Goal: Task Accomplishment & Management: Use online tool/utility

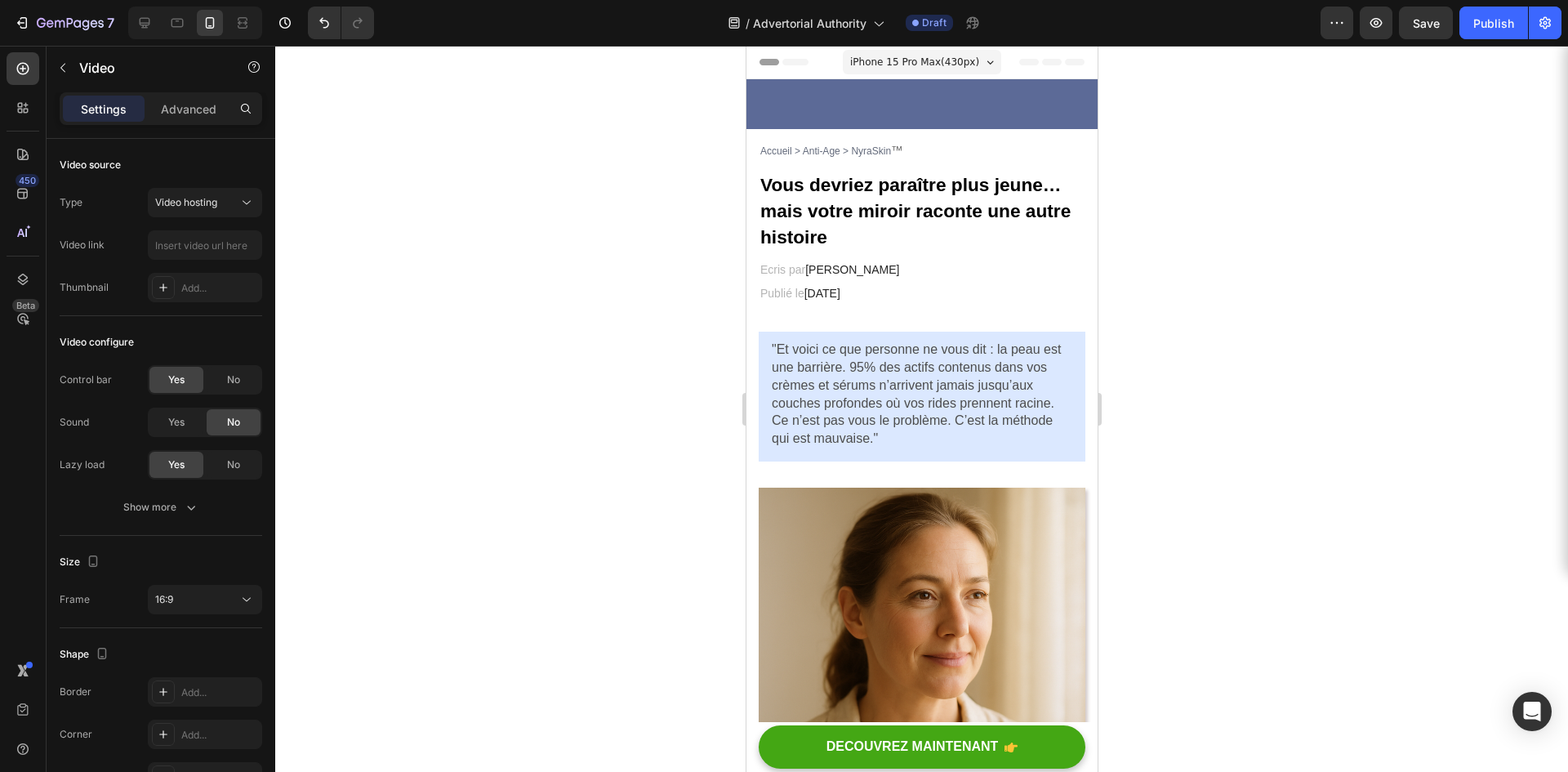
scroll to position [3840, 0]
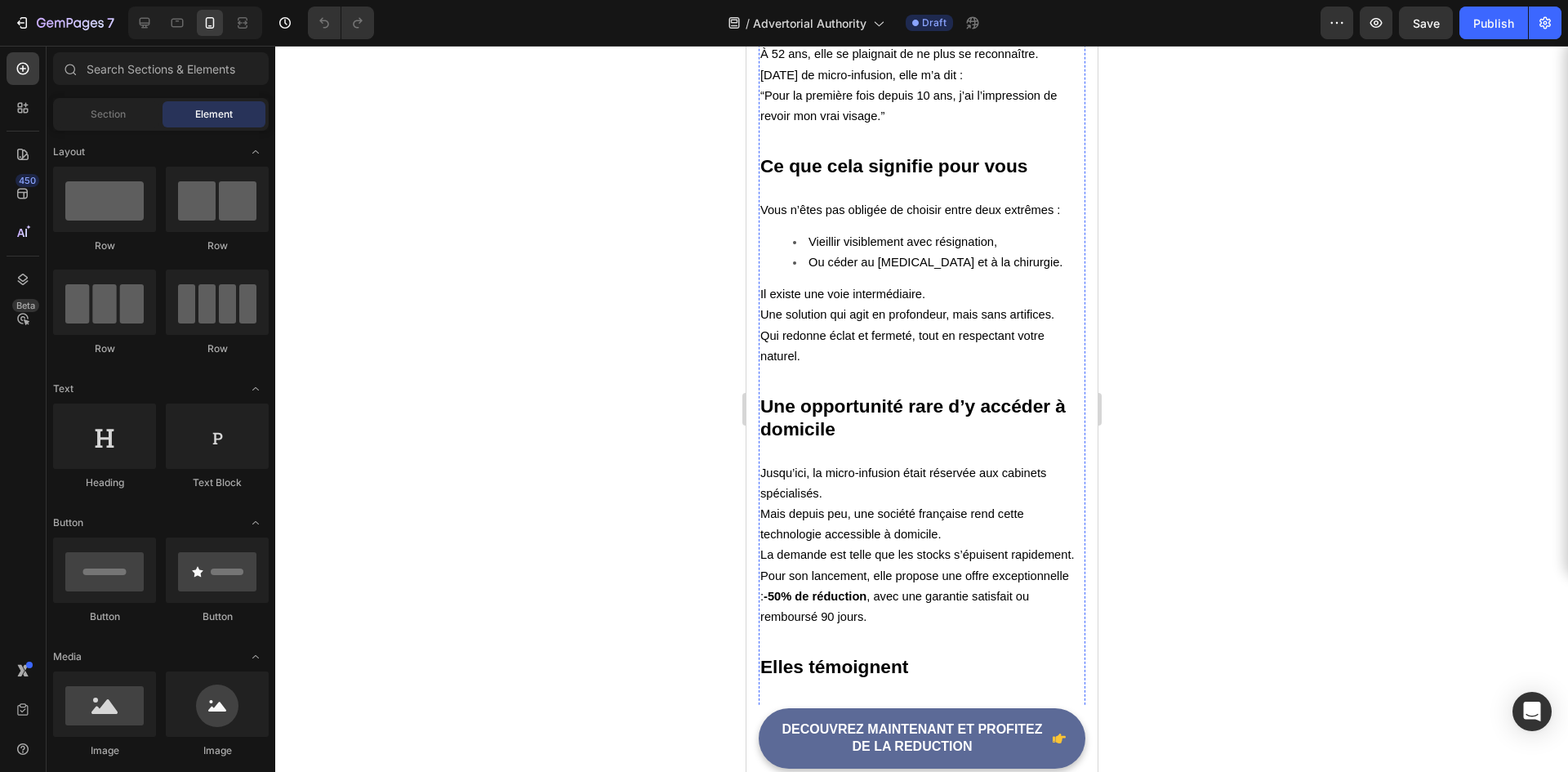
scroll to position [3697, 0]
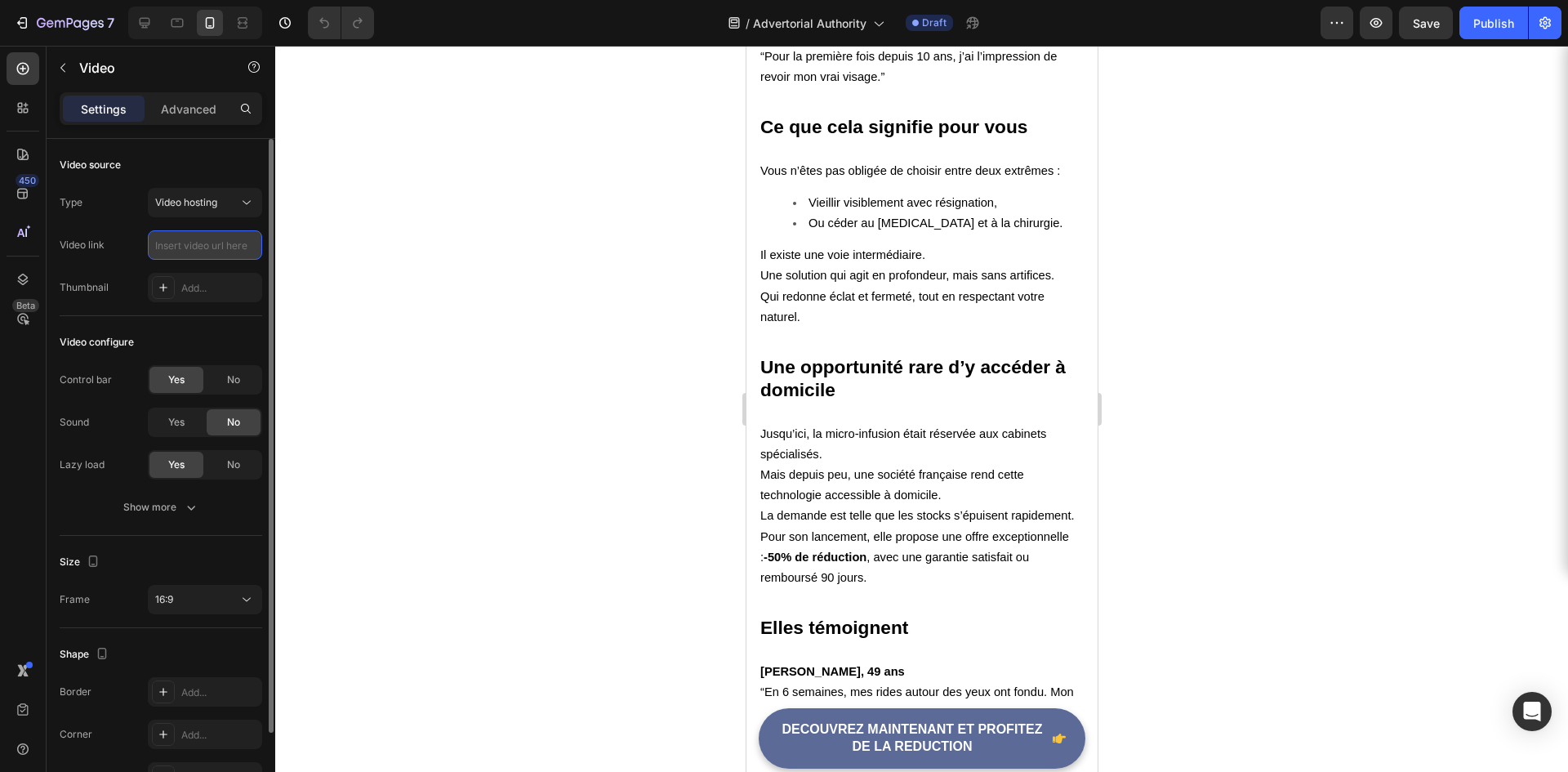
click at [185, 244] on input "text" at bounding box center [205, 244] width 114 height 29
paste input "https://cdn.shopify.com/videos/c/o/v/7193563360d545959e4b8b2c62249e28.mp4"
type input "https://cdn.shopify.com/videos/c/o/v/7193563360d545959e4b8b2c62249e28.mp4"
click at [528, 406] on div at bounding box center [922, 408] width 1293 height 727
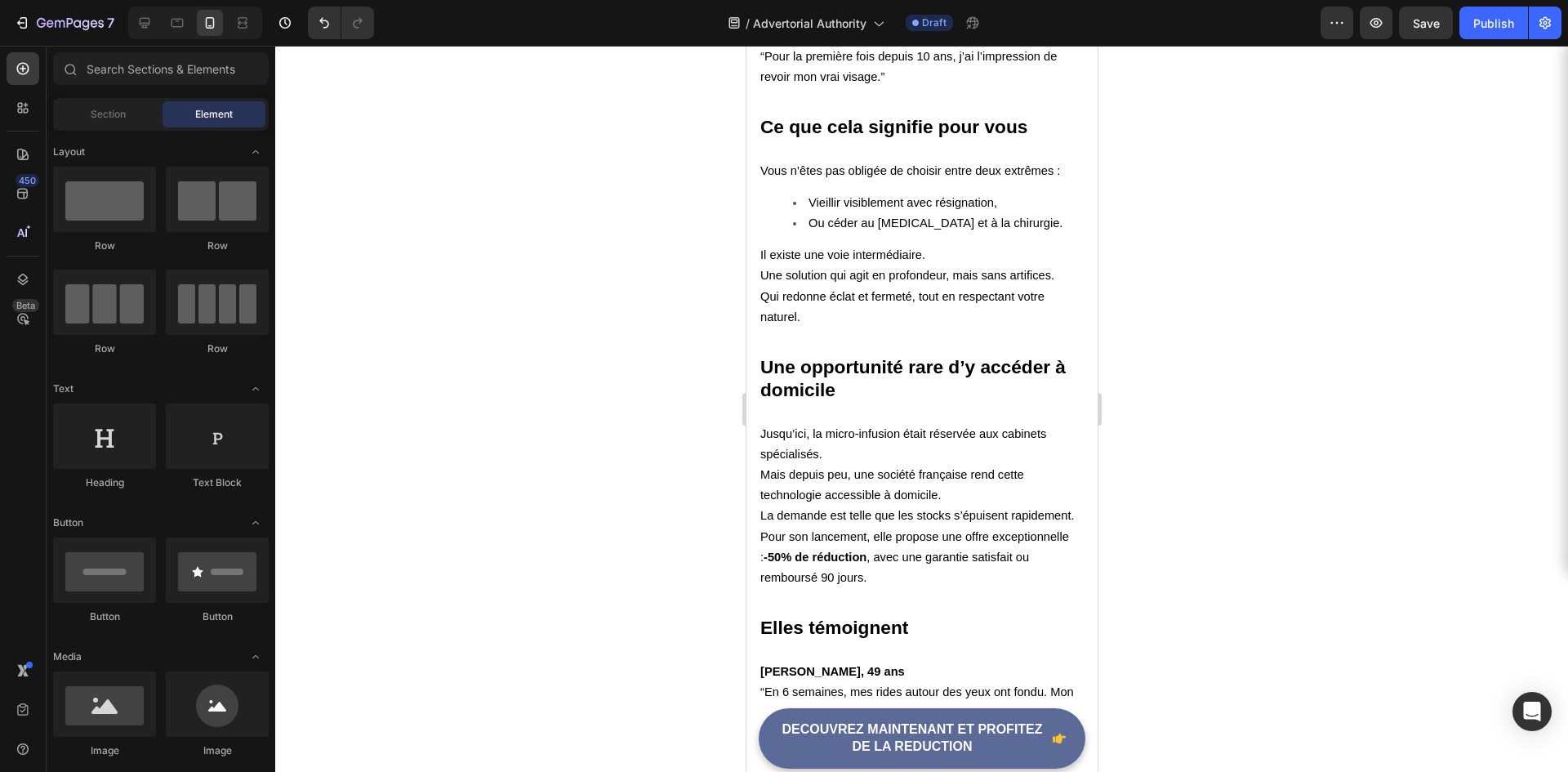
click at [493, 470] on div at bounding box center [922, 408] width 1293 height 727
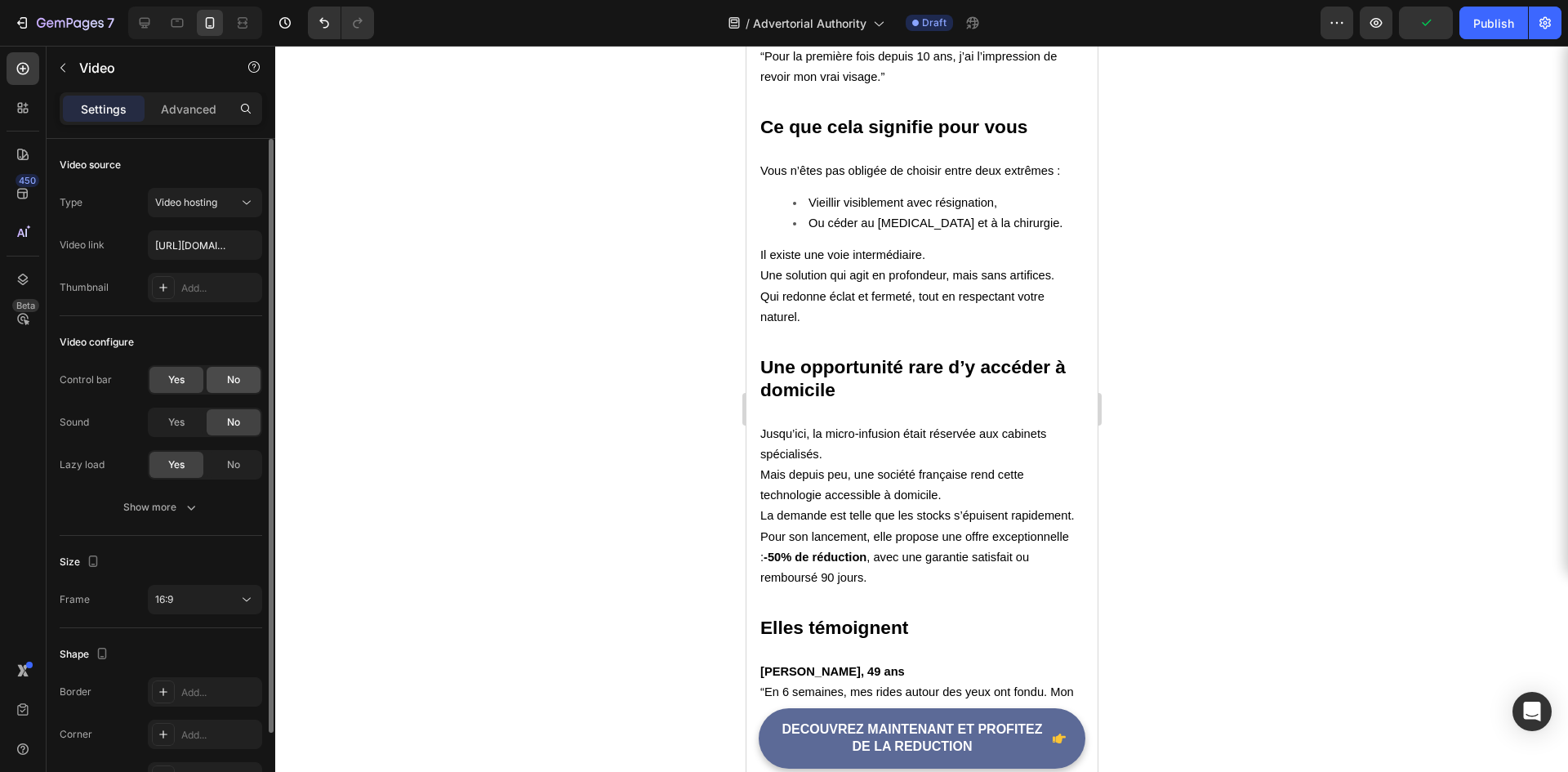
click at [228, 376] on span "No" at bounding box center [234, 380] width 13 height 14
click at [183, 421] on span "Yes" at bounding box center [177, 423] width 16 height 14
click at [227, 426] on span "No" at bounding box center [234, 423] width 13 height 14
click at [241, 464] on div "No" at bounding box center [234, 464] width 53 height 26
click at [197, 506] on icon "button" at bounding box center [191, 507] width 16 height 16
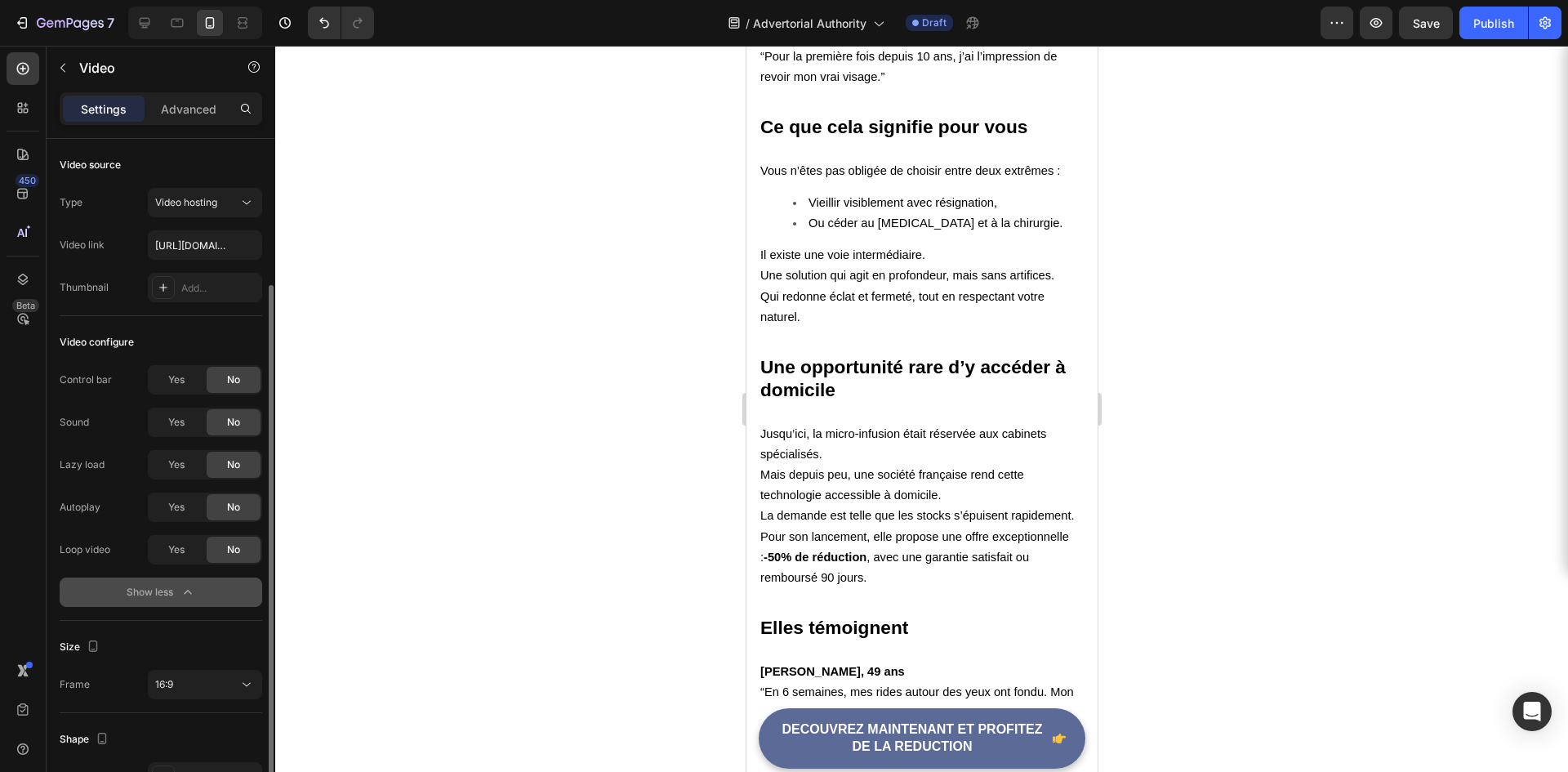
scroll to position [82, 0]
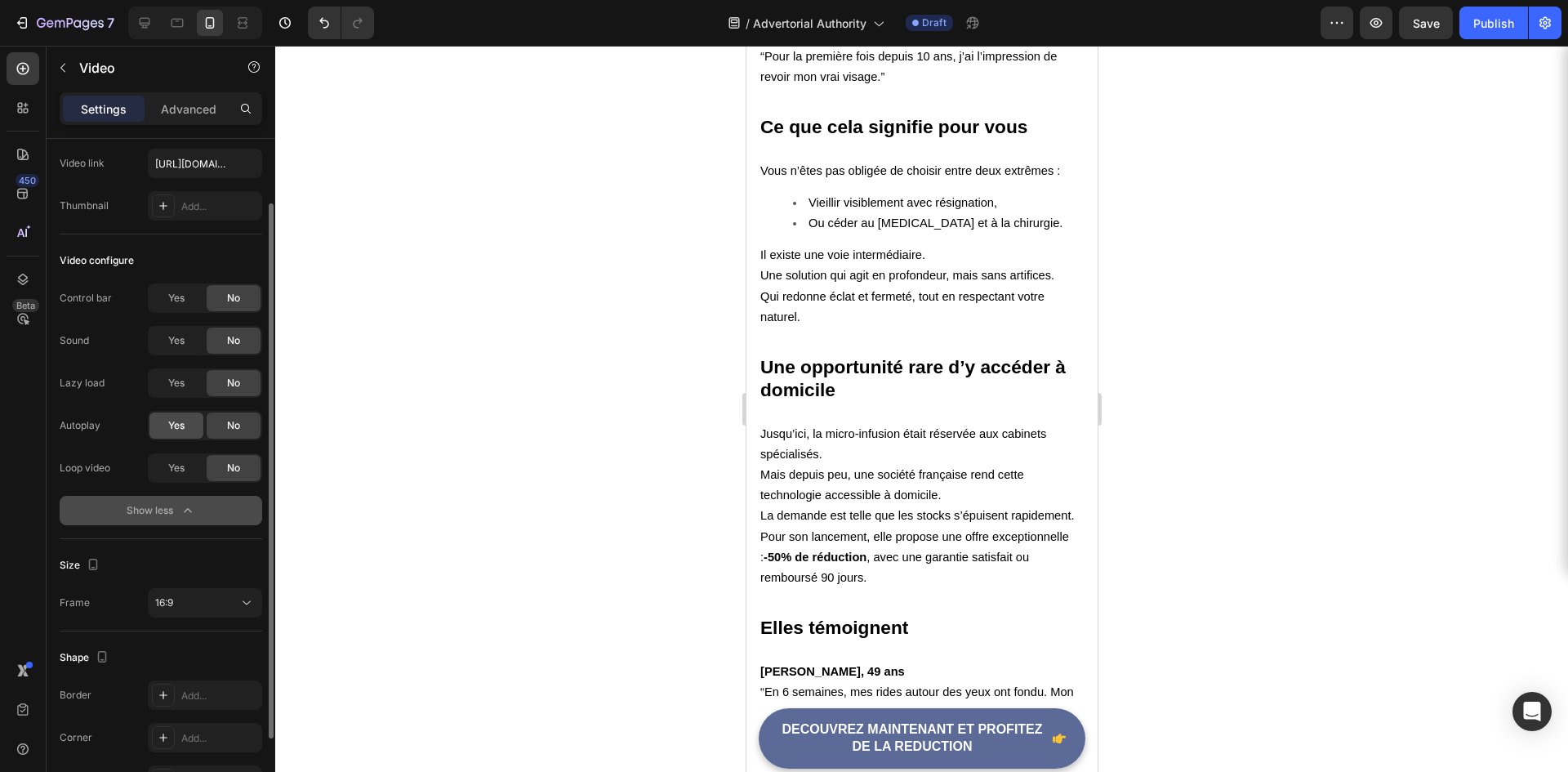
click at [179, 428] on span "Yes" at bounding box center [177, 425] width 16 height 14
click at [180, 468] on span "Yes" at bounding box center [177, 468] width 16 height 14
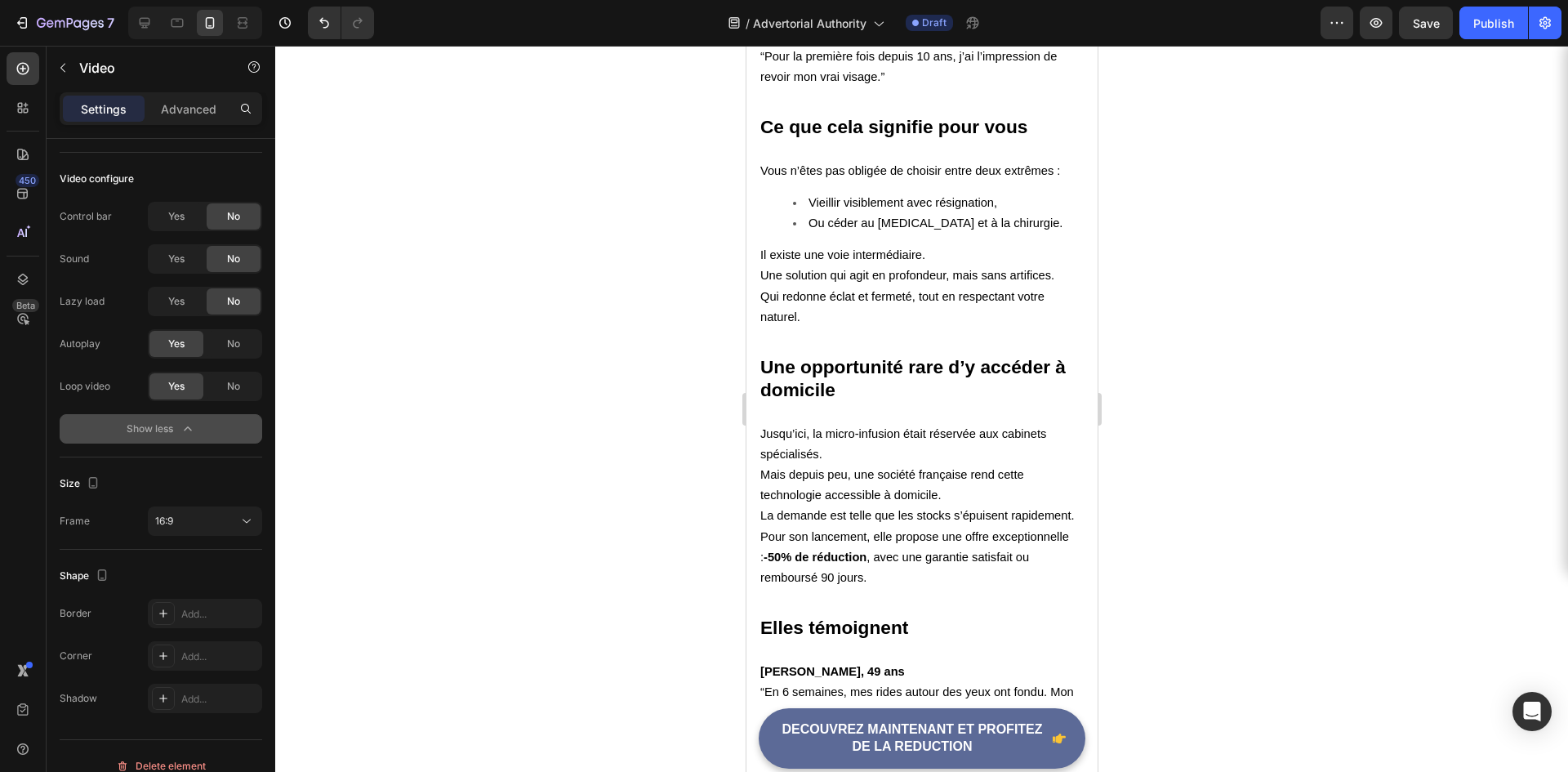
click at [425, 460] on div at bounding box center [922, 408] width 1293 height 727
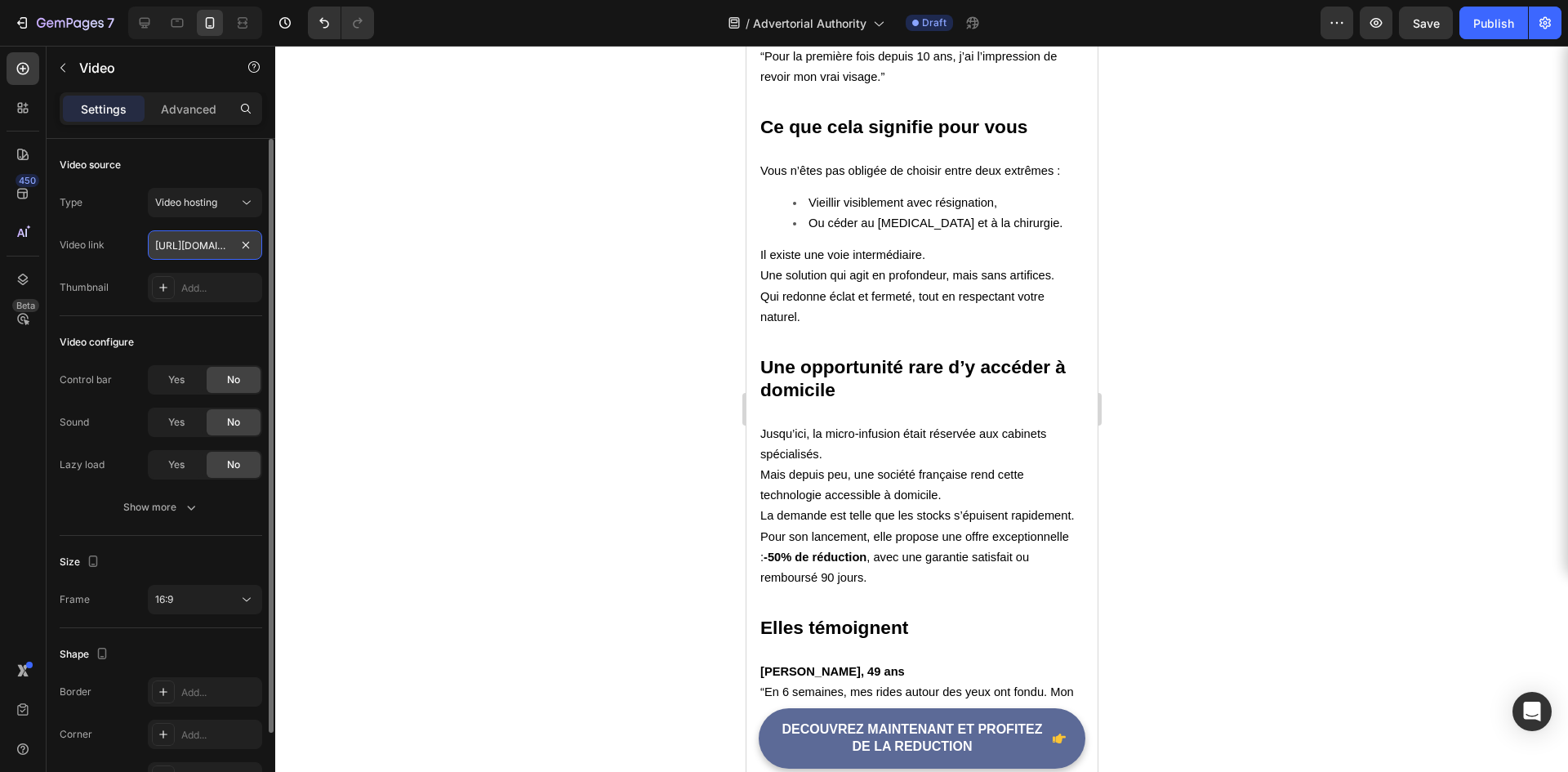
click at [218, 241] on input "https://cdn.shopify.com/videos/c/o/v/7193563360d545959e4b8b2c62249e28.mp4" at bounding box center [205, 244] width 114 height 29
paste input "86905e1cb9a144c3aae9668e3d449acc"
type input "https://cdn.shopify.com/videos/c/o/v/86905e1cb9a144c3aae9668e3d449acc.mp4"
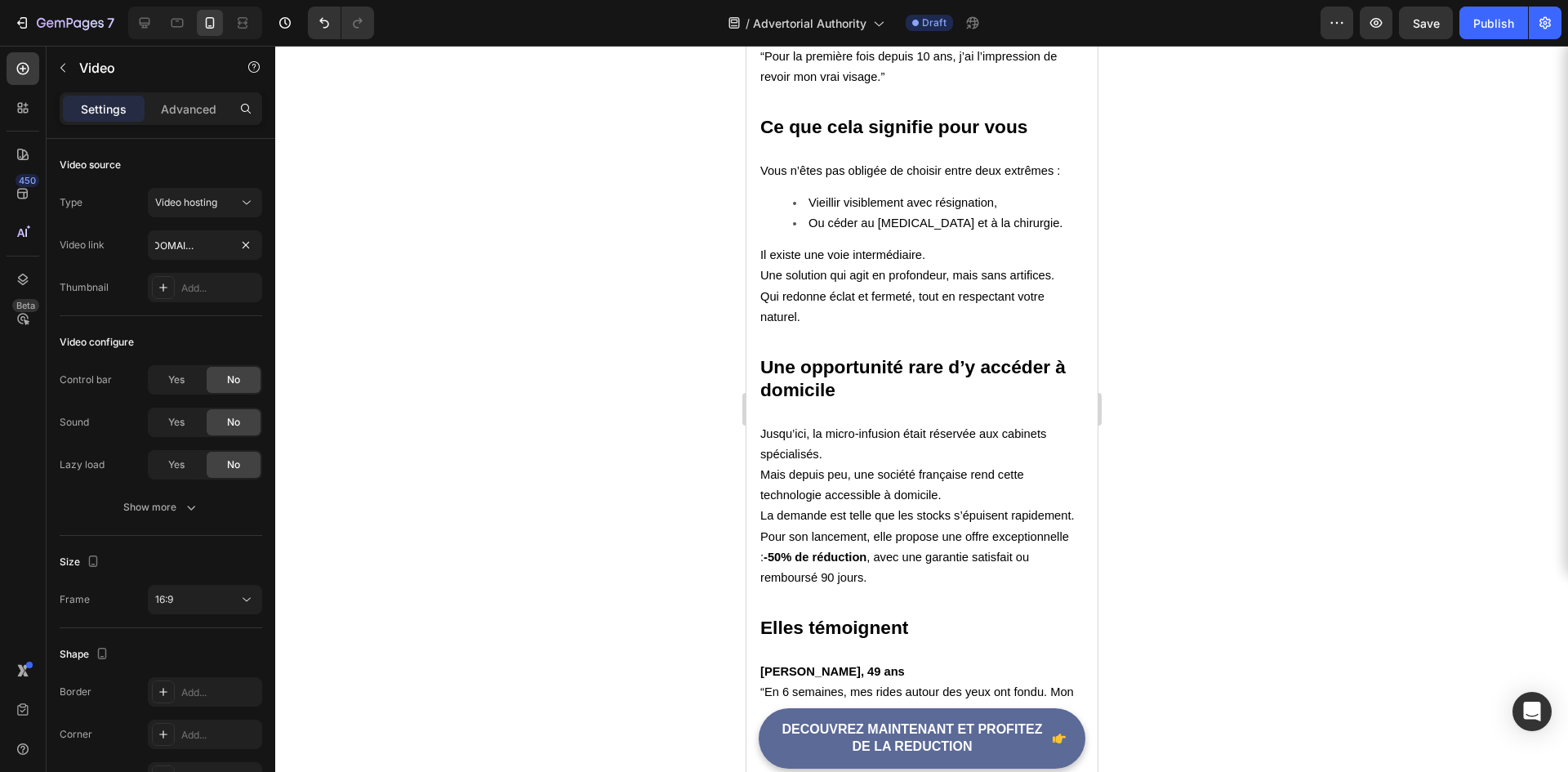
click at [562, 438] on div at bounding box center [922, 408] width 1293 height 727
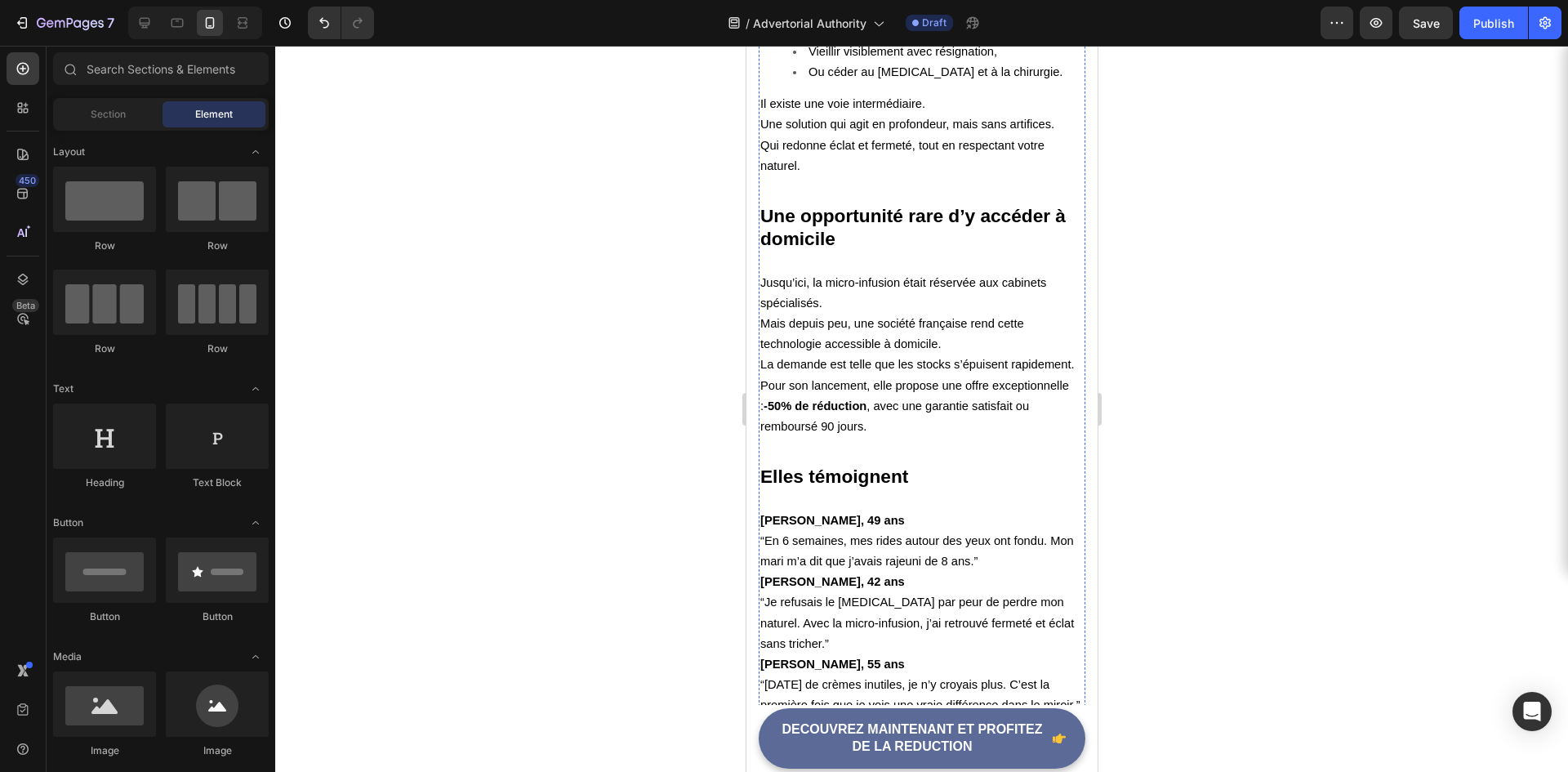
scroll to position [3860, 0]
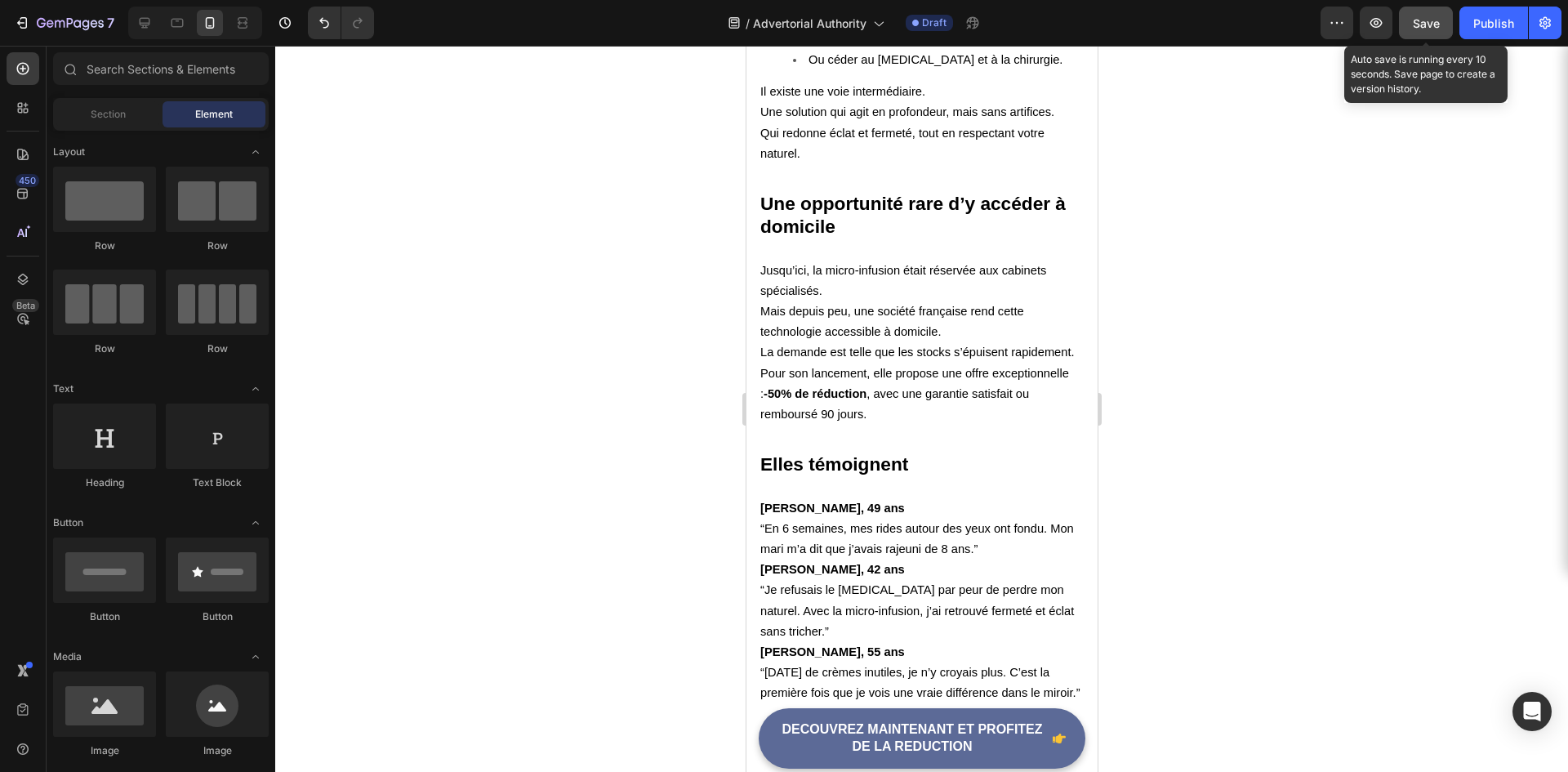
click at [1426, 24] on span "Save" at bounding box center [1426, 23] width 27 height 14
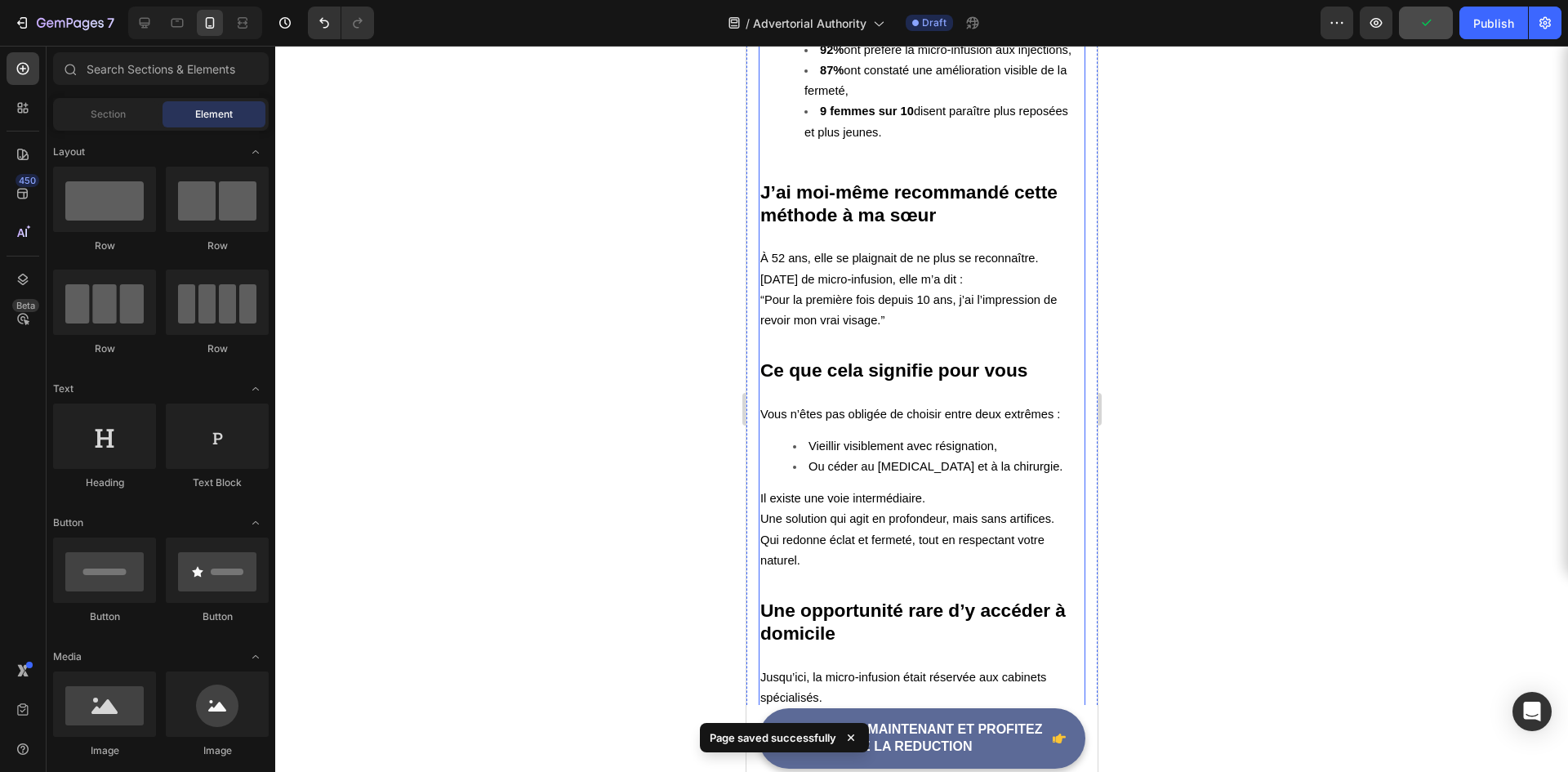
scroll to position [3452, 0]
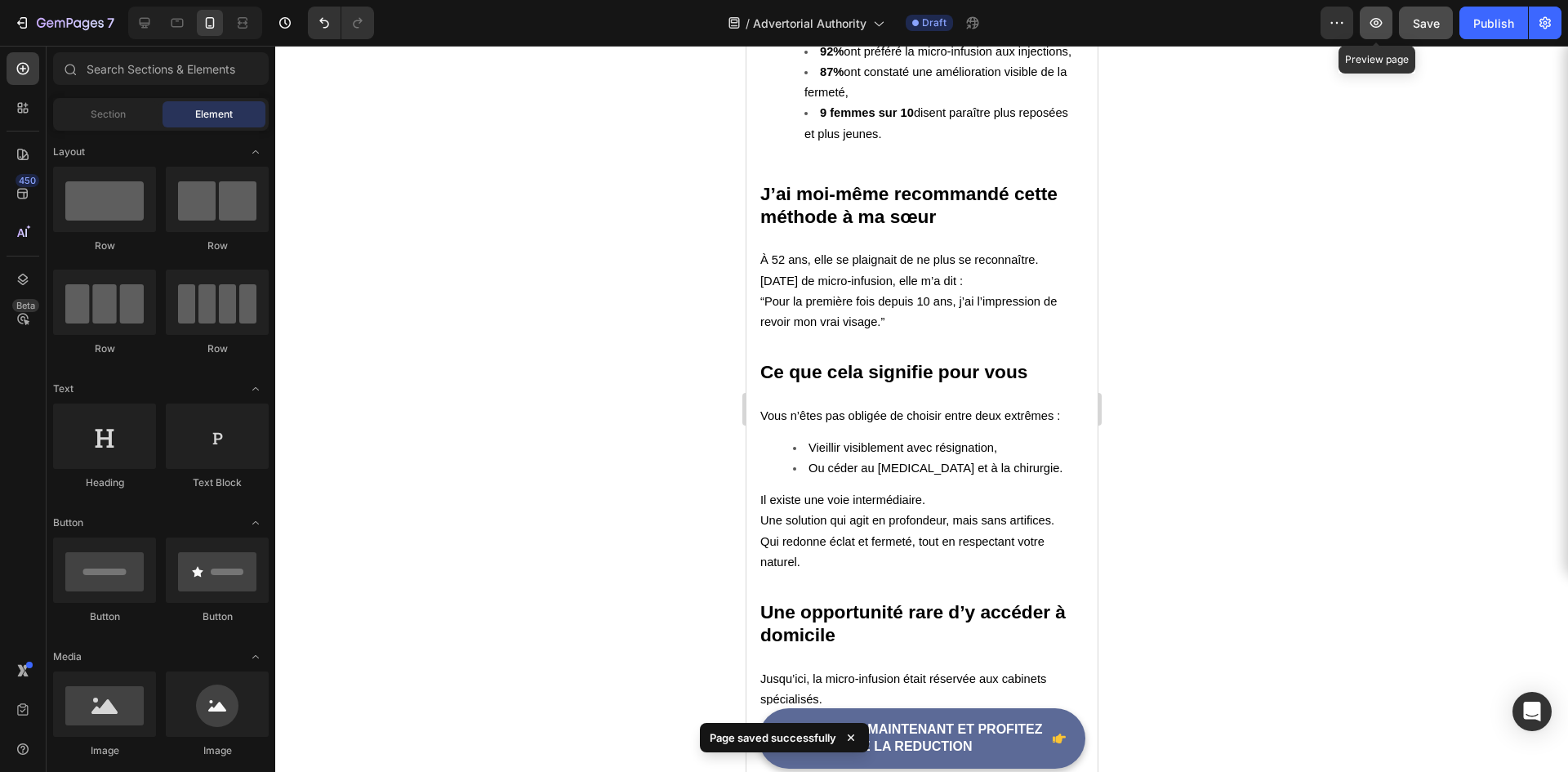
click at [1380, 23] on icon "button" at bounding box center [1376, 22] width 16 height 16
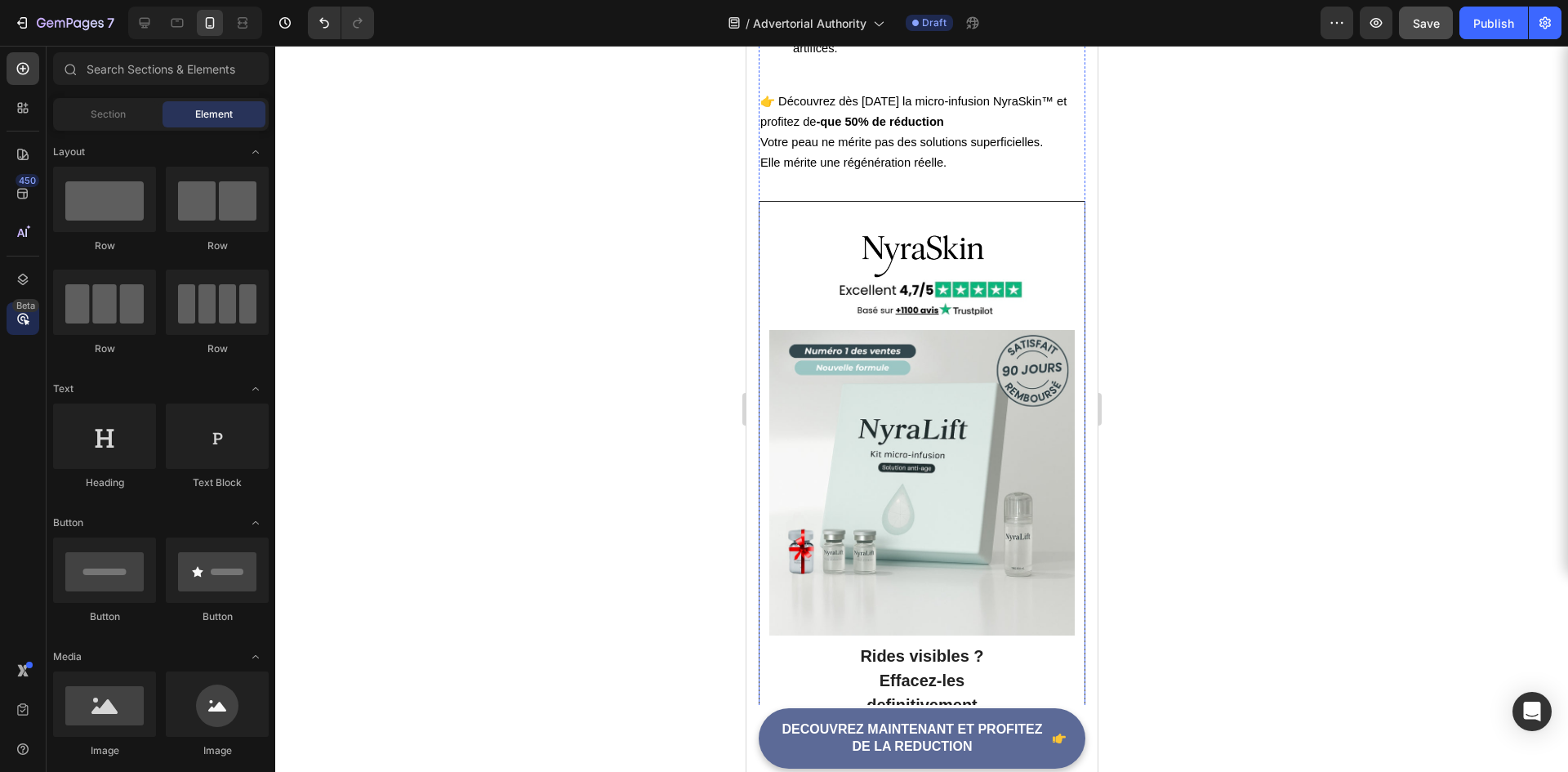
scroll to position [4759, 0]
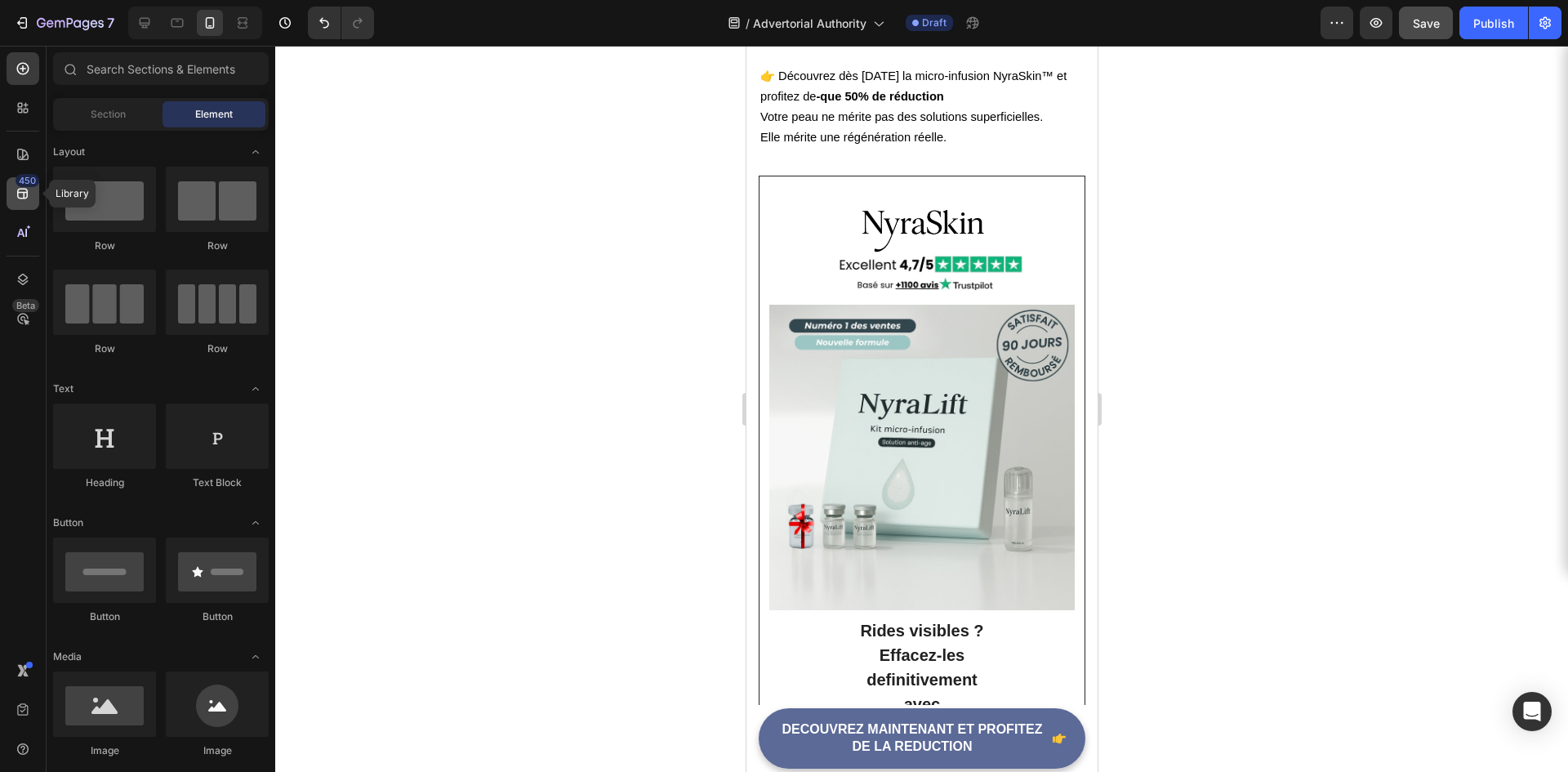
click at [24, 185] on div "450" at bounding box center [27, 180] width 24 height 13
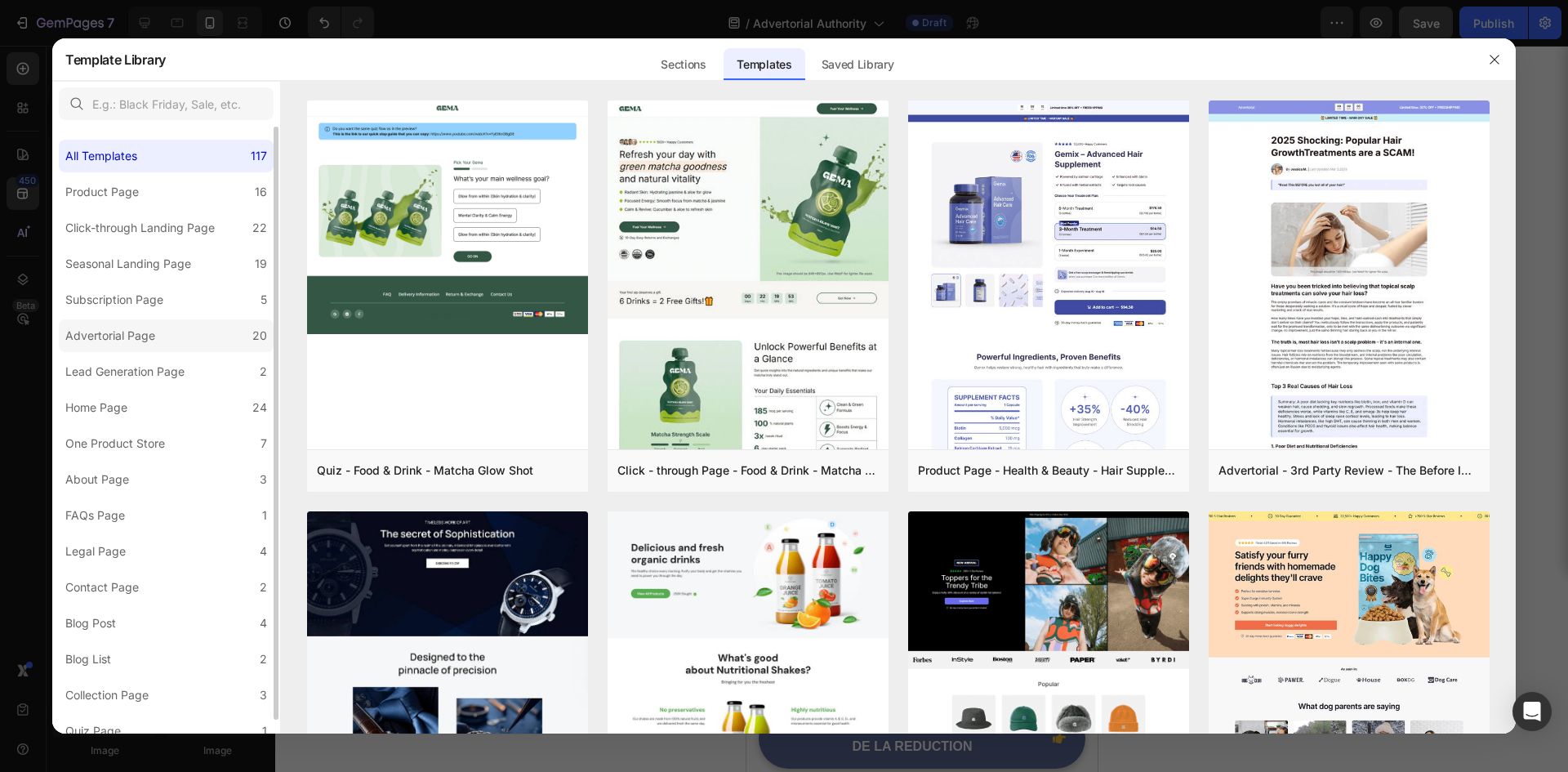
click at [190, 340] on label "Advertorial Page 20" at bounding box center [166, 335] width 215 height 33
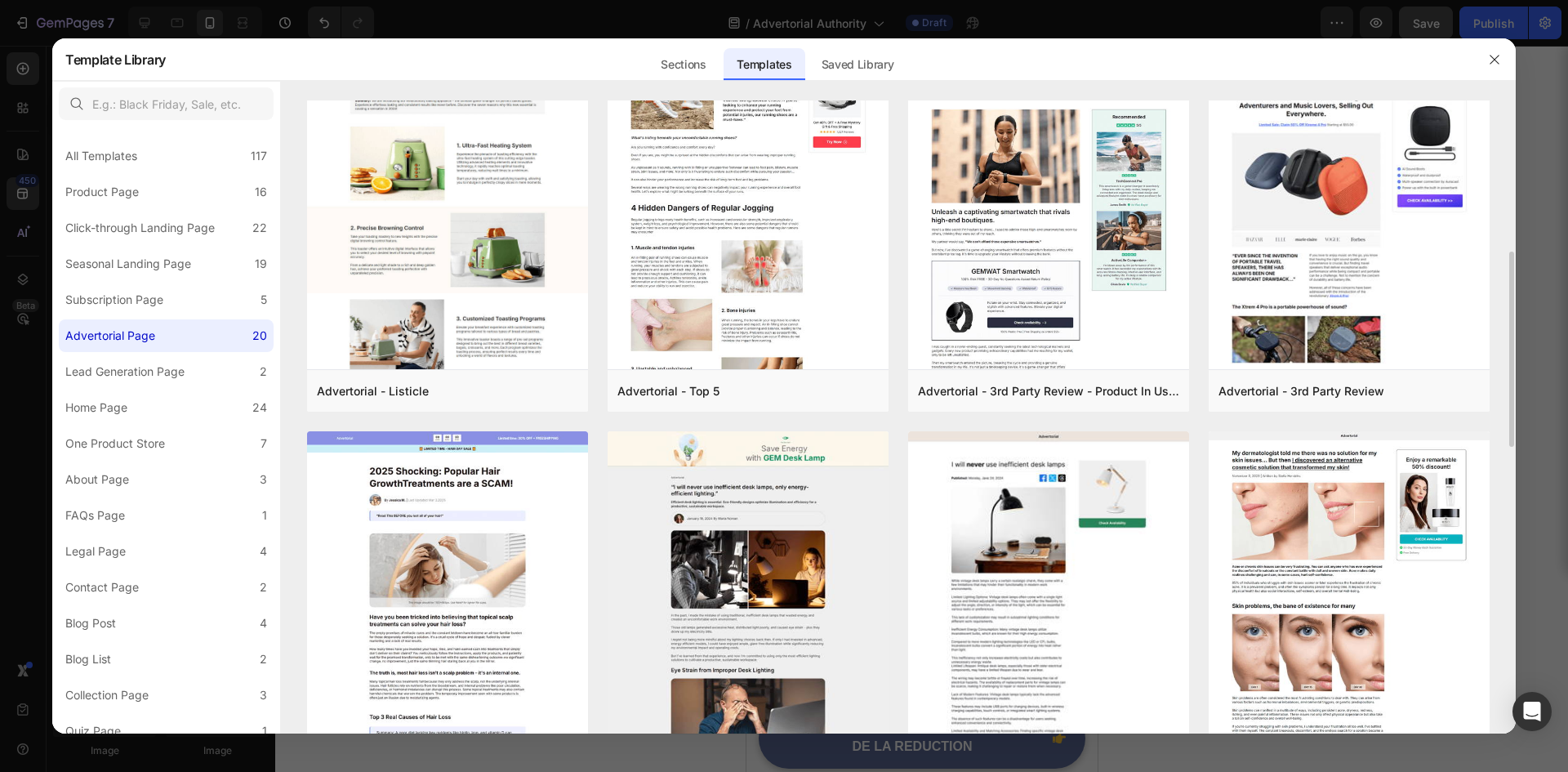
scroll to position [571, 0]
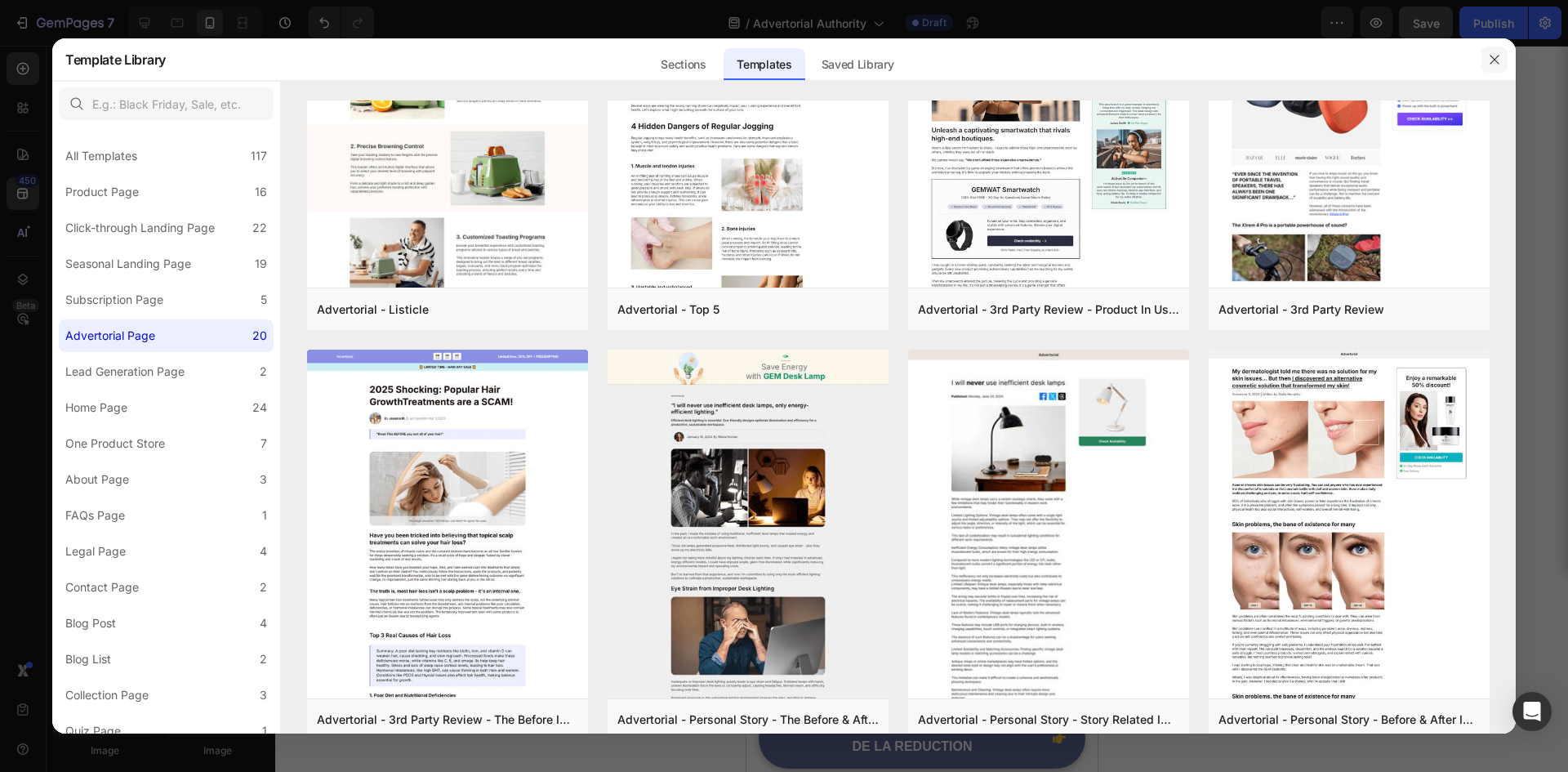
click at [1493, 53] on icon "button" at bounding box center [1495, 60] width 13 height 13
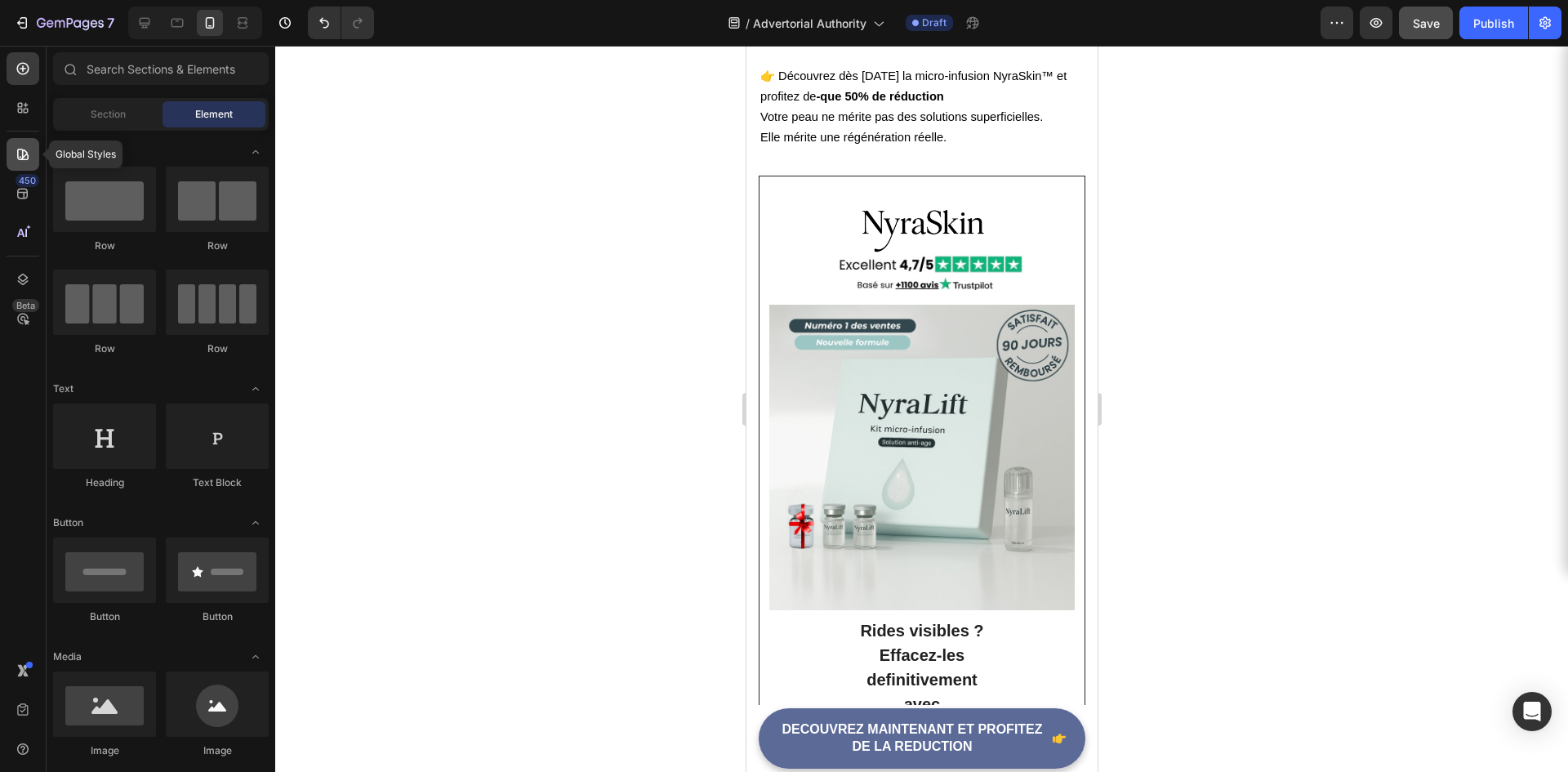
click at [10, 158] on div at bounding box center [22, 154] width 33 height 33
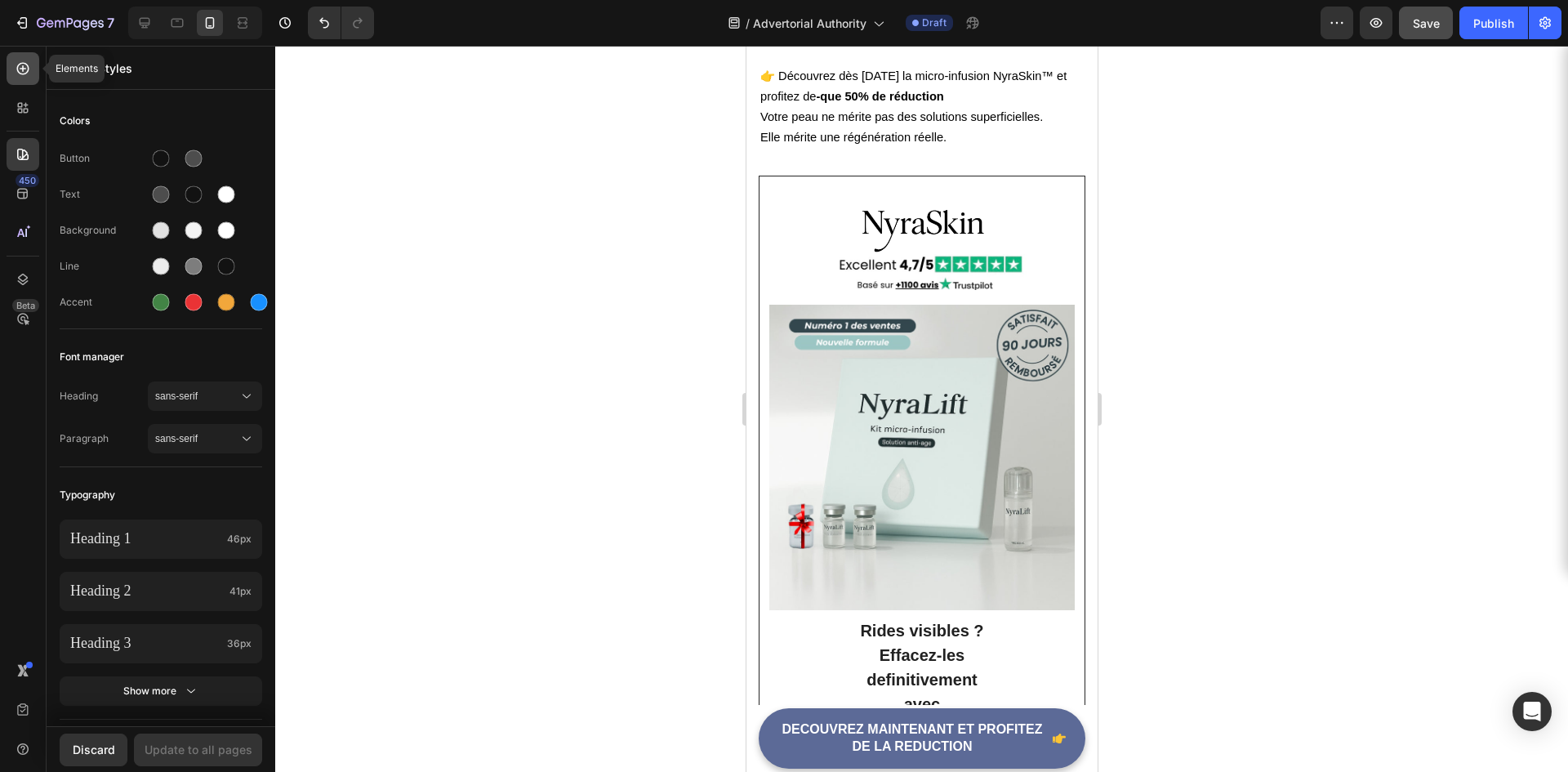
click at [24, 66] on icon at bounding box center [22, 69] width 16 height 16
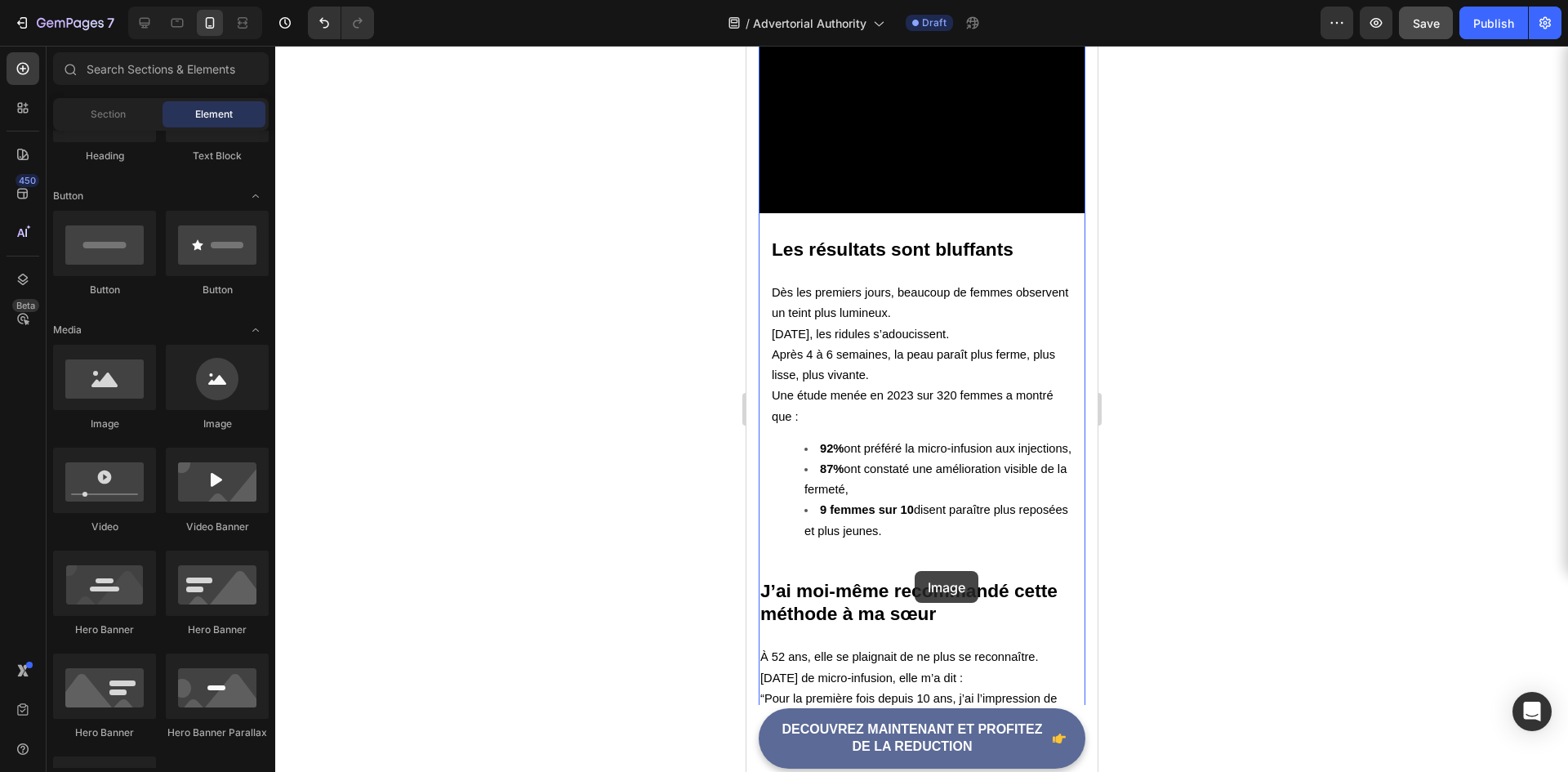
scroll to position [3043, 0]
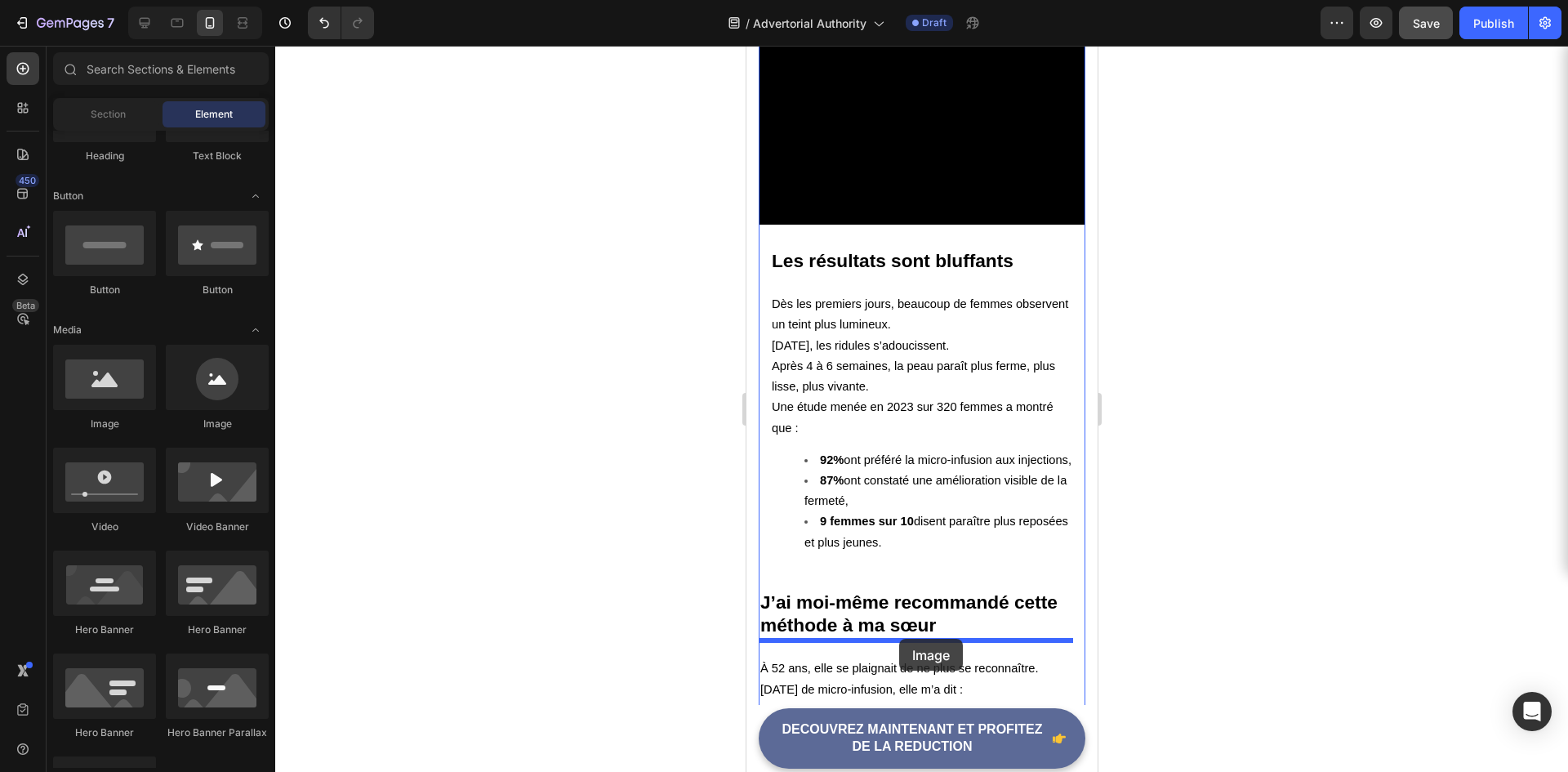
drag, startPoint x: 837, startPoint y: 436, endPoint x: 899, endPoint y: 639, distance: 212.3
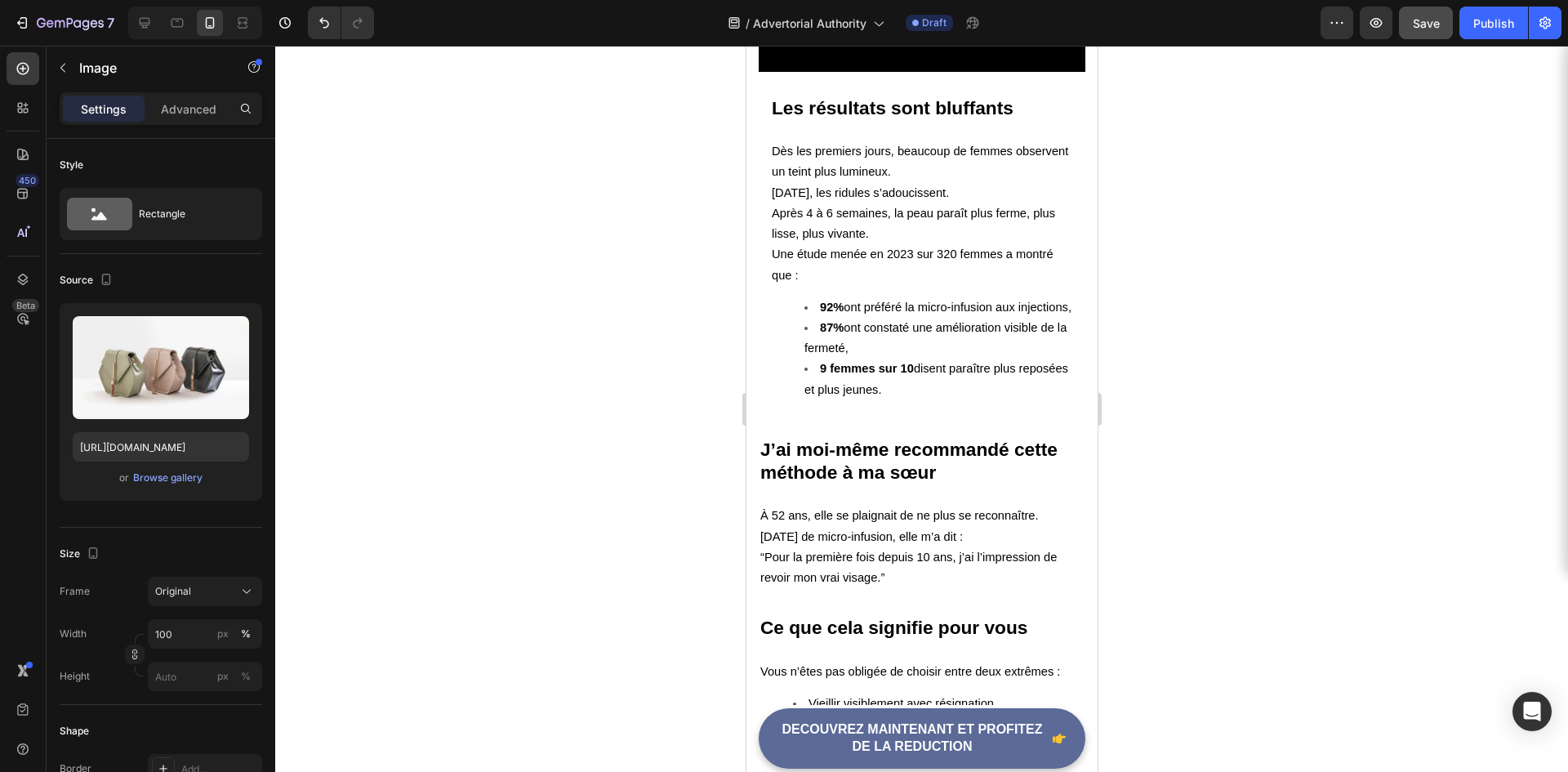
scroll to position [3288, 0]
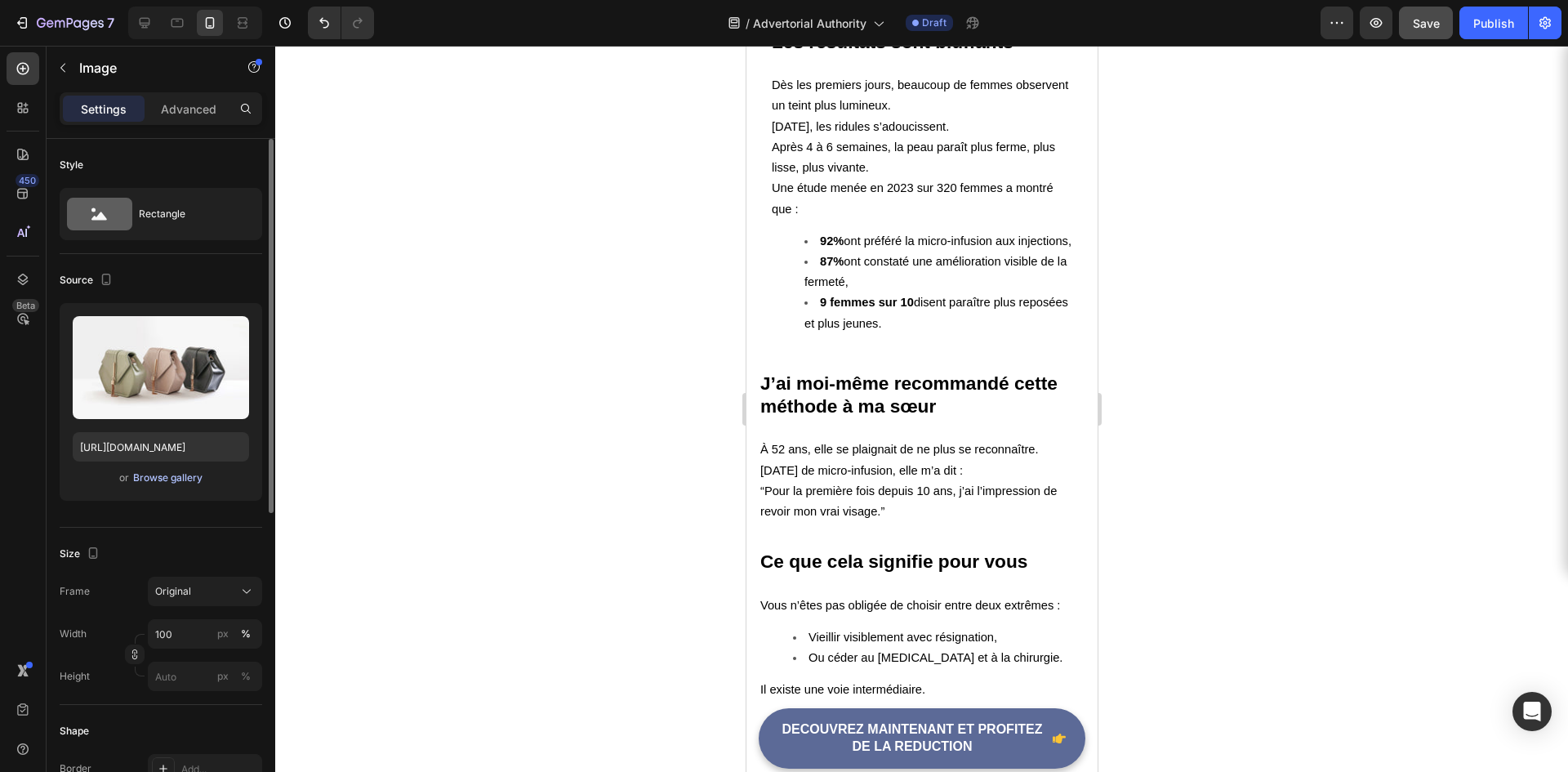
click at [175, 480] on div "Browse gallery" at bounding box center [168, 478] width 70 height 14
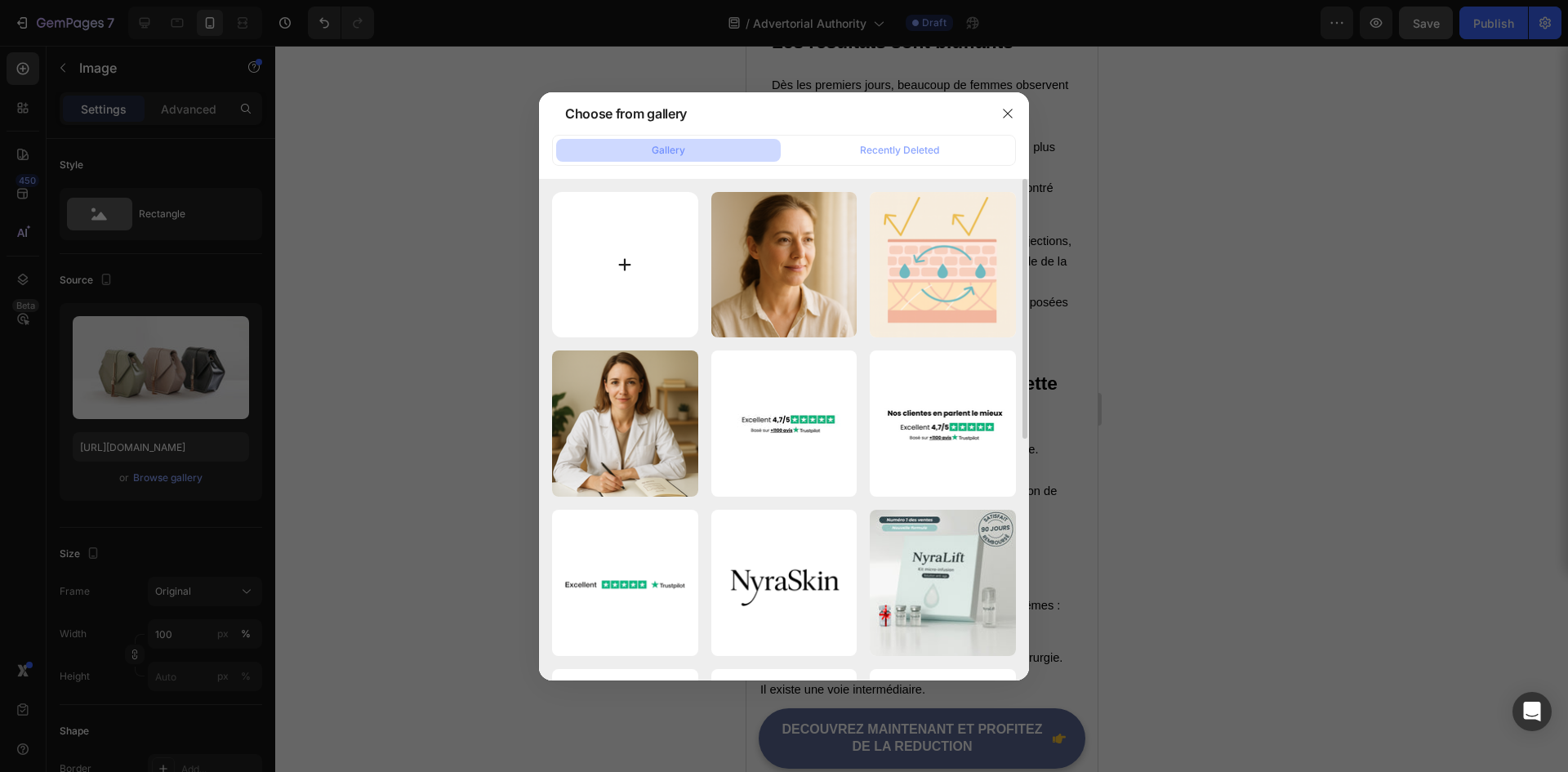
click at [594, 257] on input "file" at bounding box center [625, 265] width 146 height 146
type input "C:\fakepath\ChatGPT Image 26 août 2025, 22_07_11.png"
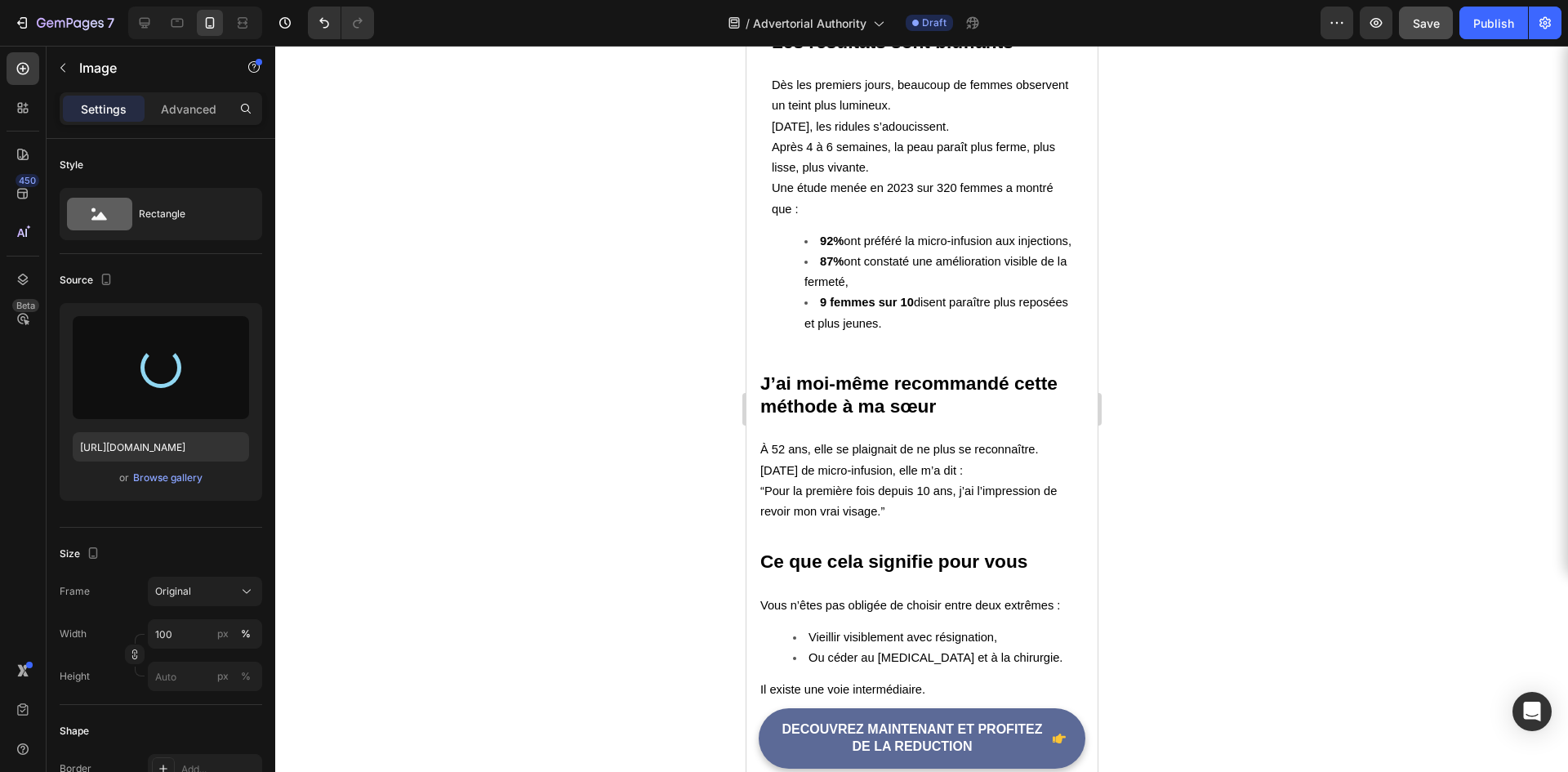
type input "[URL][DOMAIN_NAME]"
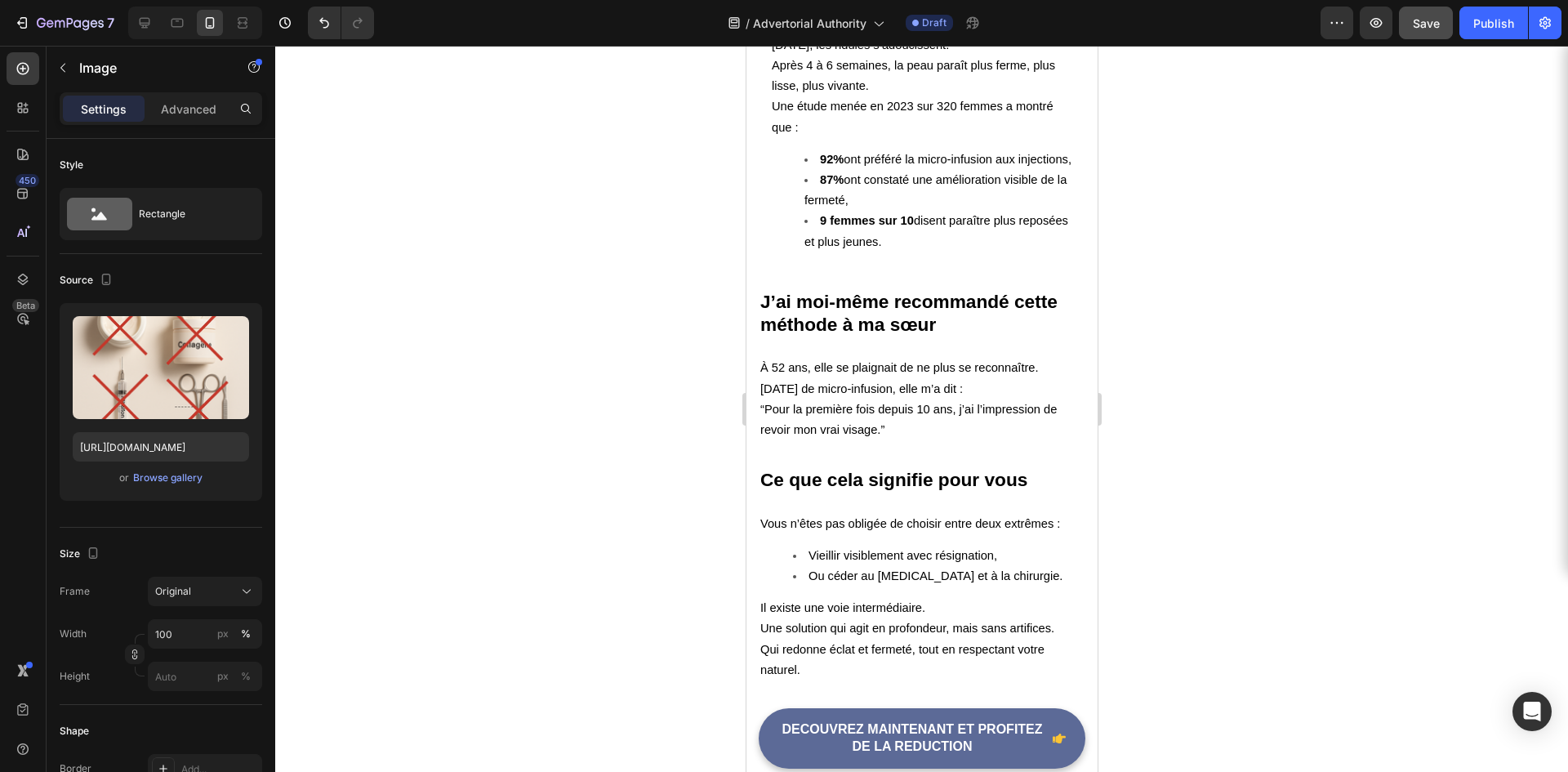
scroll to position [3452, 0]
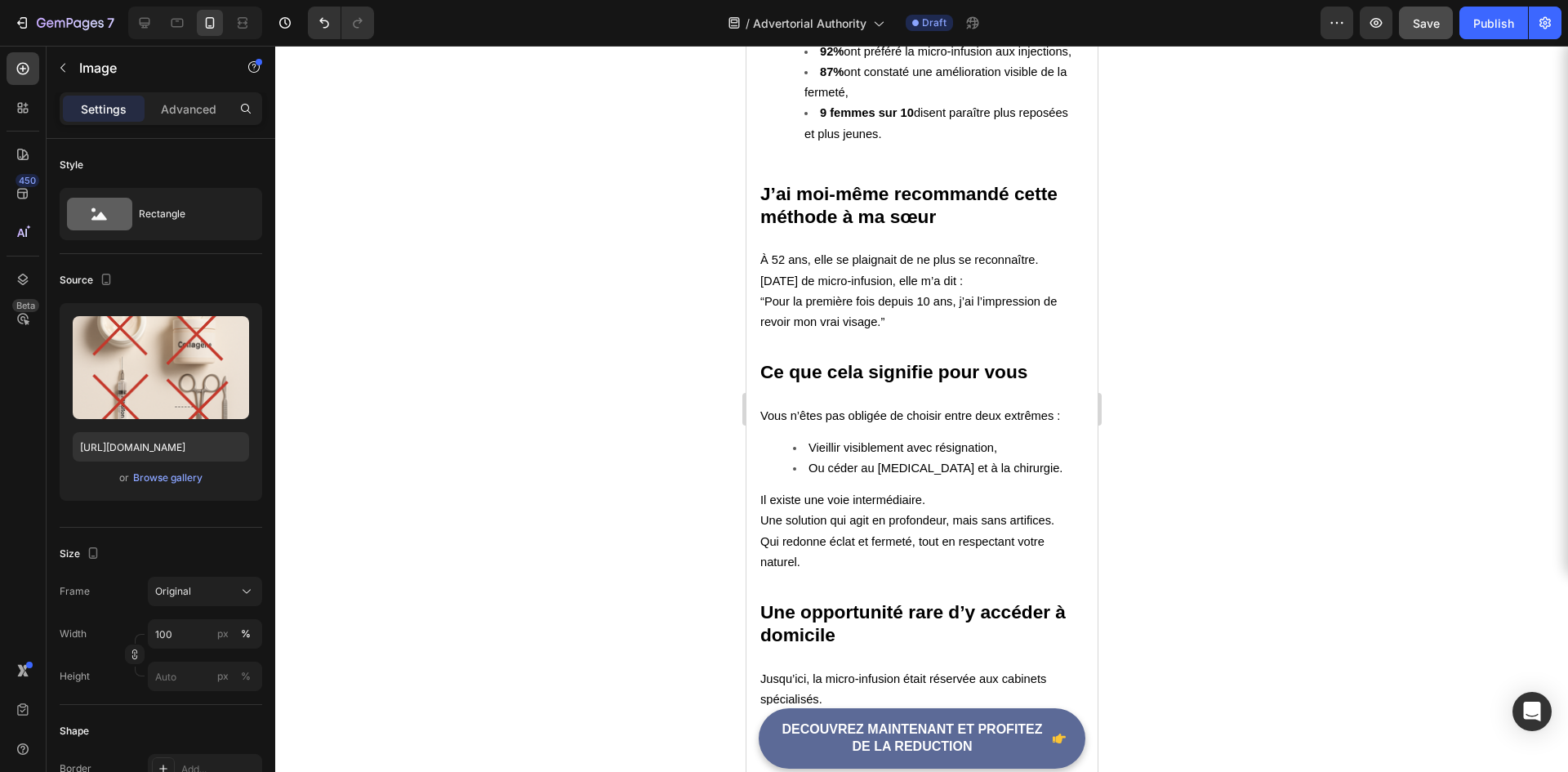
drag, startPoint x: 917, startPoint y: 569, endPoint x: 920, endPoint y: 539, distance: 30.1
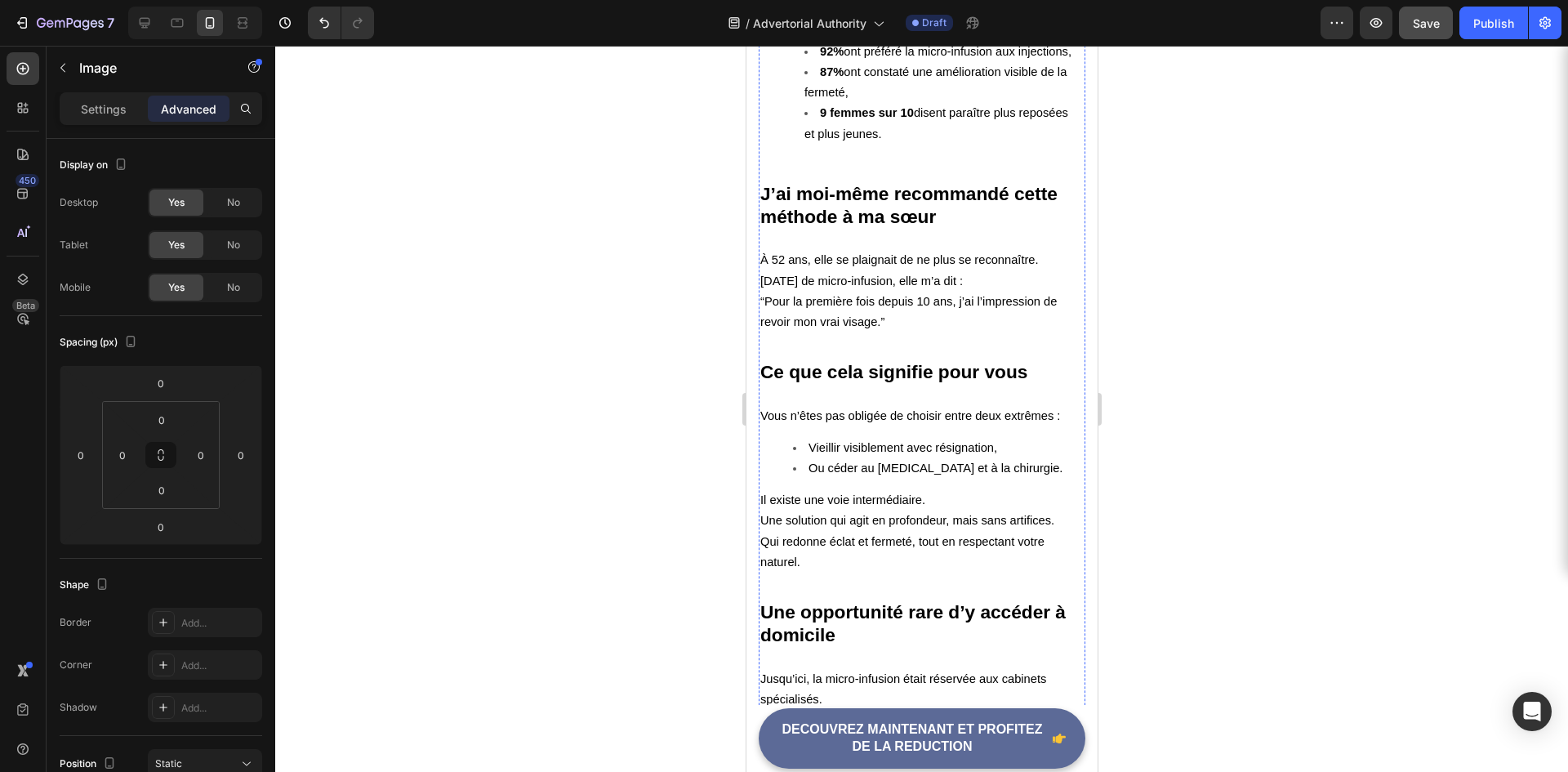
click at [637, 552] on div at bounding box center [922, 408] width 1293 height 727
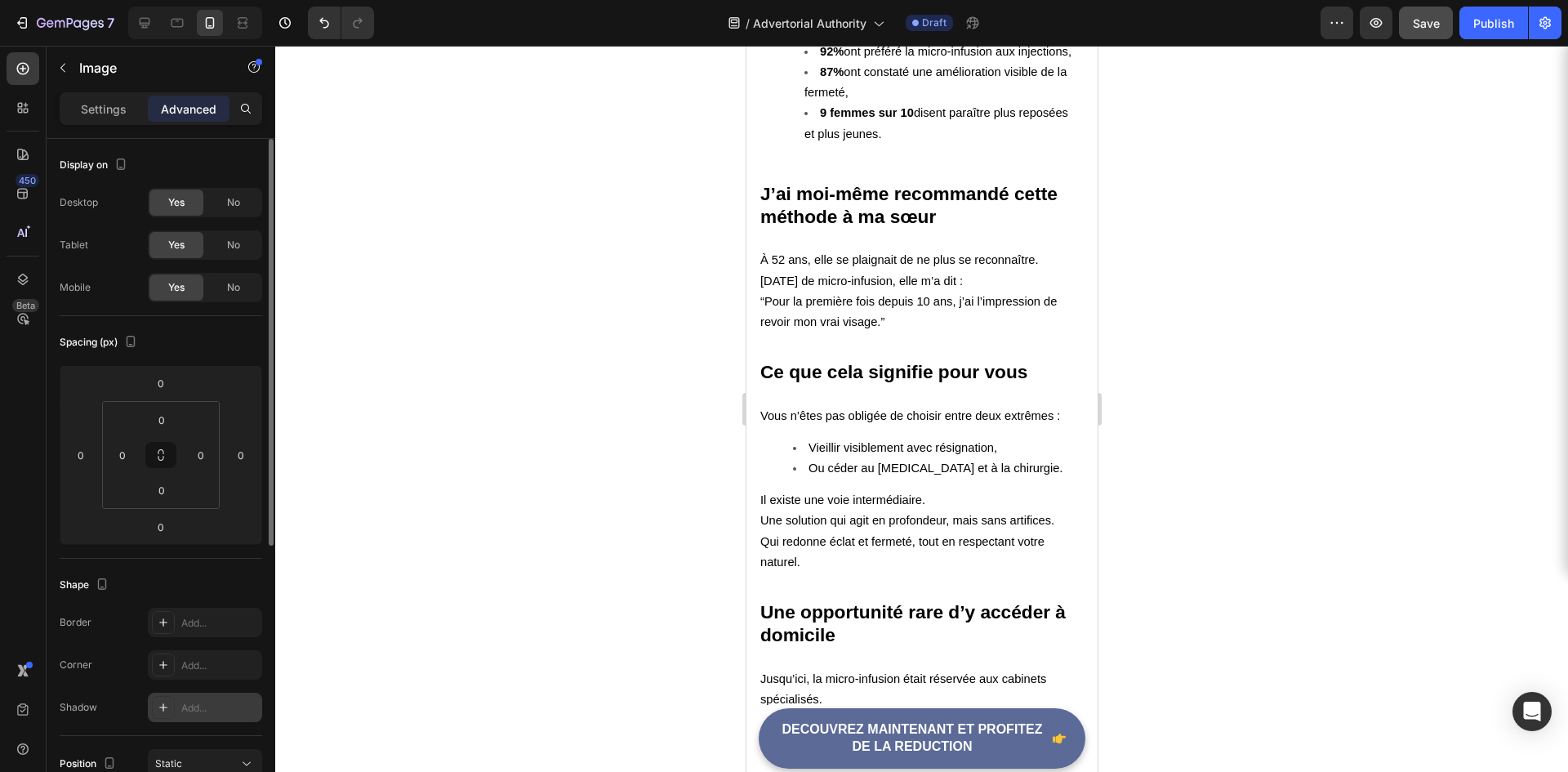
click at [169, 702] on icon at bounding box center [163, 707] width 13 height 13
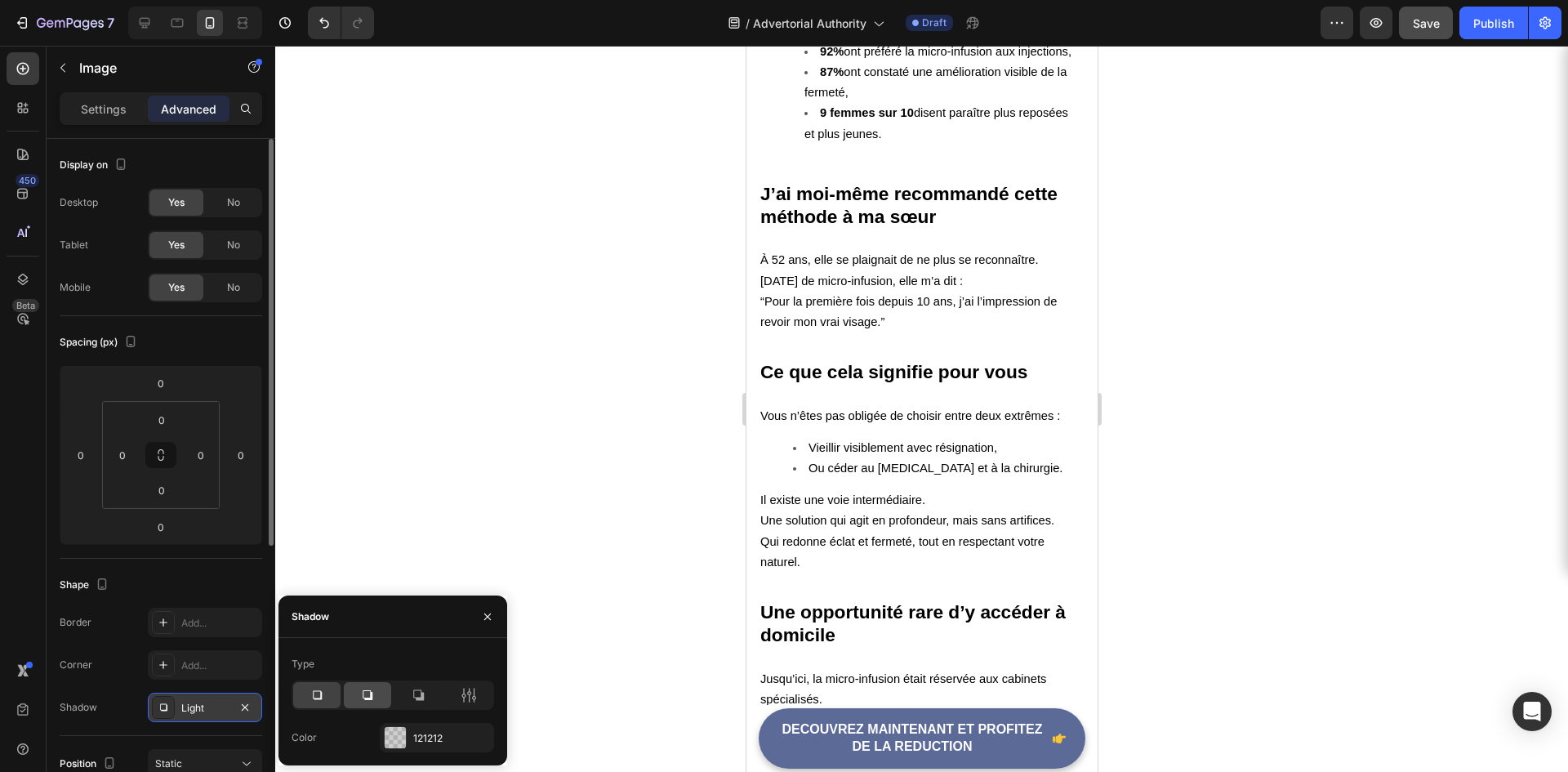
click at [370, 697] on icon at bounding box center [367, 695] width 16 height 16
click at [403, 695] on div at bounding box center [418, 694] width 47 height 26
click at [376, 701] on div at bounding box center [367, 694] width 47 height 26
click at [322, 689] on icon at bounding box center [316, 695] width 16 height 16
click at [492, 472] on div at bounding box center [922, 408] width 1293 height 727
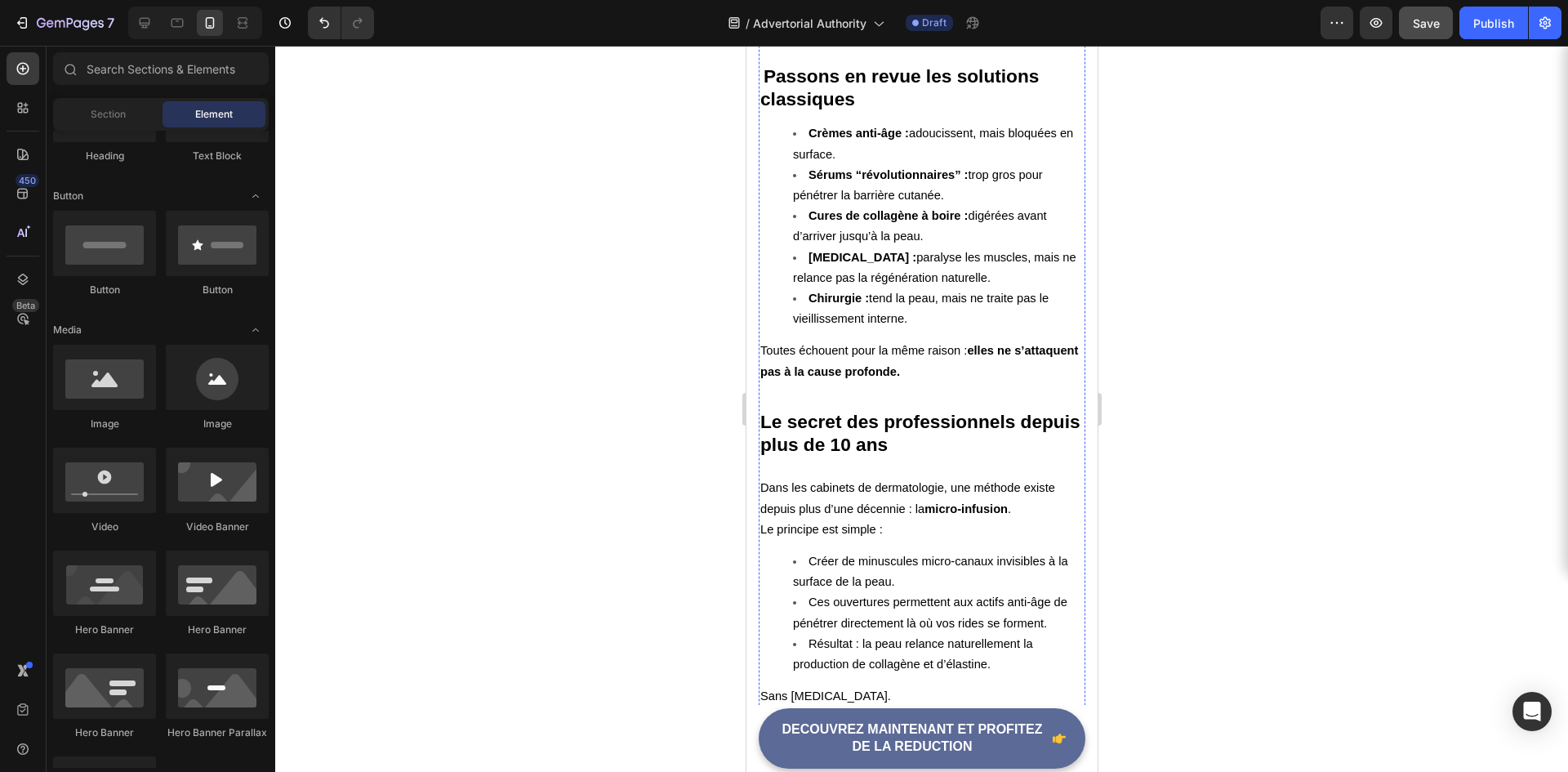
scroll to position [1900, 0]
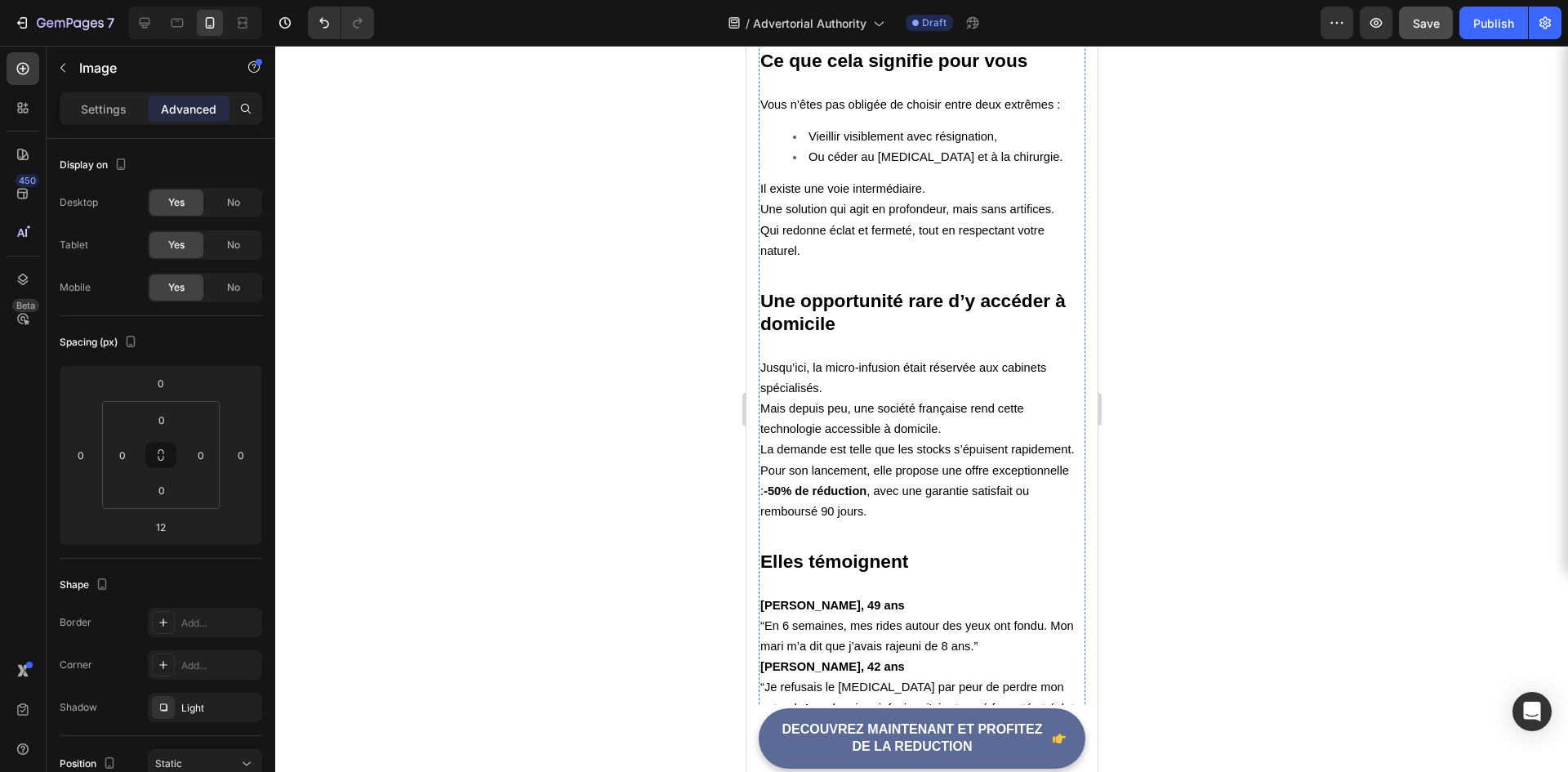
scroll to position [4105, 0]
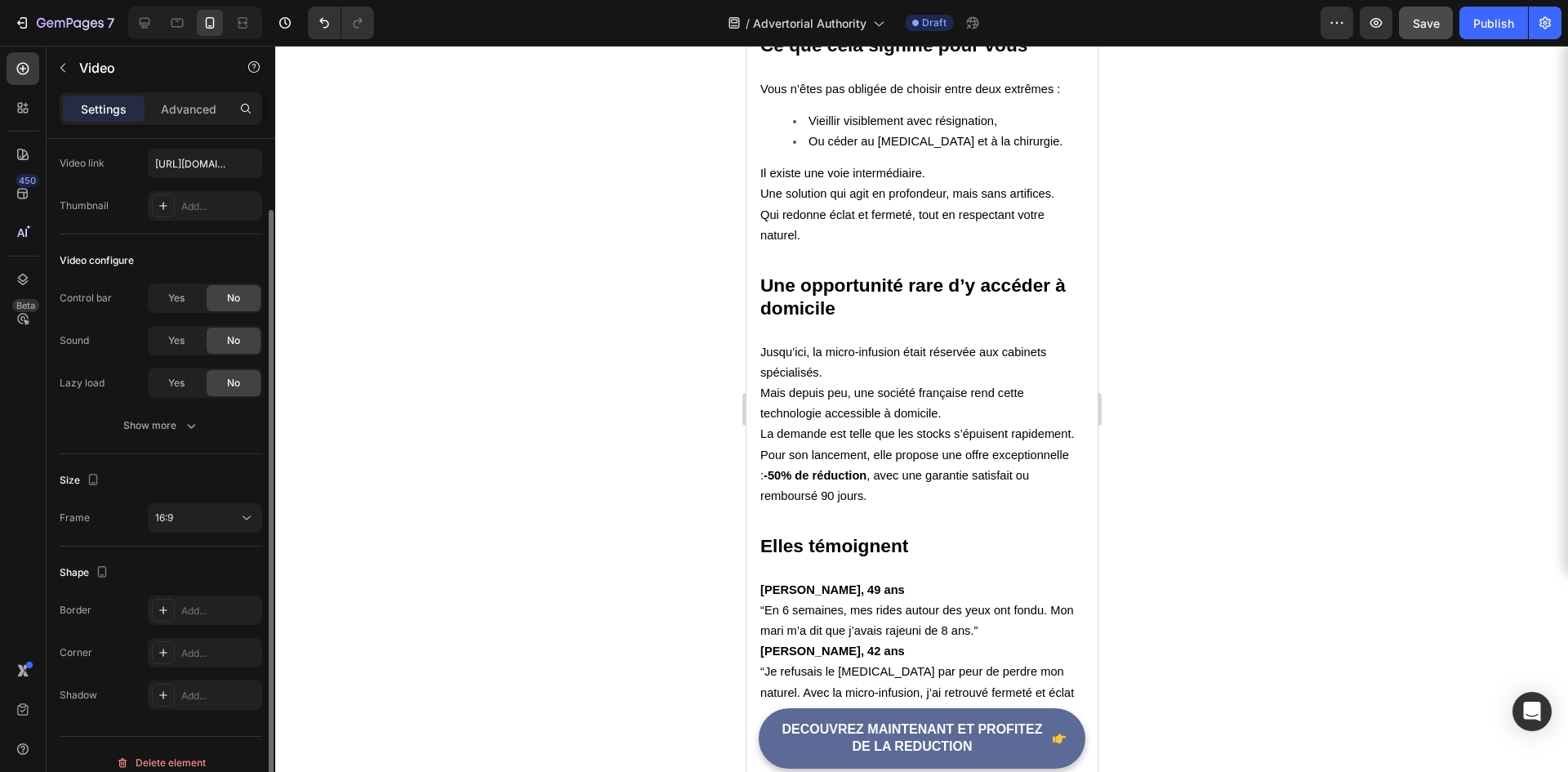
scroll to position [98, 0]
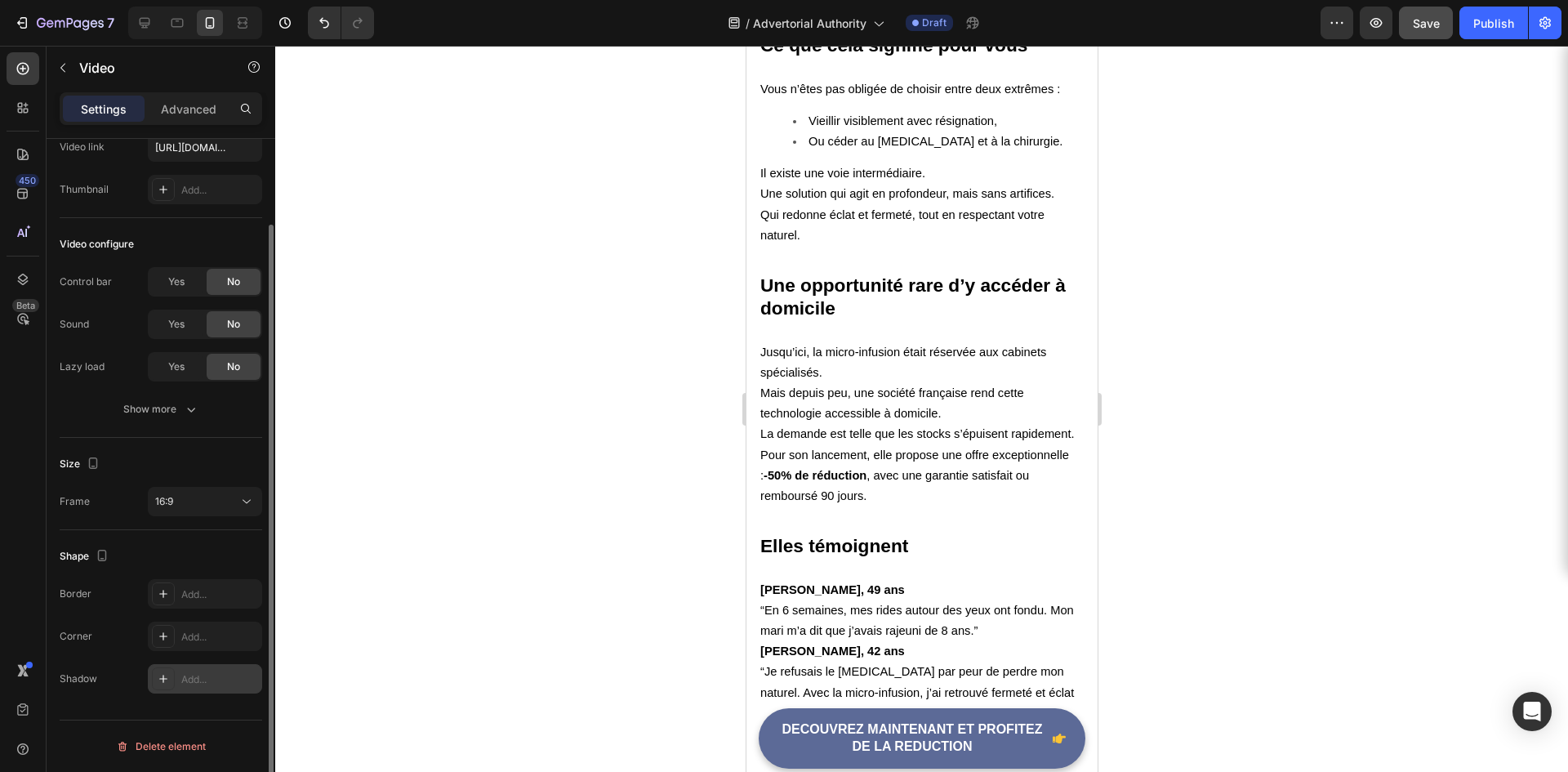
click at [175, 683] on div "Add..." at bounding box center [205, 678] width 114 height 29
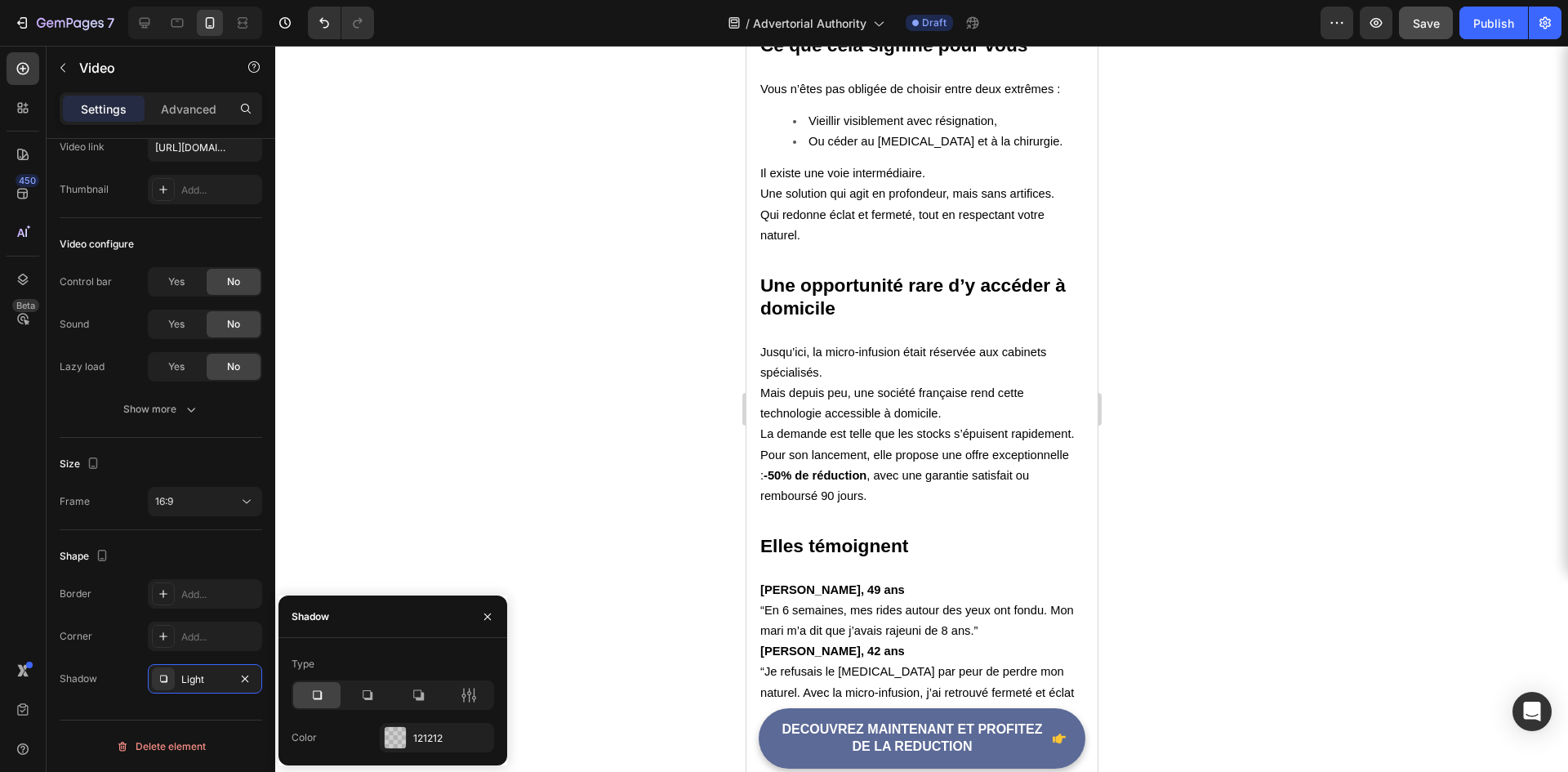
click at [480, 484] on div at bounding box center [922, 408] width 1293 height 727
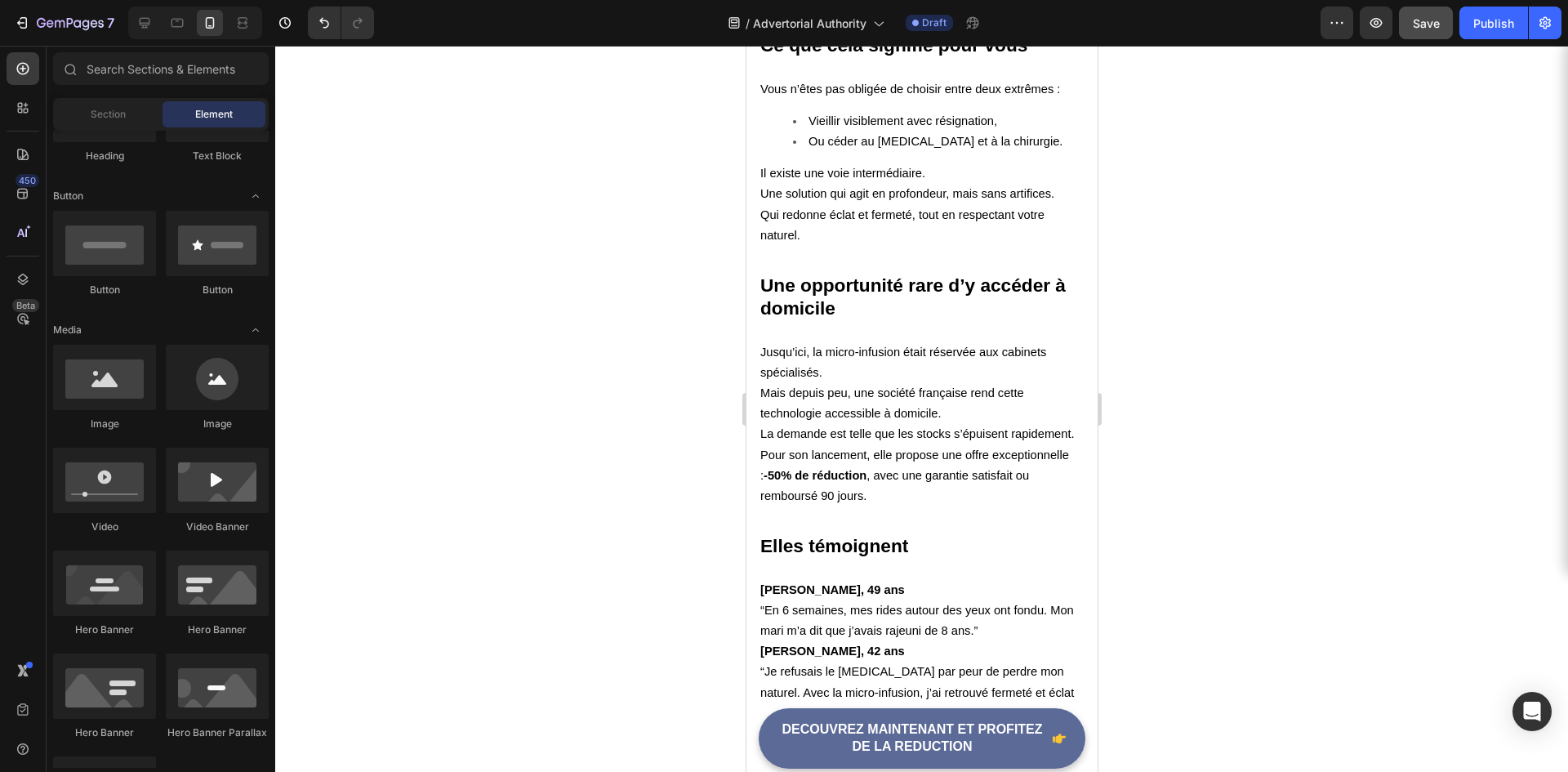
click at [567, 458] on div at bounding box center [922, 408] width 1293 height 727
drag, startPoint x: 940, startPoint y: 546, endPoint x: 876, endPoint y: 249, distance: 303.8
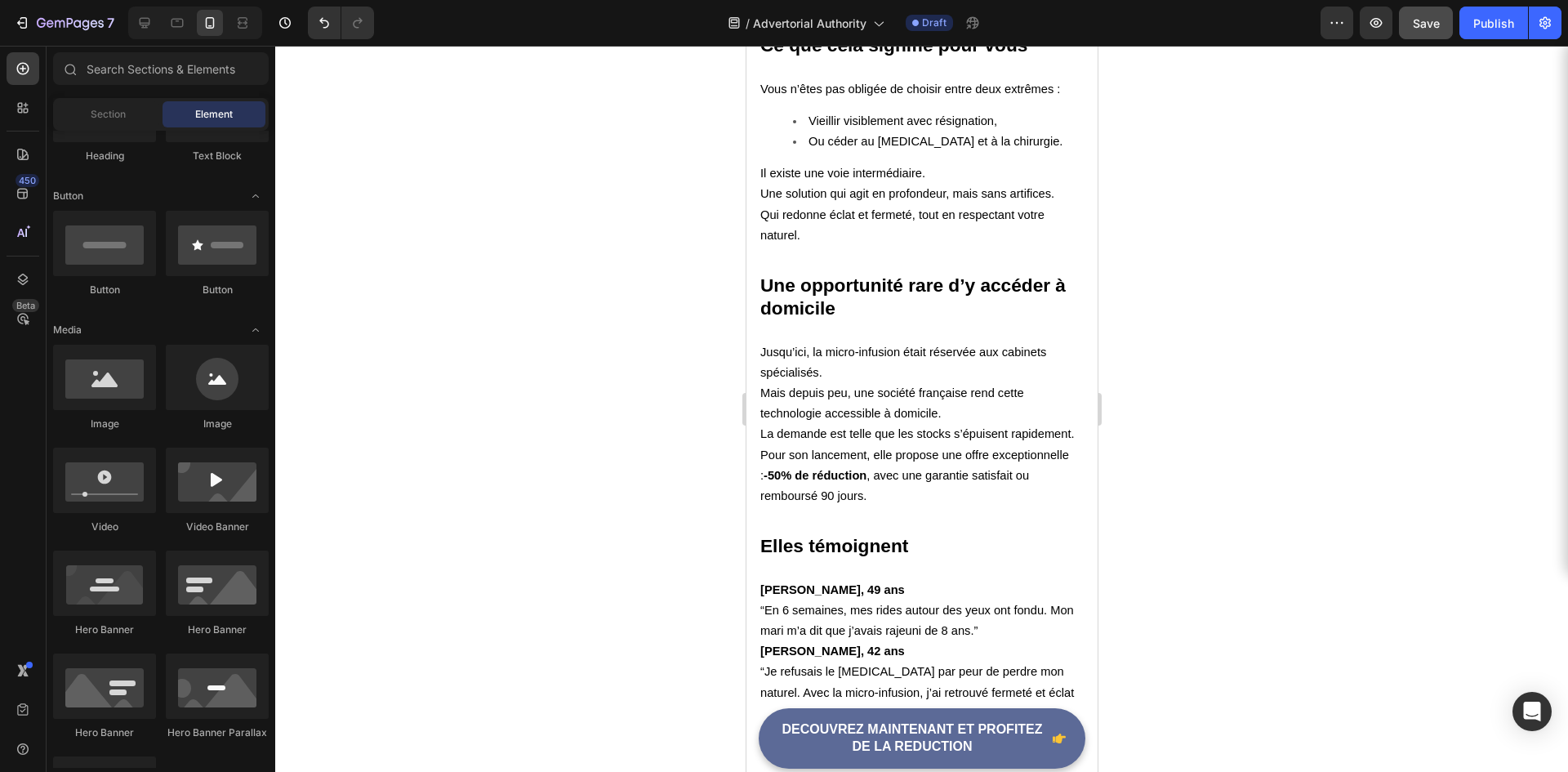
click at [640, 440] on div at bounding box center [922, 408] width 1293 height 727
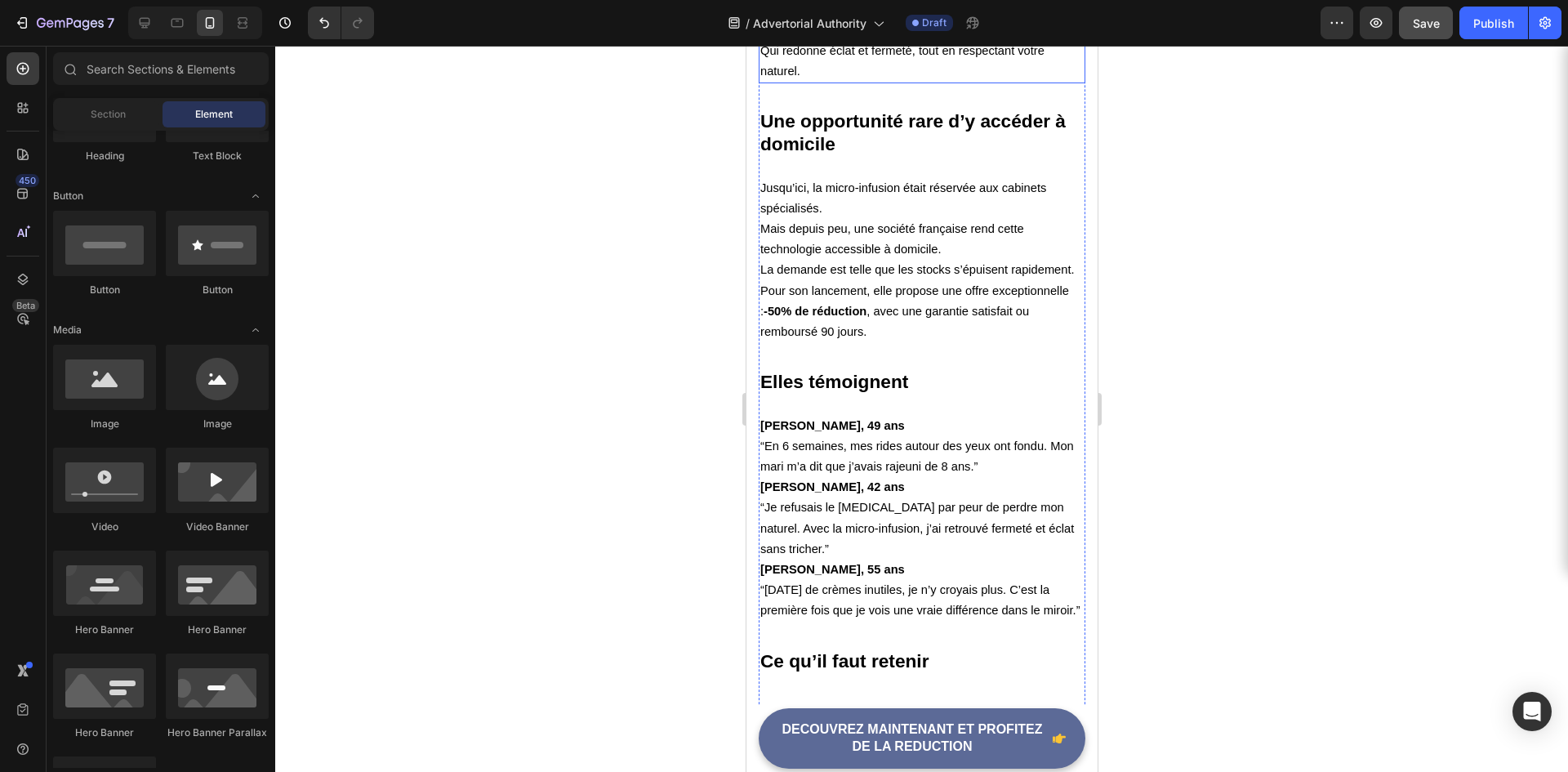
scroll to position [4268, 0]
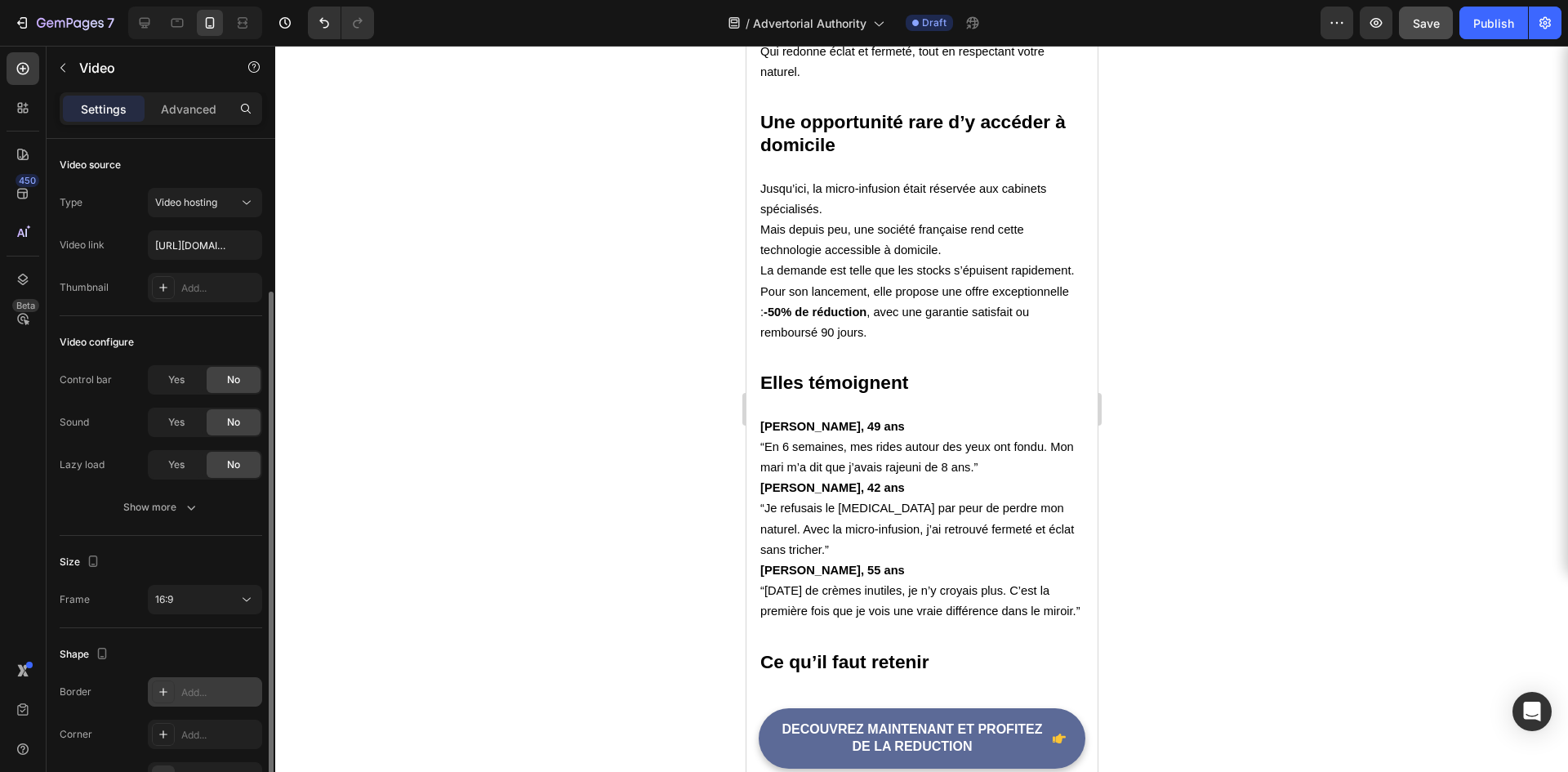
scroll to position [98, 0]
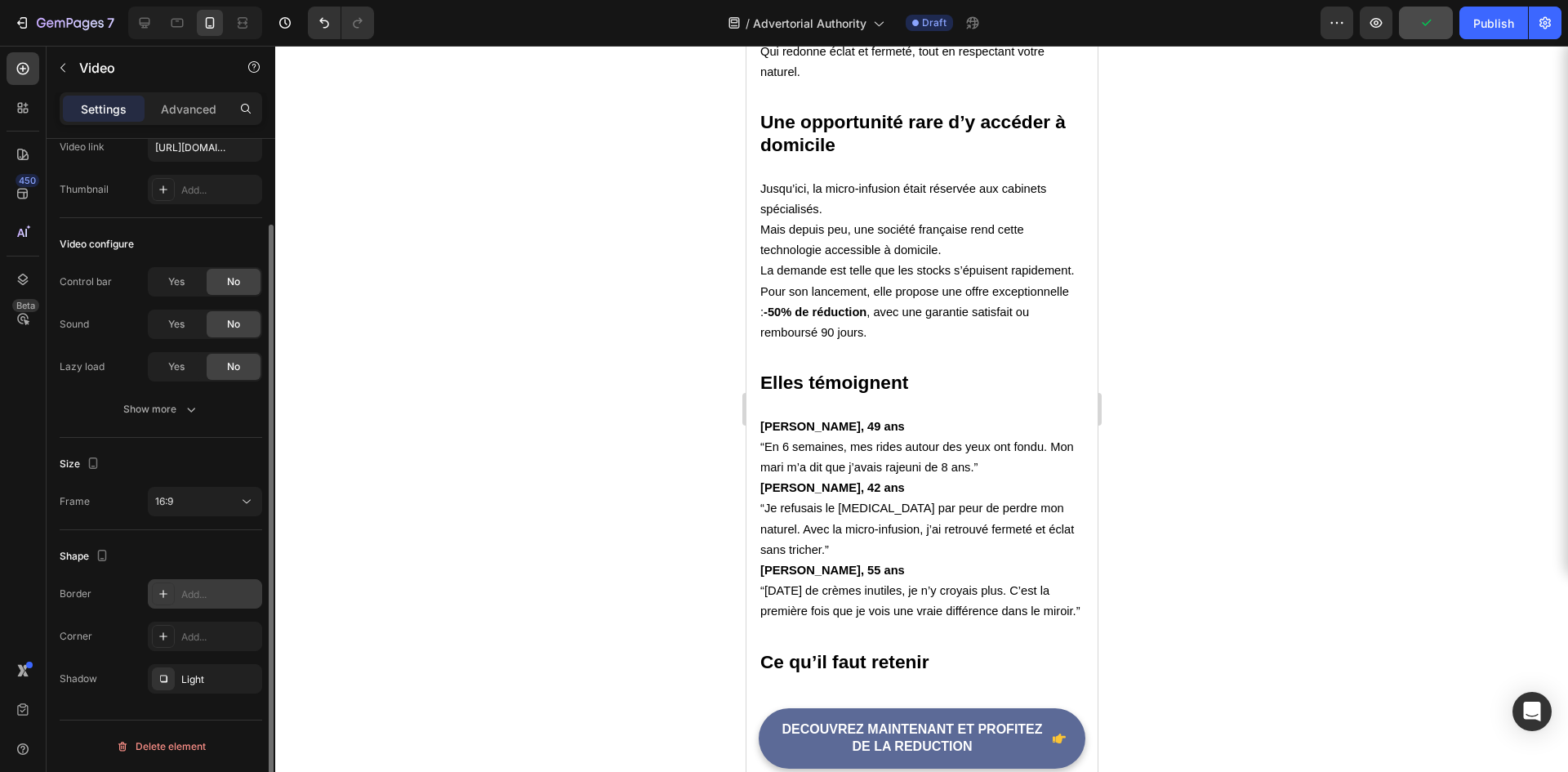
click at [183, 596] on div "Add..." at bounding box center [219, 595] width 77 height 14
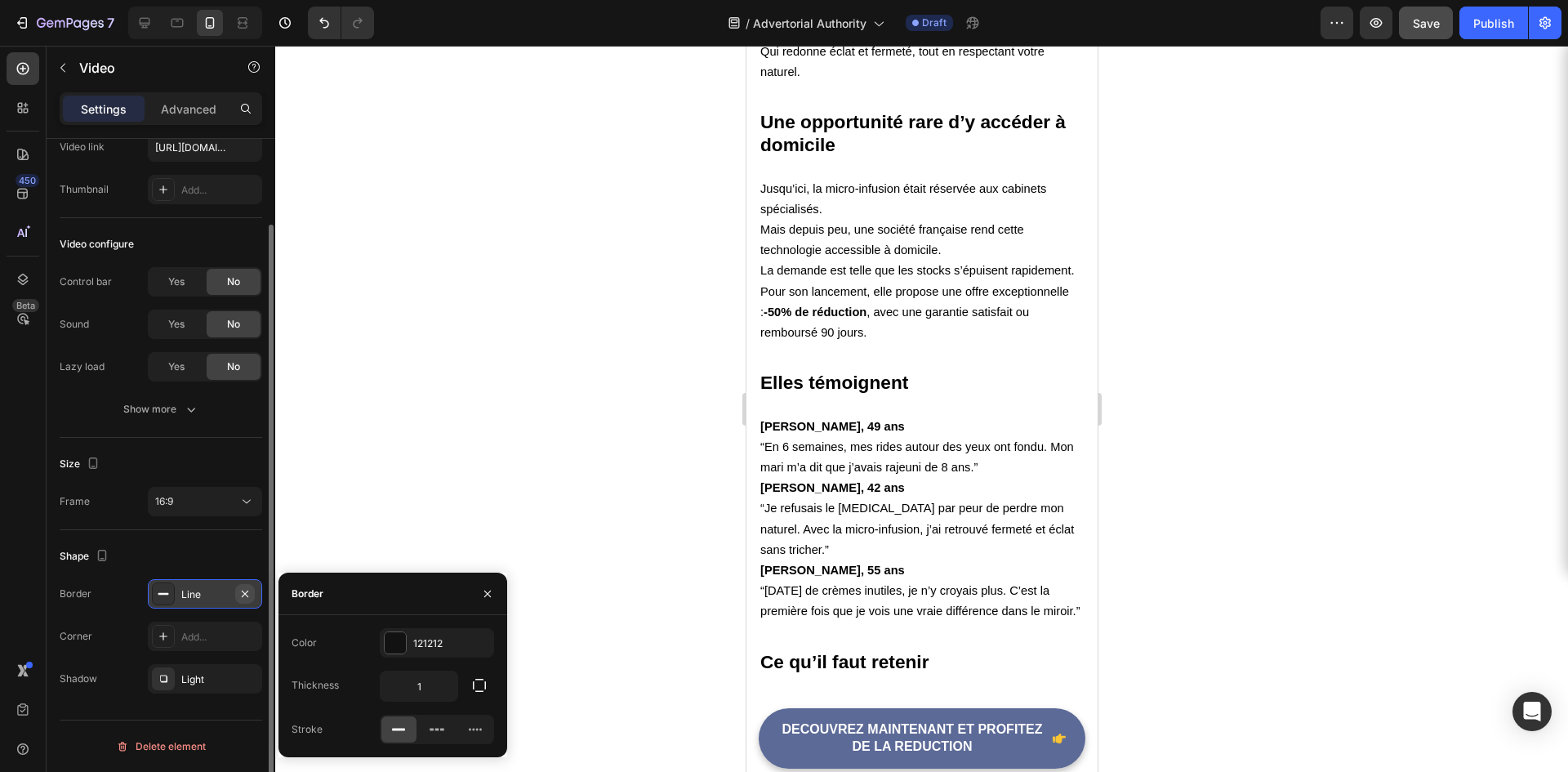
click at [248, 593] on icon "button" at bounding box center [245, 594] width 13 height 13
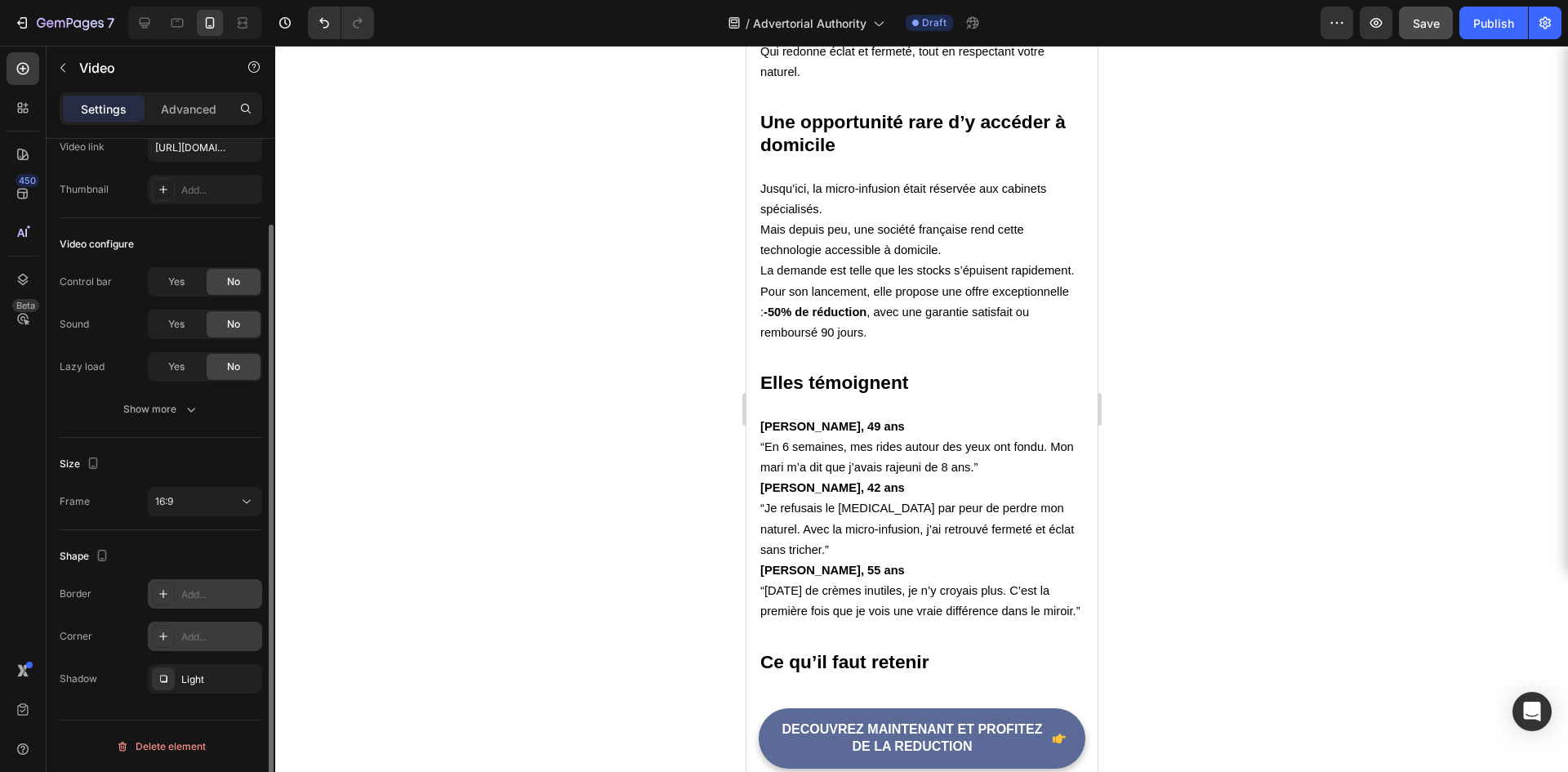
click at [175, 634] on div "Add..." at bounding box center [205, 636] width 114 height 29
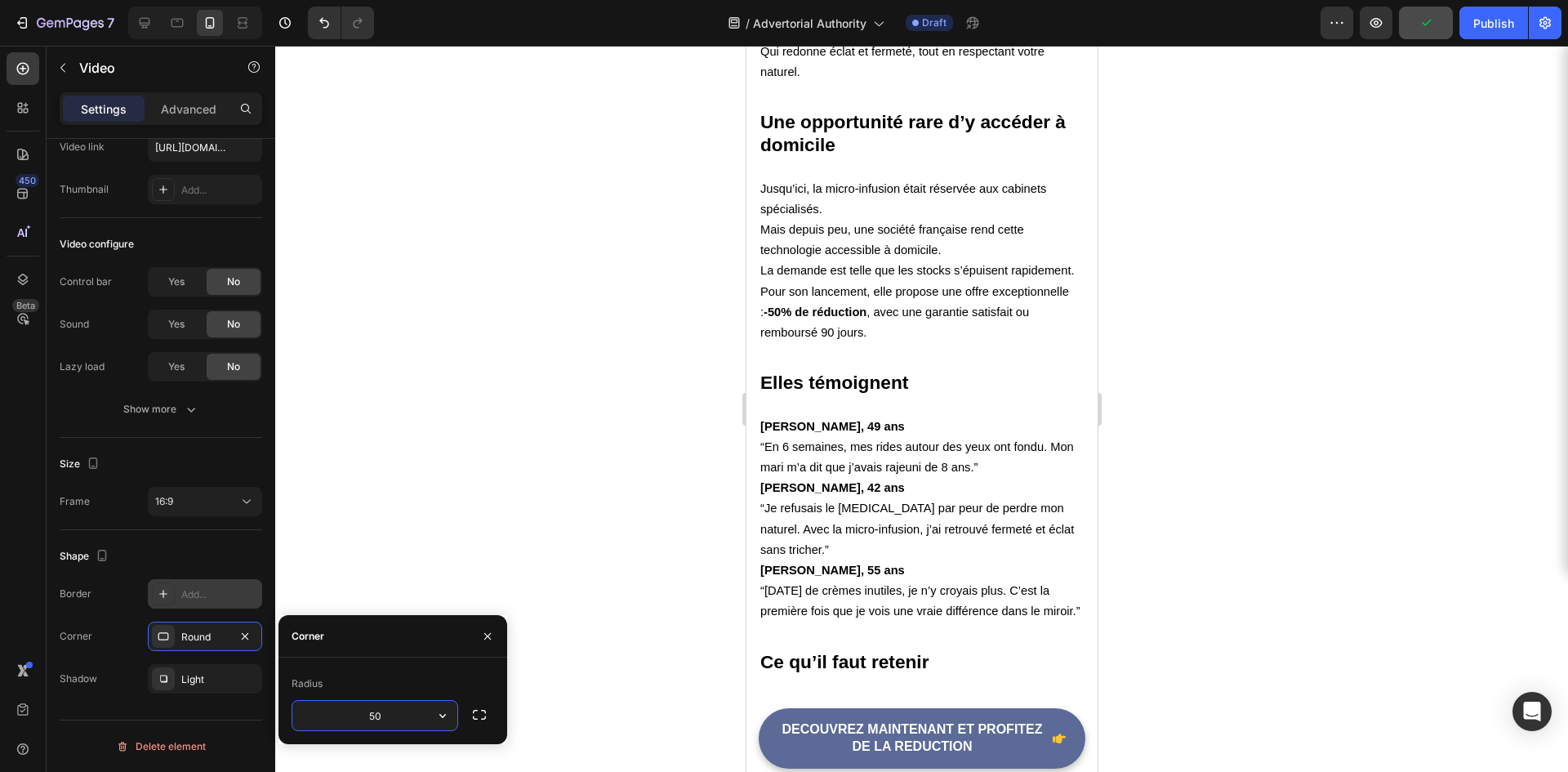
type input "5"
type input "1"
type input "200"
click at [547, 482] on div at bounding box center [922, 408] width 1293 height 727
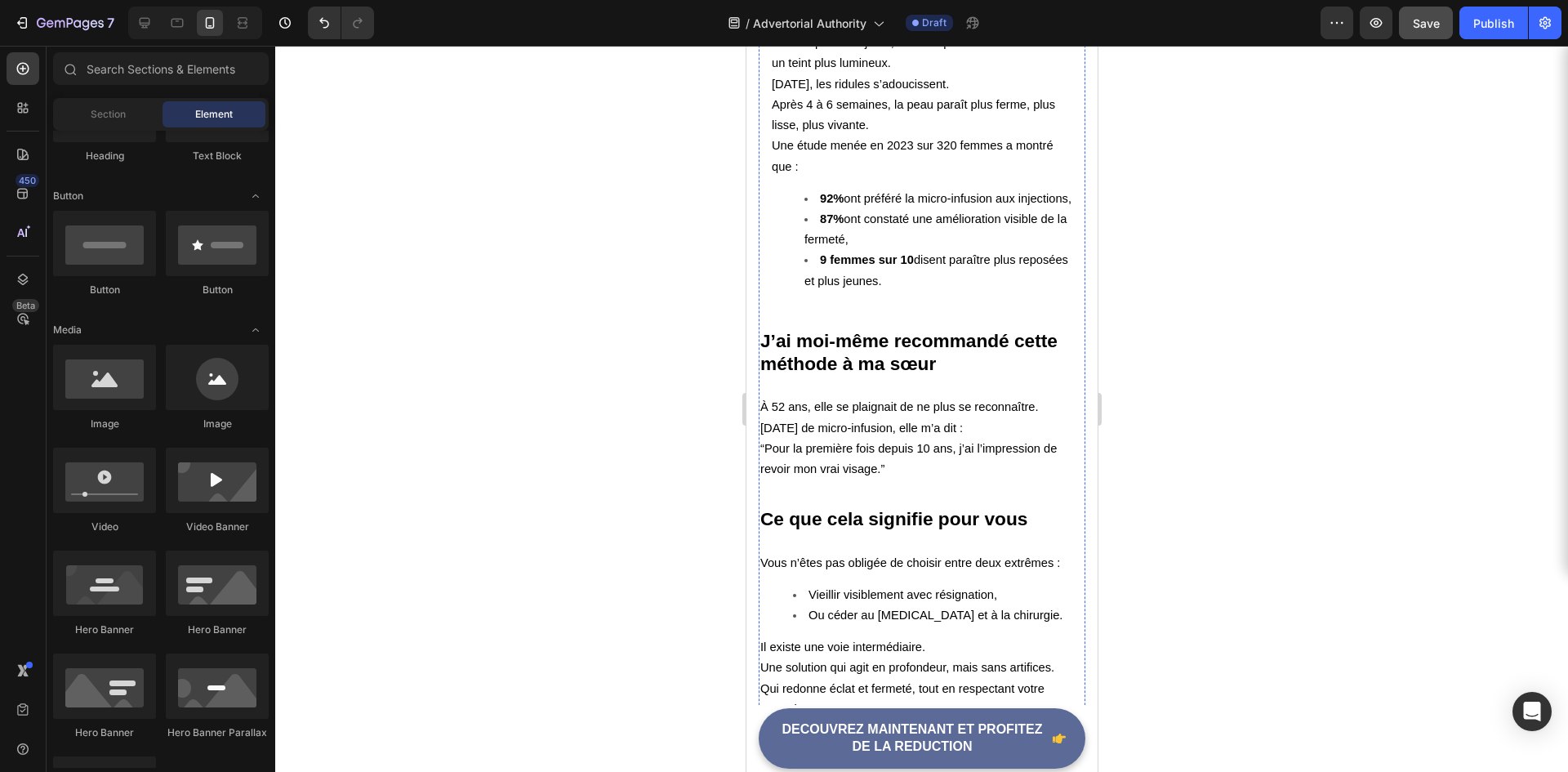
scroll to position [3615, 0]
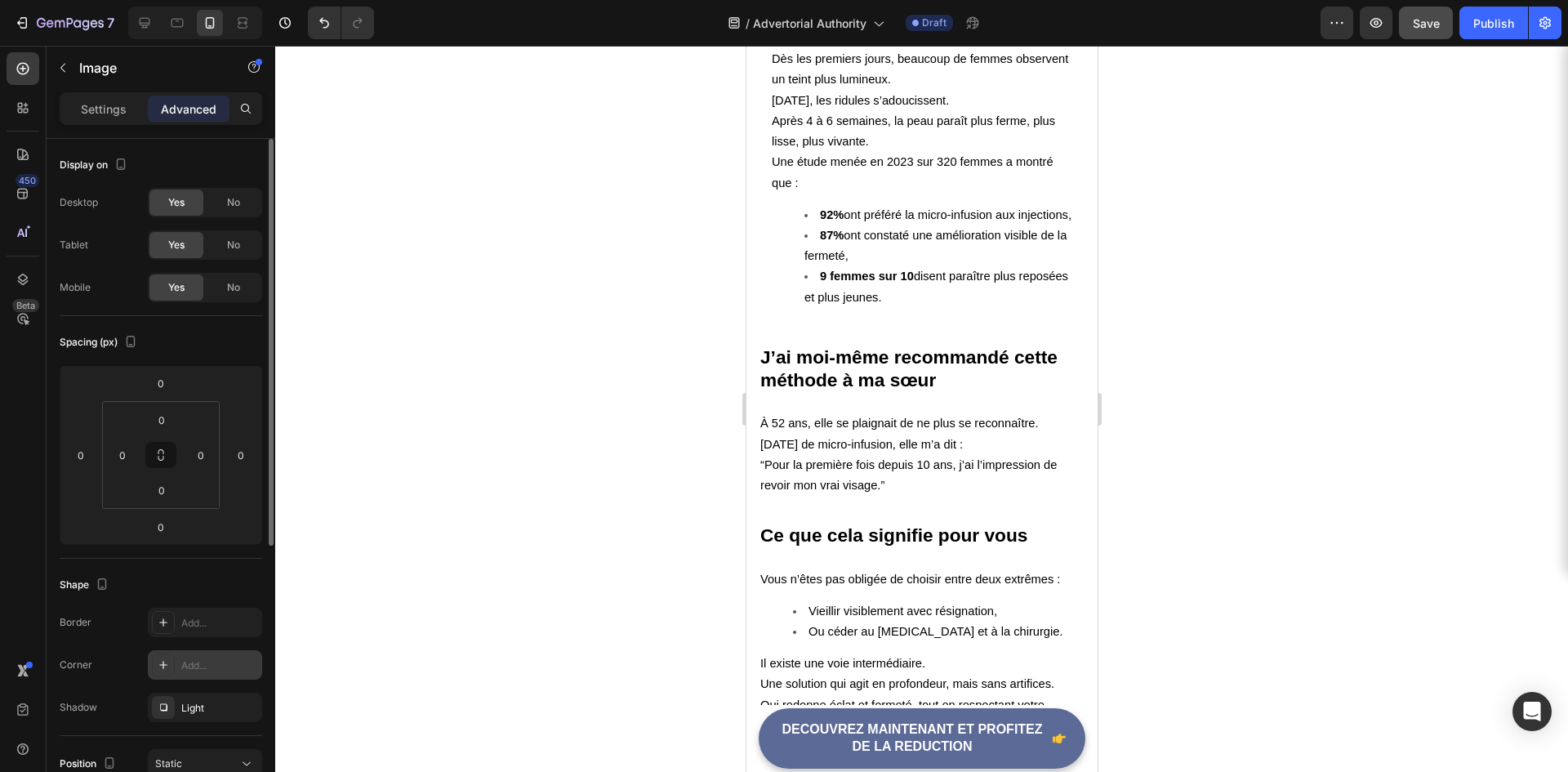
click at [165, 660] on icon at bounding box center [163, 665] width 13 height 13
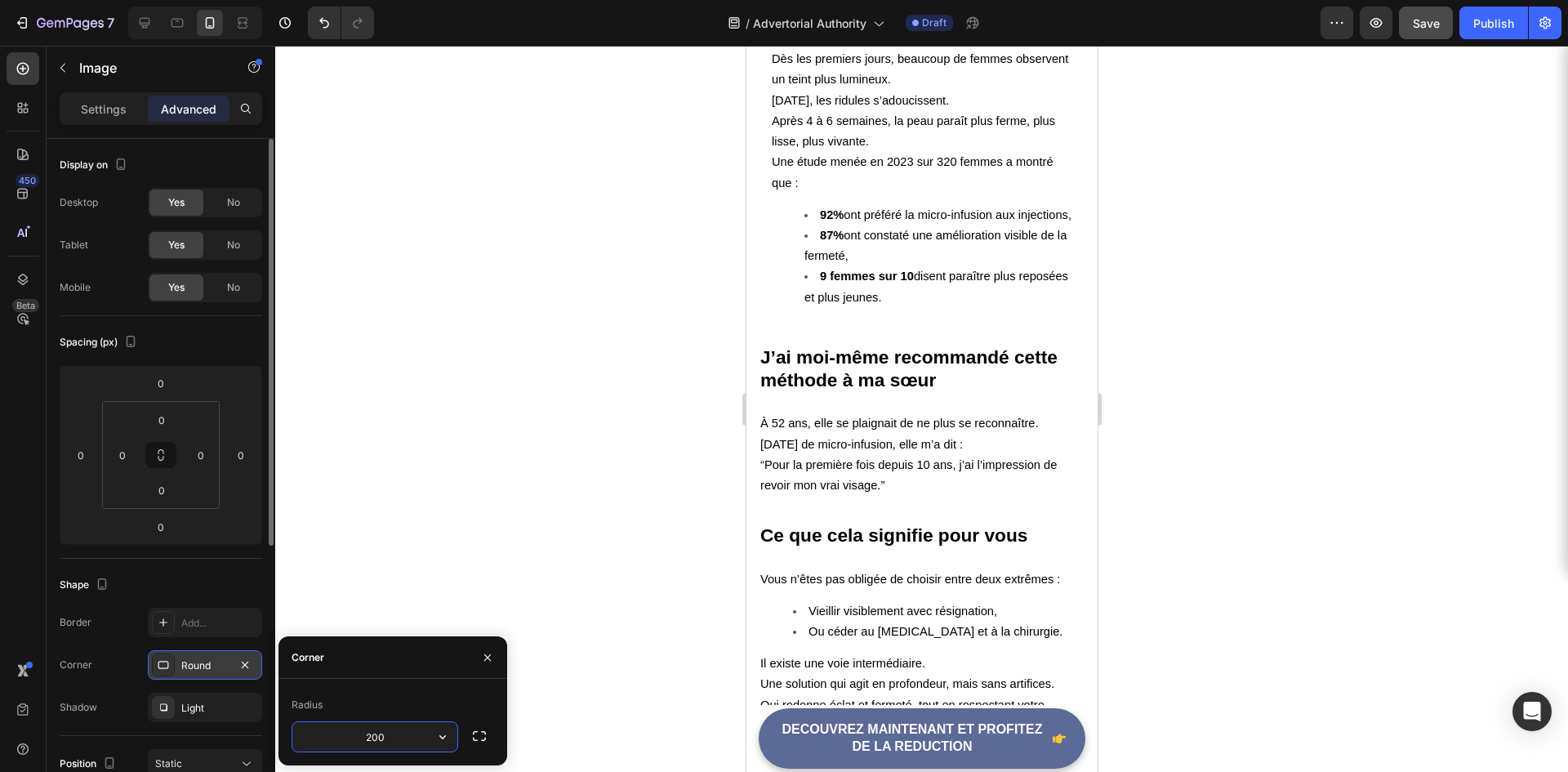
type input "200"
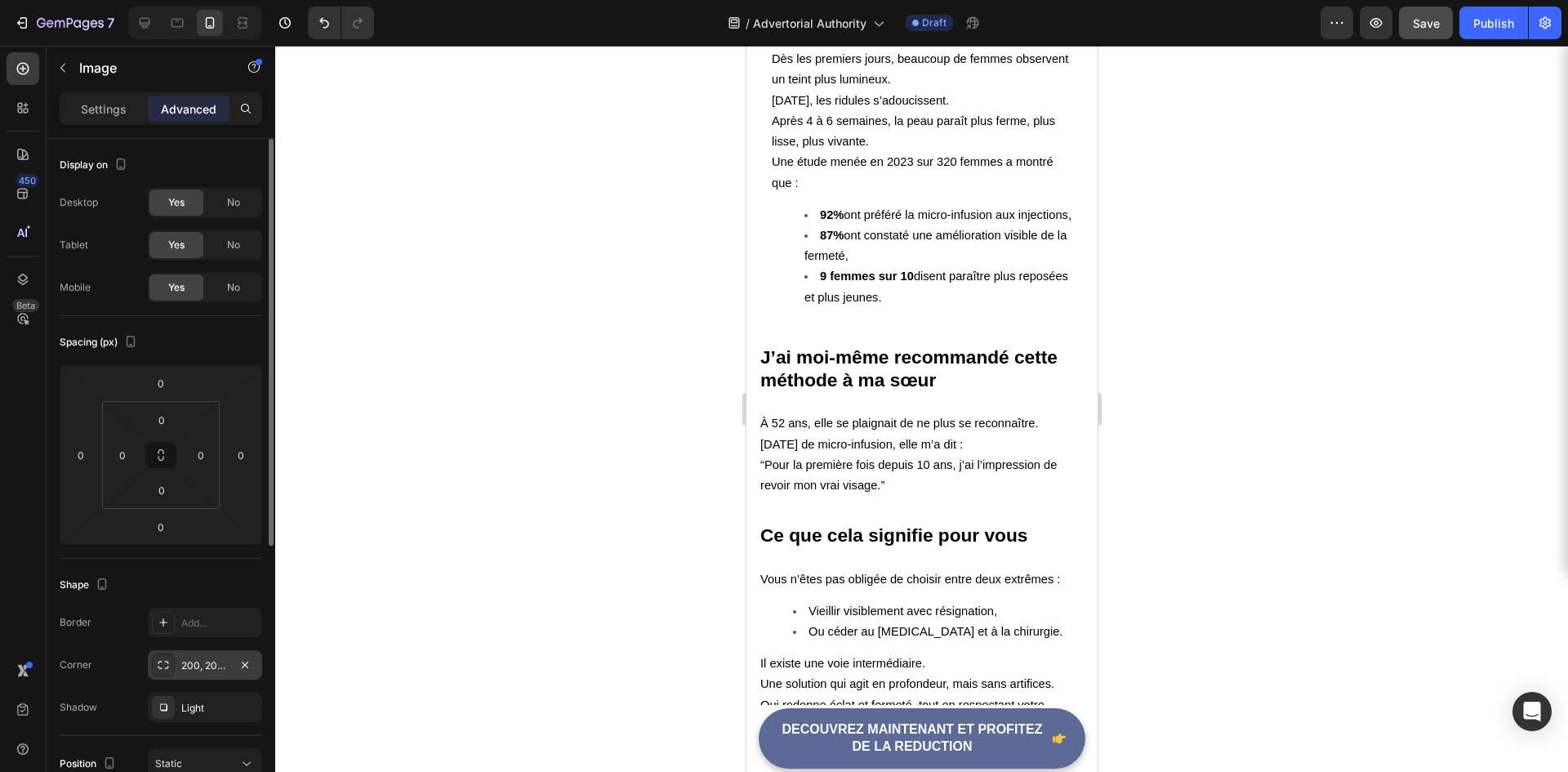
click at [456, 467] on div at bounding box center [922, 408] width 1293 height 727
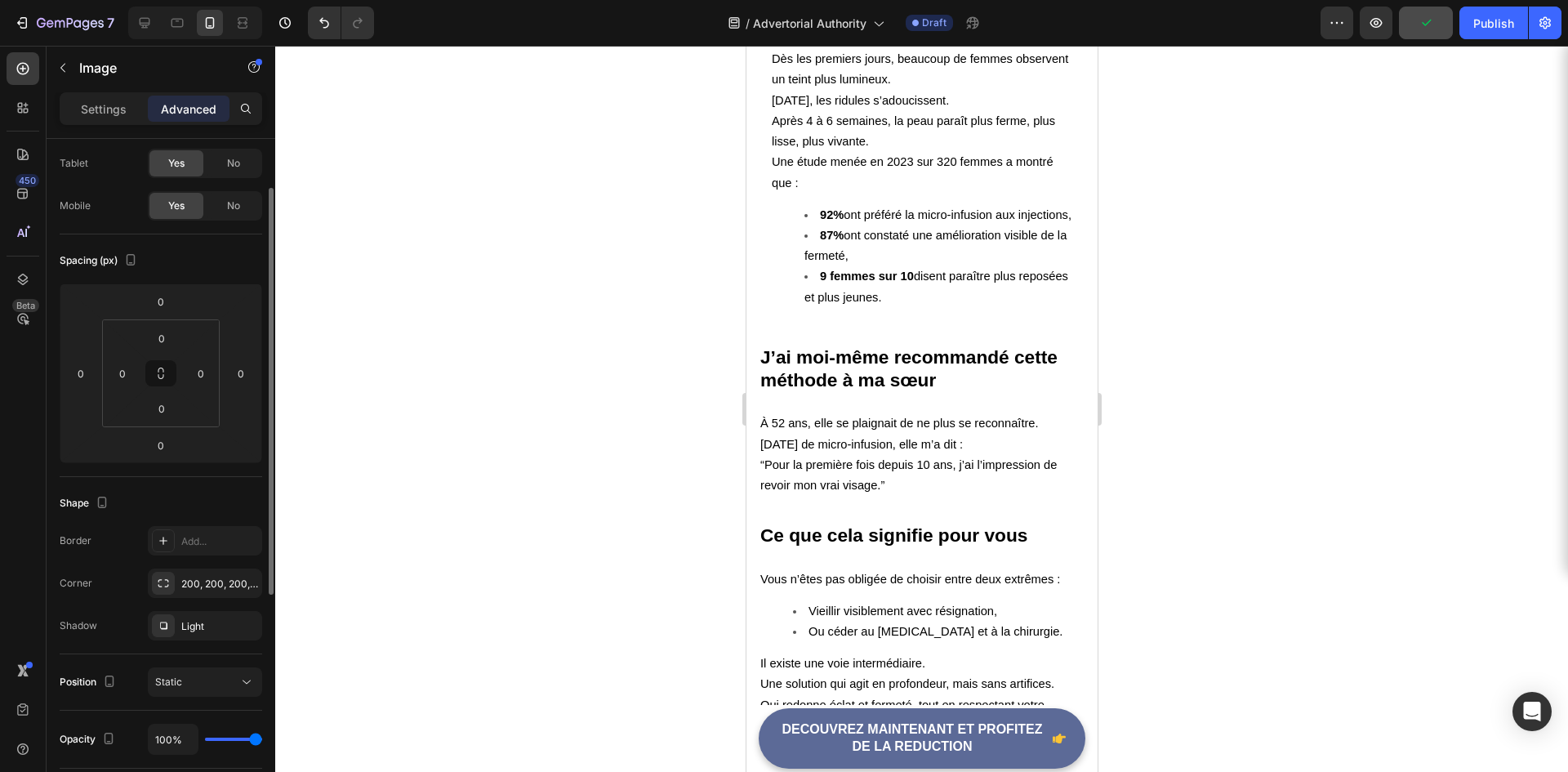
scroll to position [245, 0]
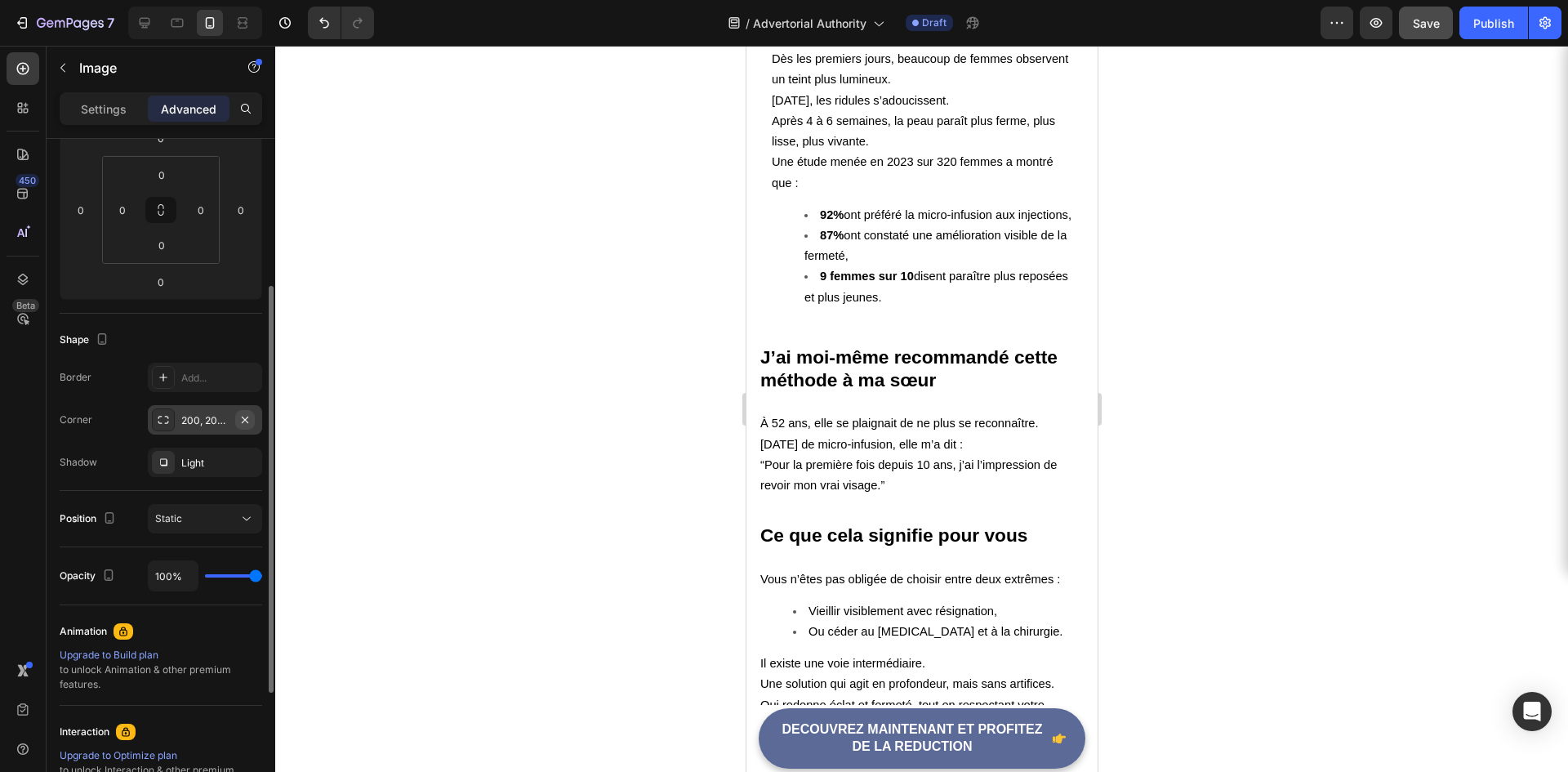
click at [247, 415] on icon "button" at bounding box center [245, 420] width 13 height 13
click at [620, 442] on div at bounding box center [922, 408] width 1293 height 727
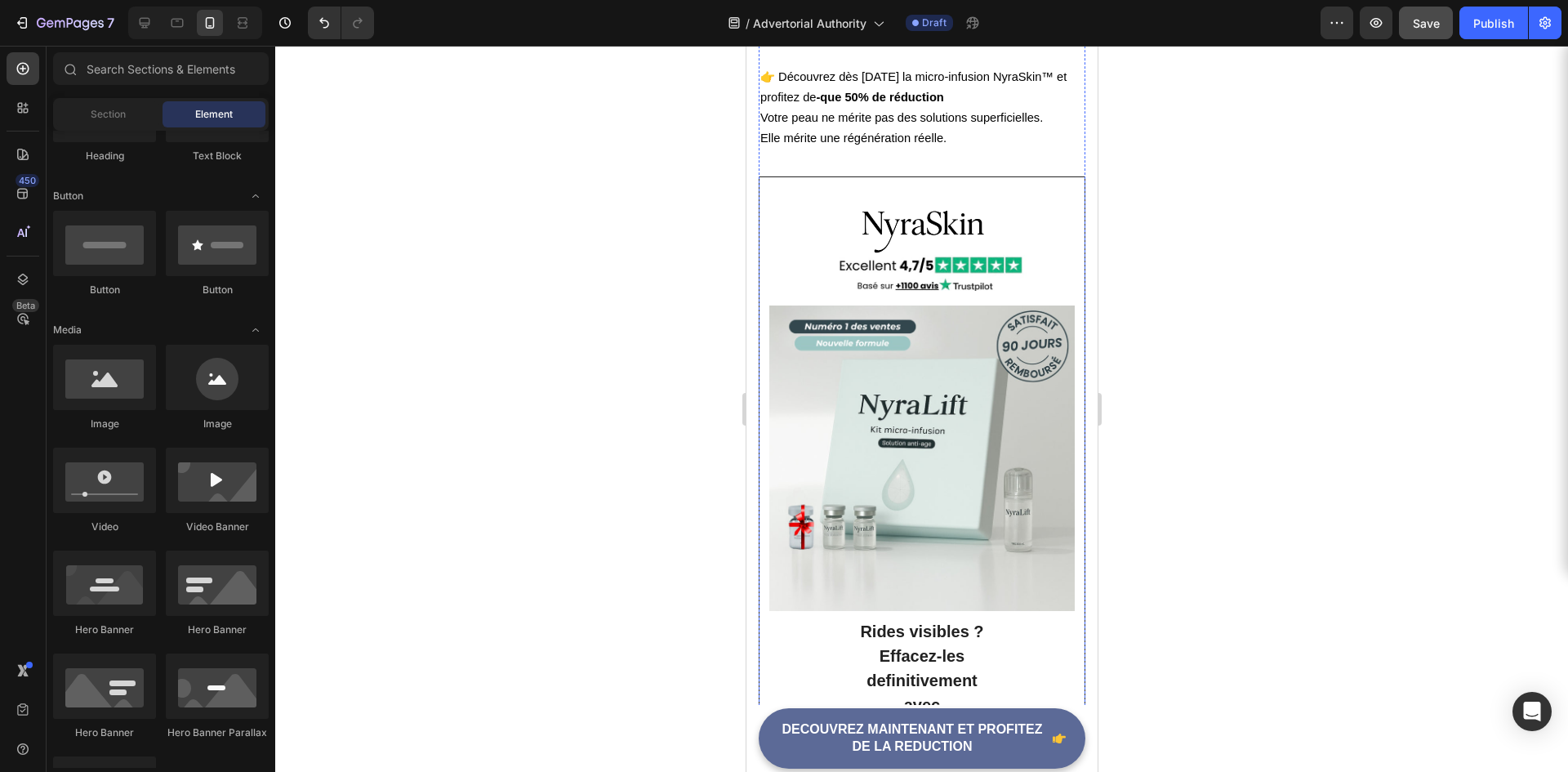
scroll to position [5085, 0]
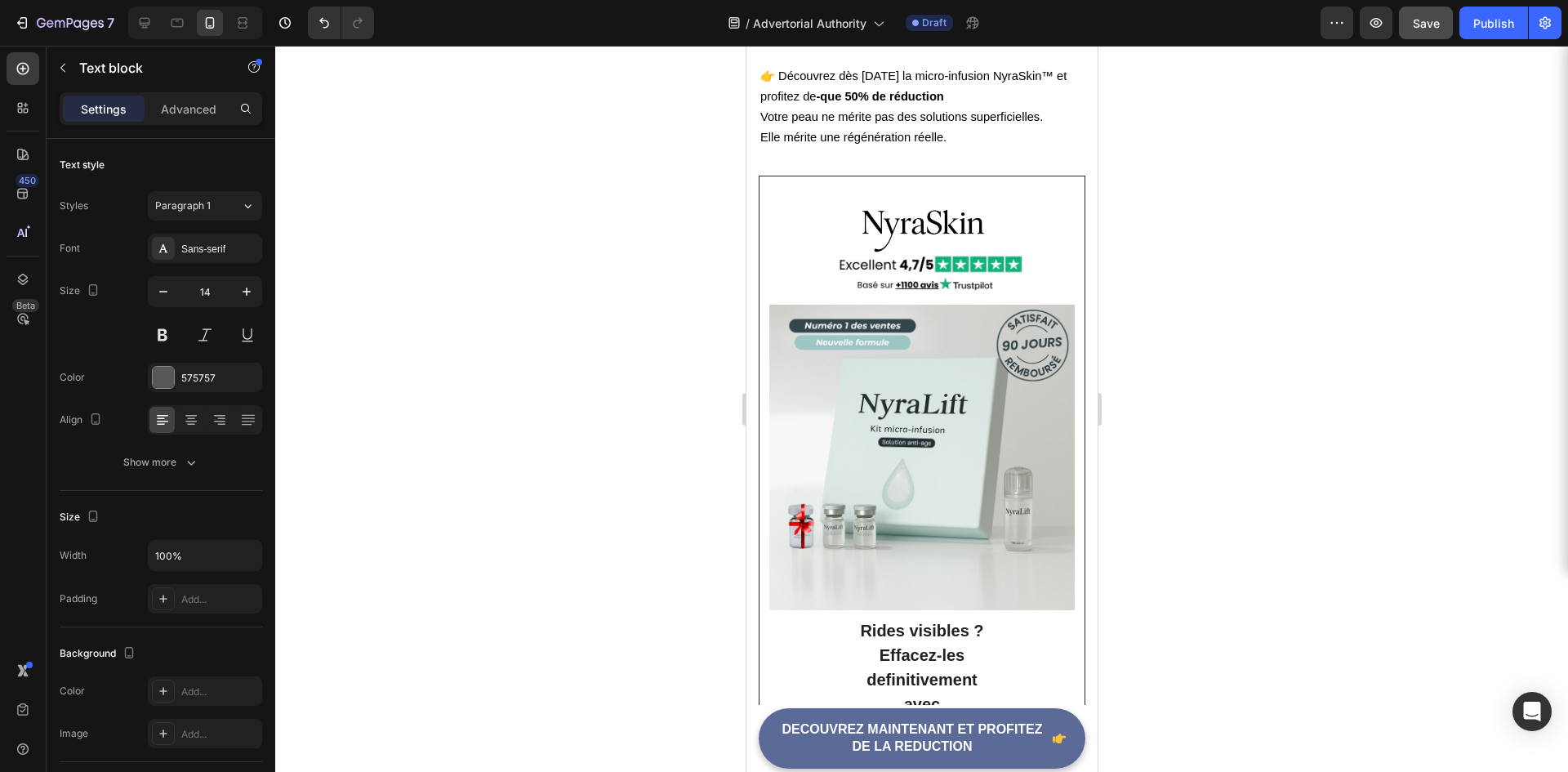
click at [662, 467] on div at bounding box center [922, 408] width 1293 height 727
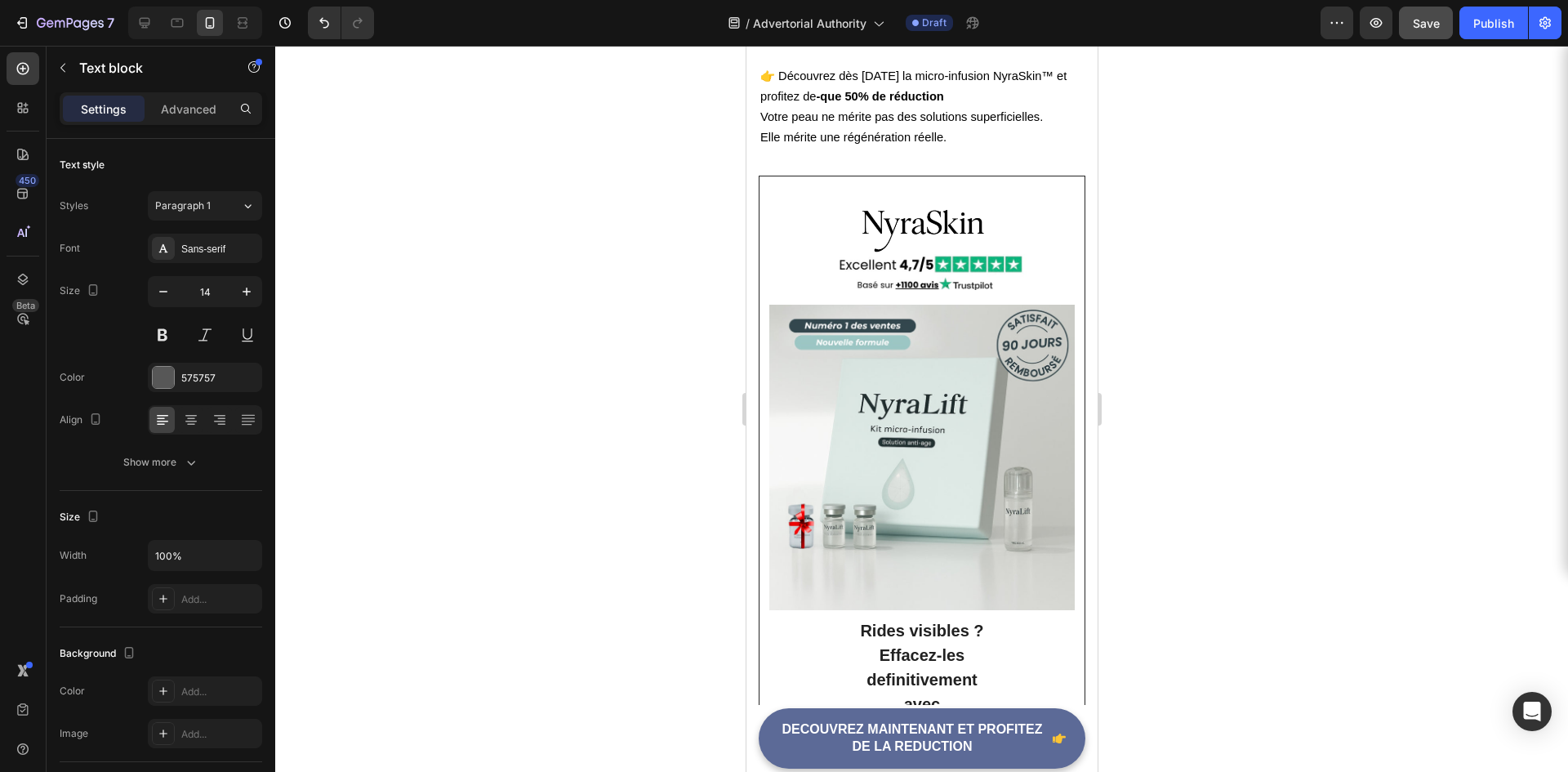
drag, startPoint x: 699, startPoint y: 511, endPoint x: 19, endPoint y: 465, distance: 681.6
click at [699, 511] on div at bounding box center [922, 408] width 1293 height 727
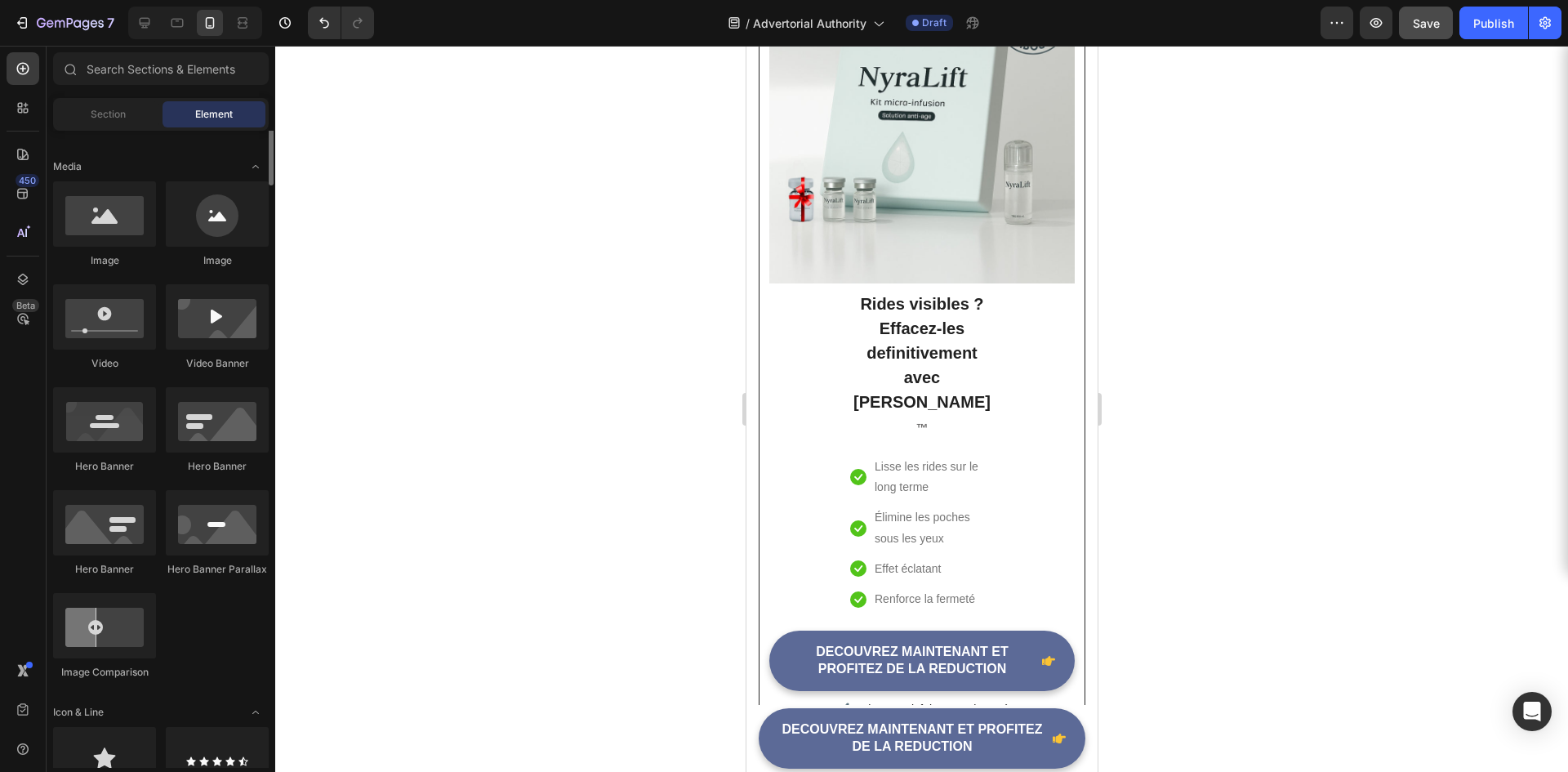
scroll to position [571, 0]
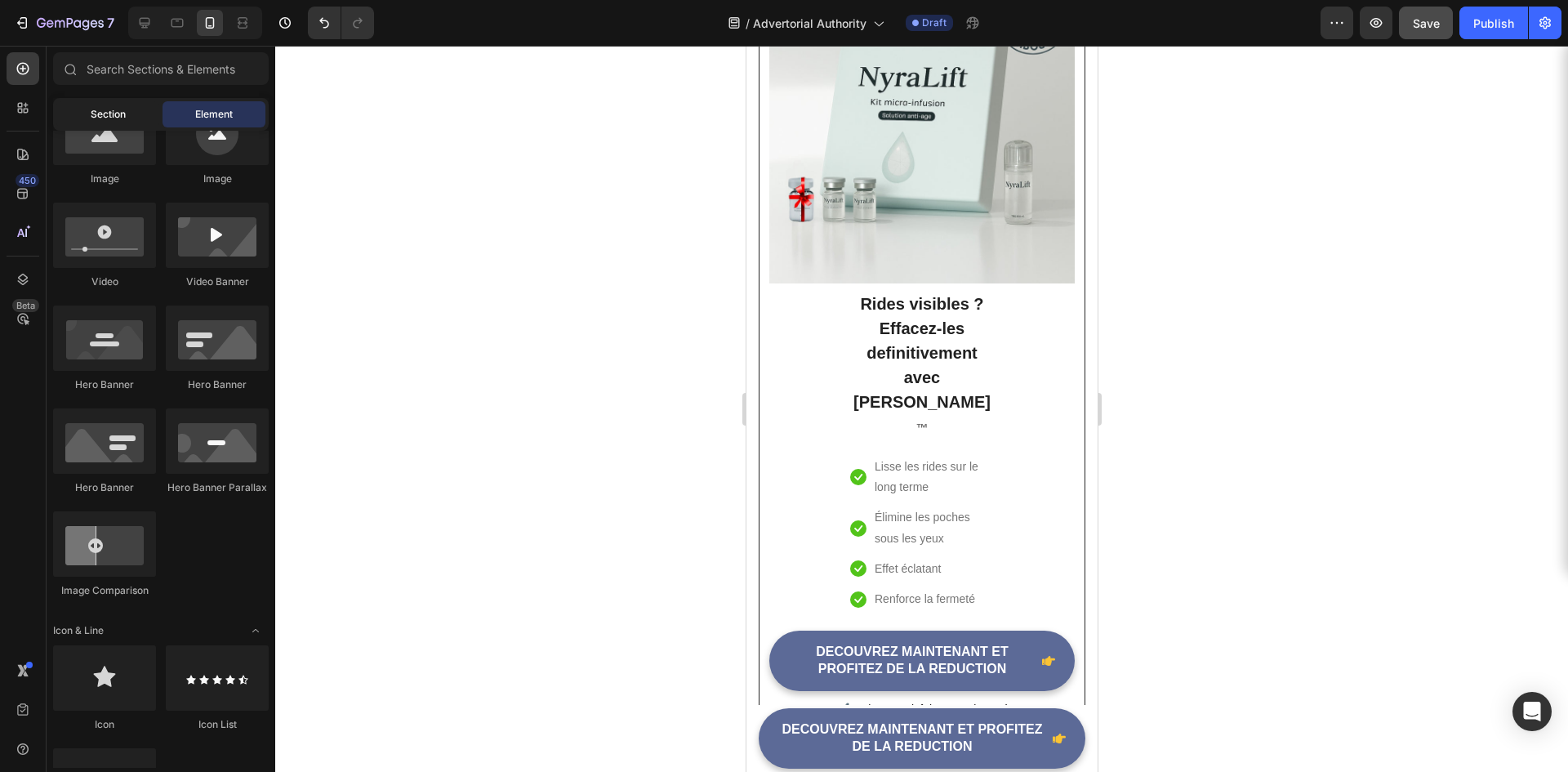
click at [147, 109] on div "Section" at bounding box center [107, 114] width 103 height 26
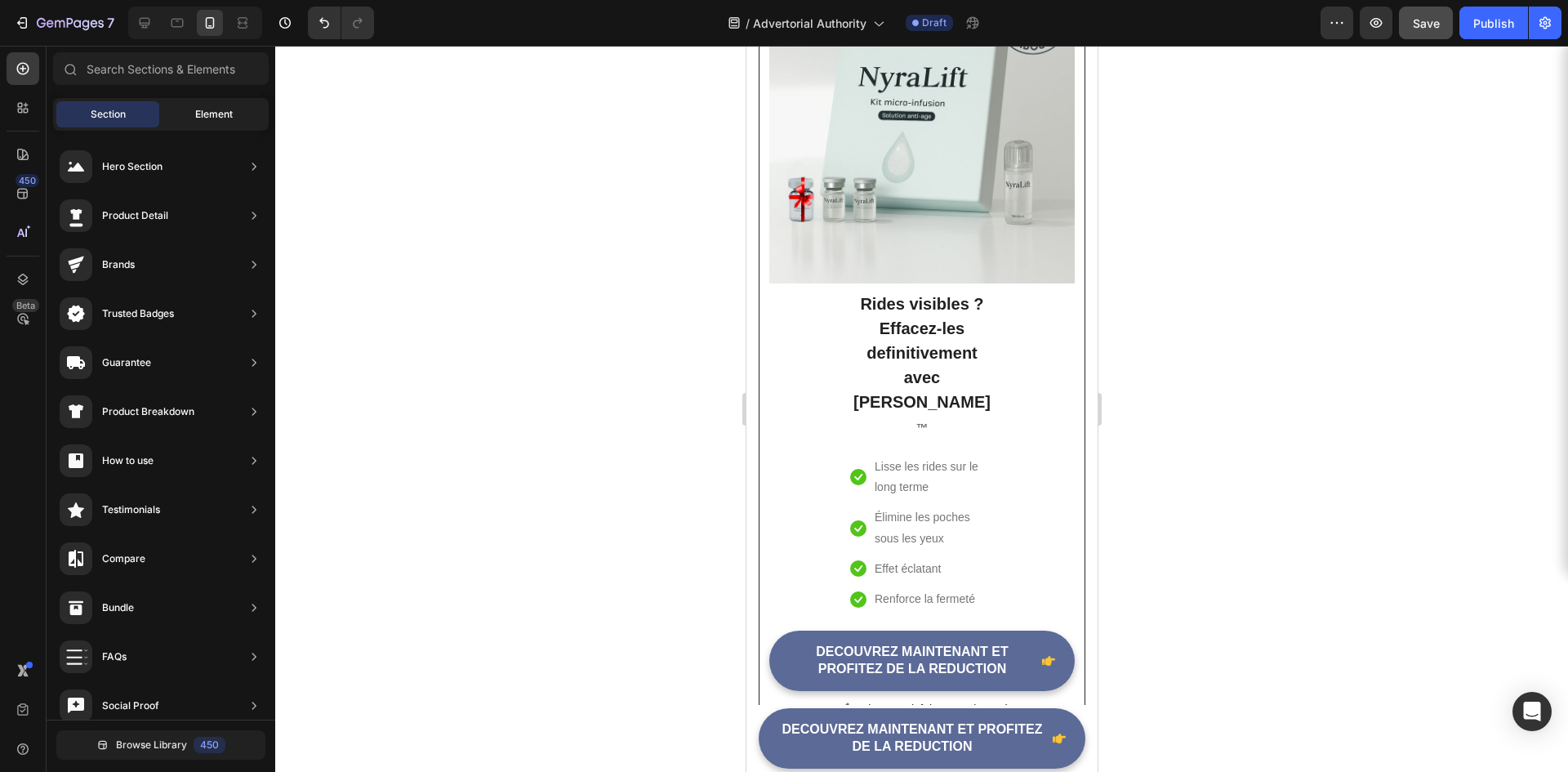
click at [200, 103] on div "Element" at bounding box center [213, 114] width 103 height 26
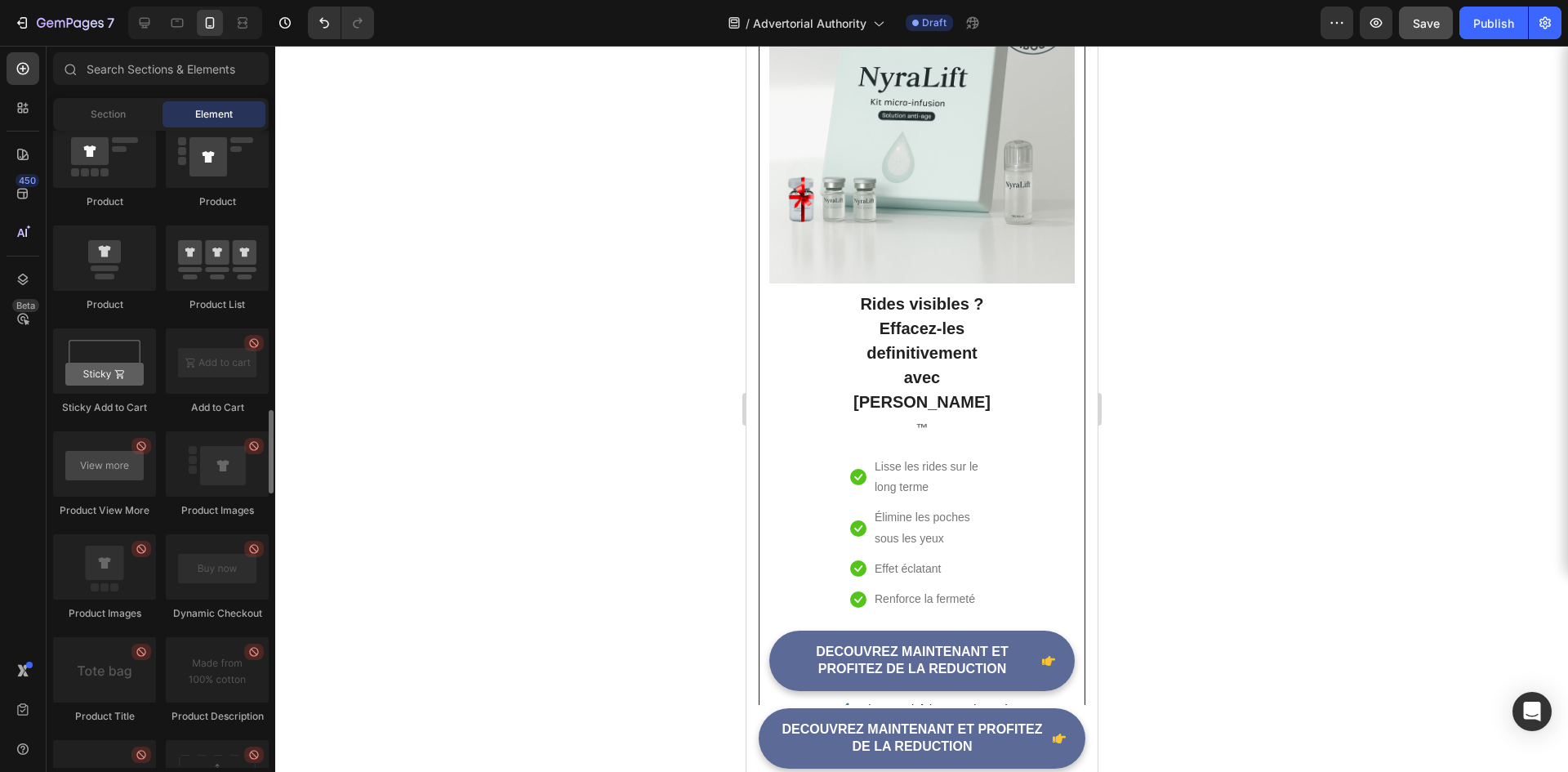
scroll to position [2042, 0]
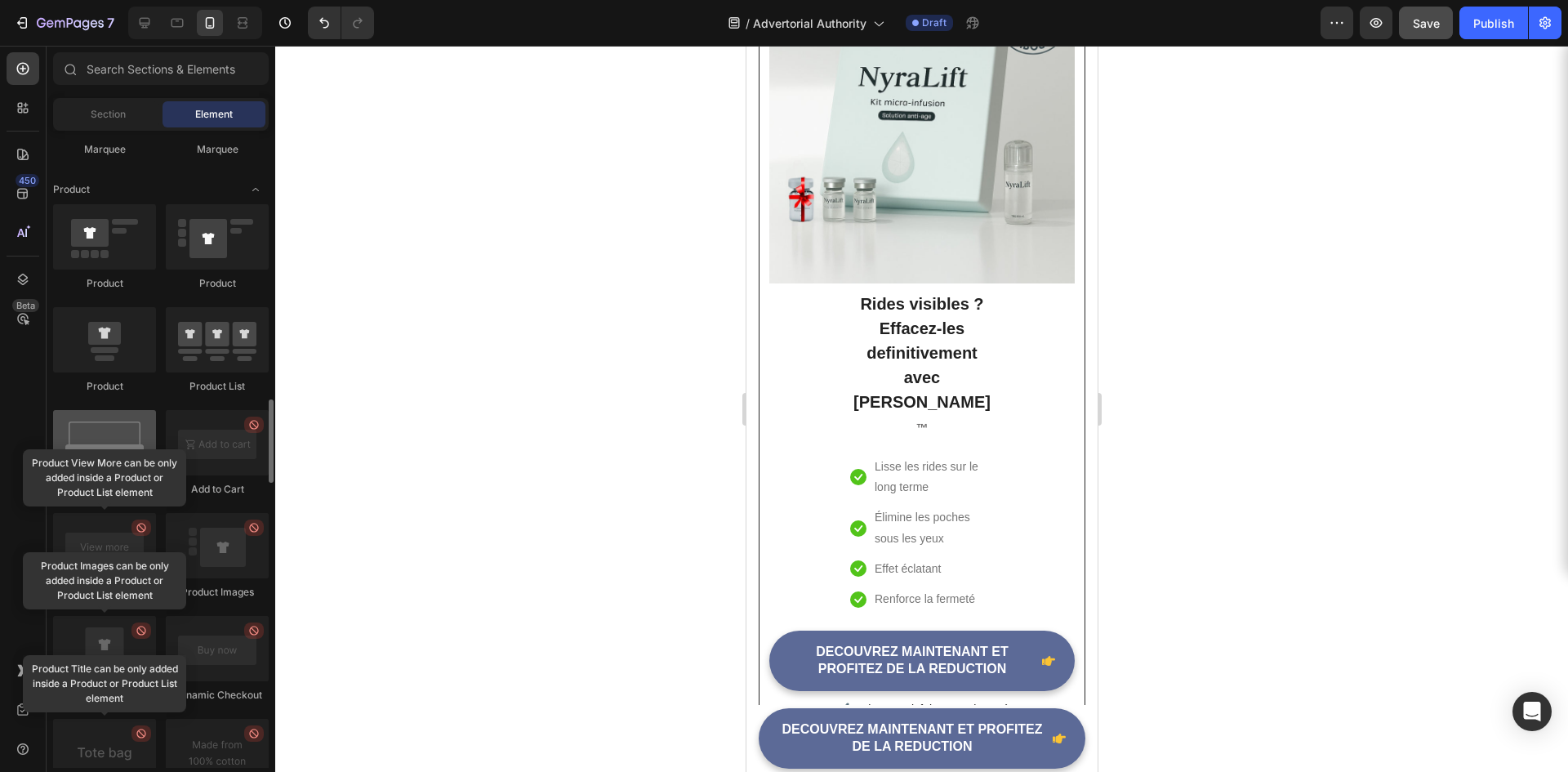
click at [111, 459] on div at bounding box center [104, 442] width 103 height 65
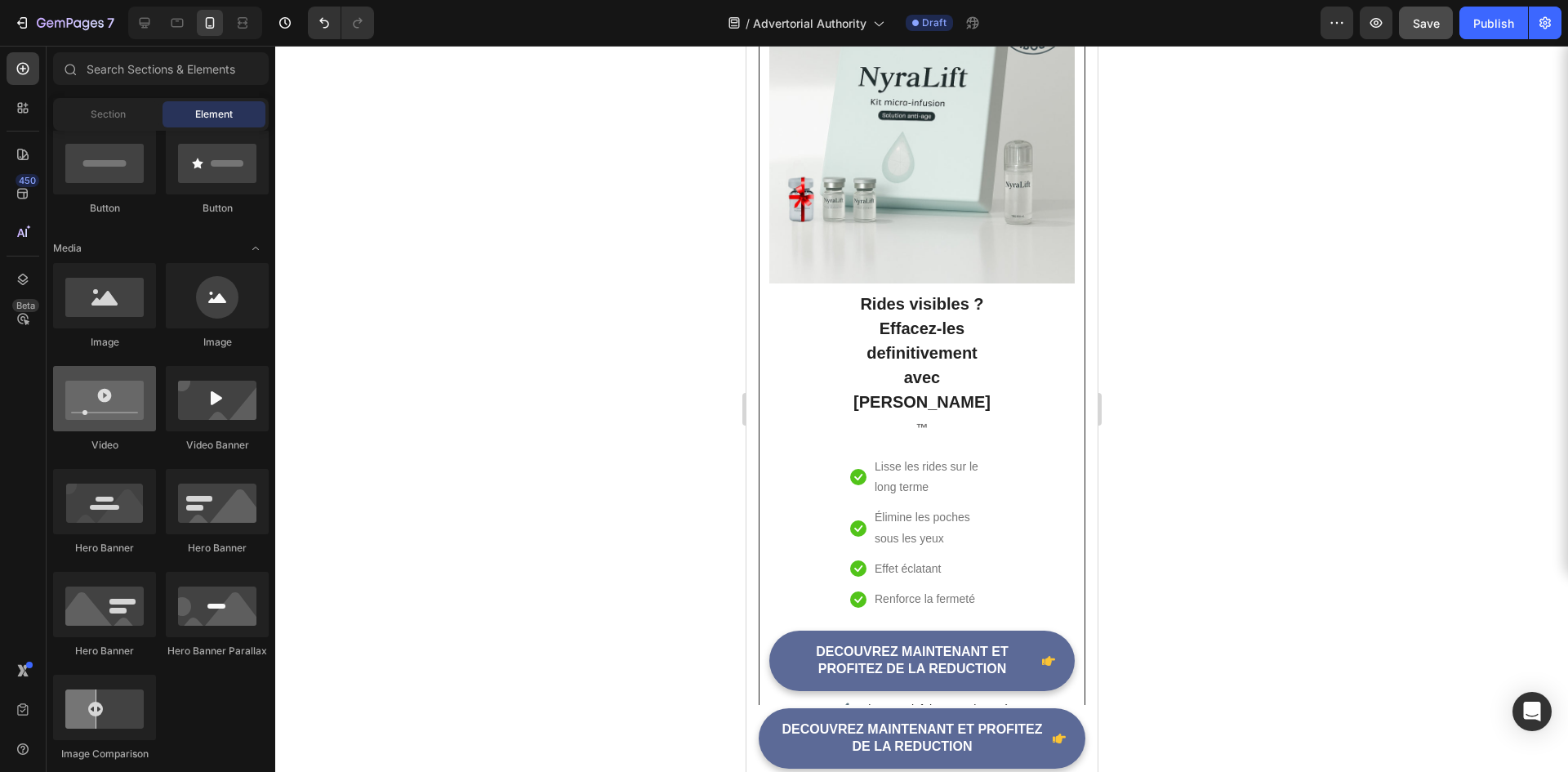
scroll to position [0, 0]
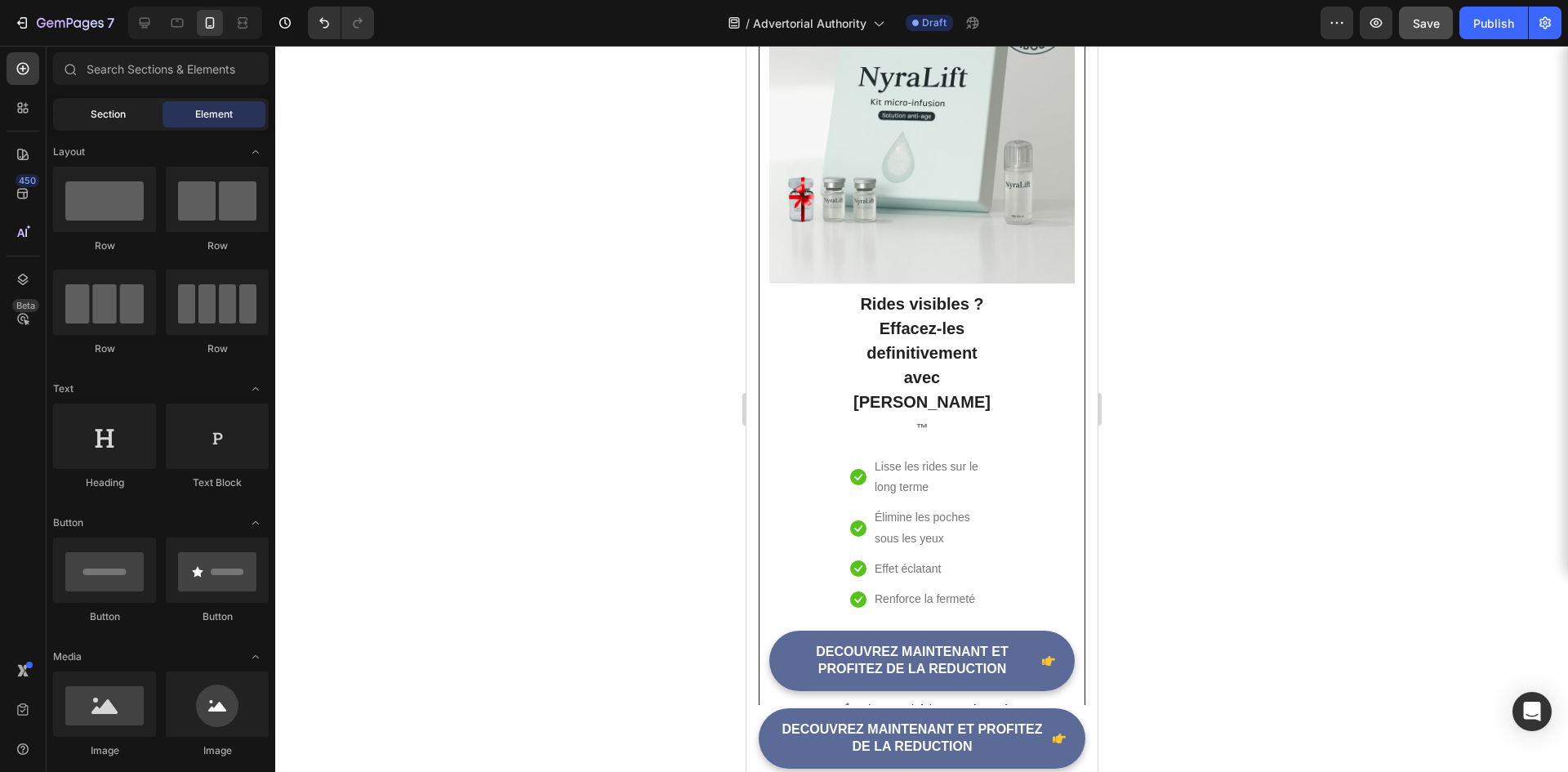
click at [103, 112] on span "Section" at bounding box center [108, 114] width 35 height 14
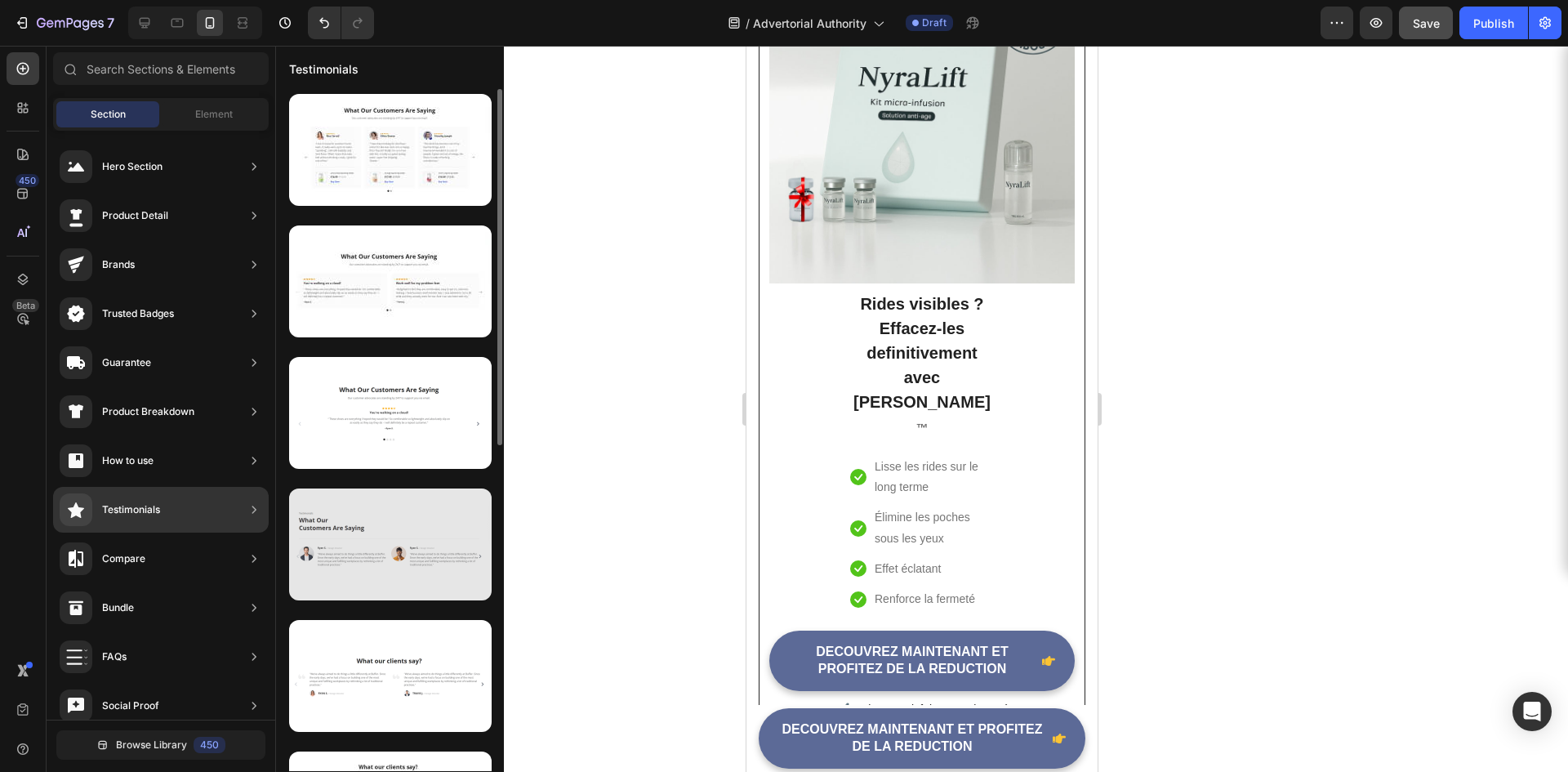
scroll to position [163, 0]
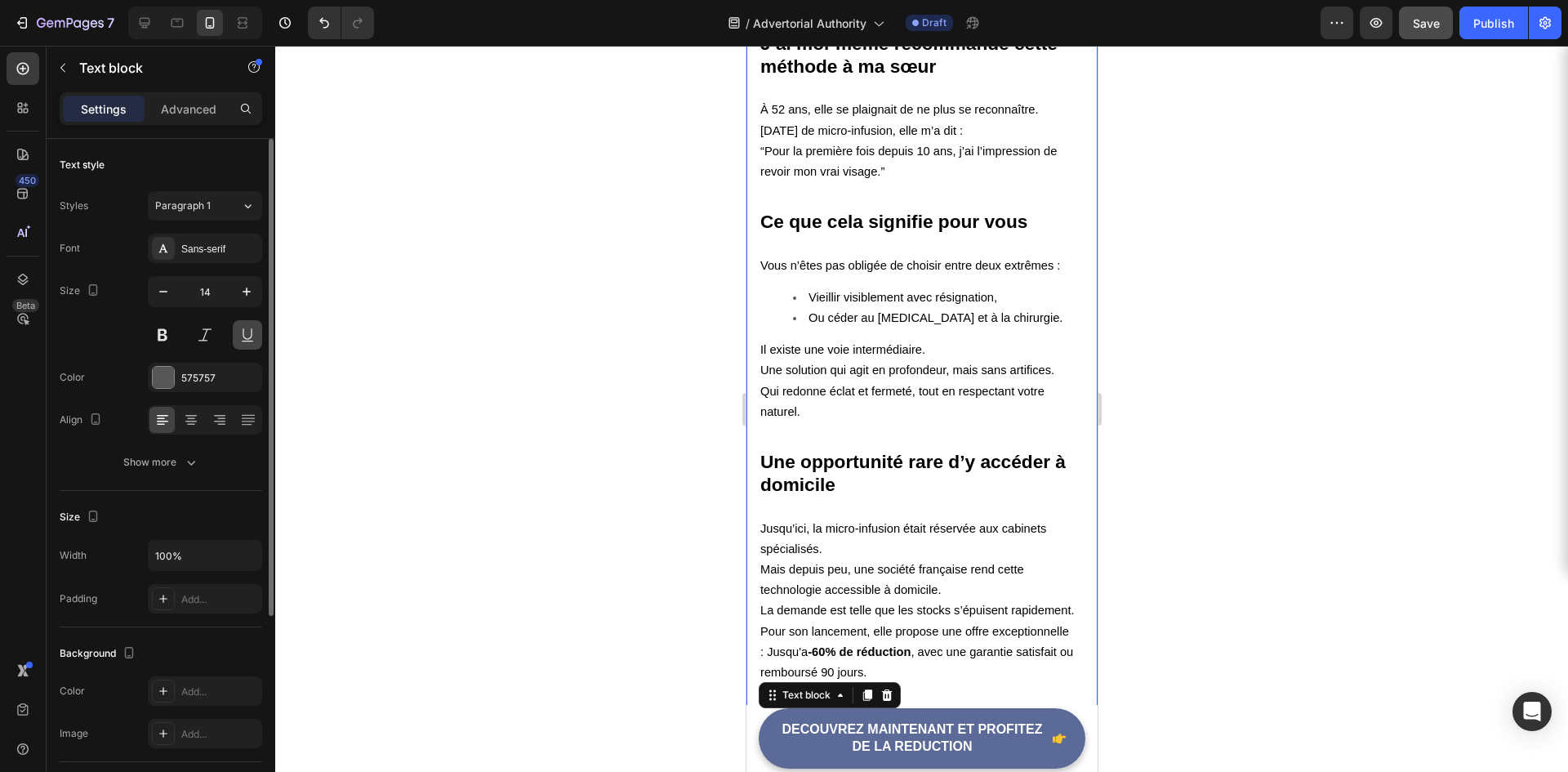
scroll to position [4856, 0]
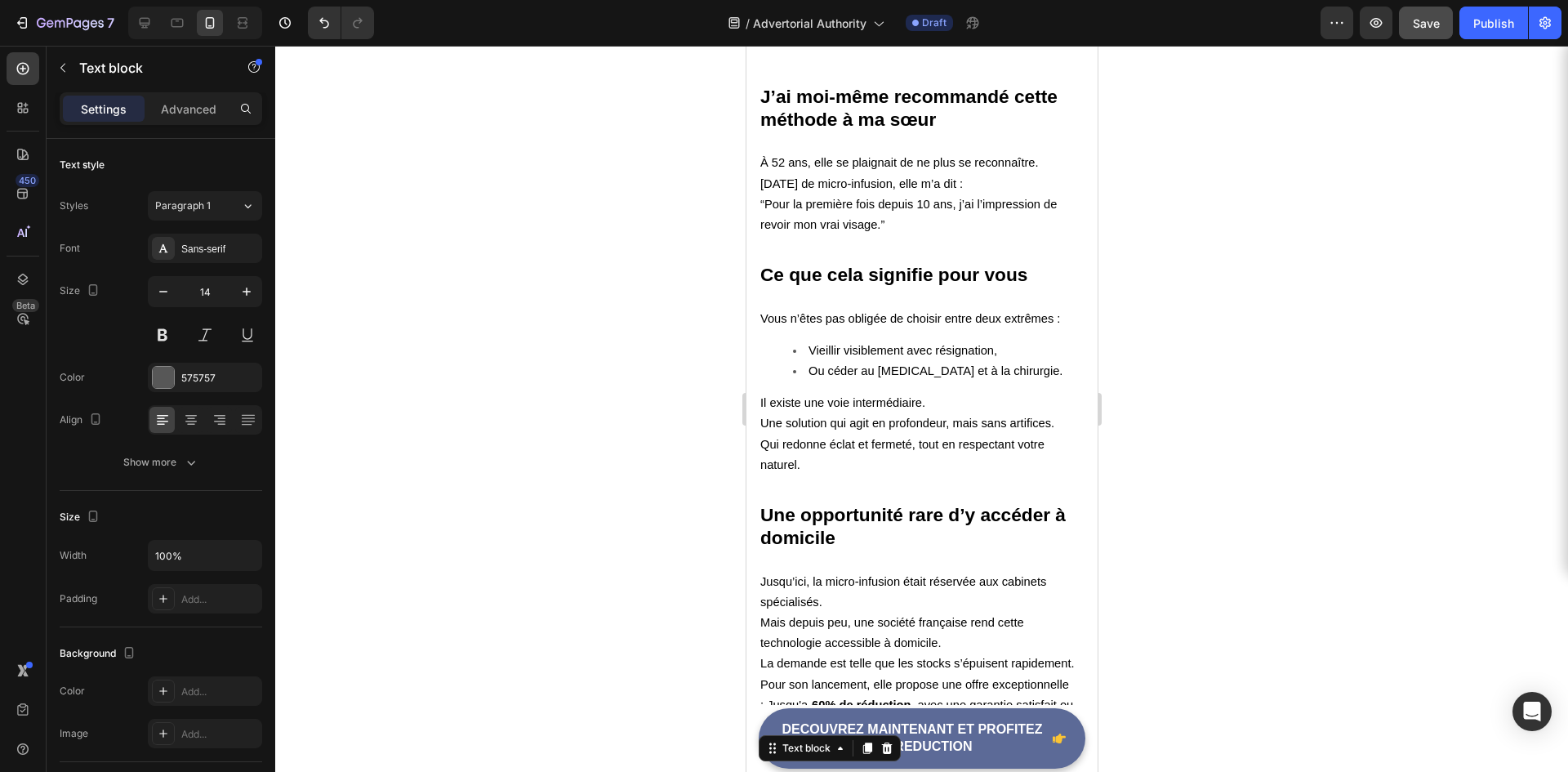
click at [483, 329] on div at bounding box center [922, 408] width 1293 height 727
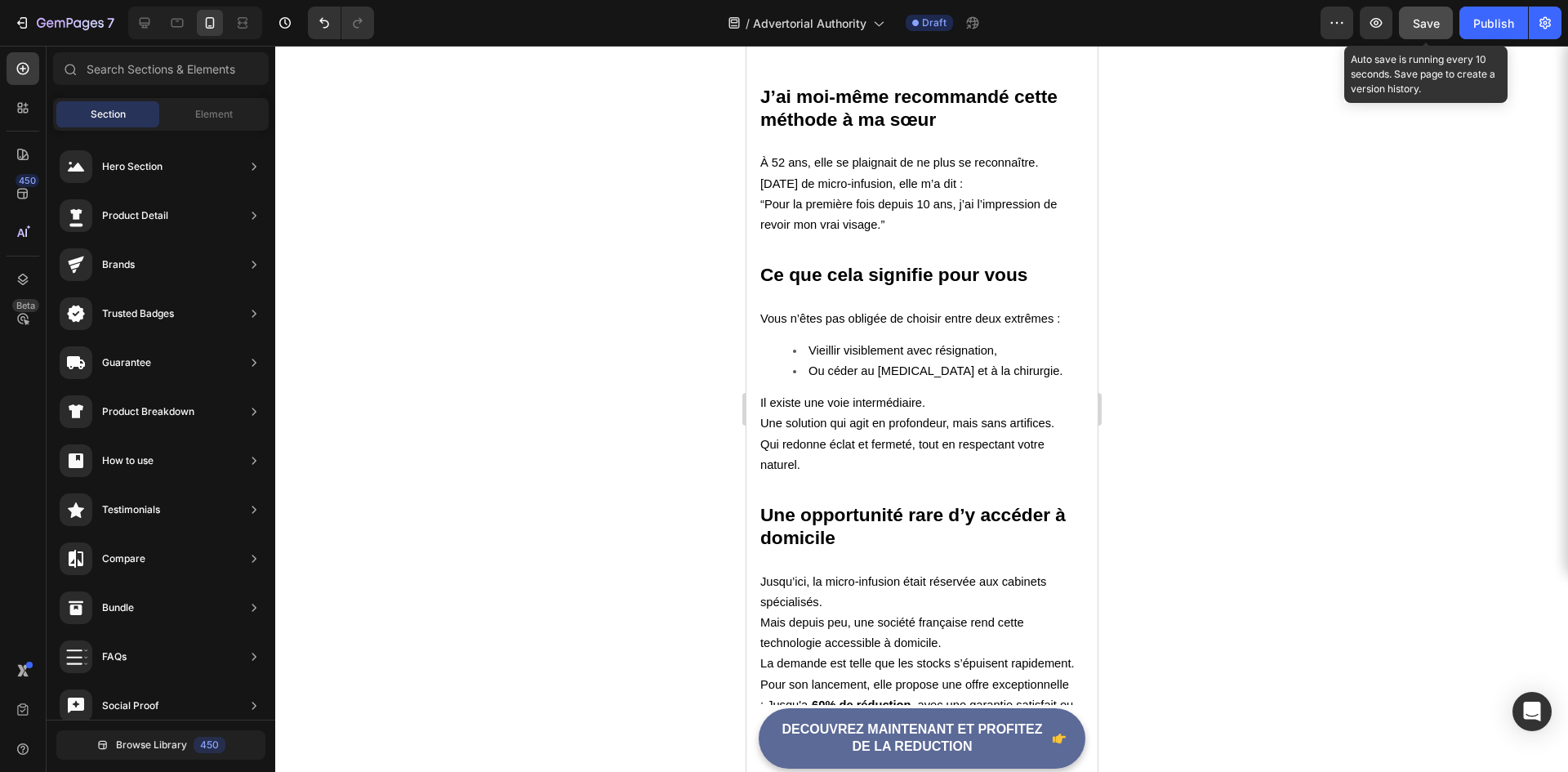
click at [1431, 29] on span "Save" at bounding box center [1426, 23] width 27 height 14
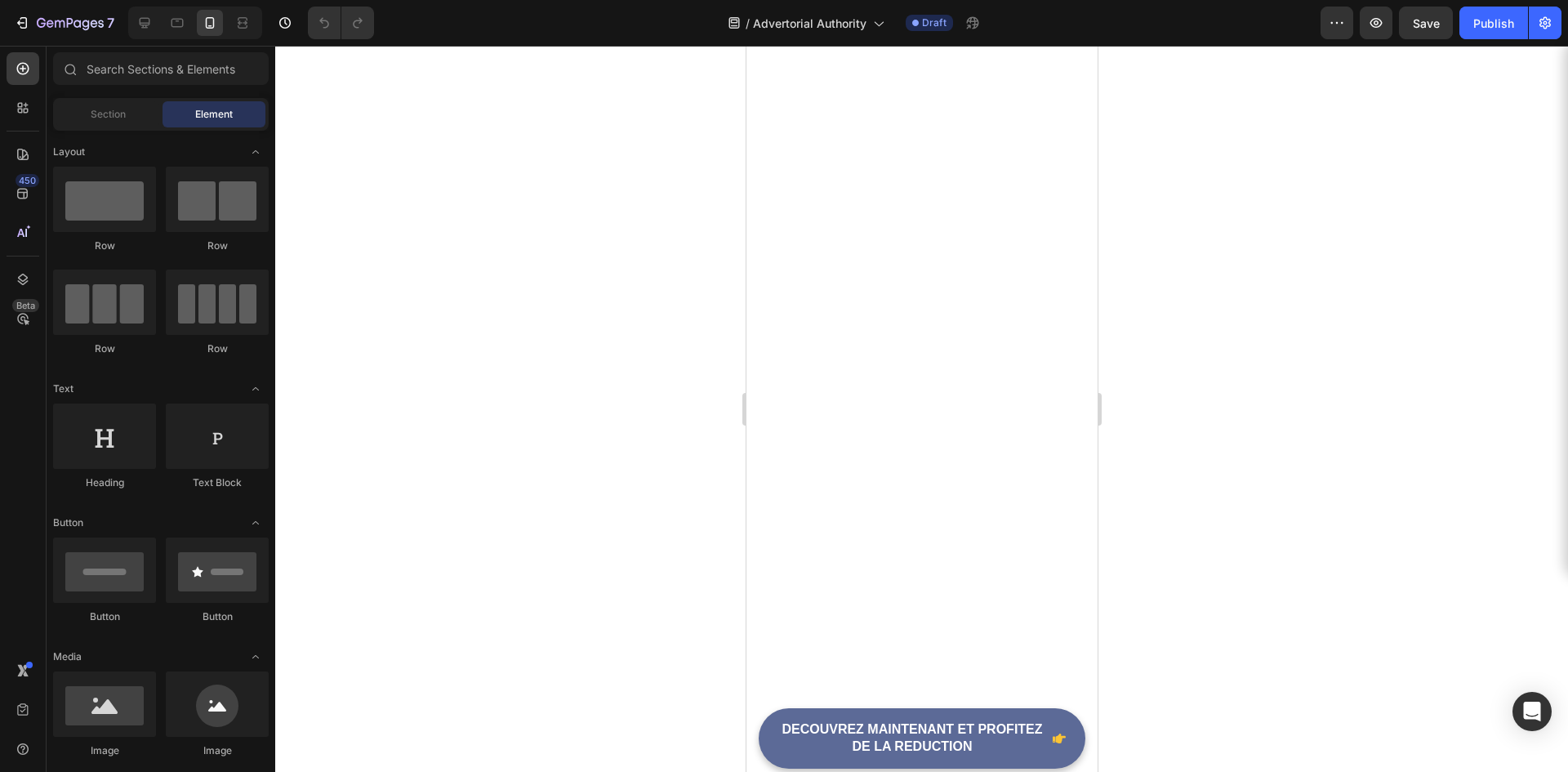
scroll to position [5310, 0]
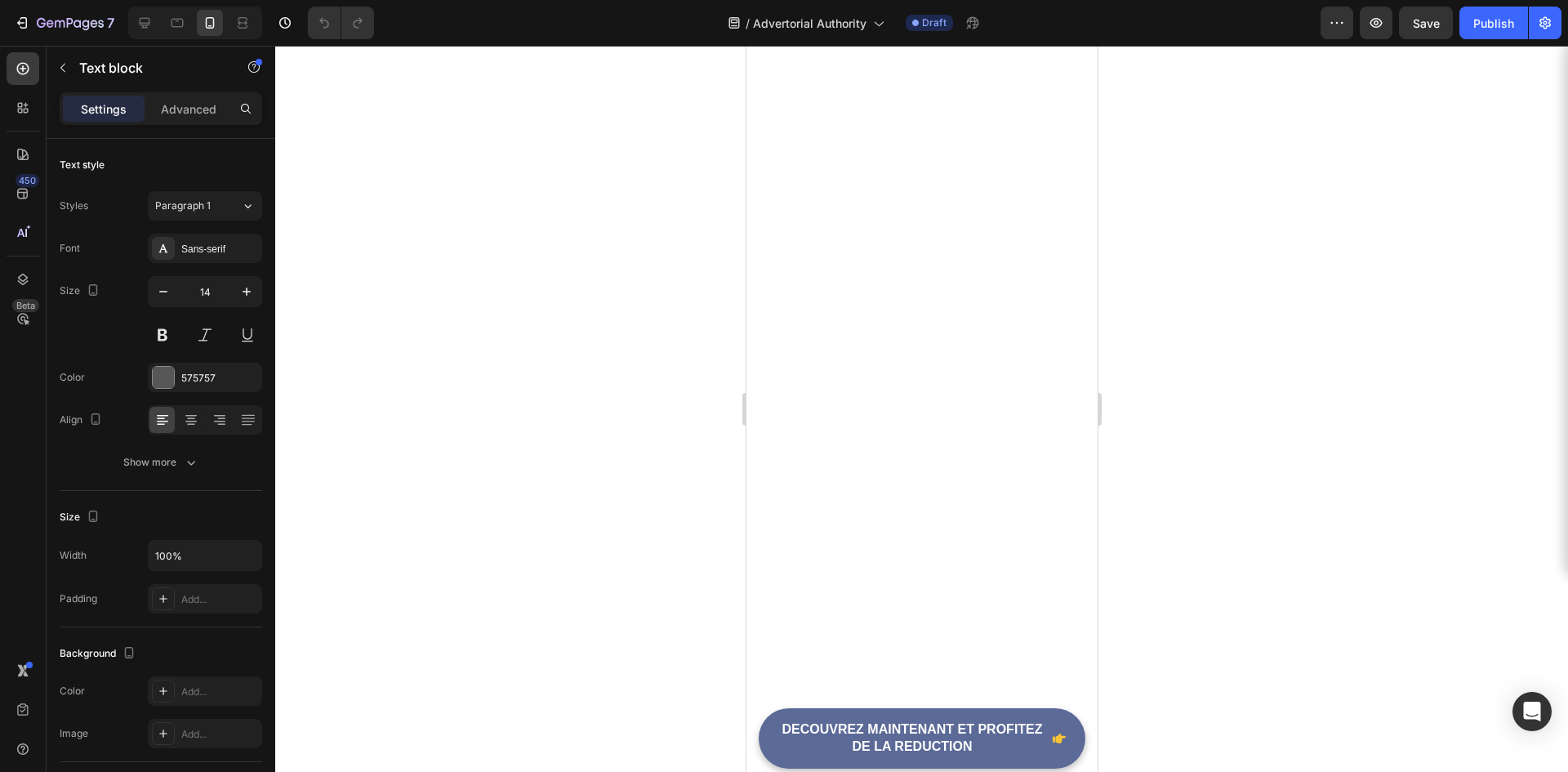
scroll to position [5474, 0]
click at [658, 389] on div at bounding box center [922, 408] width 1293 height 727
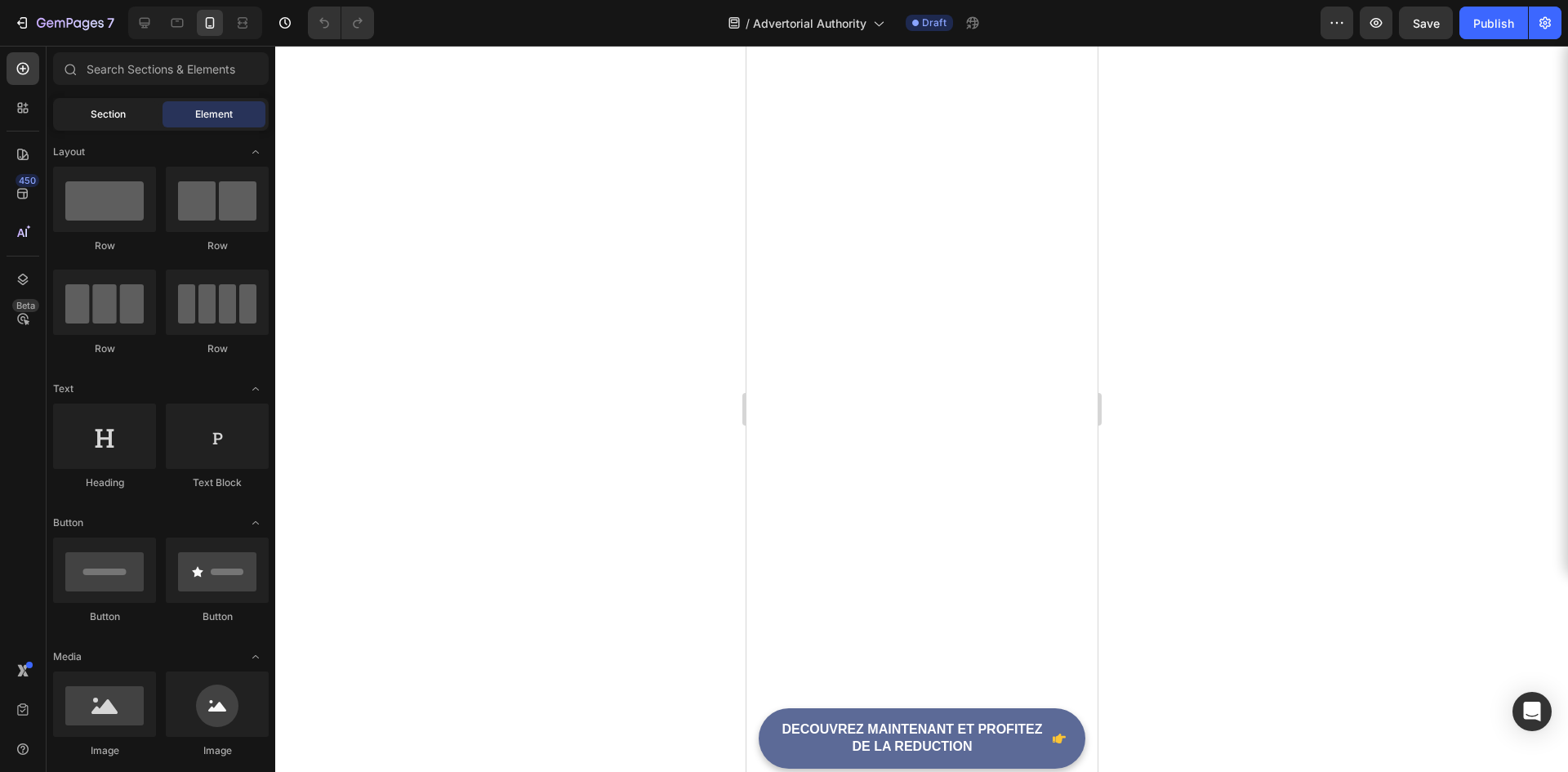
click at [113, 110] on span "Section" at bounding box center [108, 114] width 35 height 14
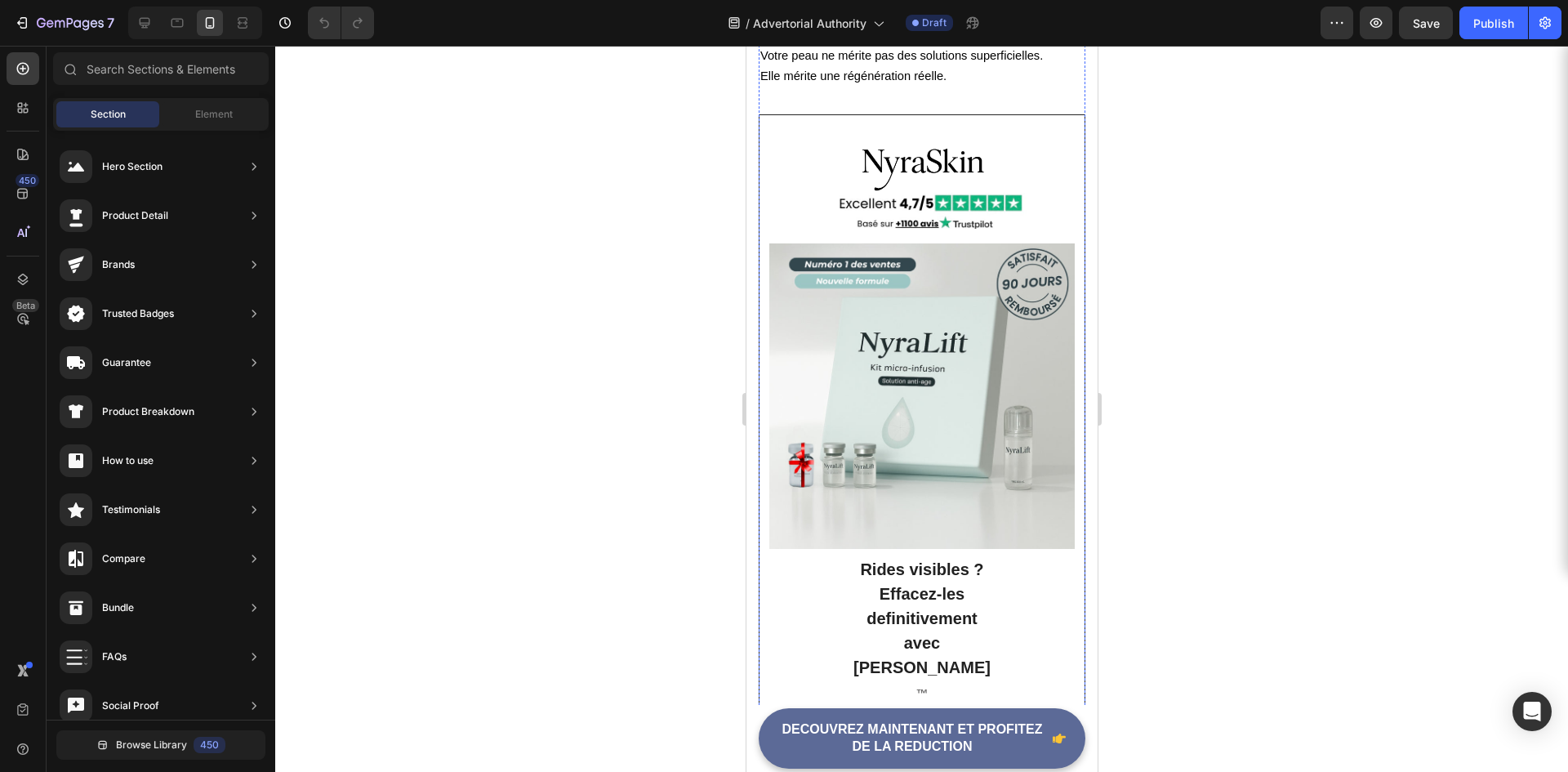
scroll to position [4575, 0]
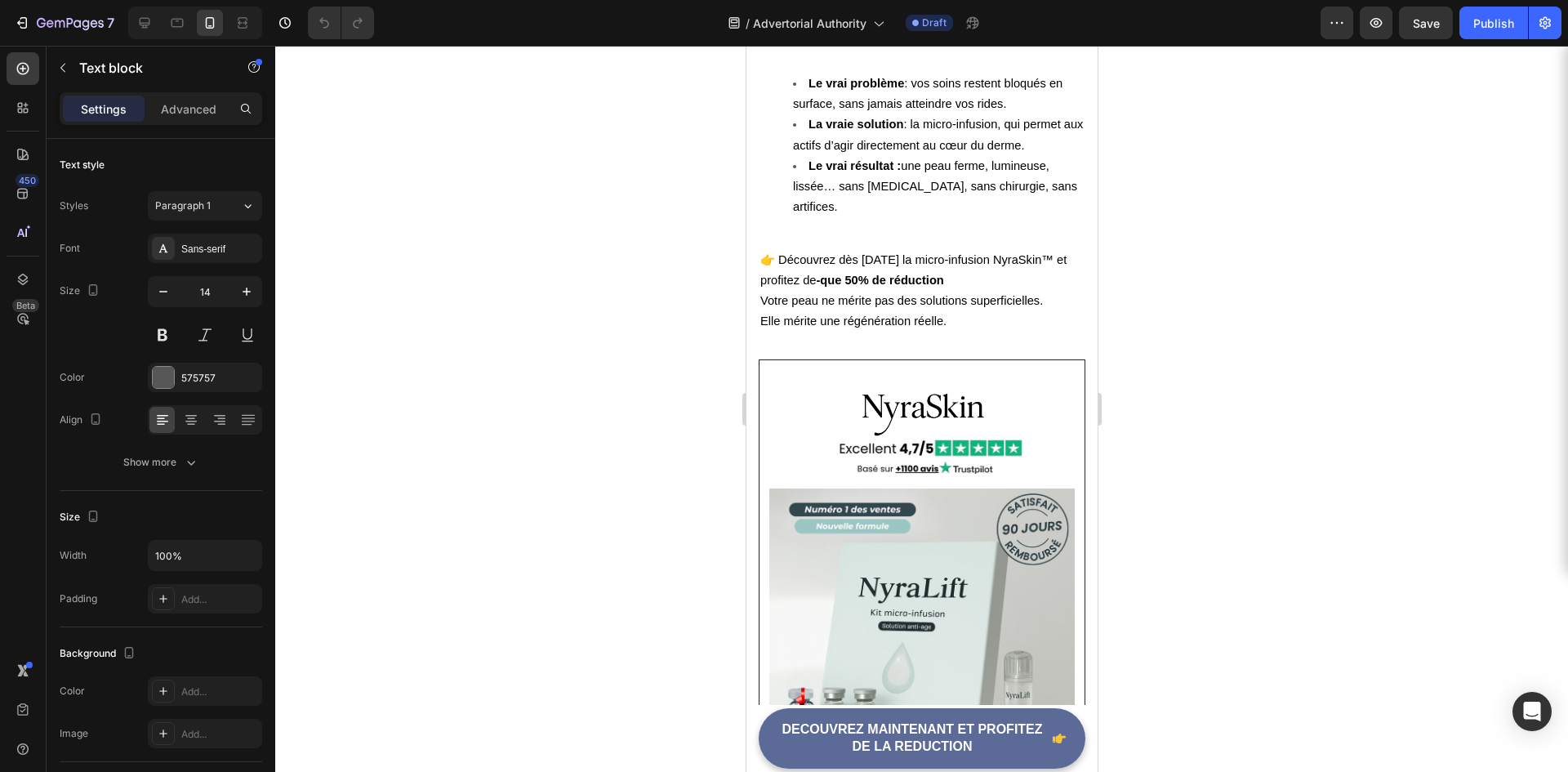
click at [568, 439] on div at bounding box center [922, 408] width 1293 height 727
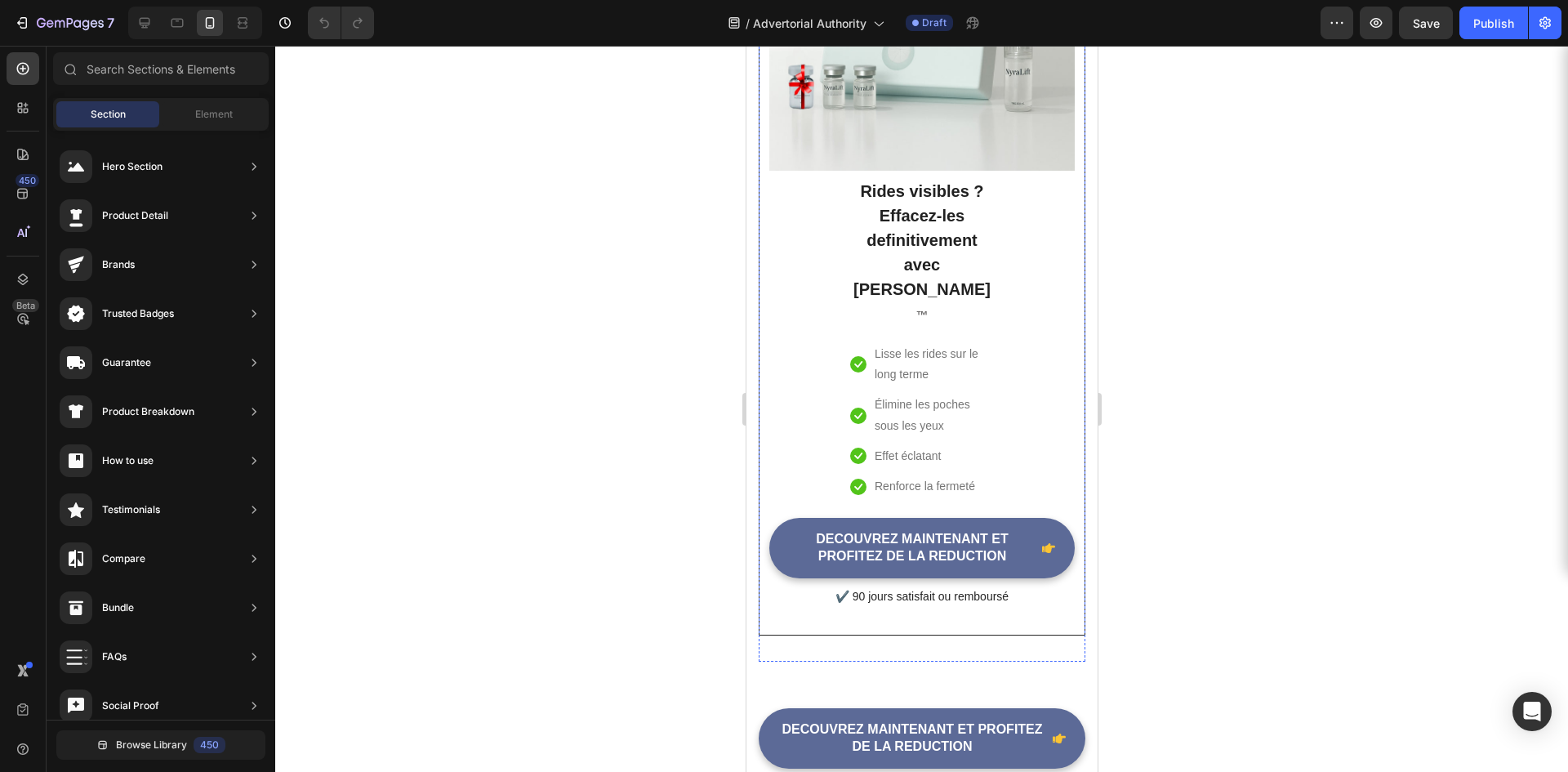
scroll to position [5146, 0]
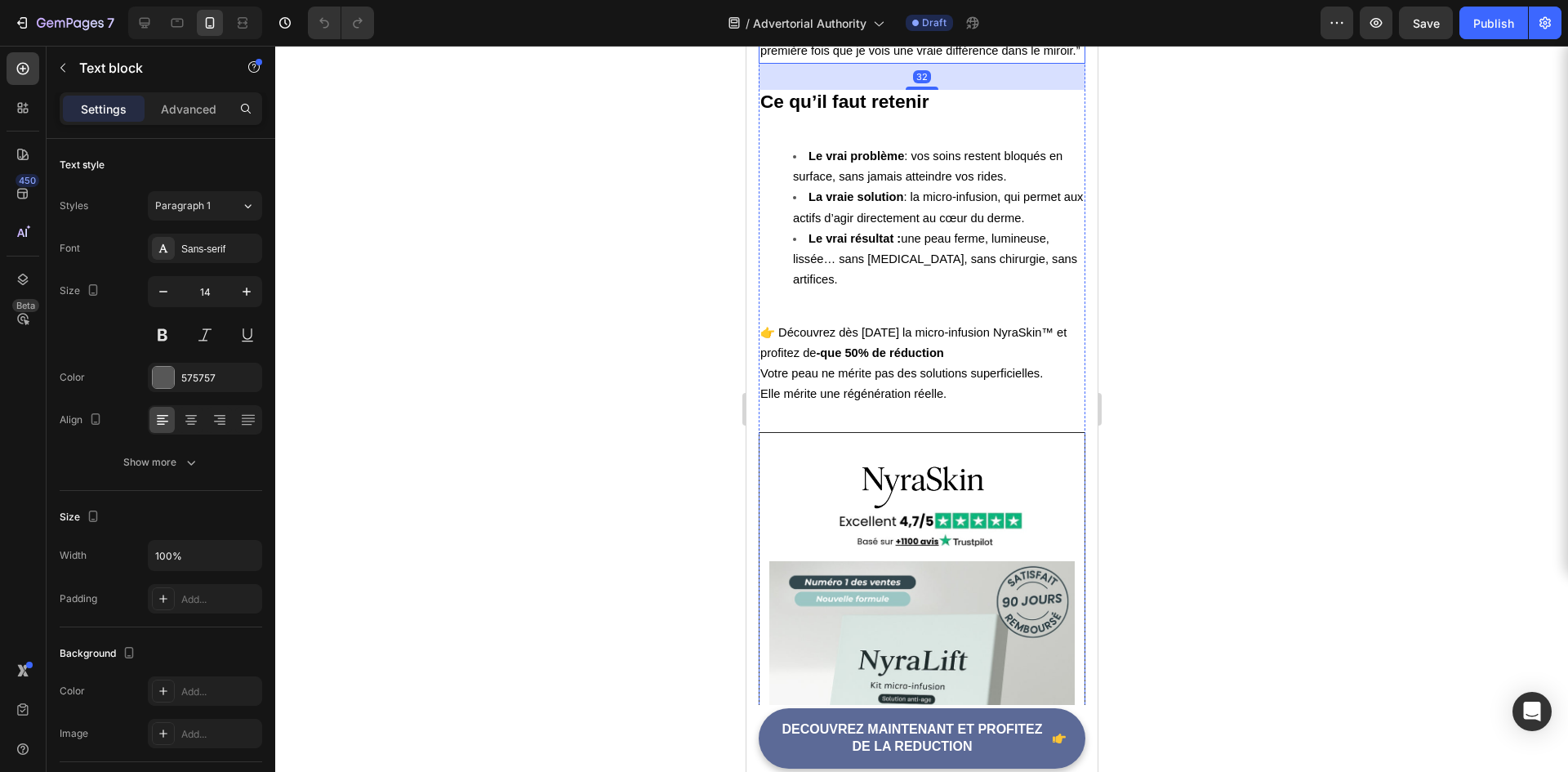
scroll to position [4493, 0]
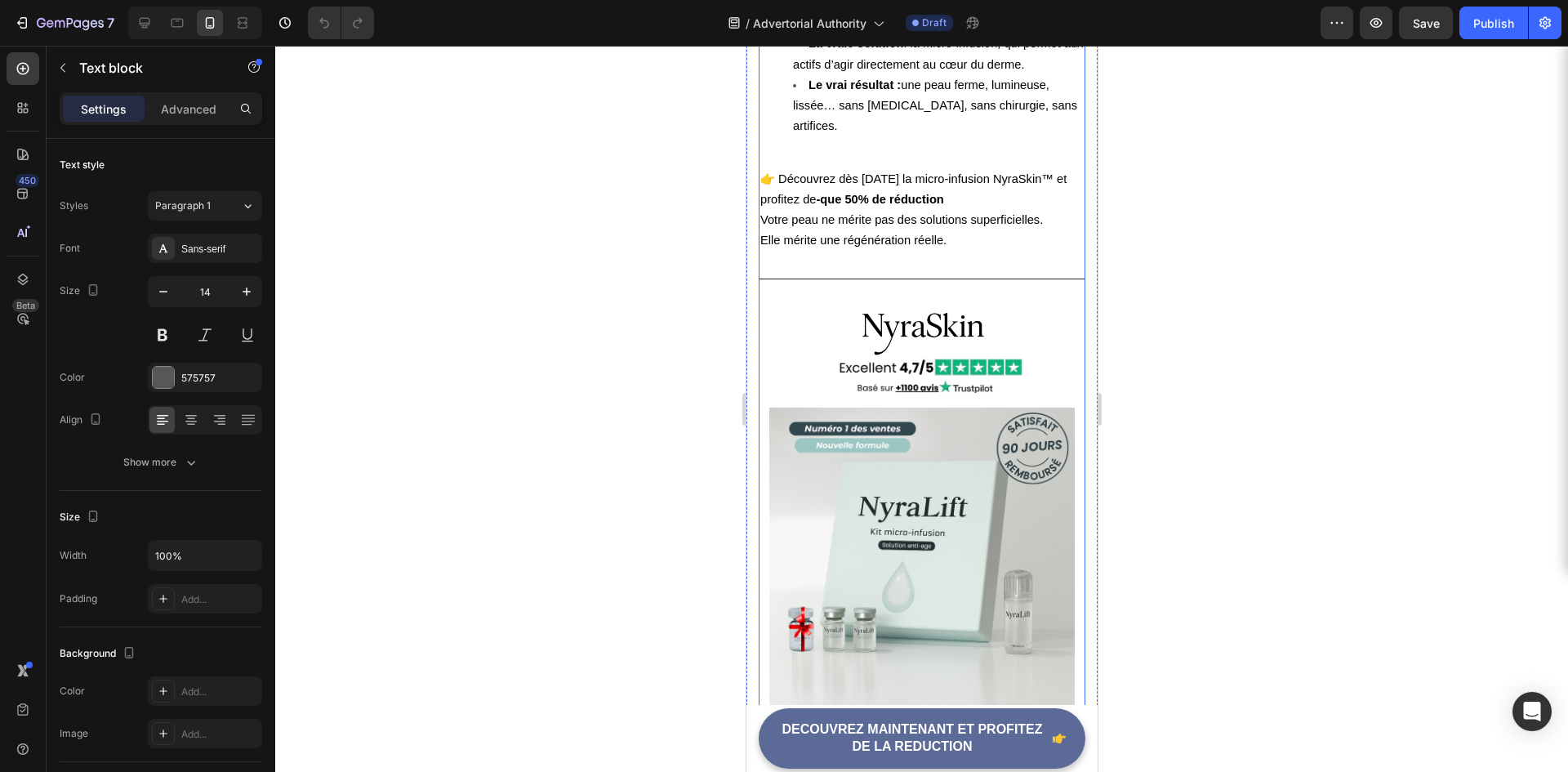
scroll to position [4738, 0]
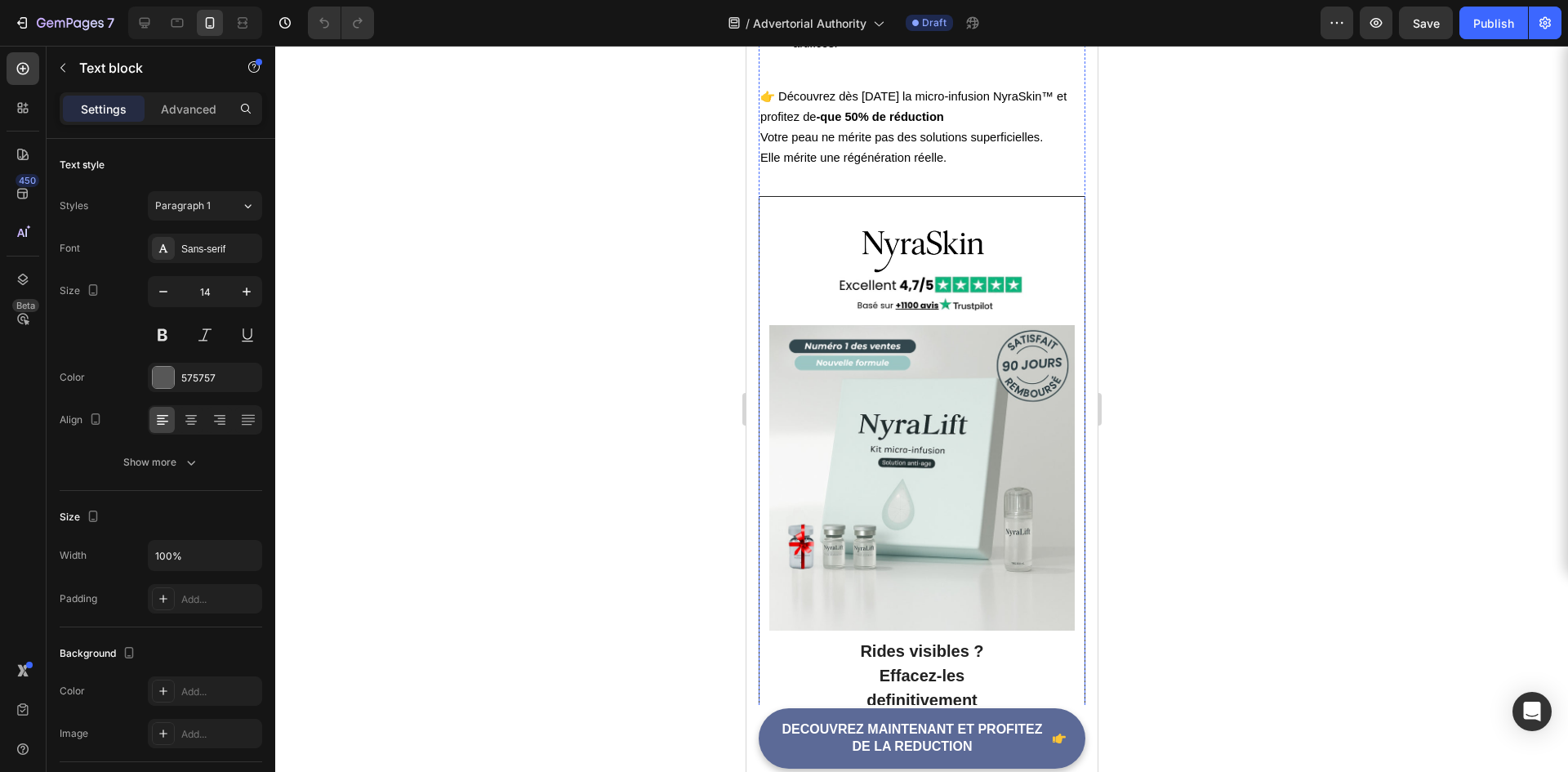
click at [590, 540] on div at bounding box center [922, 408] width 1293 height 727
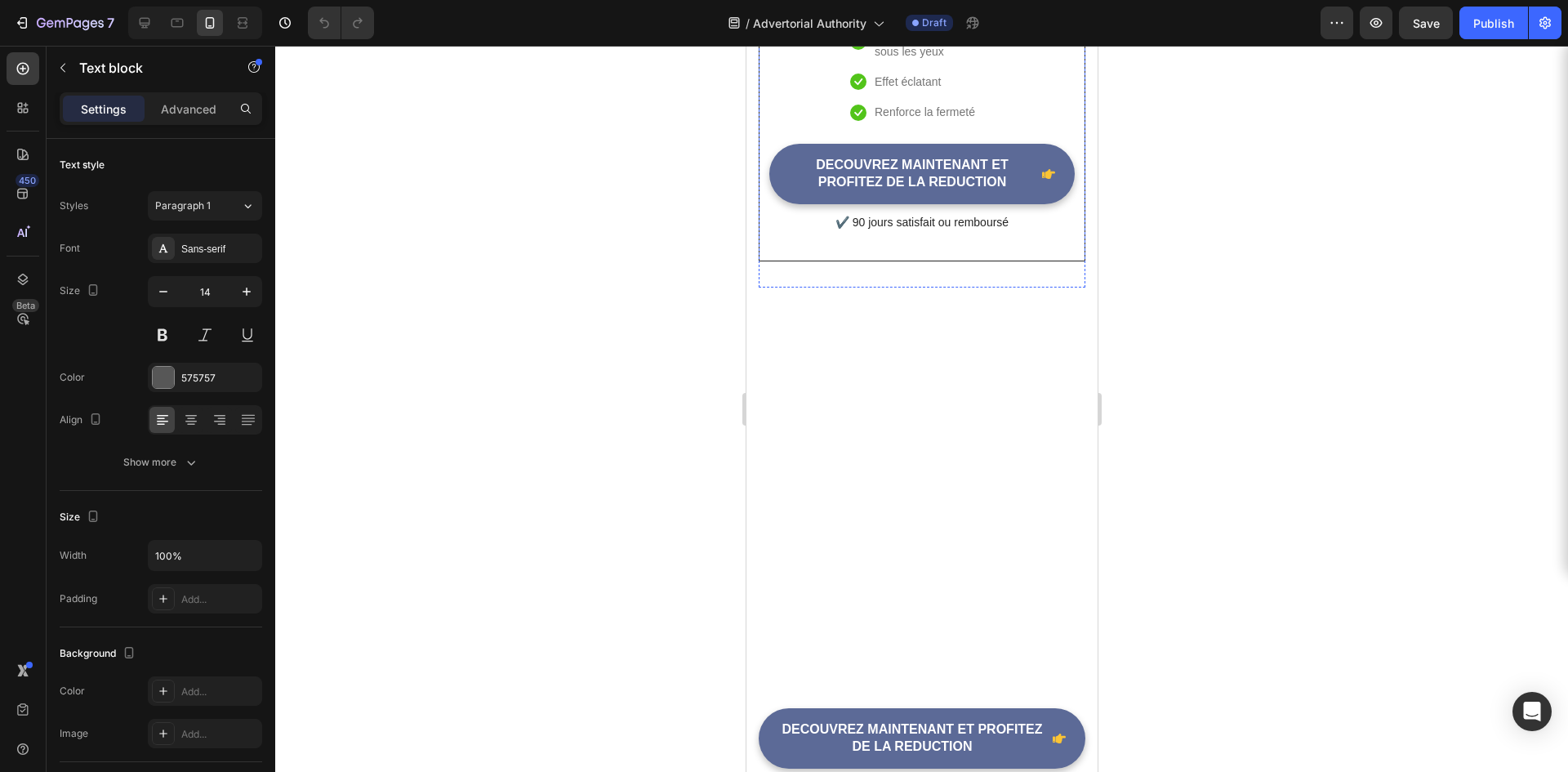
scroll to position [5719, 0]
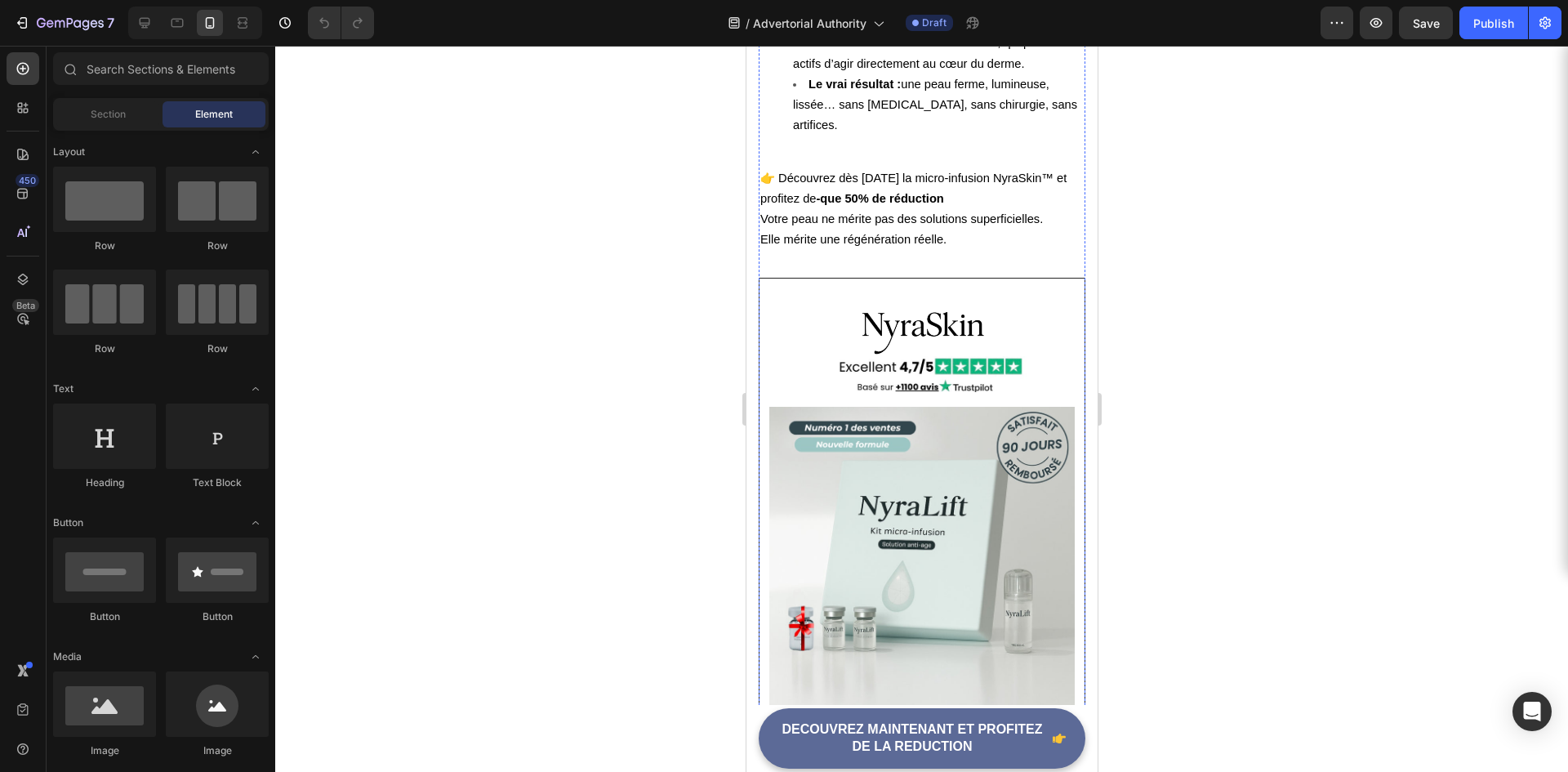
scroll to position [4575, 0]
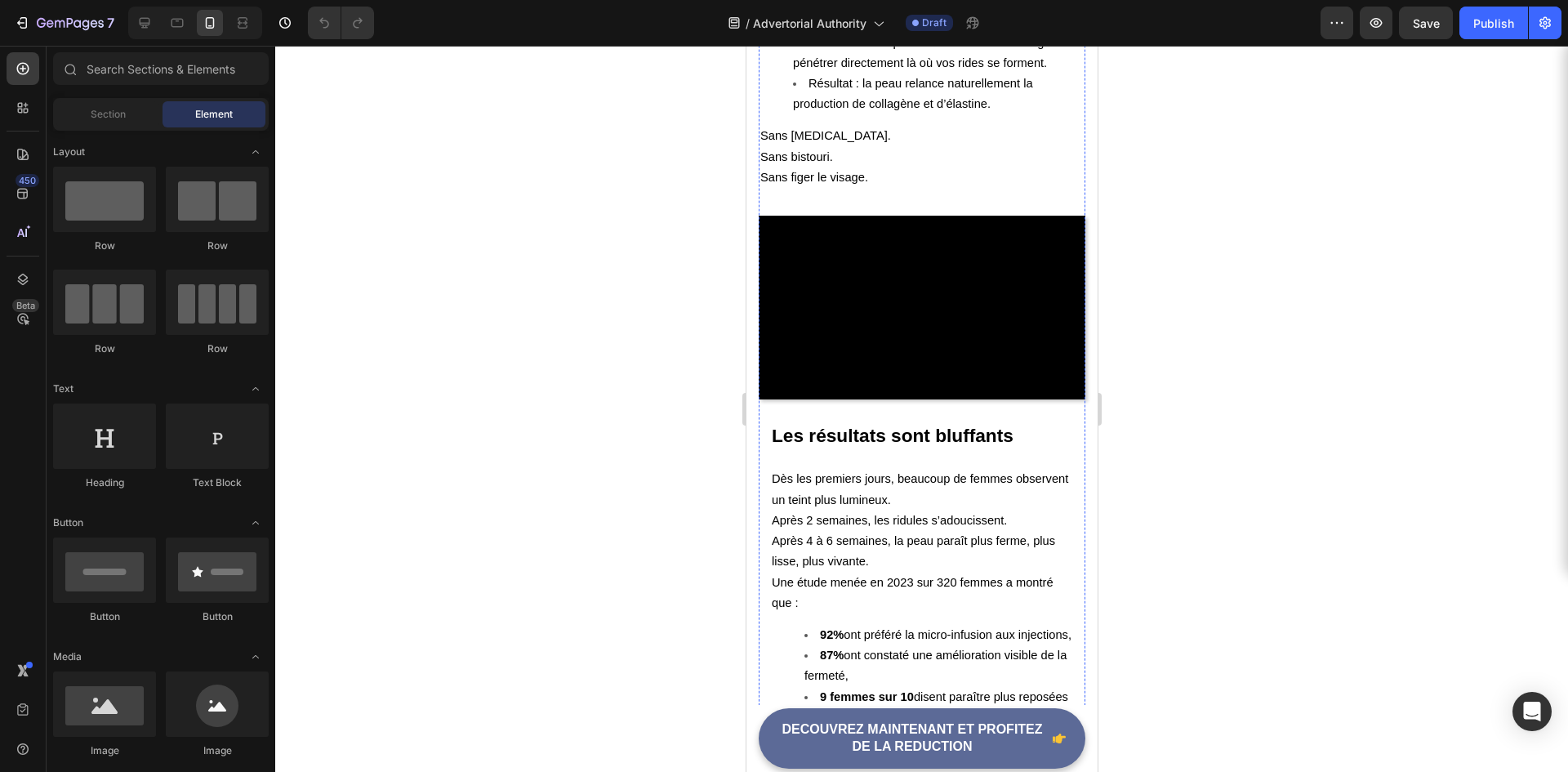
scroll to position [2859, 0]
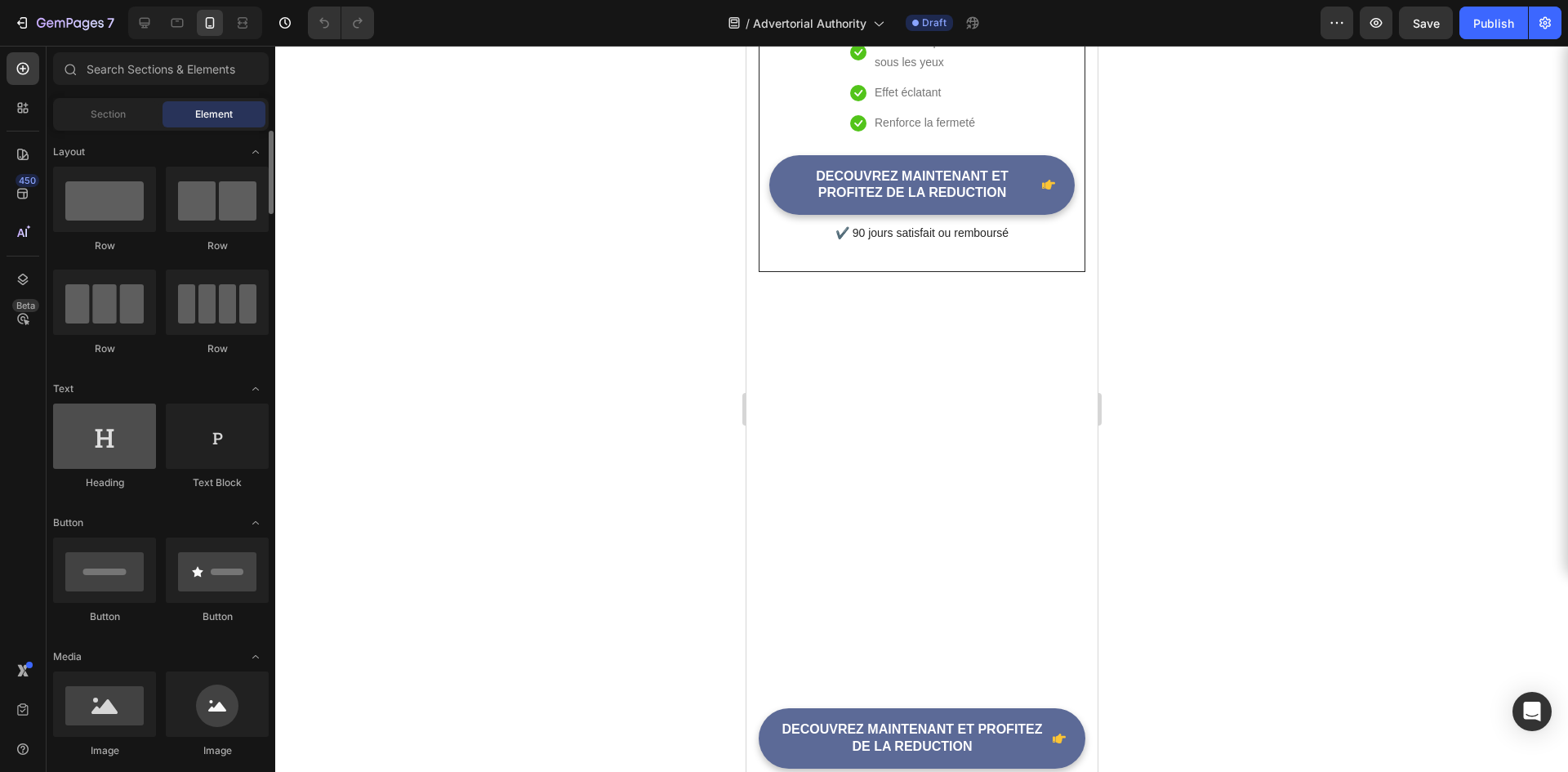
scroll to position [5146, 0]
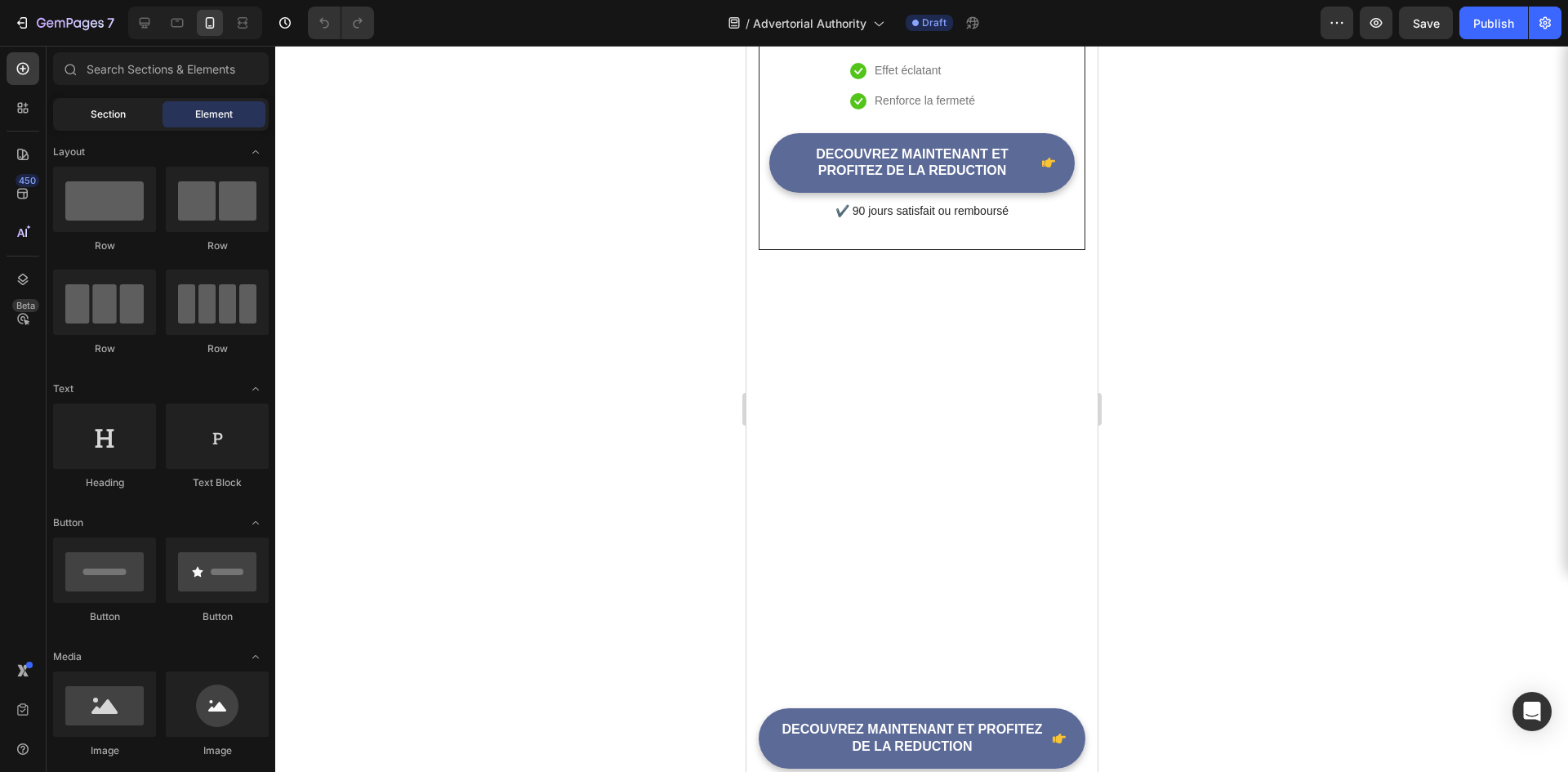
click at [112, 113] on span "Section" at bounding box center [108, 114] width 35 height 14
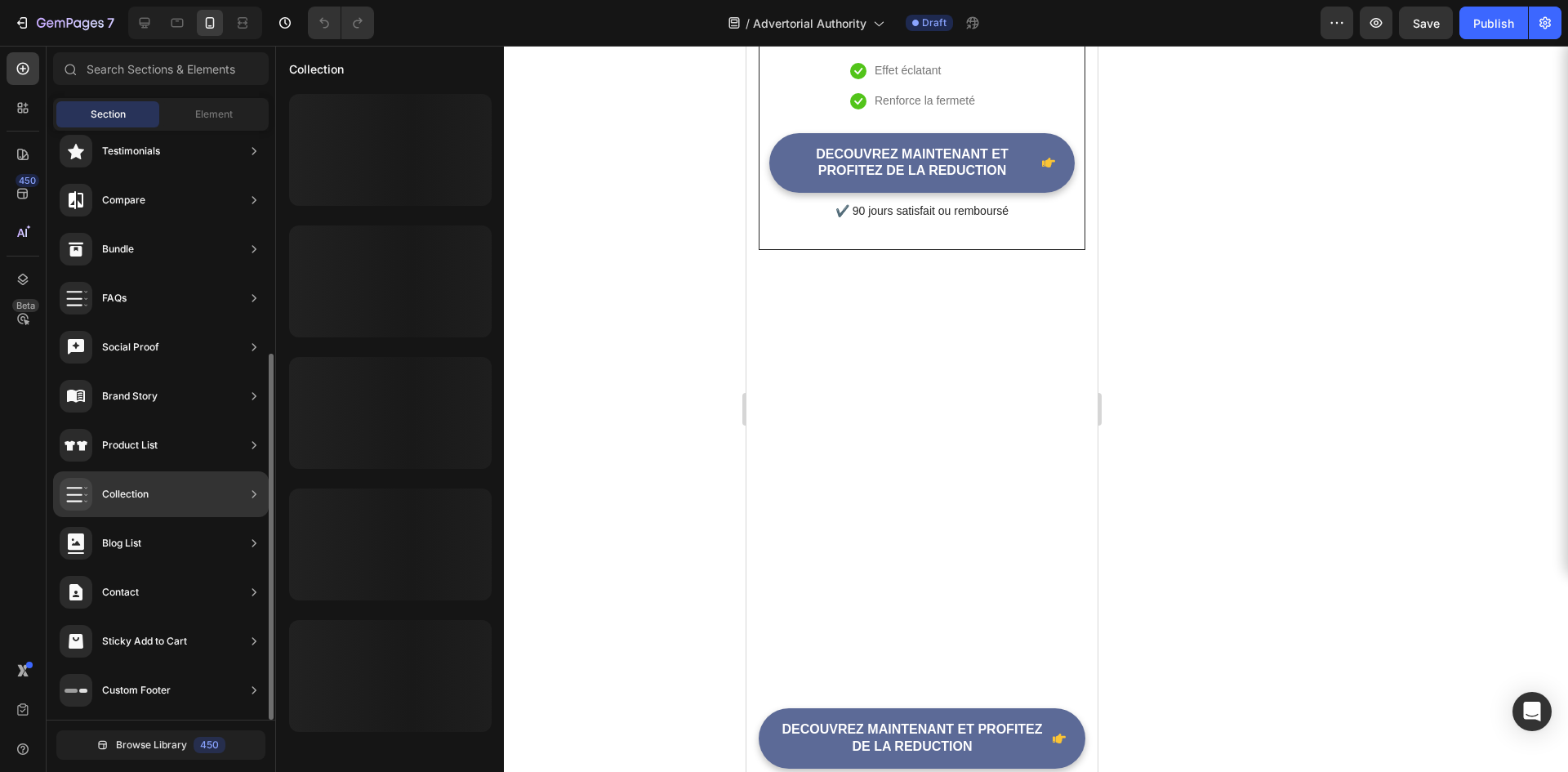
scroll to position [0, 0]
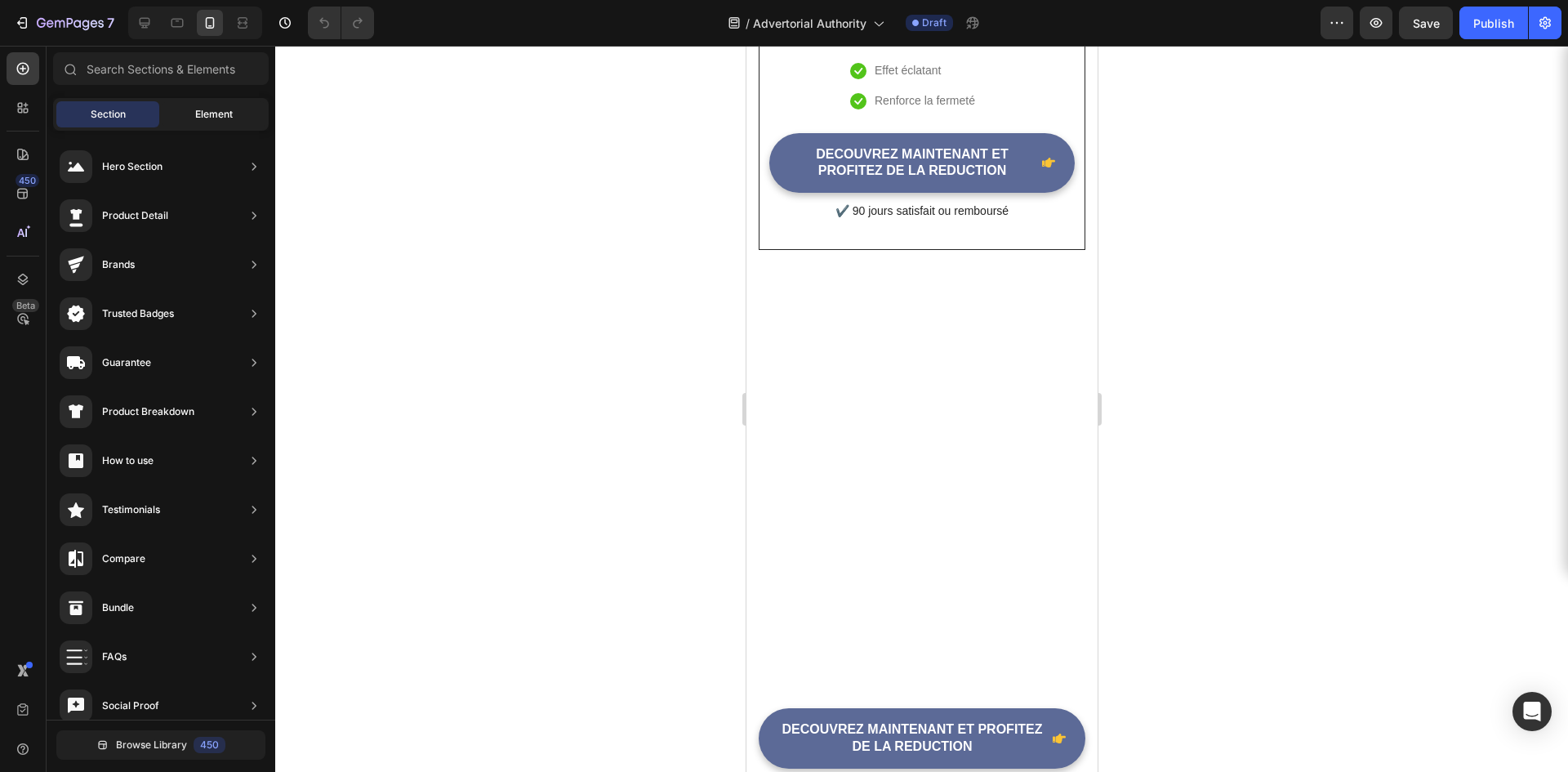
click at [193, 103] on div "Element" at bounding box center [213, 114] width 103 height 26
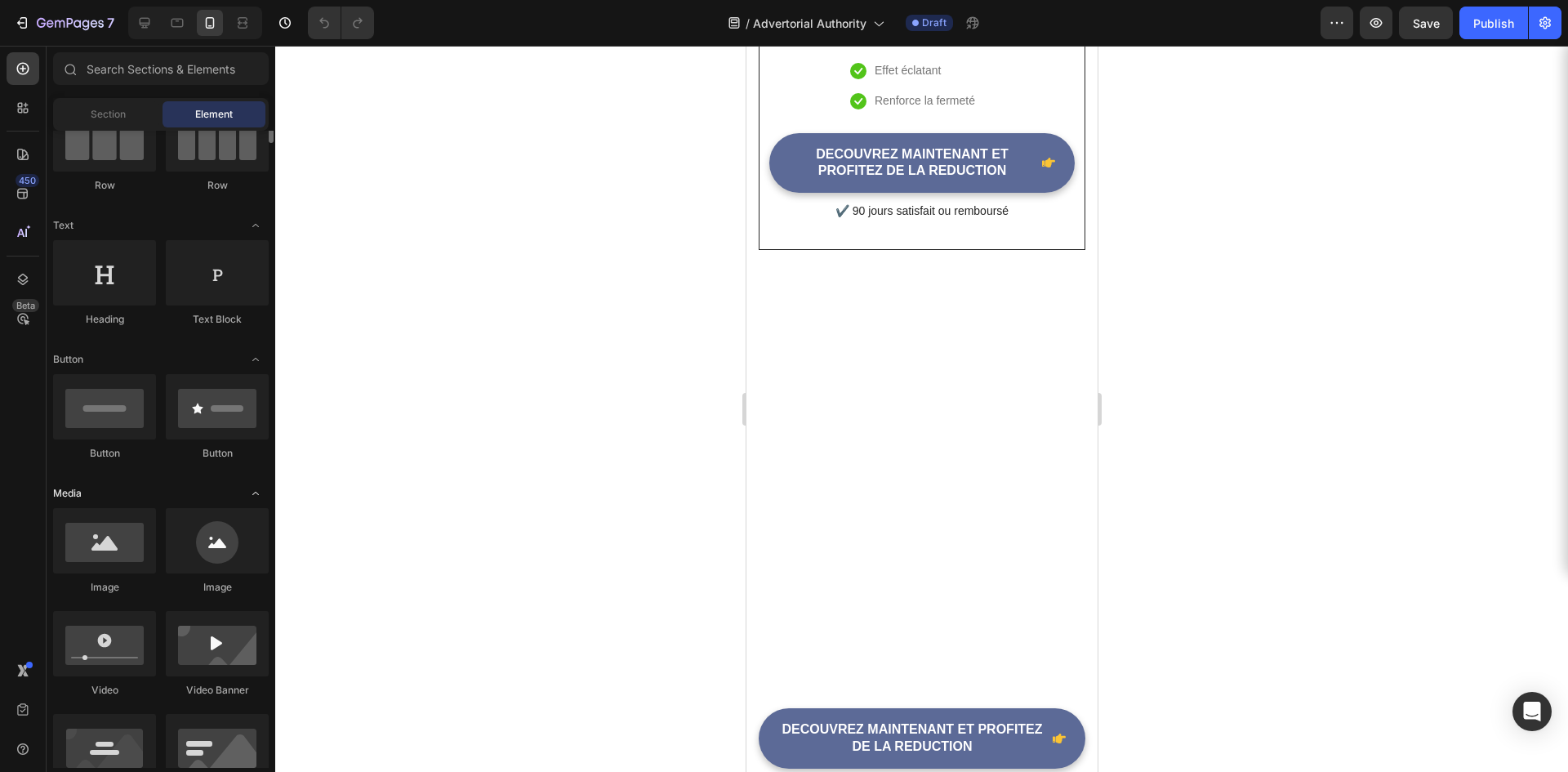
scroll to position [82, 0]
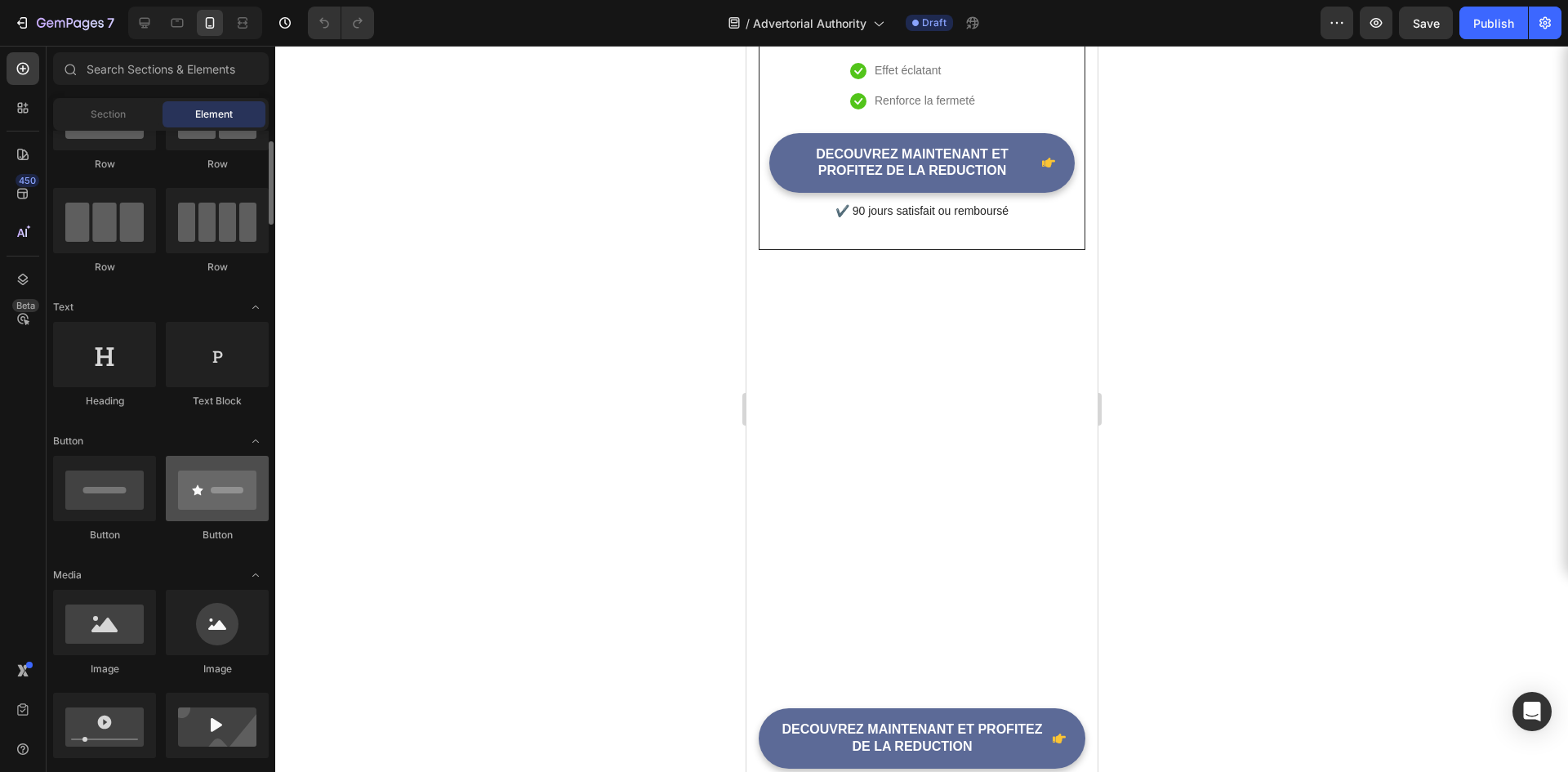
click at [201, 513] on div at bounding box center [217, 488] width 103 height 65
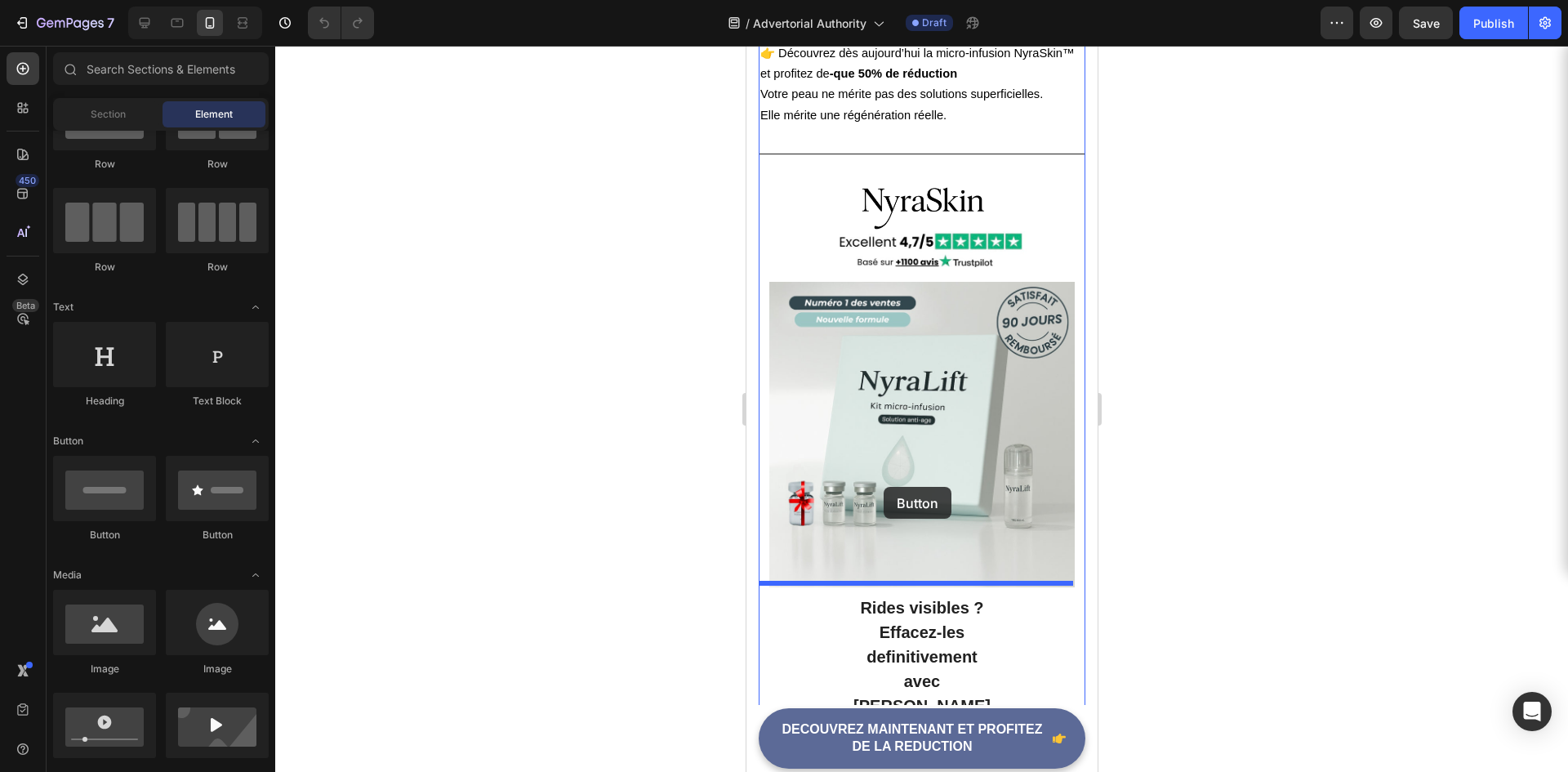
scroll to position [4330, 0]
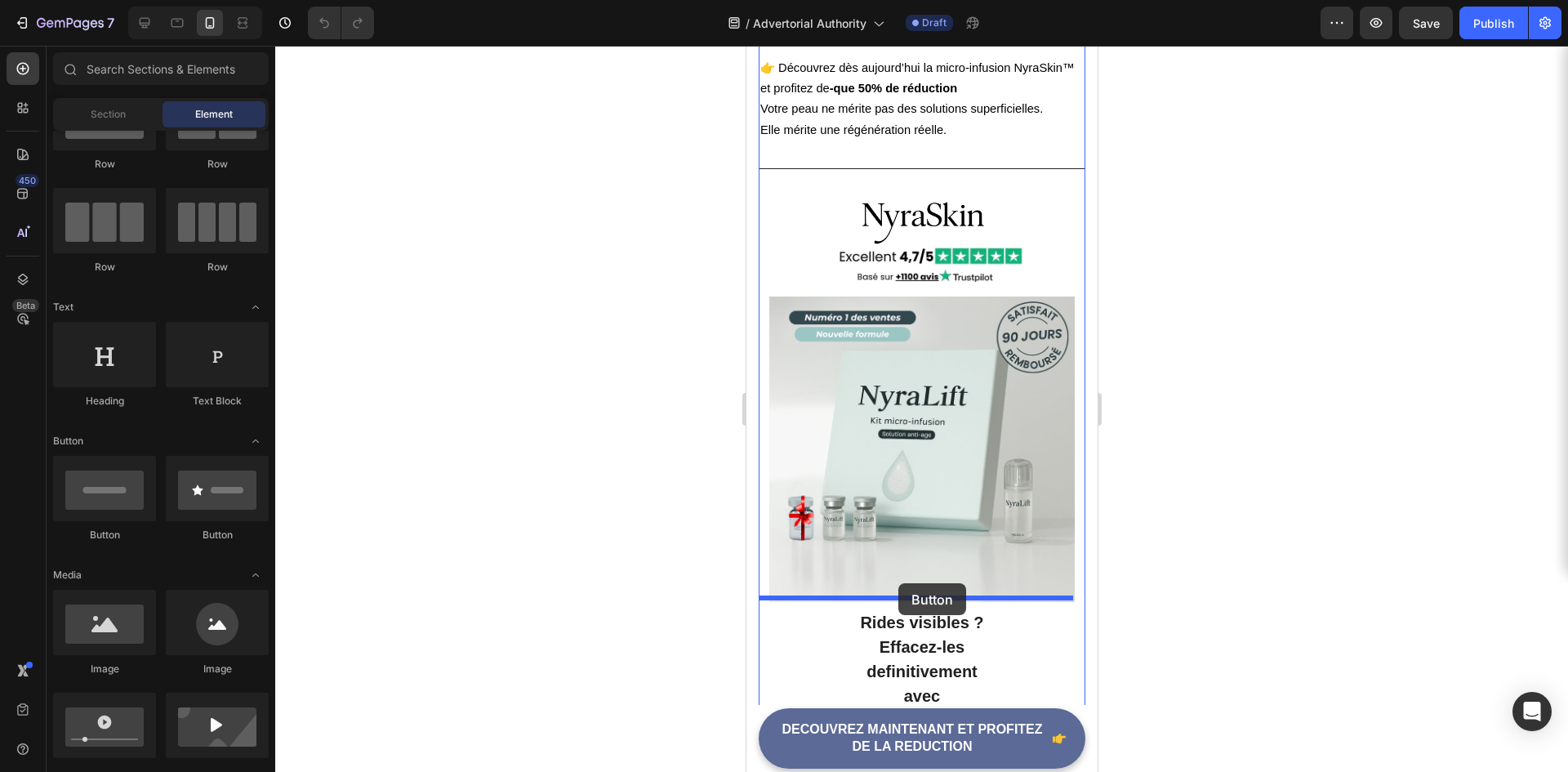
drag, startPoint x: 973, startPoint y: 534, endPoint x: 898, endPoint y: 583, distance: 89.6
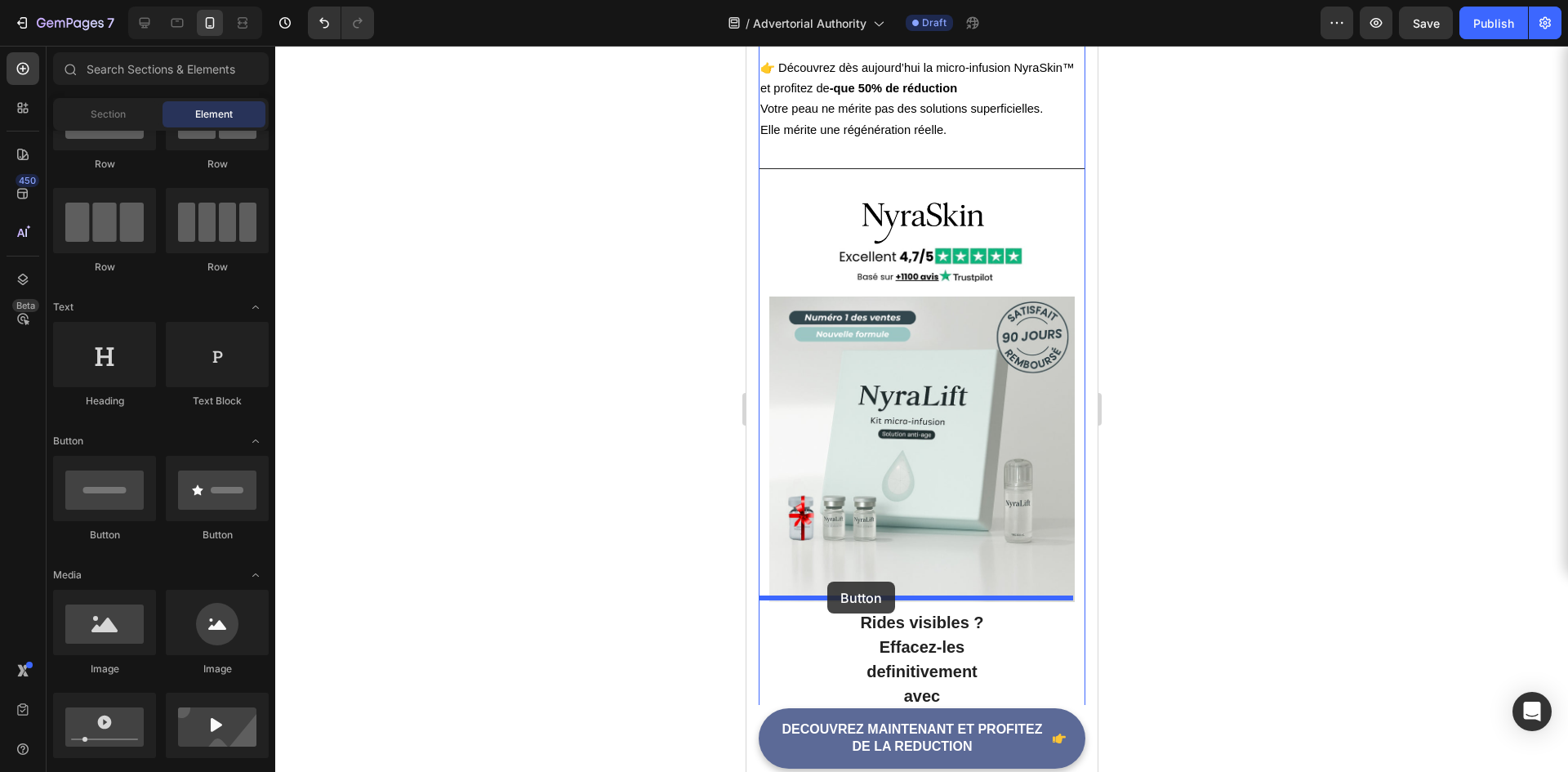
drag, startPoint x: 825, startPoint y: 552, endPoint x: 826, endPoint y: 581, distance: 29.0
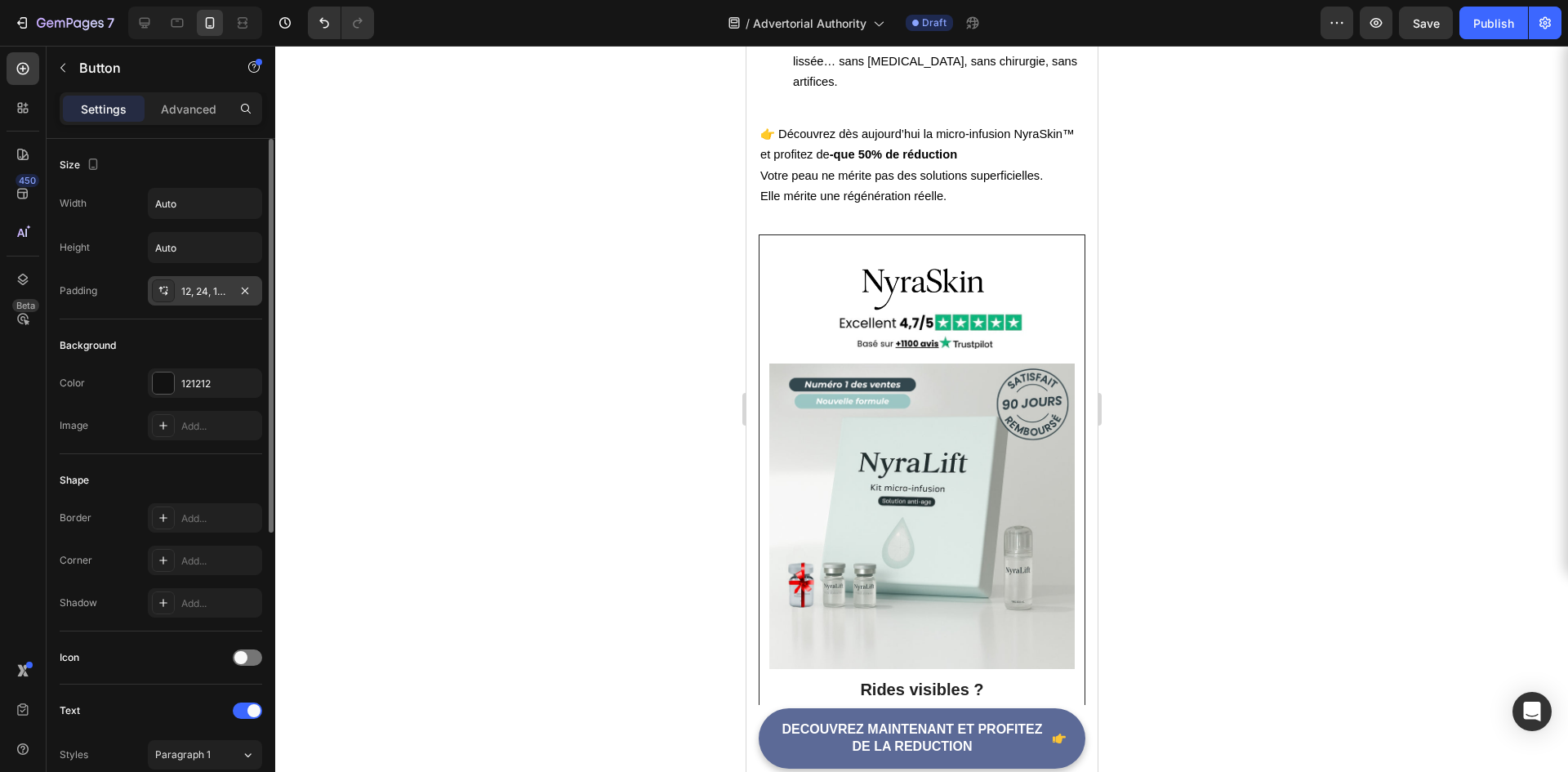
click at [160, 285] on icon at bounding box center [163, 291] width 13 height 13
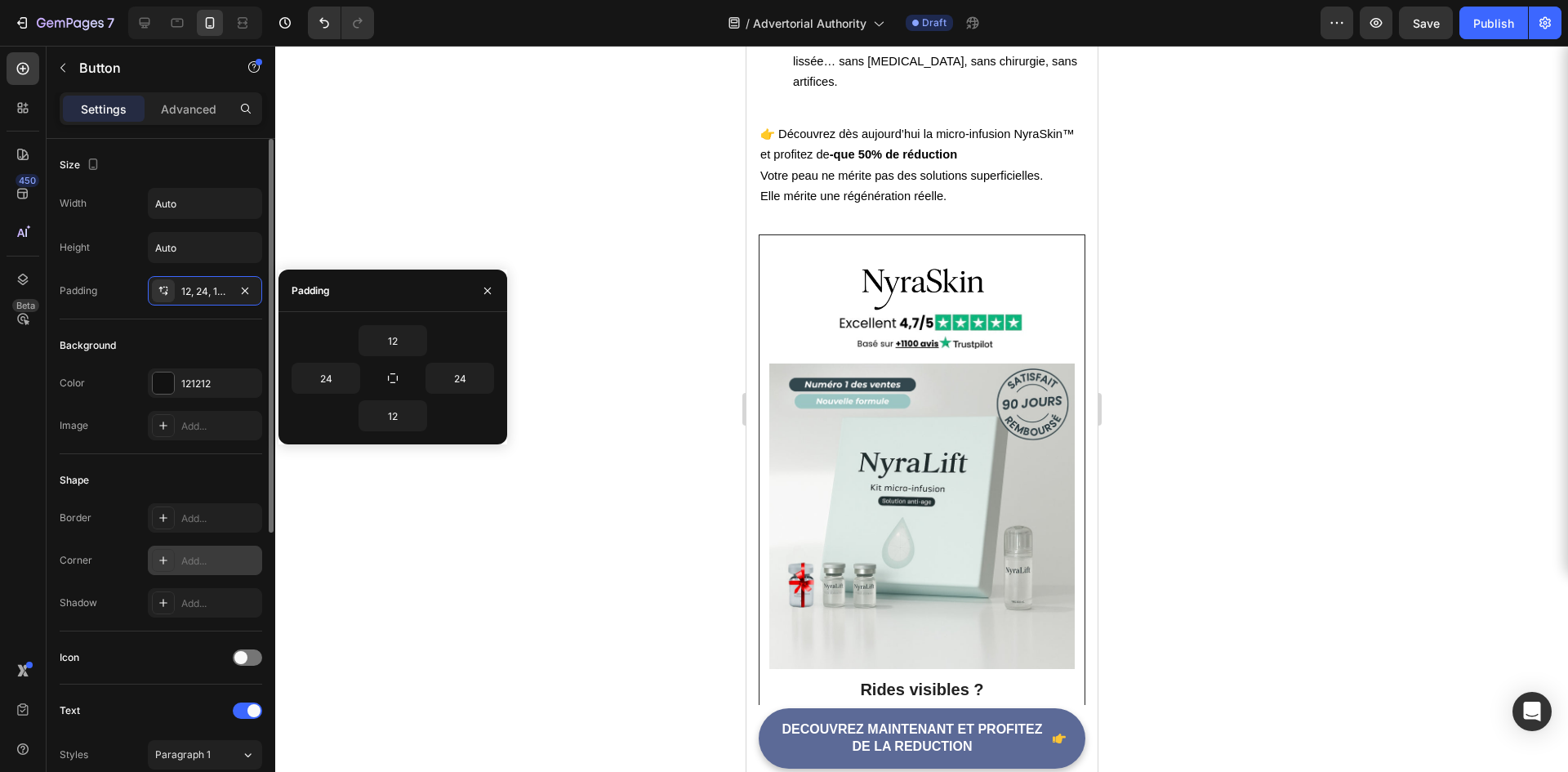
click at [171, 556] on div at bounding box center [163, 561] width 23 height 23
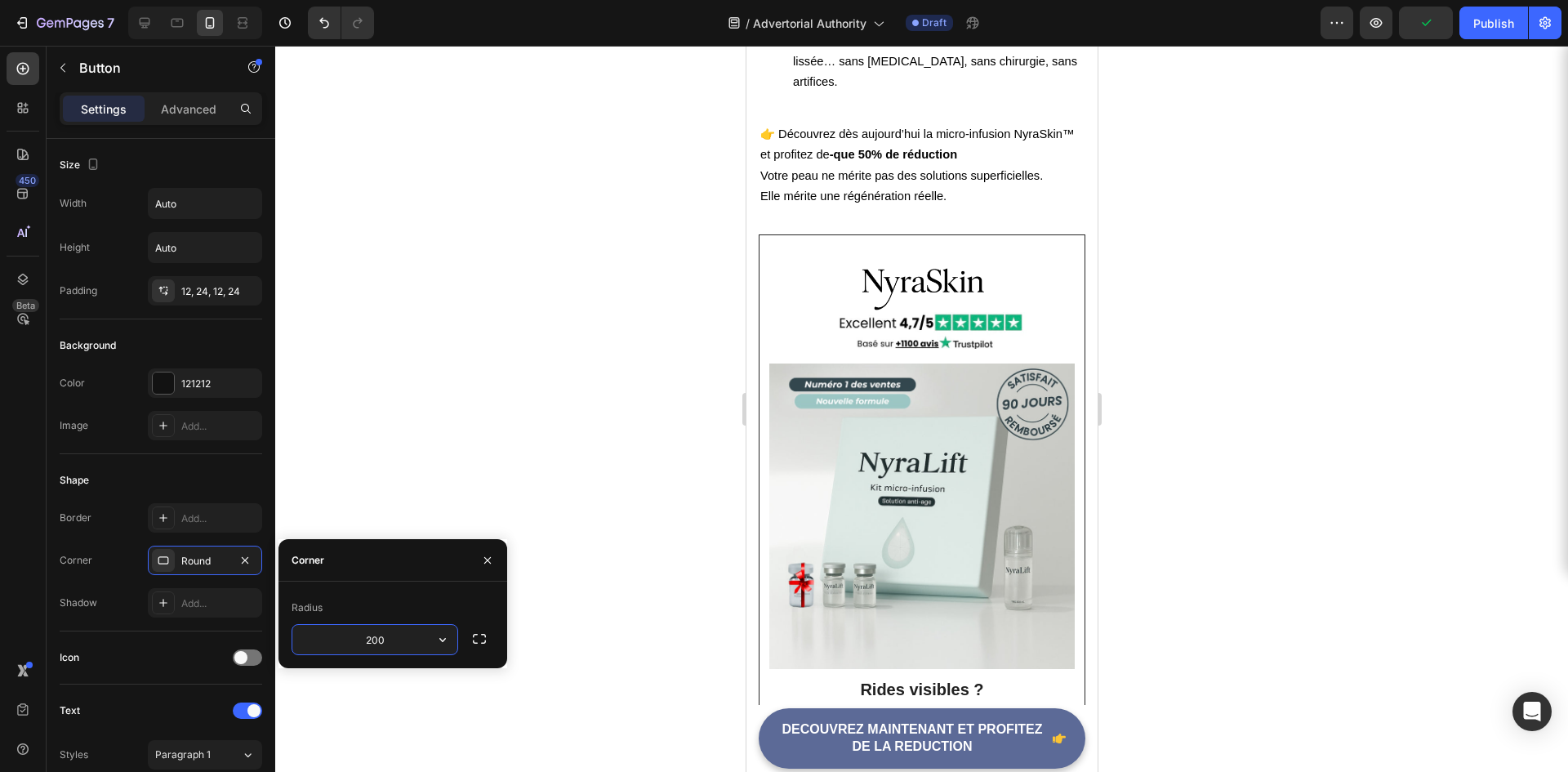
type input "200"
click at [497, 562] on button "button" at bounding box center [487, 560] width 26 height 26
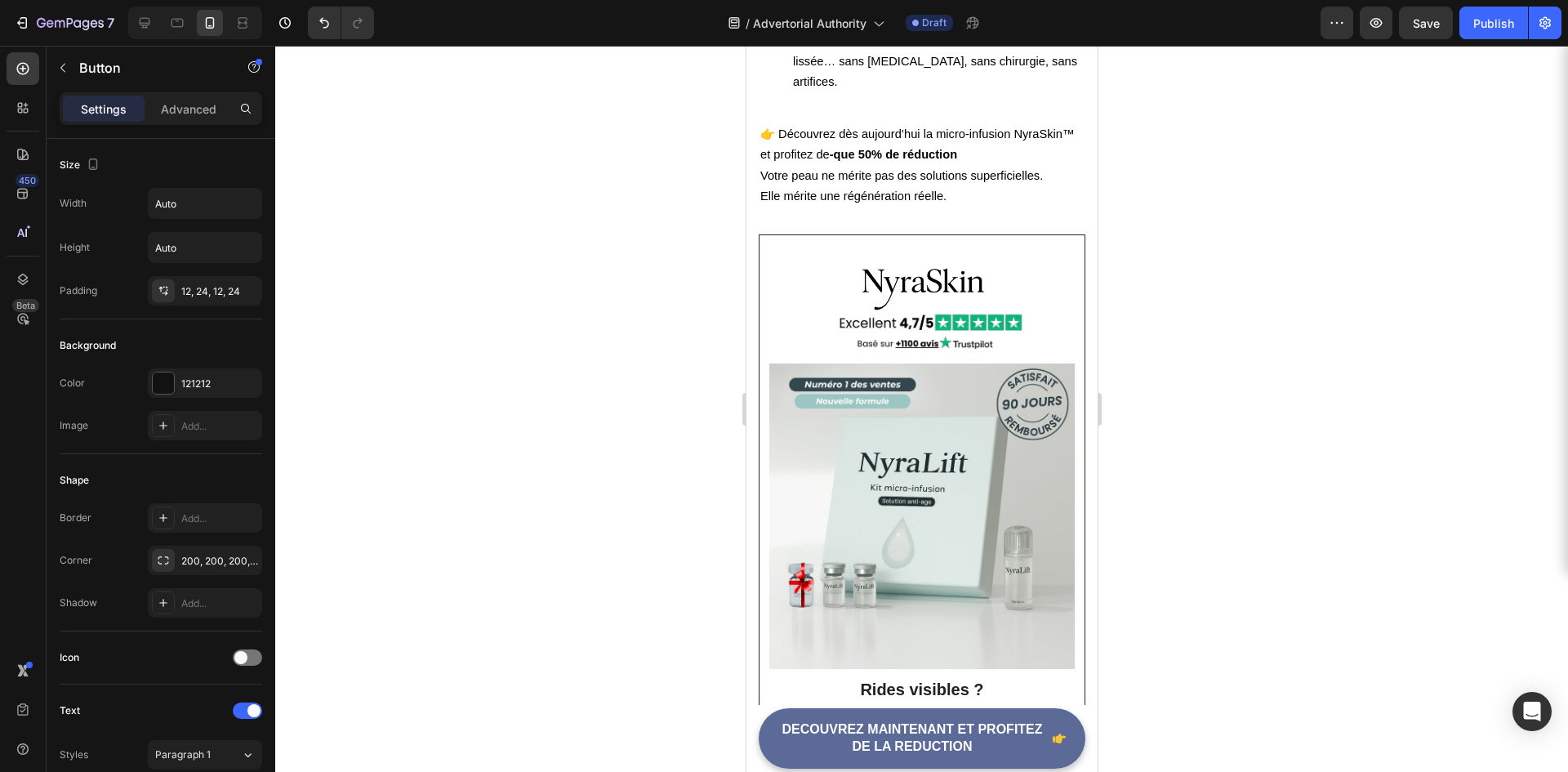
click at [675, 554] on div at bounding box center [922, 408] width 1293 height 727
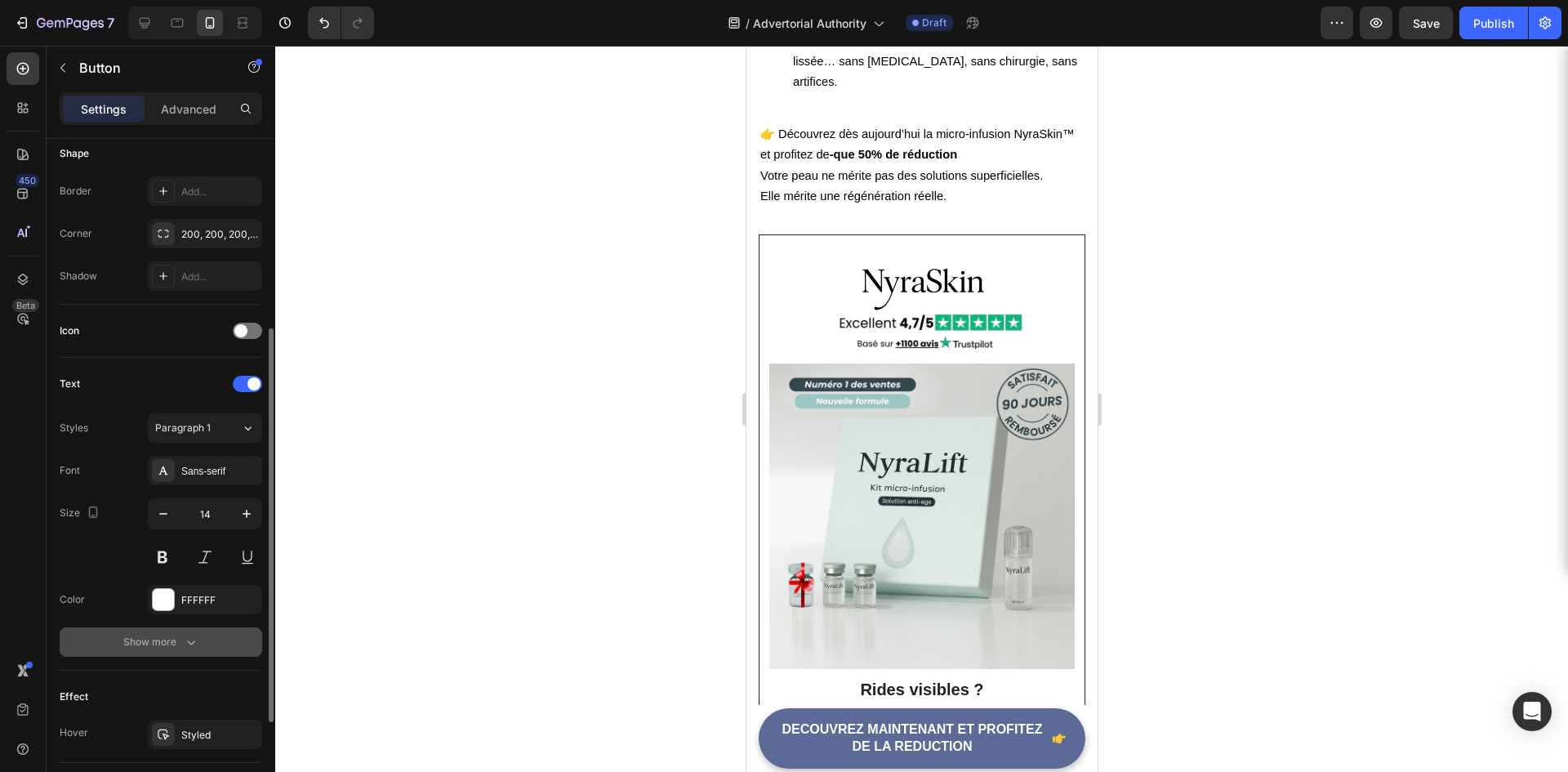
scroll to position [408, 0]
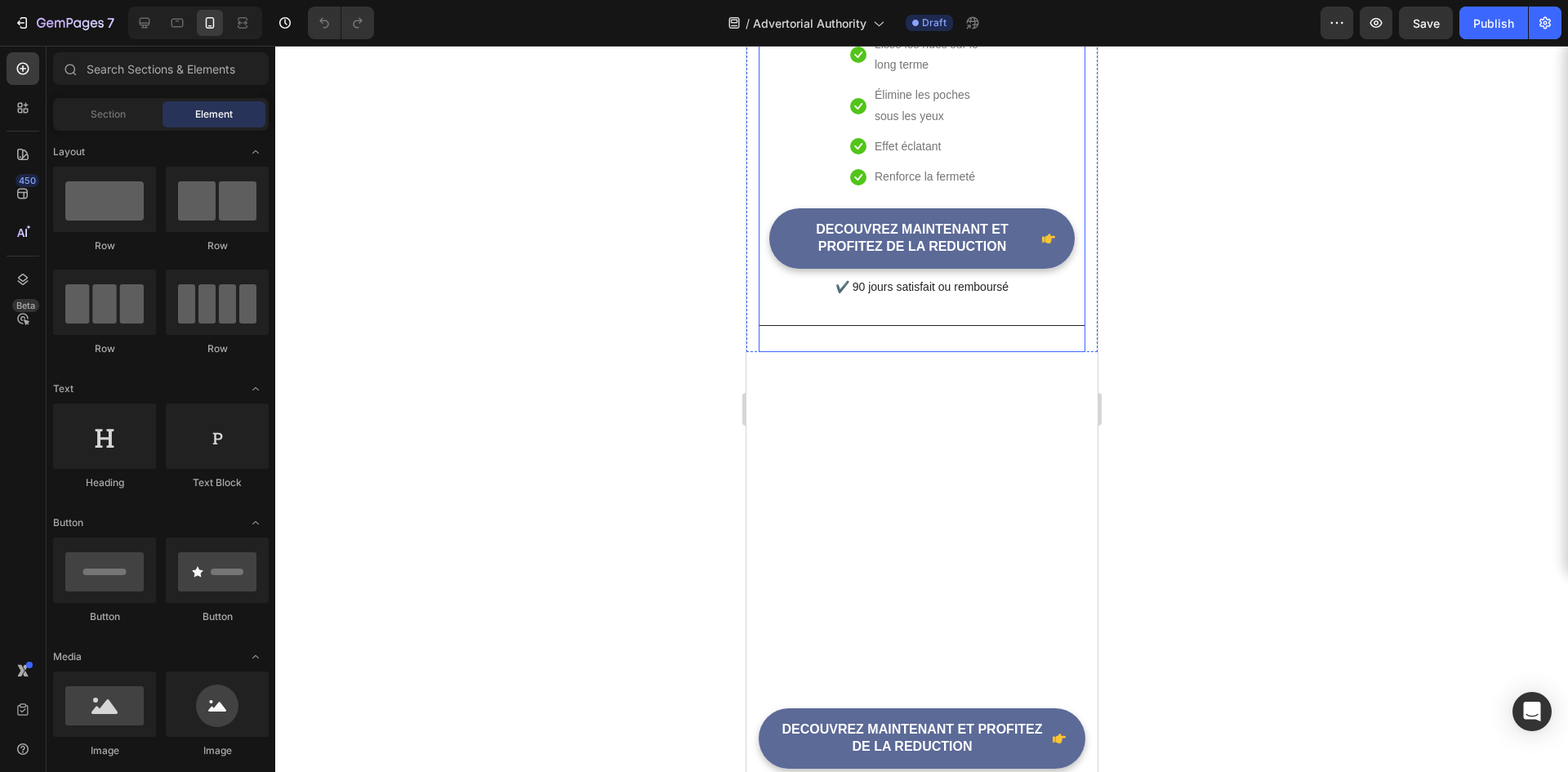
scroll to position [4493, 0]
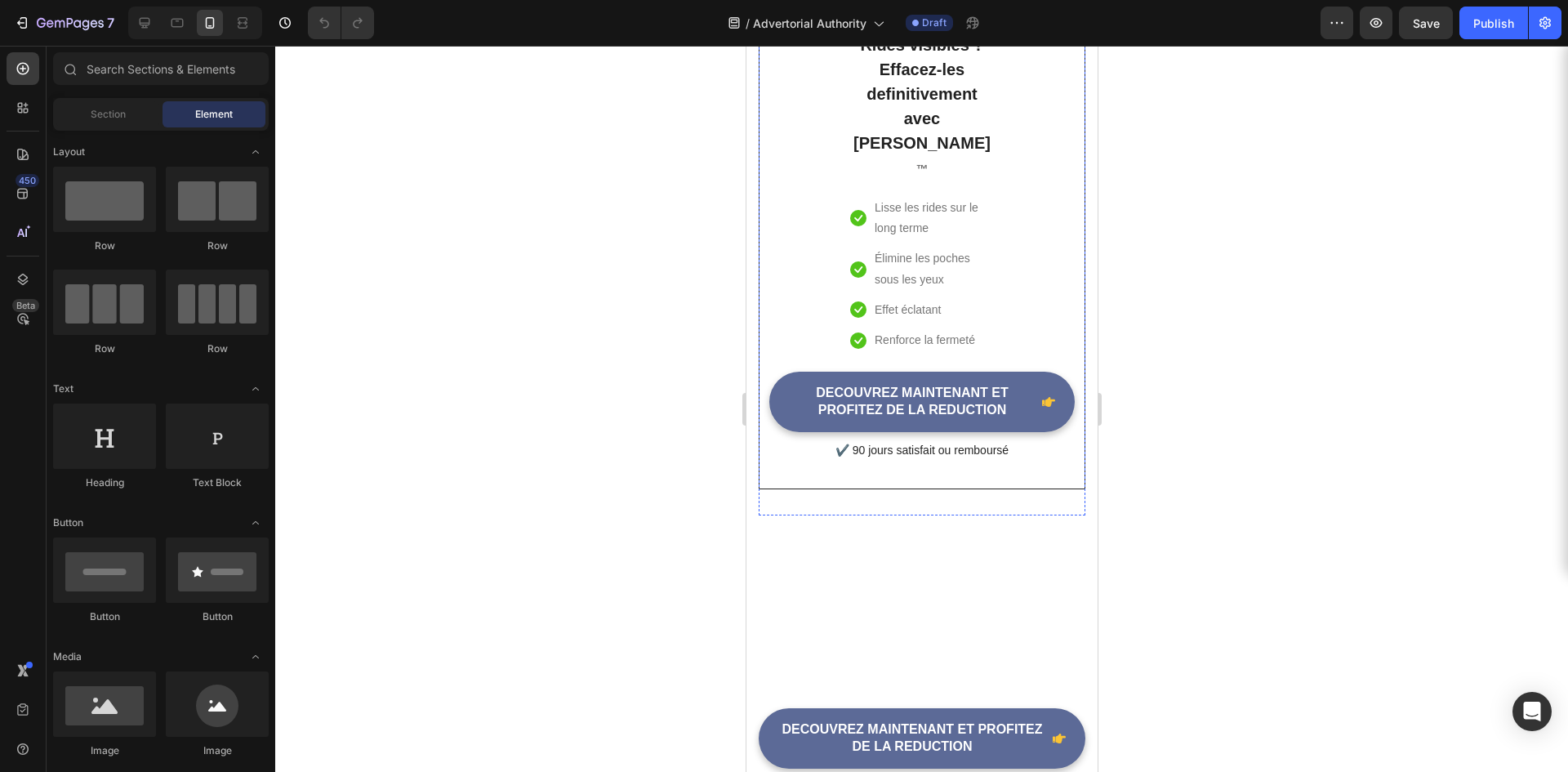
scroll to position [4493, 0]
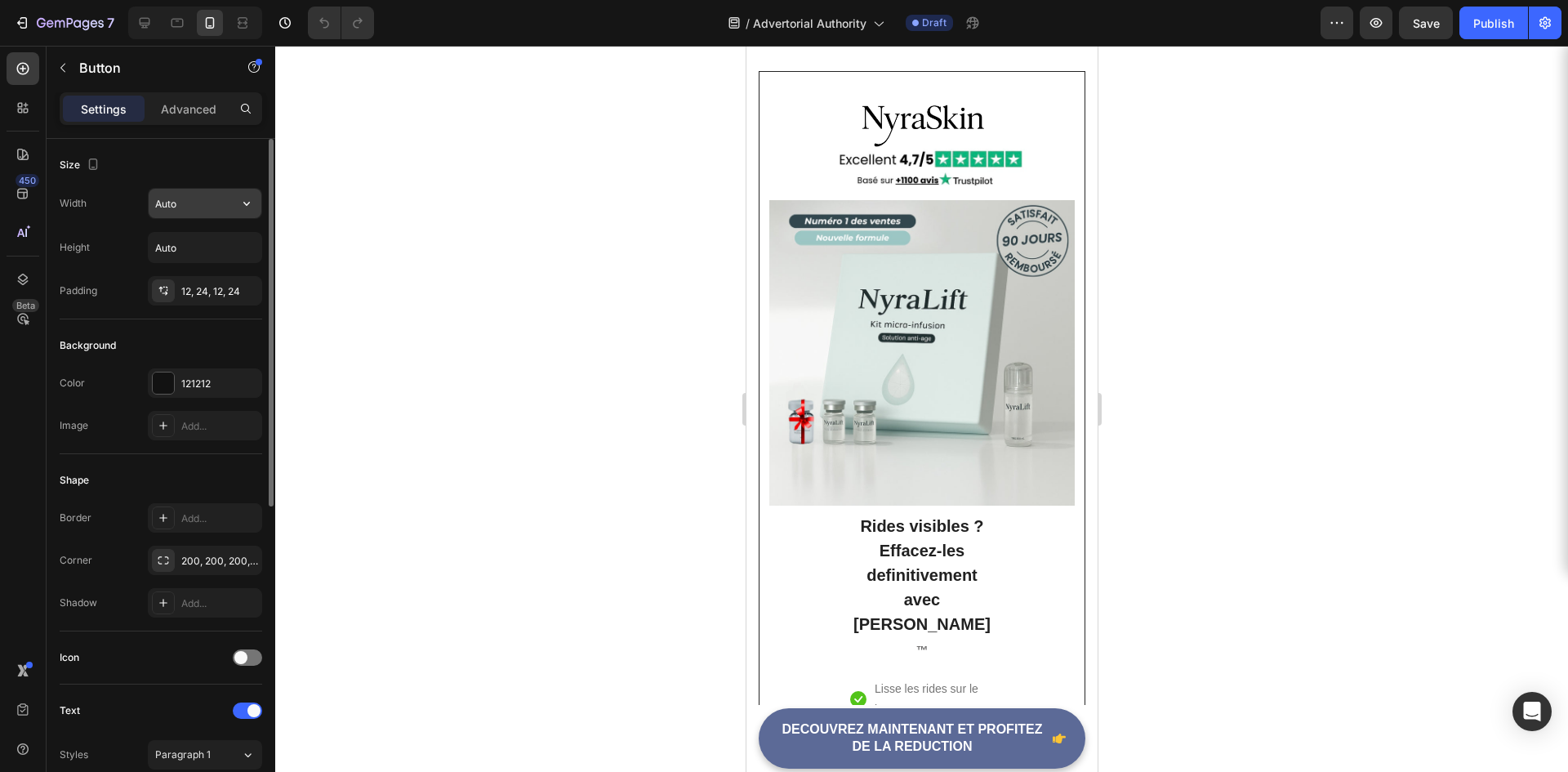
click at [207, 196] on input "Auto" at bounding box center [205, 203] width 112 height 29
click at [245, 208] on icon "button" at bounding box center [247, 203] width 16 height 16
click at [206, 278] on p "Full 100%" at bounding box center [201, 275] width 93 height 14
type input "100%"
click at [589, 435] on div at bounding box center [922, 408] width 1293 height 727
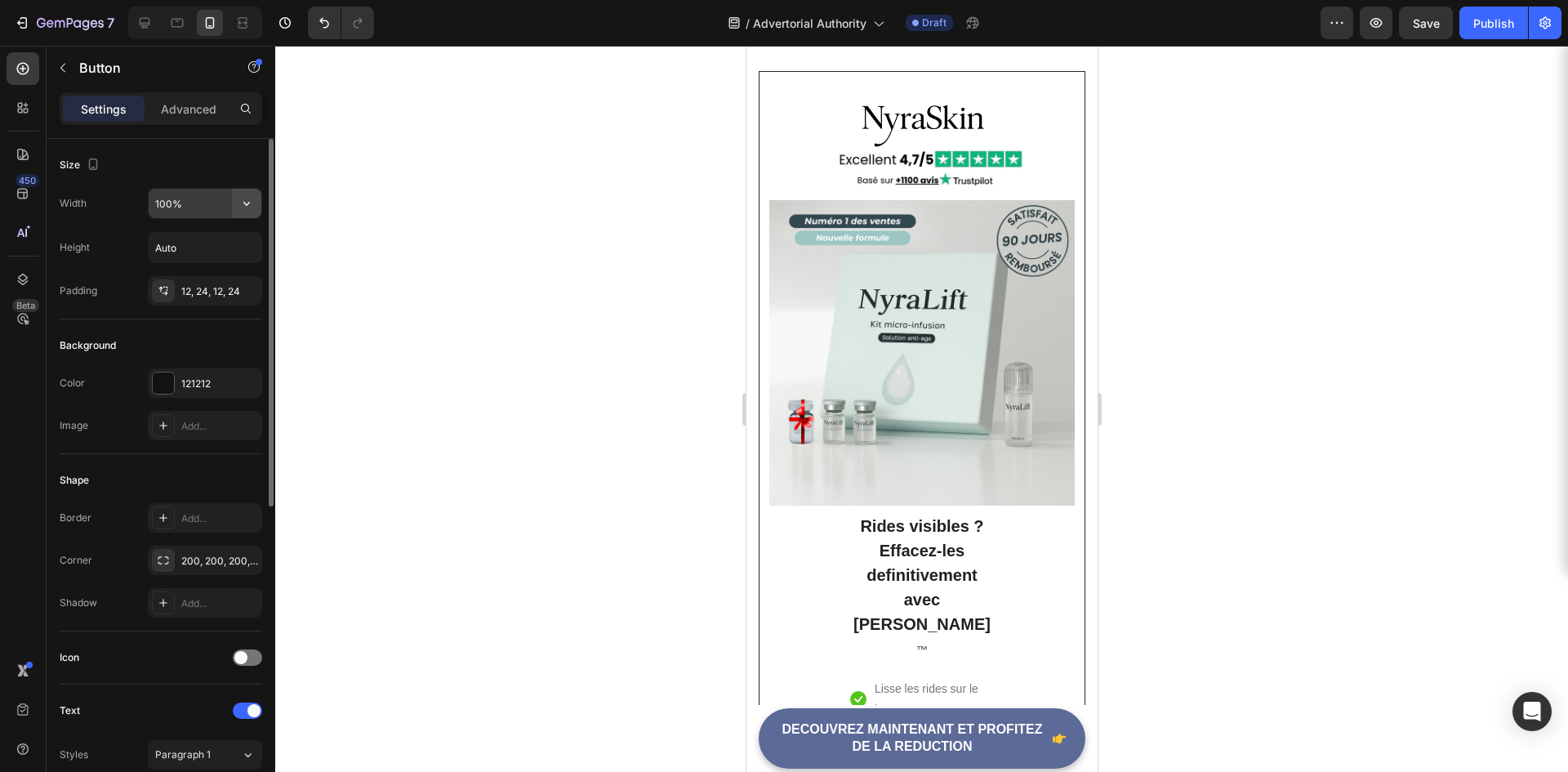
click at [254, 202] on icon "button" at bounding box center [247, 203] width 16 height 16
click at [244, 166] on div "Size" at bounding box center [160, 164] width 202 height 26
click at [245, 249] on icon "button" at bounding box center [247, 247] width 16 height 16
click at [119, 241] on div "Height Auto" at bounding box center [160, 247] width 202 height 31
click at [493, 445] on div at bounding box center [922, 408] width 1293 height 727
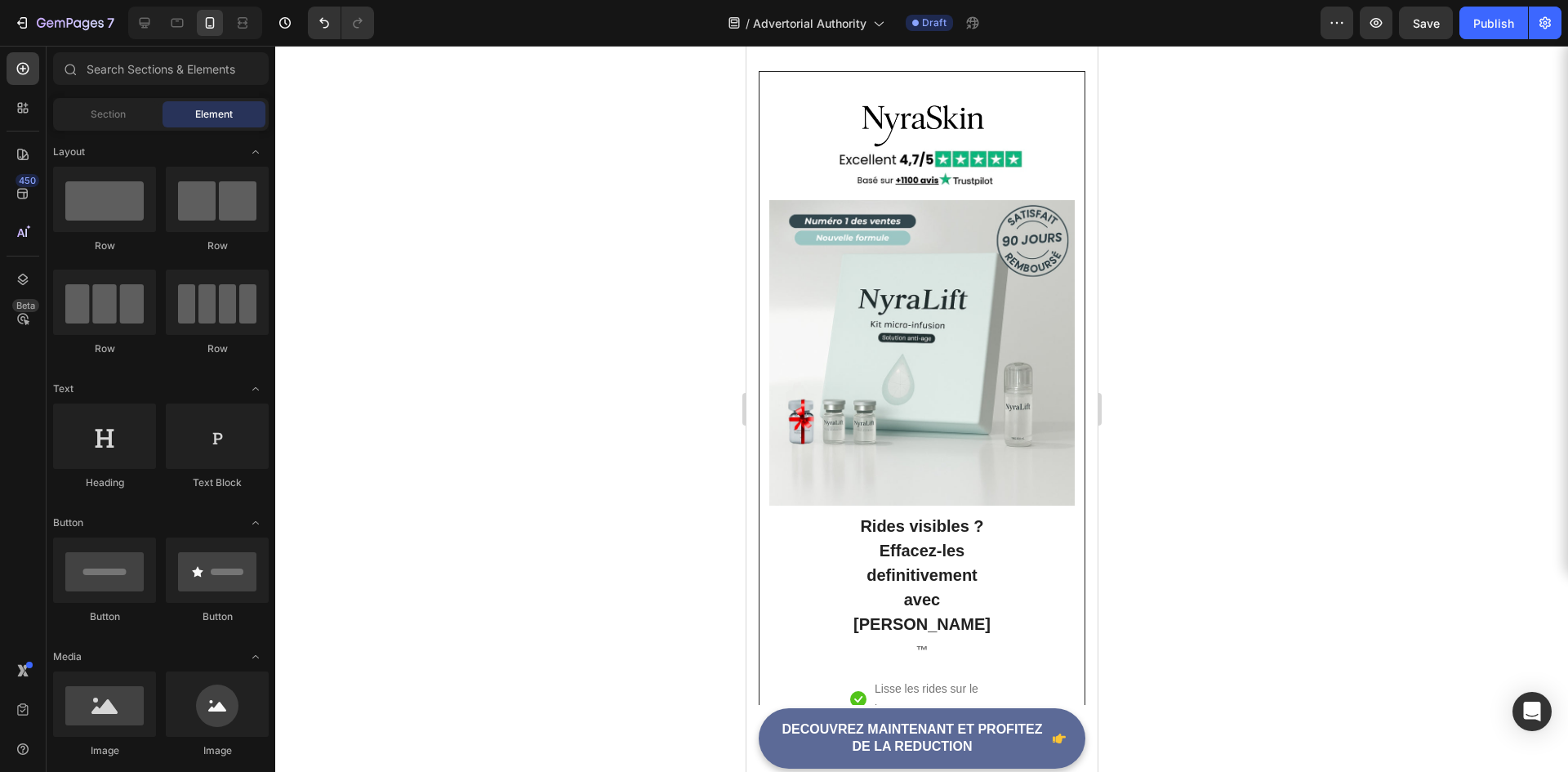
click at [622, 405] on div at bounding box center [922, 408] width 1293 height 727
click at [1441, 11] on button "Save" at bounding box center [1426, 22] width 53 height 33
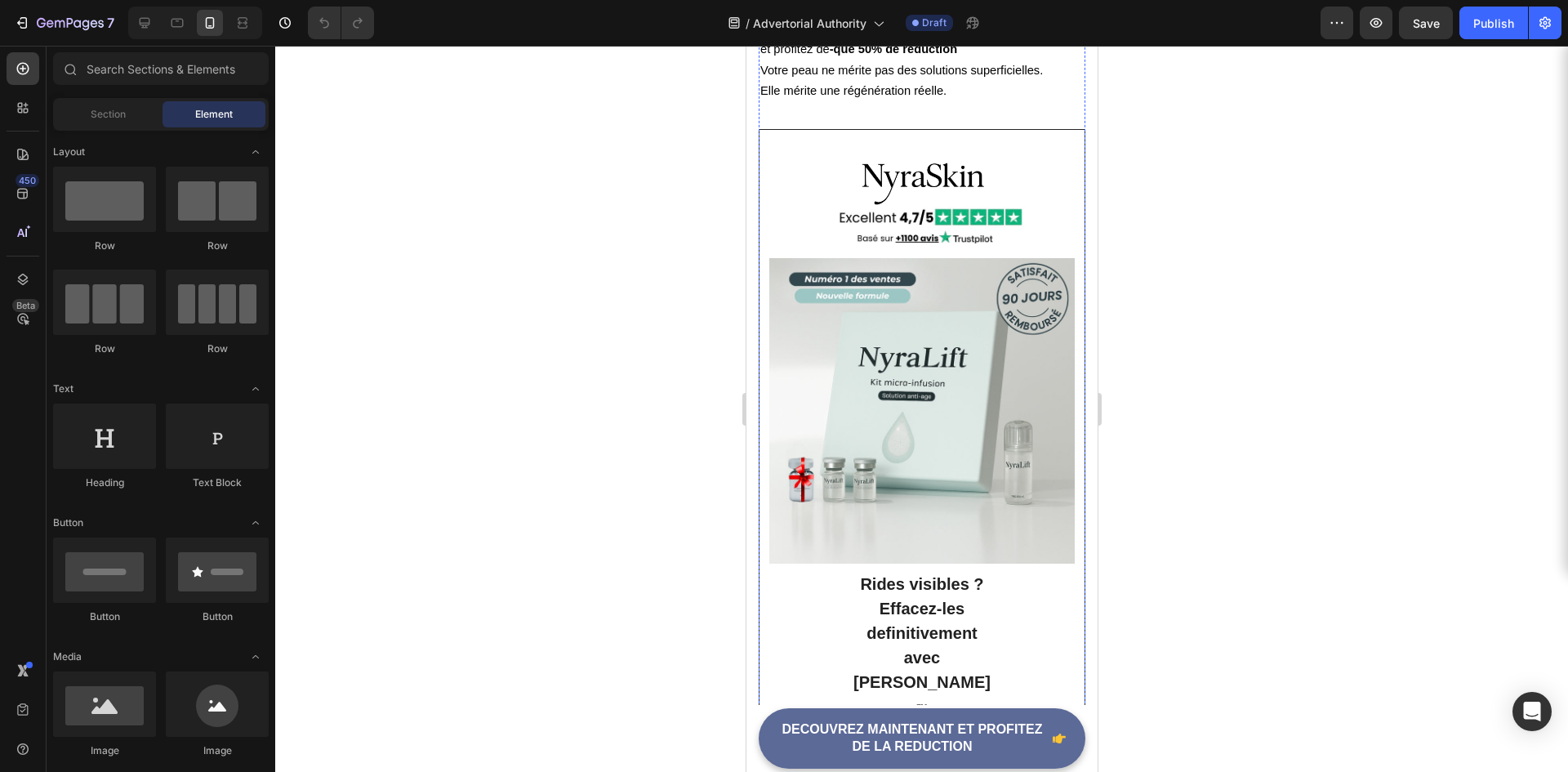
scroll to position [4411, 0]
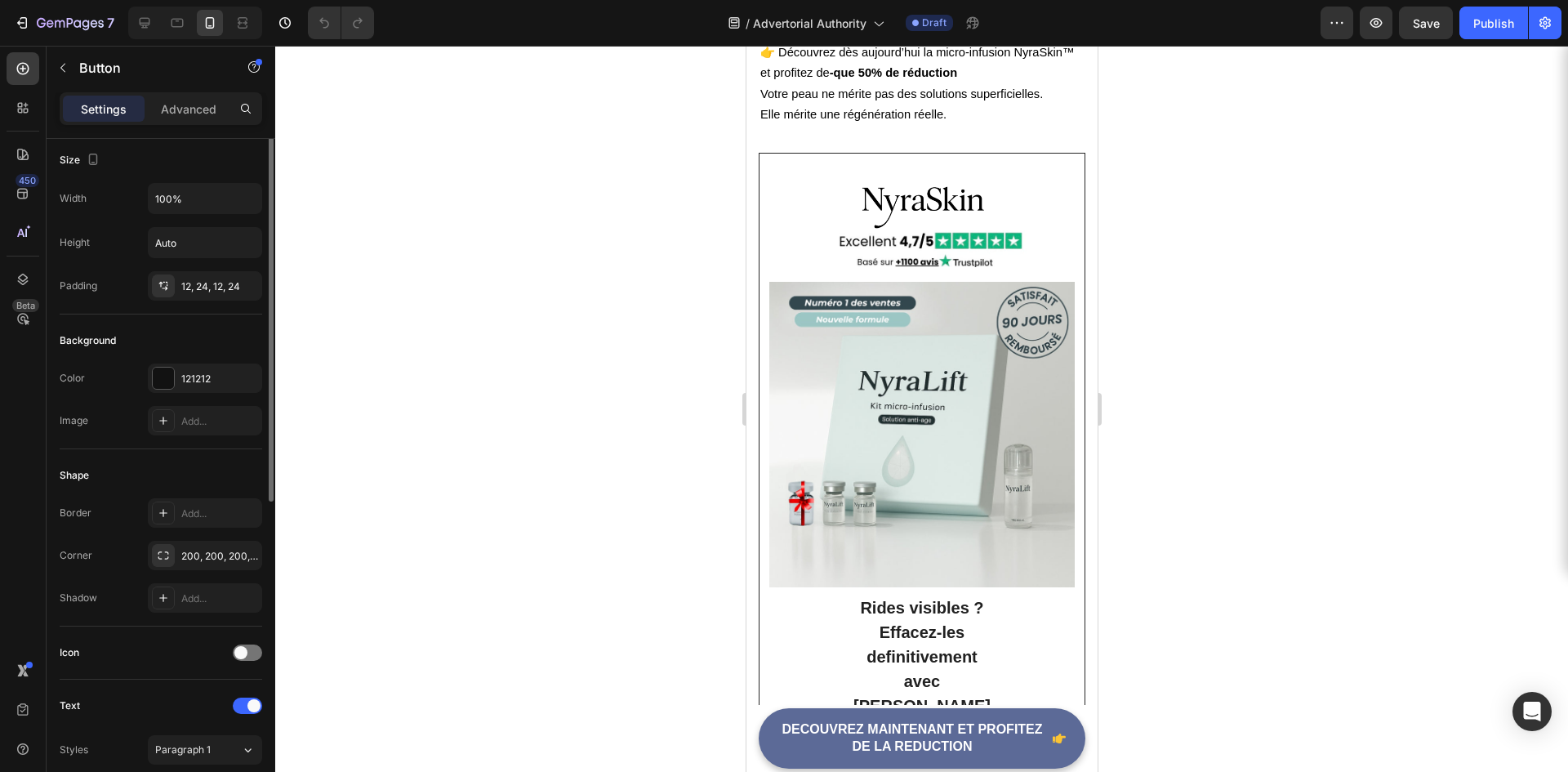
scroll to position [0, 0]
click at [162, 116] on p "Advanced" at bounding box center [189, 109] width 55 height 17
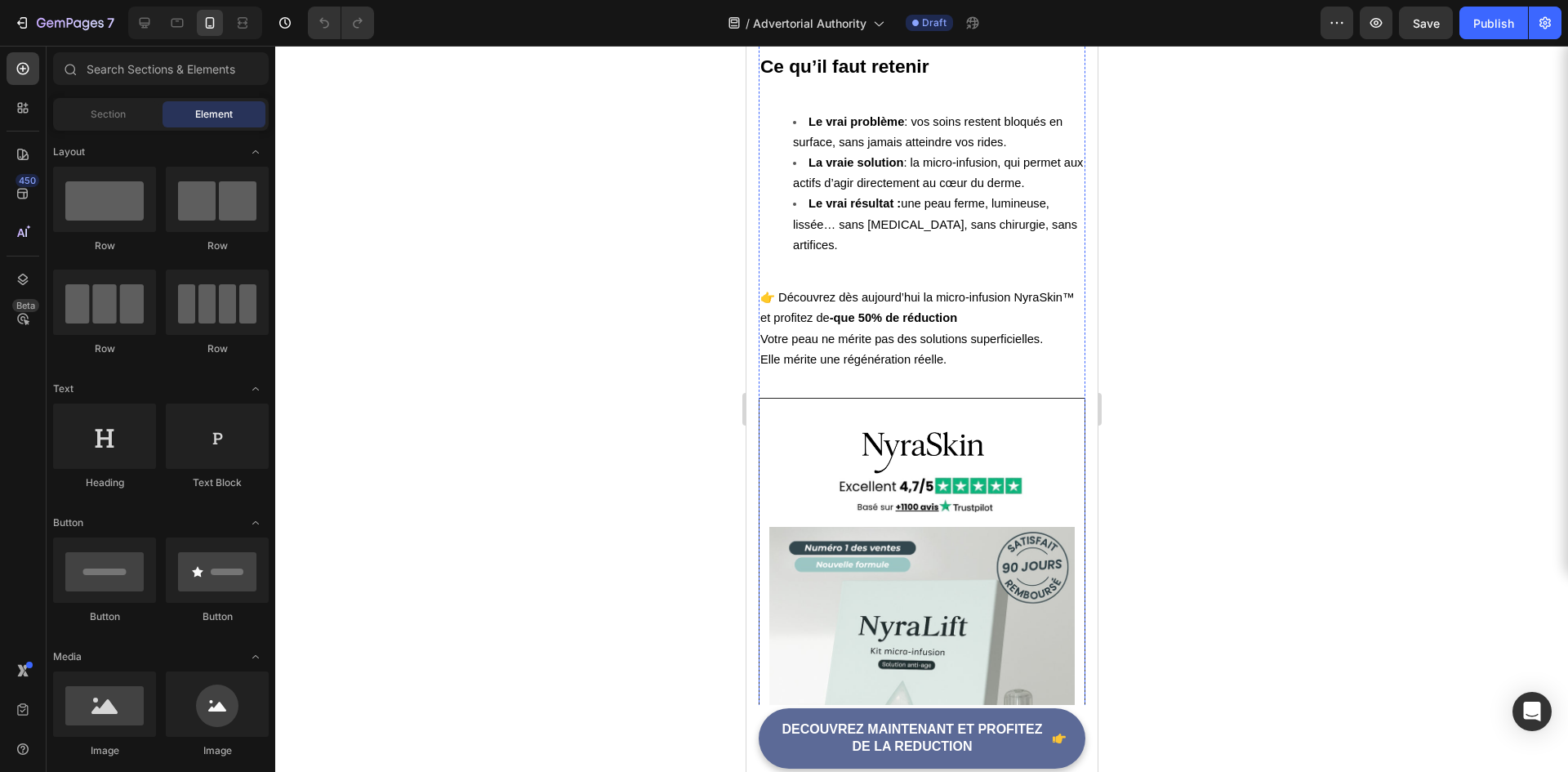
scroll to position [4656, 0]
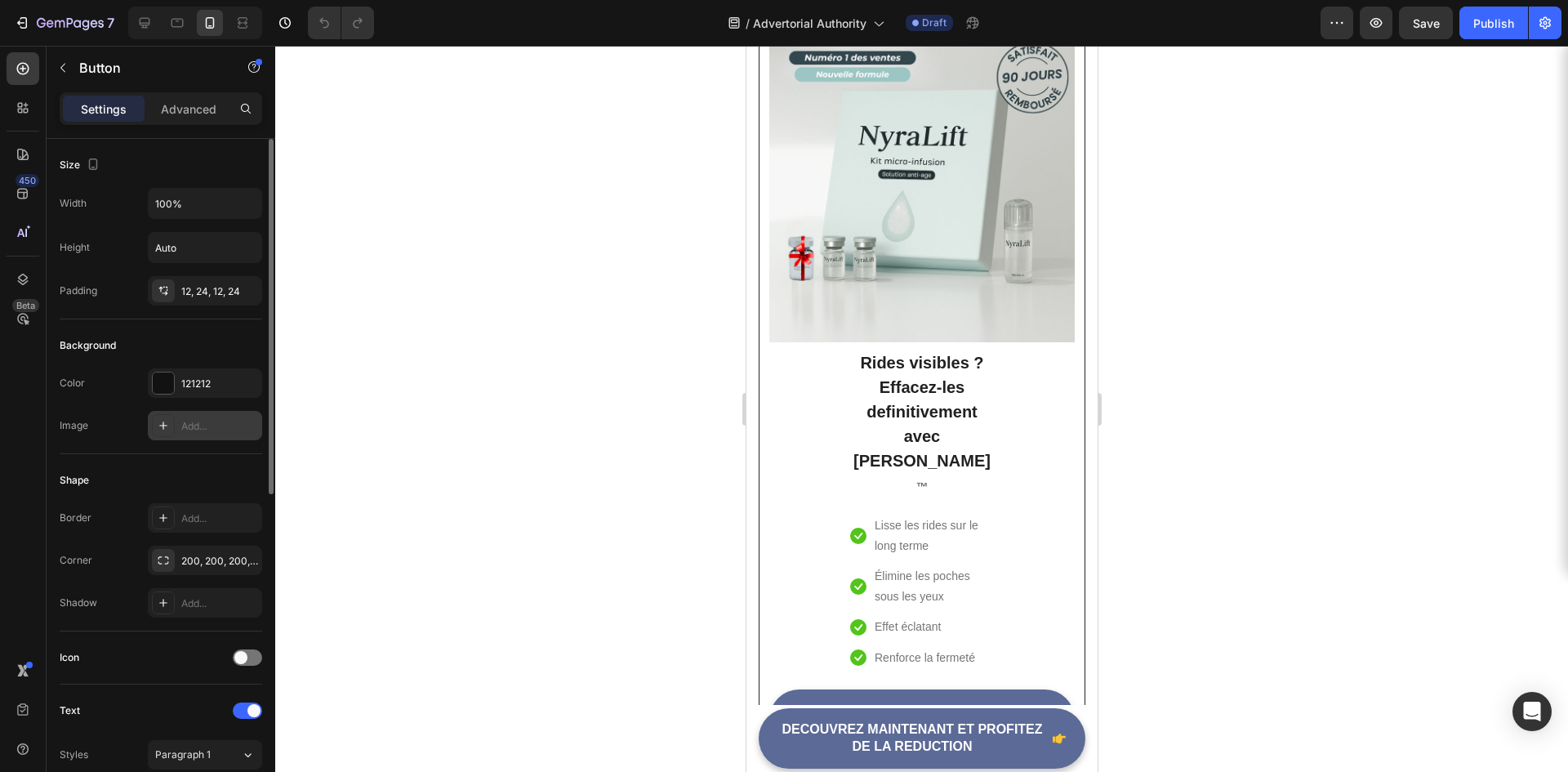
click at [173, 428] on div at bounding box center [163, 426] width 23 height 23
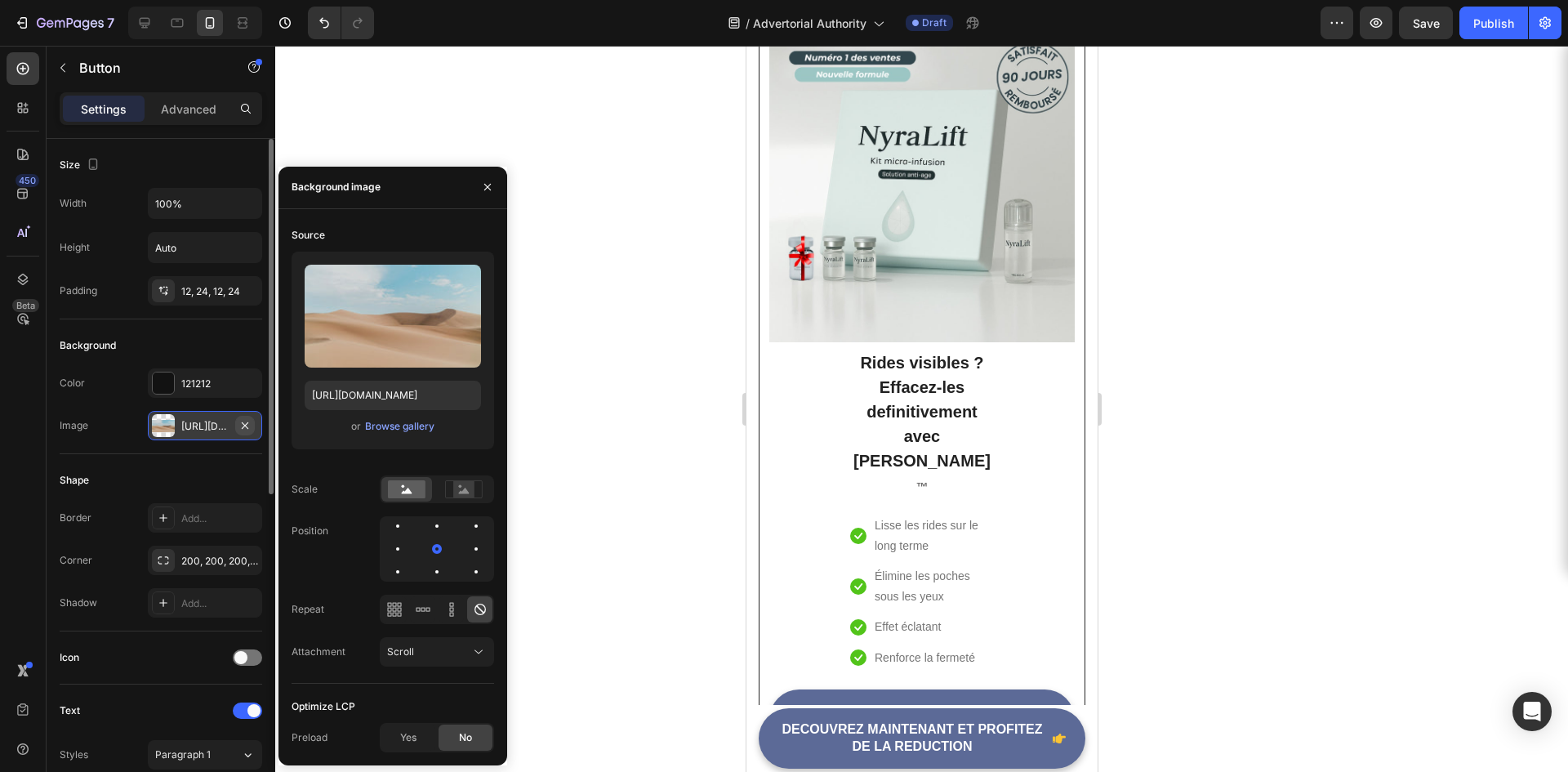
click at [245, 426] on icon "button" at bounding box center [245, 425] width 13 height 13
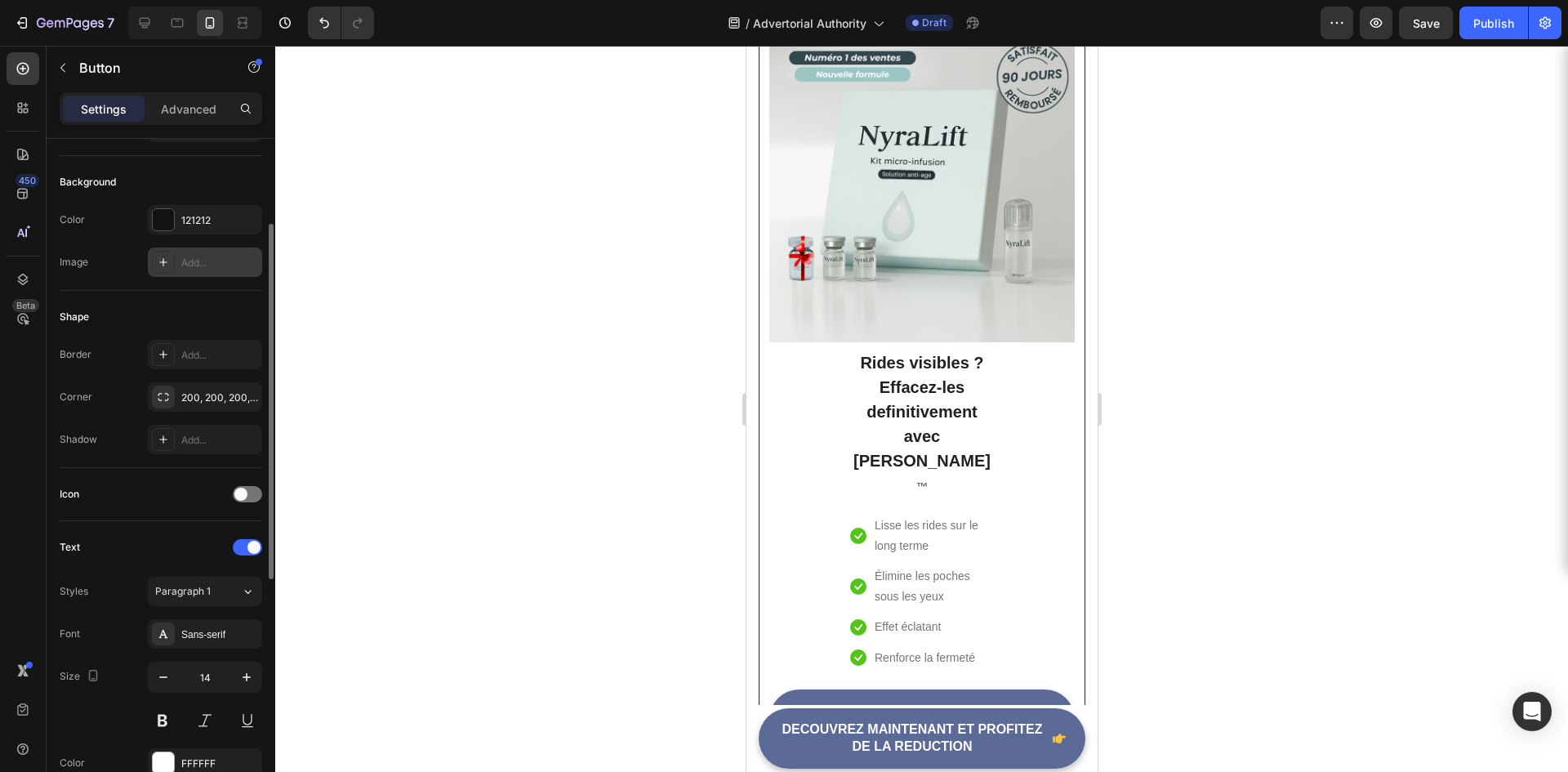
scroll to position [327, 0]
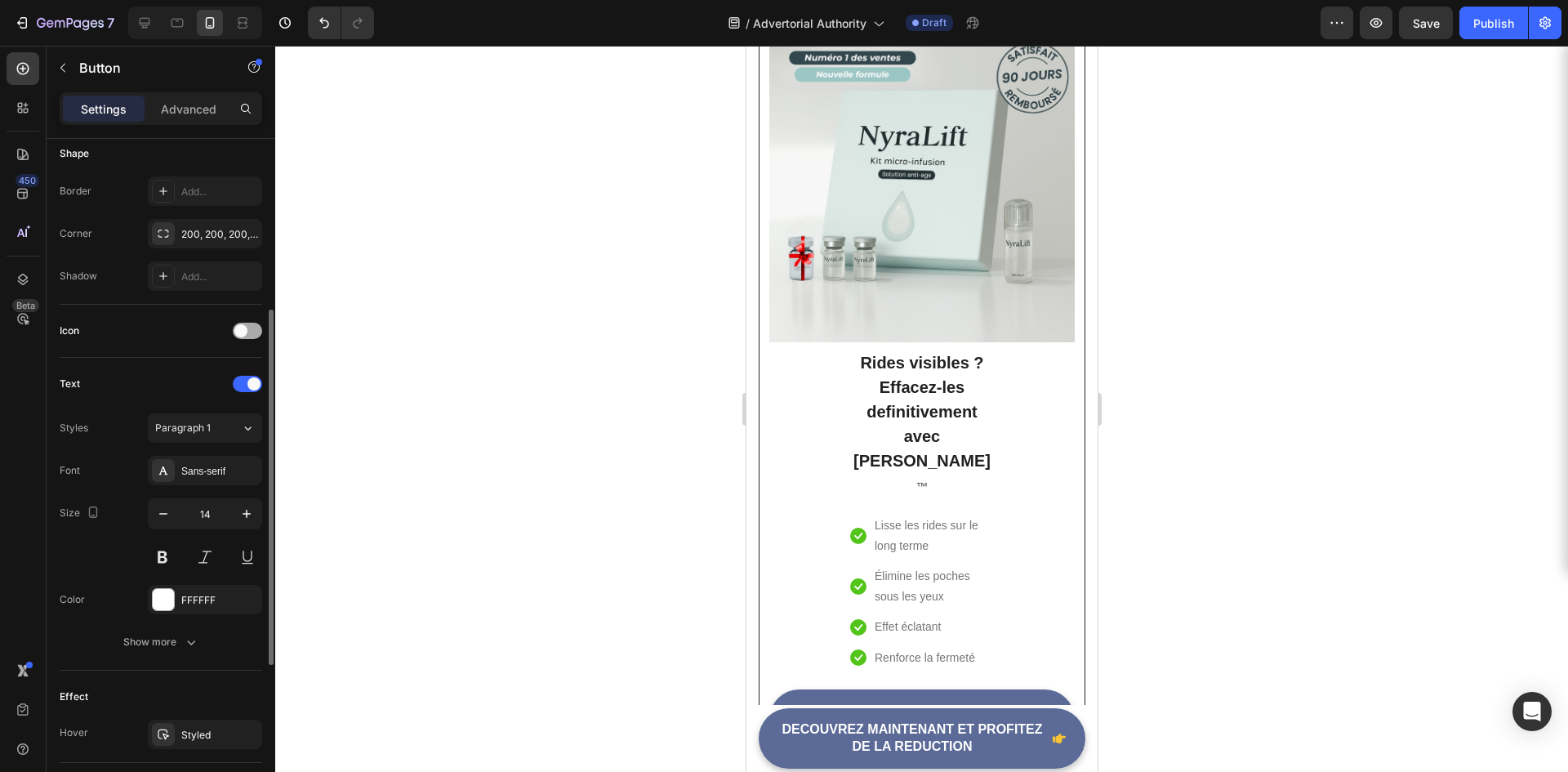
click at [260, 328] on div at bounding box center [247, 331] width 29 height 16
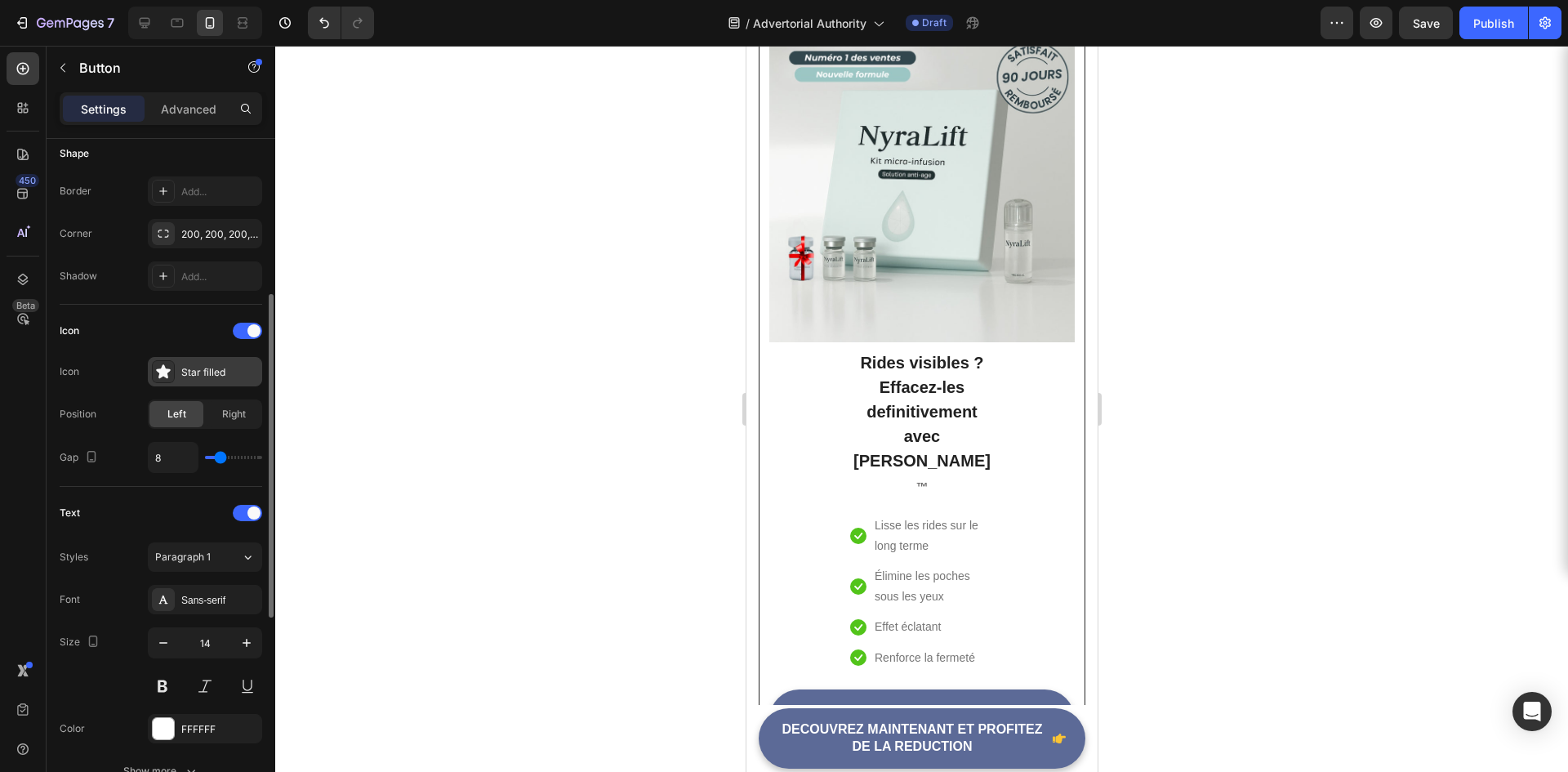
click at [197, 380] on div "Star filled" at bounding box center [205, 371] width 114 height 29
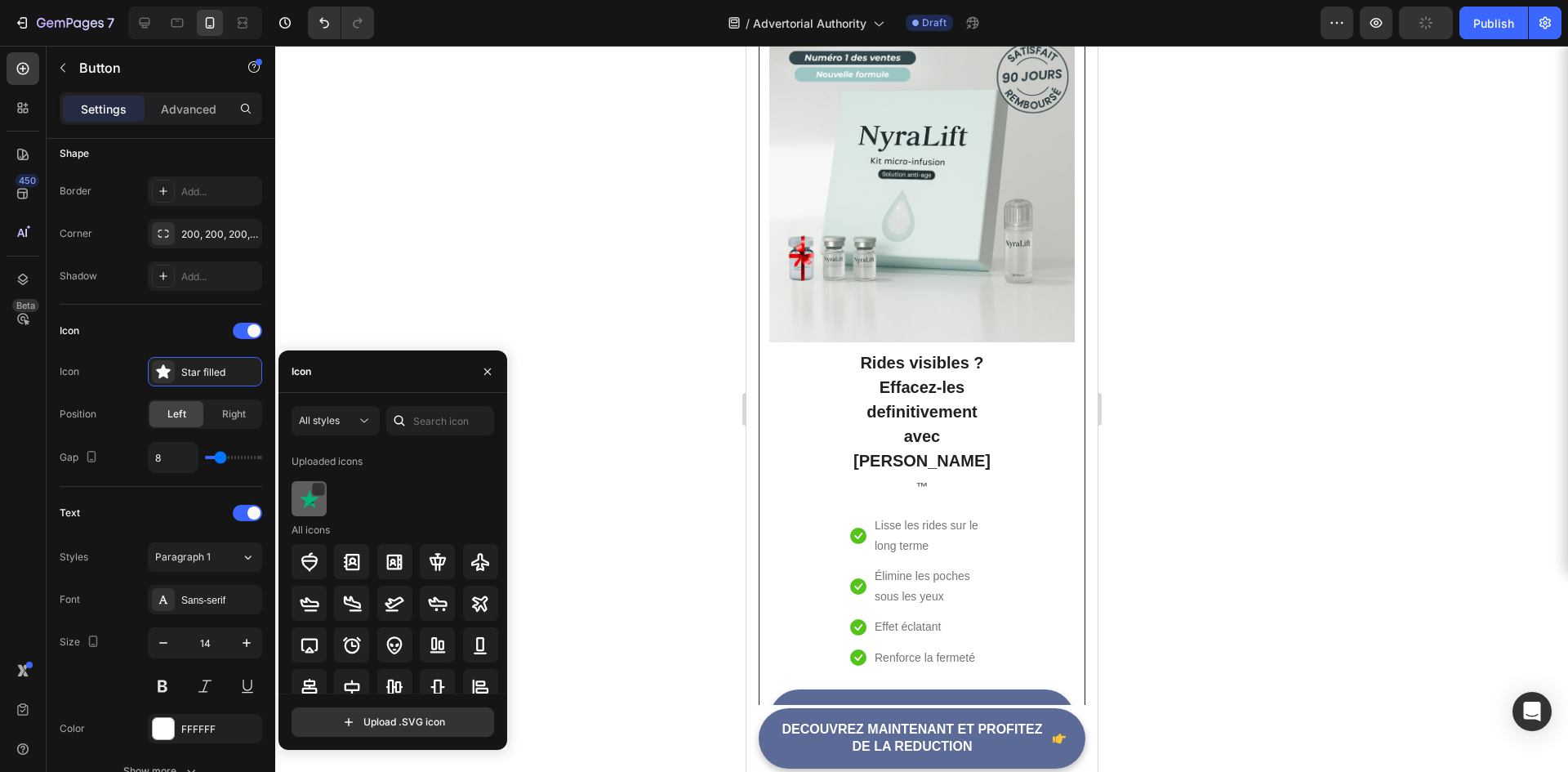
click at [308, 501] on img at bounding box center [309, 499] width 20 height 20
click at [316, 517] on div "Uploaded icons All icons" at bounding box center [395, 624] width 208 height 351
click at [316, 513] on div at bounding box center [308, 498] width 35 height 35
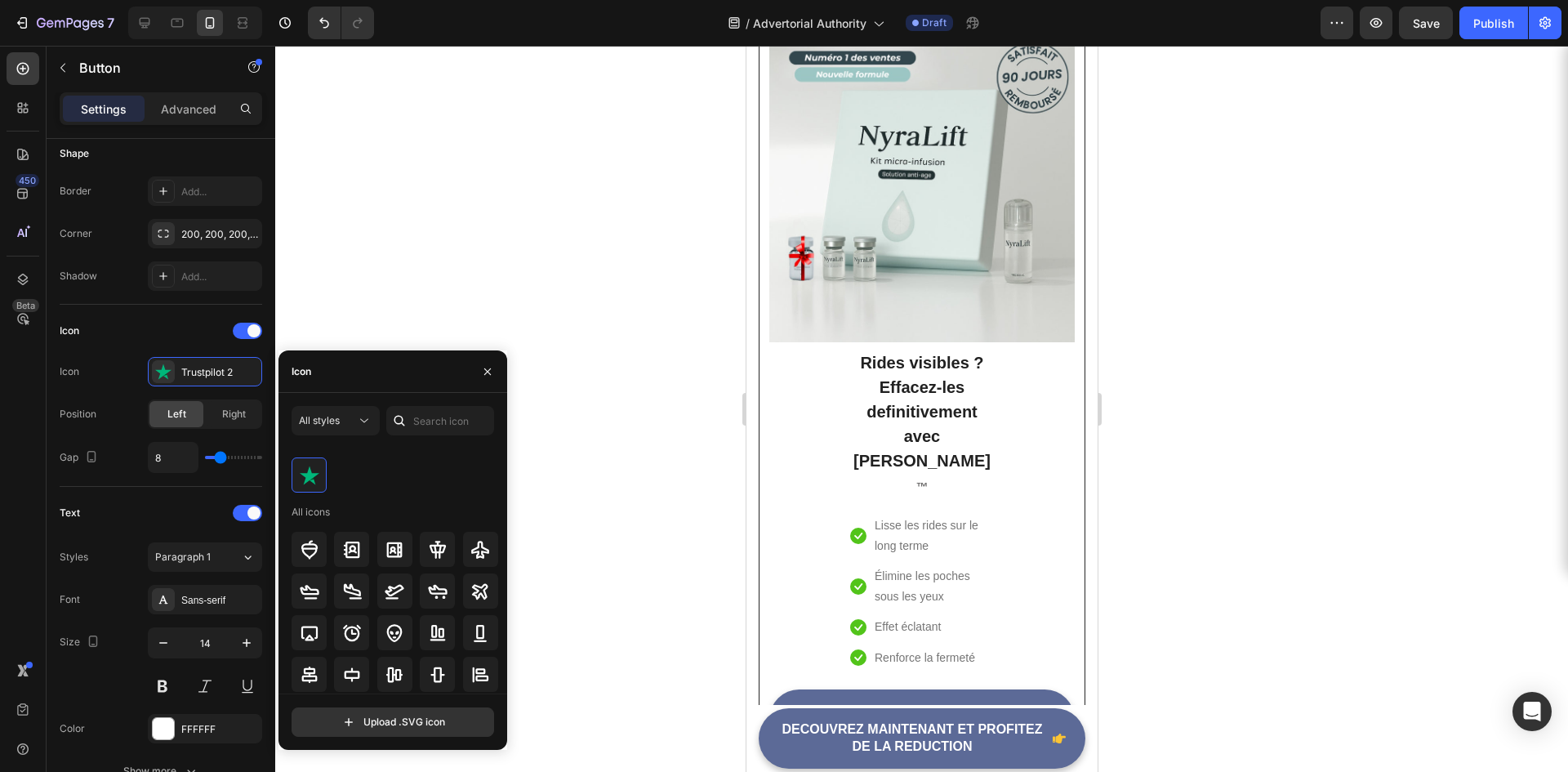
scroll to position [0, 0]
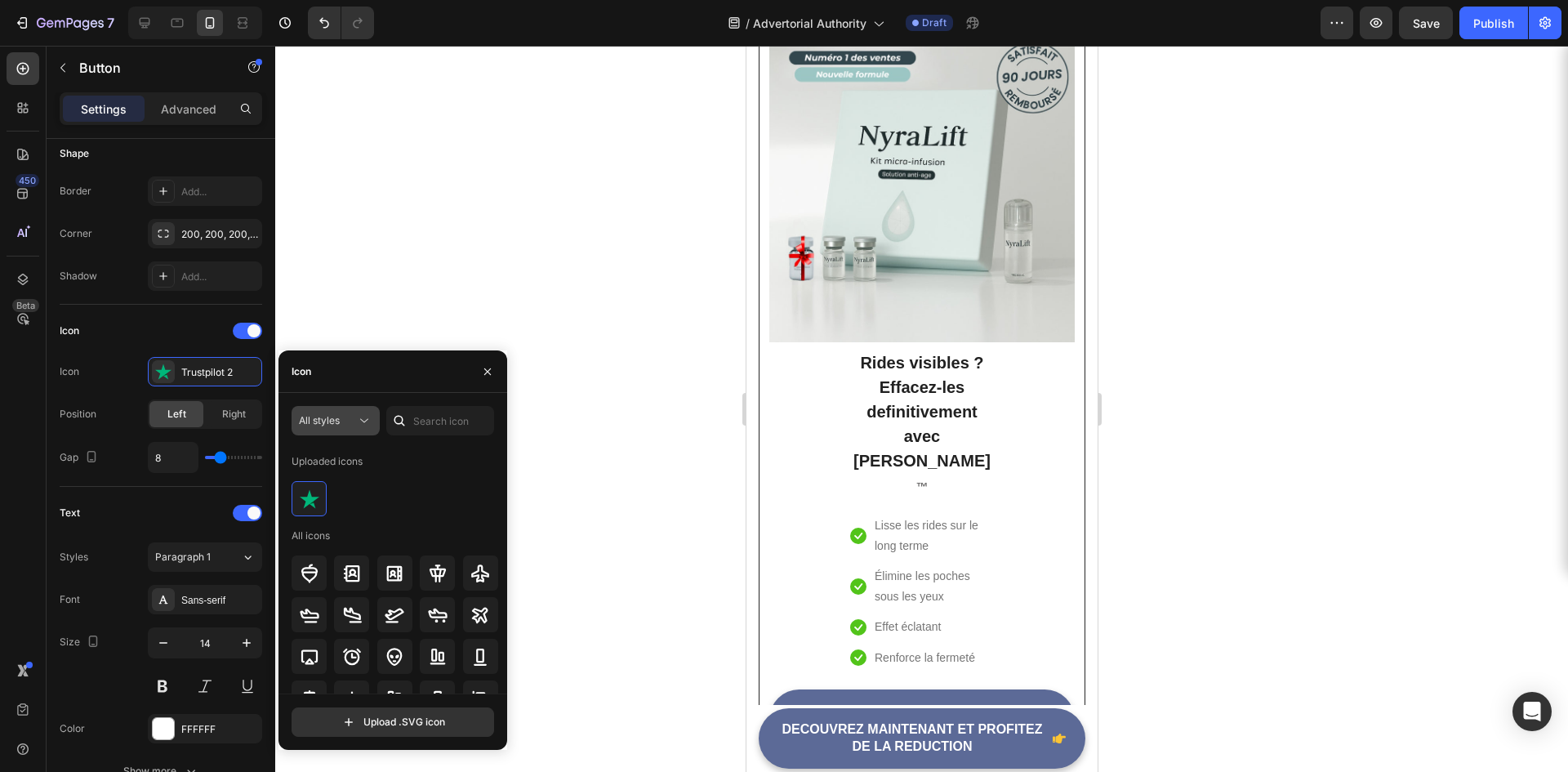
click at [365, 428] on icon at bounding box center [365, 421] width 16 height 16
click at [408, 722] on input "file" at bounding box center [392, 722] width 201 height 28
click at [252, 327] on span at bounding box center [254, 331] width 13 height 13
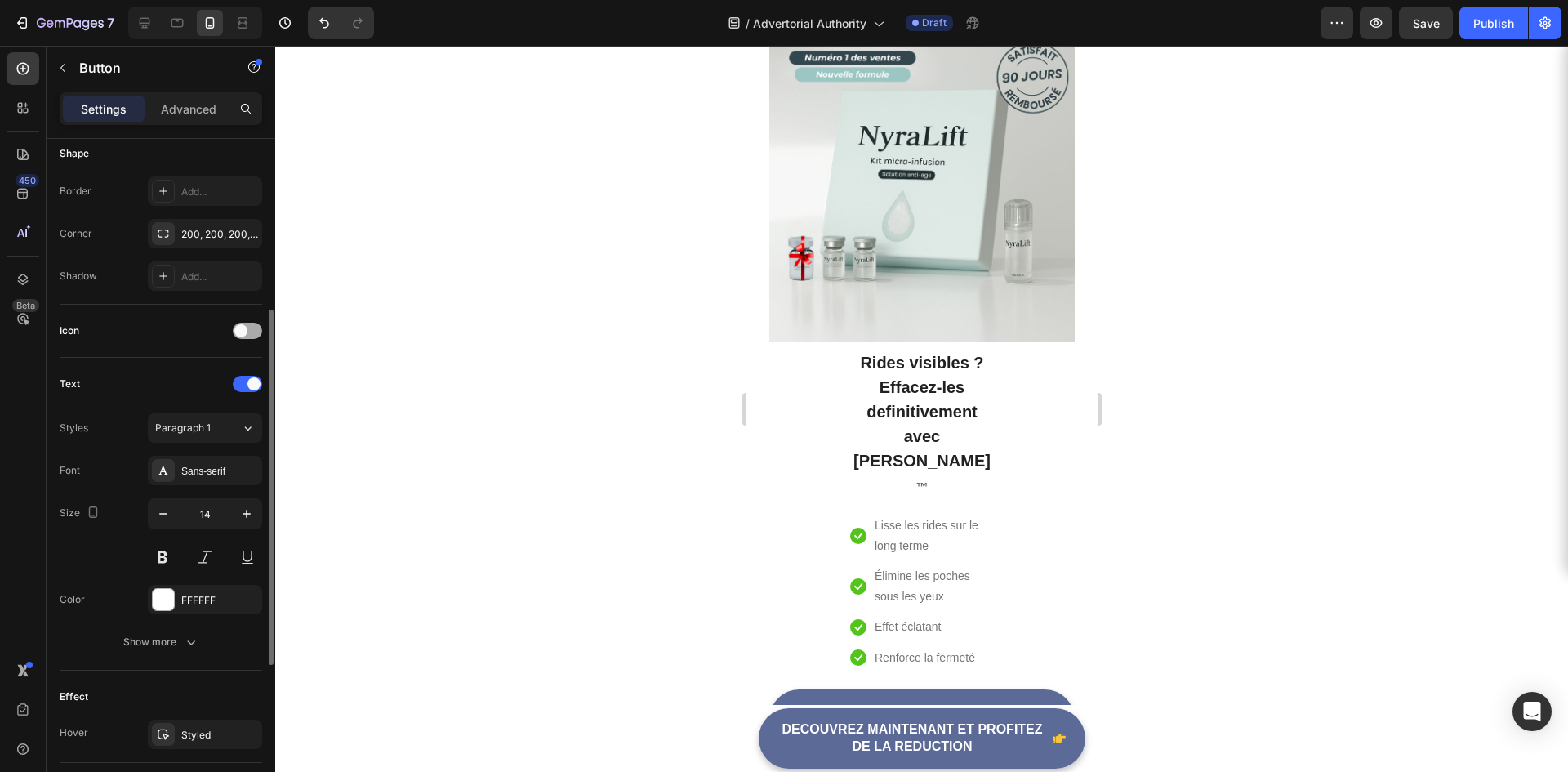
drag, startPoint x: 222, startPoint y: 332, endPoint x: 239, endPoint y: 336, distance: 17.5
click at [228, 333] on div "Icon" at bounding box center [160, 330] width 202 height 26
click at [239, 336] on span at bounding box center [241, 331] width 13 height 13
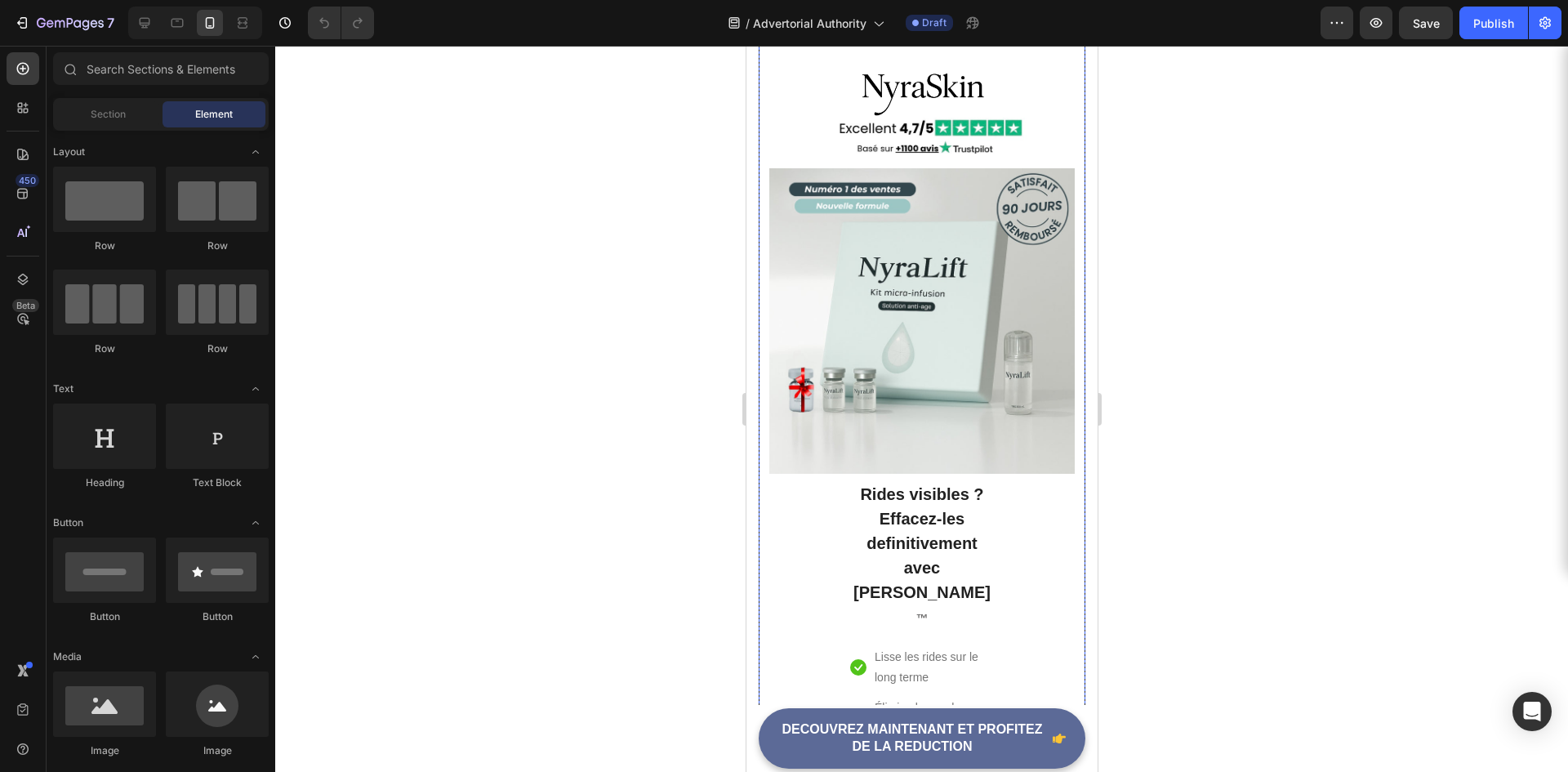
scroll to position [4575, 0]
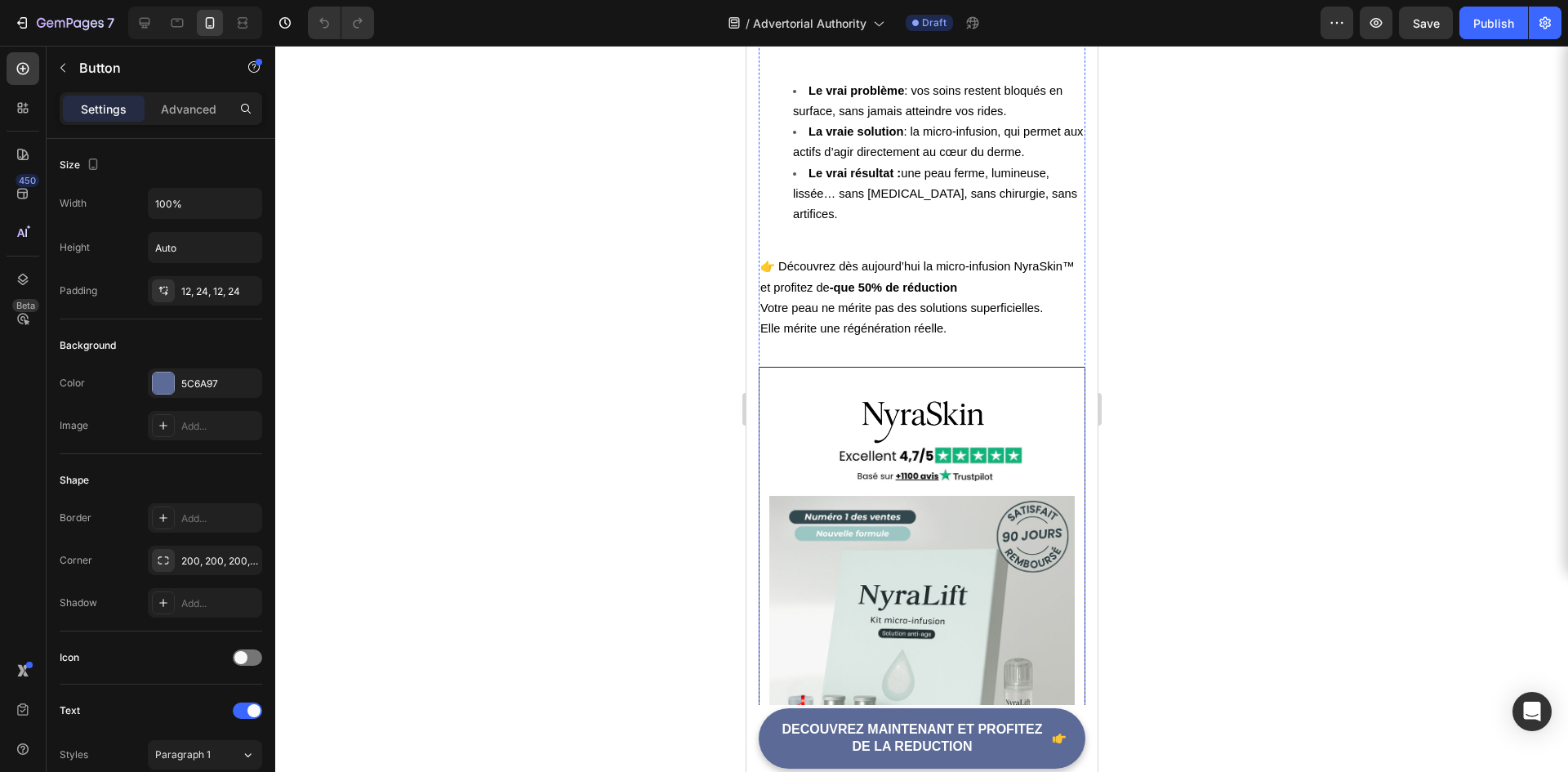
scroll to position [4181, 0]
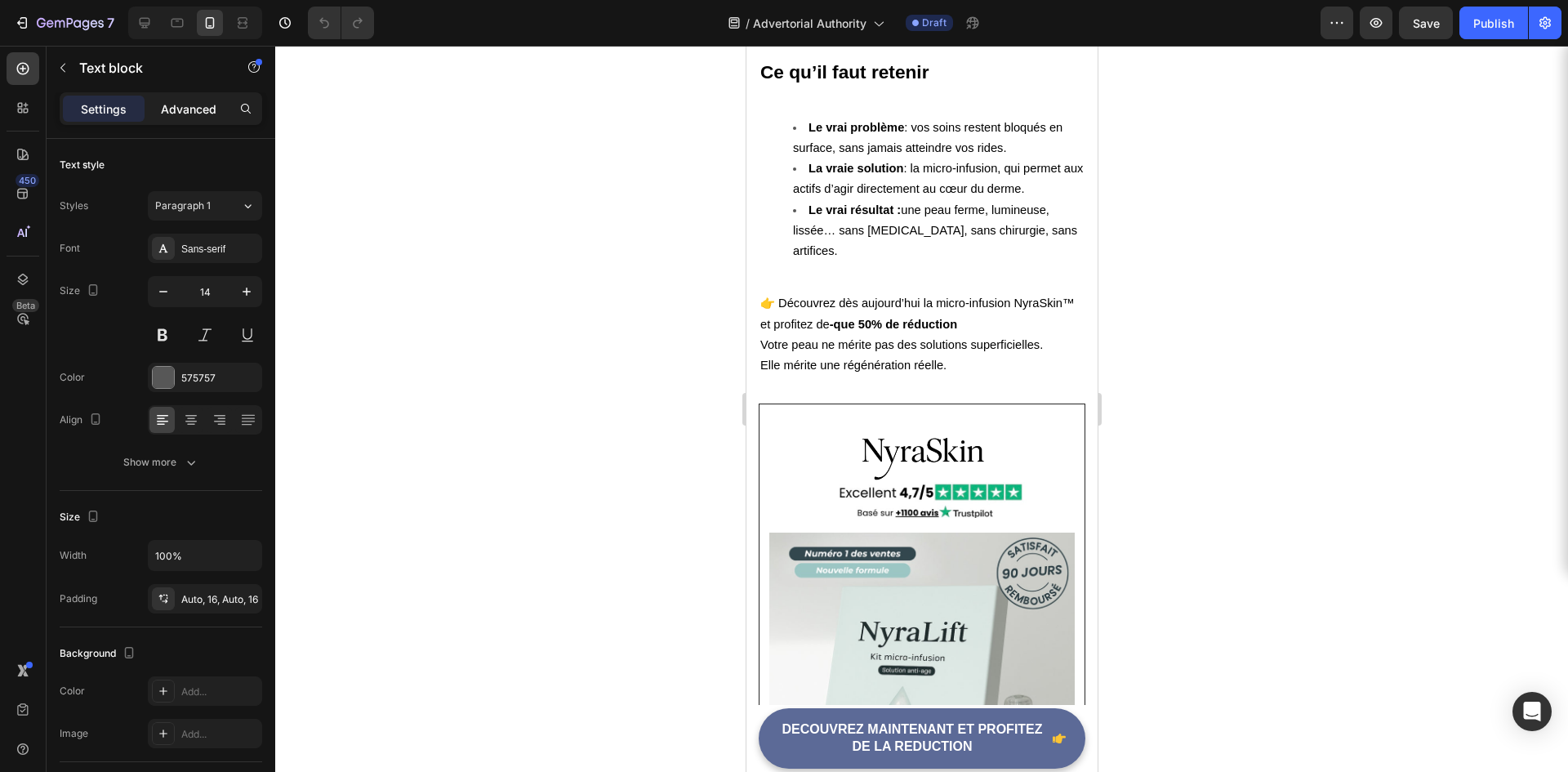
click at [182, 108] on p "Advanced" at bounding box center [189, 109] width 55 height 17
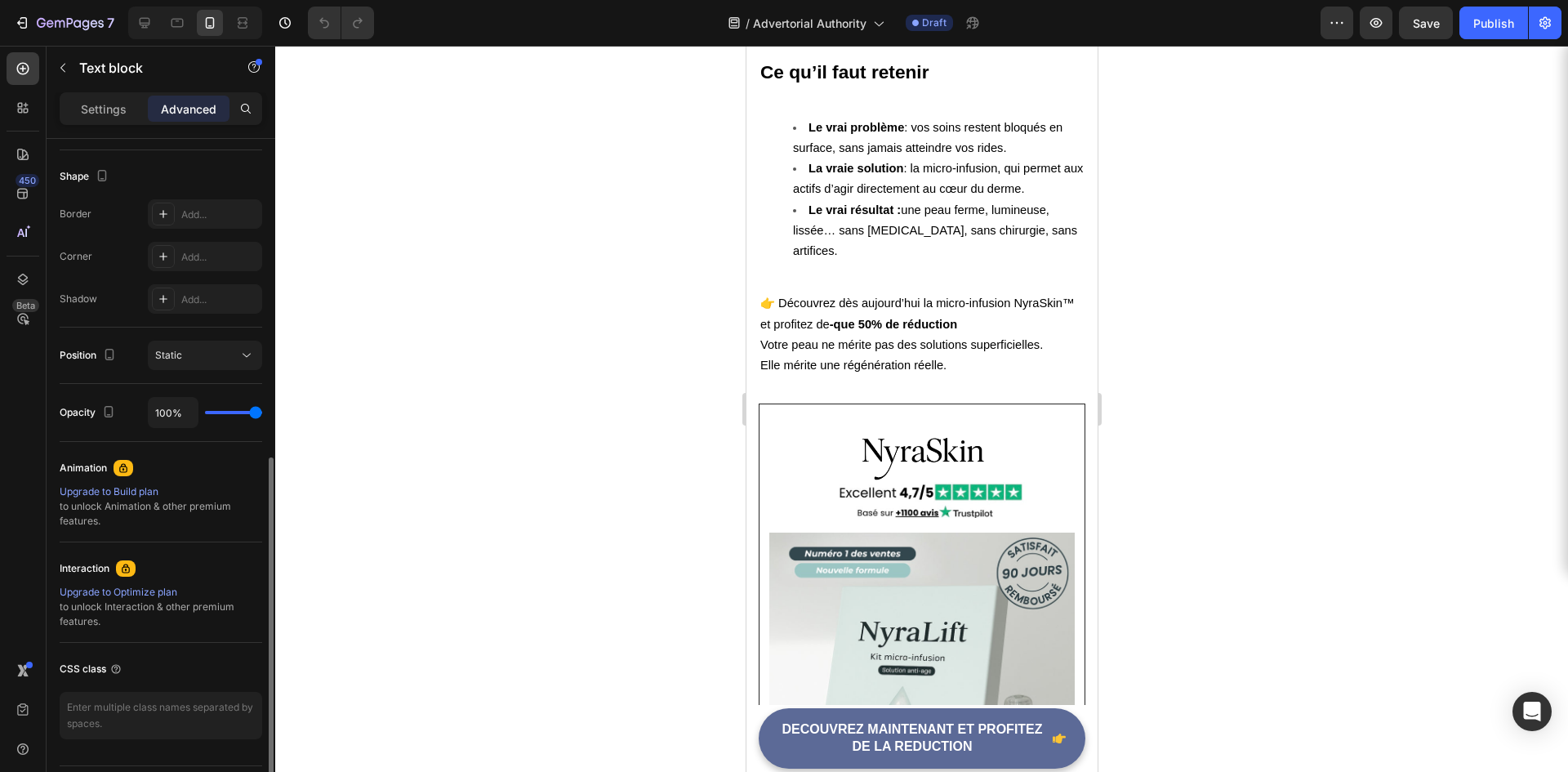
scroll to position [455, 0]
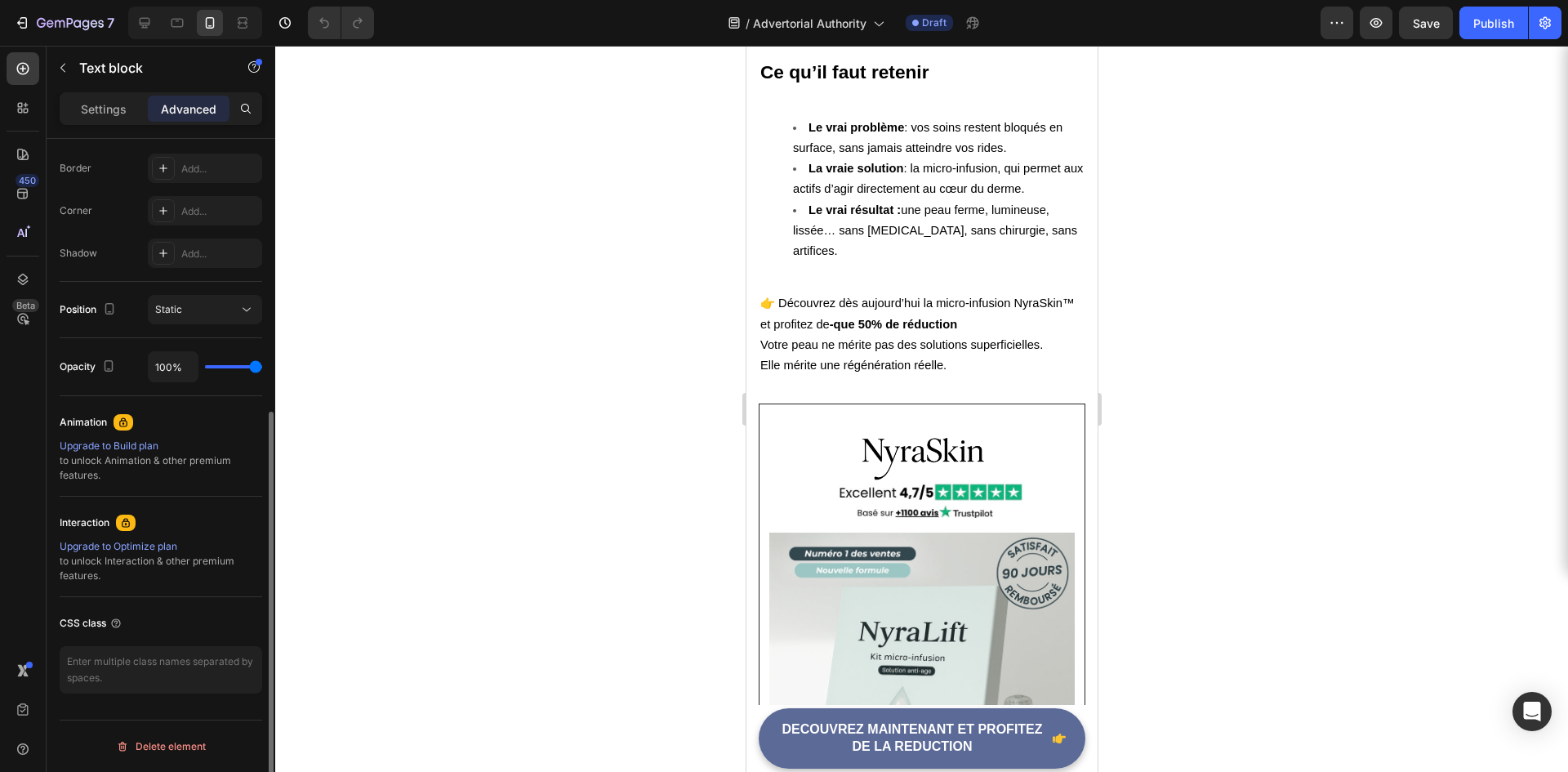
drag, startPoint x: 86, startPoint y: 522, endPoint x: 112, endPoint y: 539, distance: 31.1
click at [89, 522] on div "Interaction" at bounding box center [85, 522] width 50 height 14
click at [122, 544] on div "Upgrade to Optimize plan" at bounding box center [160, 546] width 202 height 14
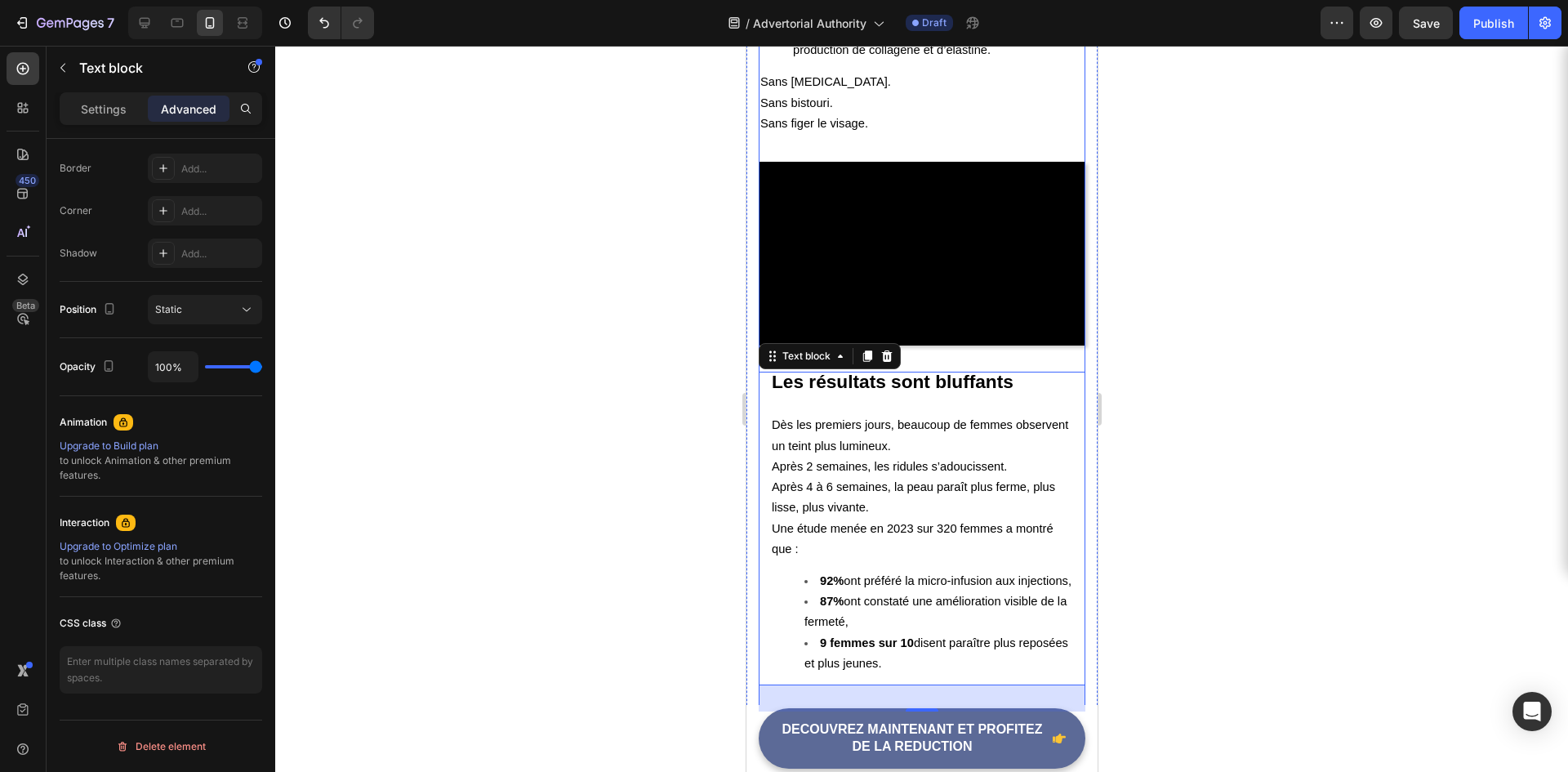
scroll to position [3023, 0]
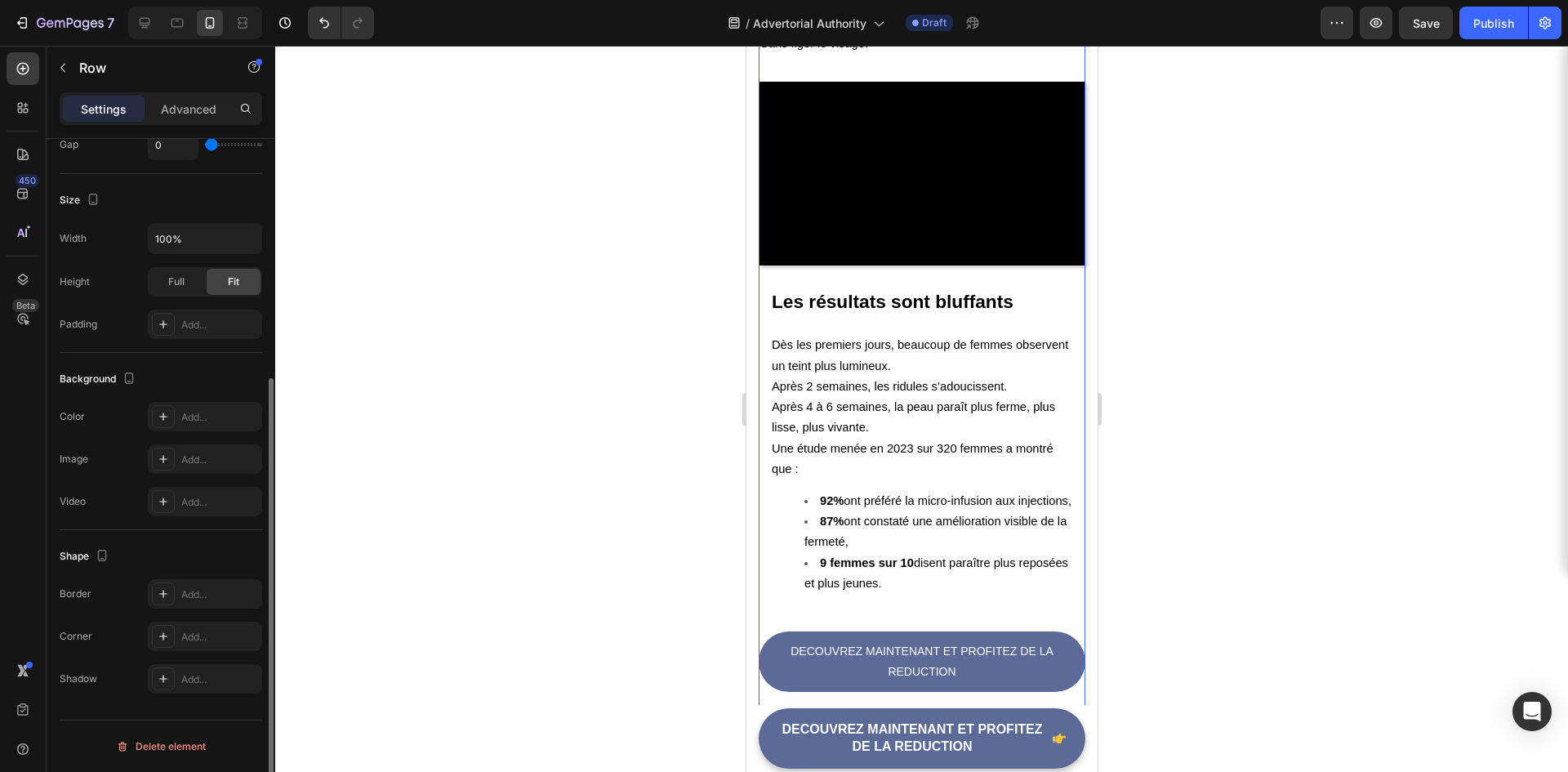
scroll to position [0, 0]
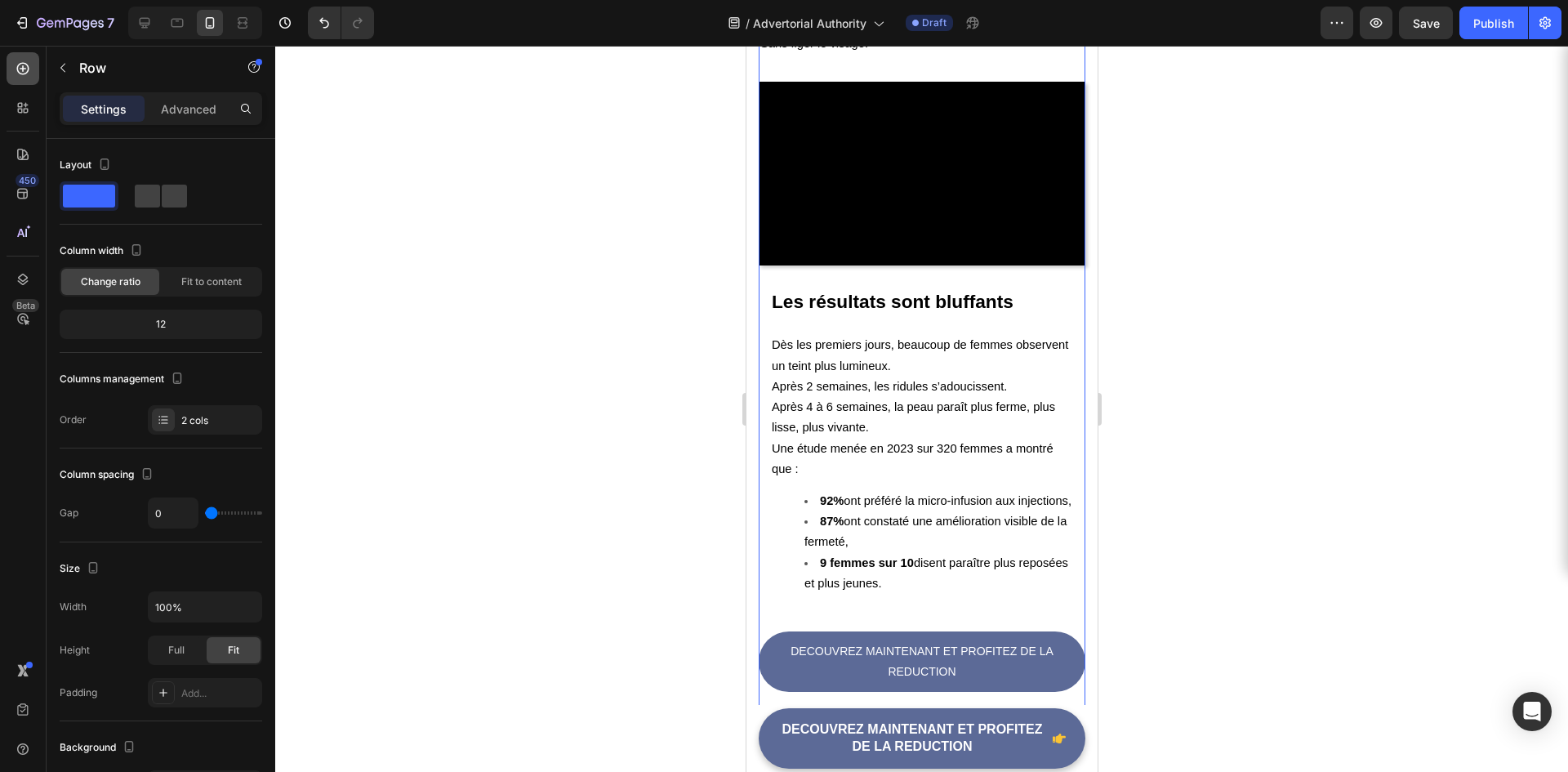
click at [29, 63] on icon at bounding box center [22, 69] width 16 height 16
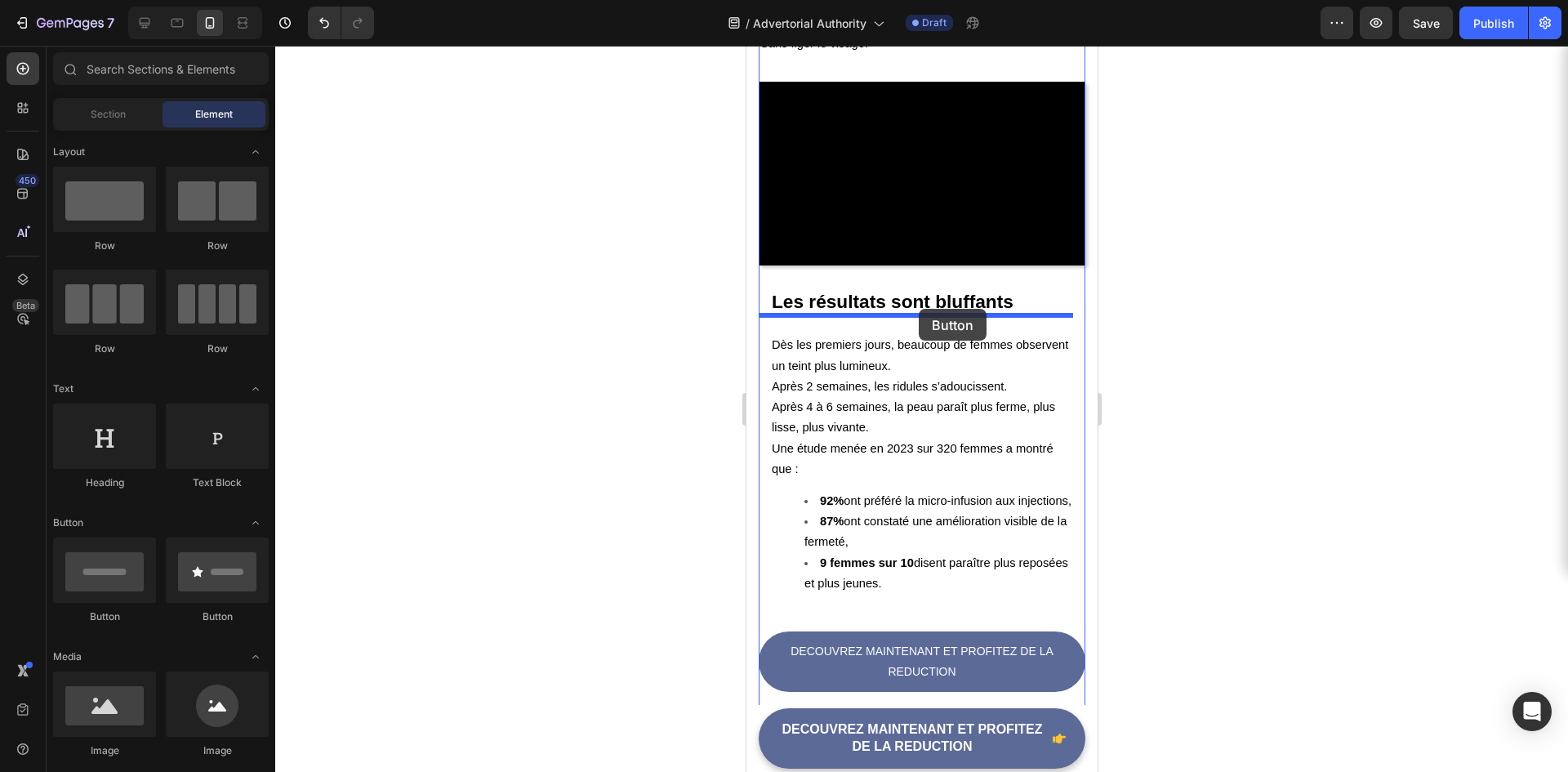
drag, startPoint x: 965, startPoint y: 581, endPoint x: 918, endPoint y: 308, distance: 277.0
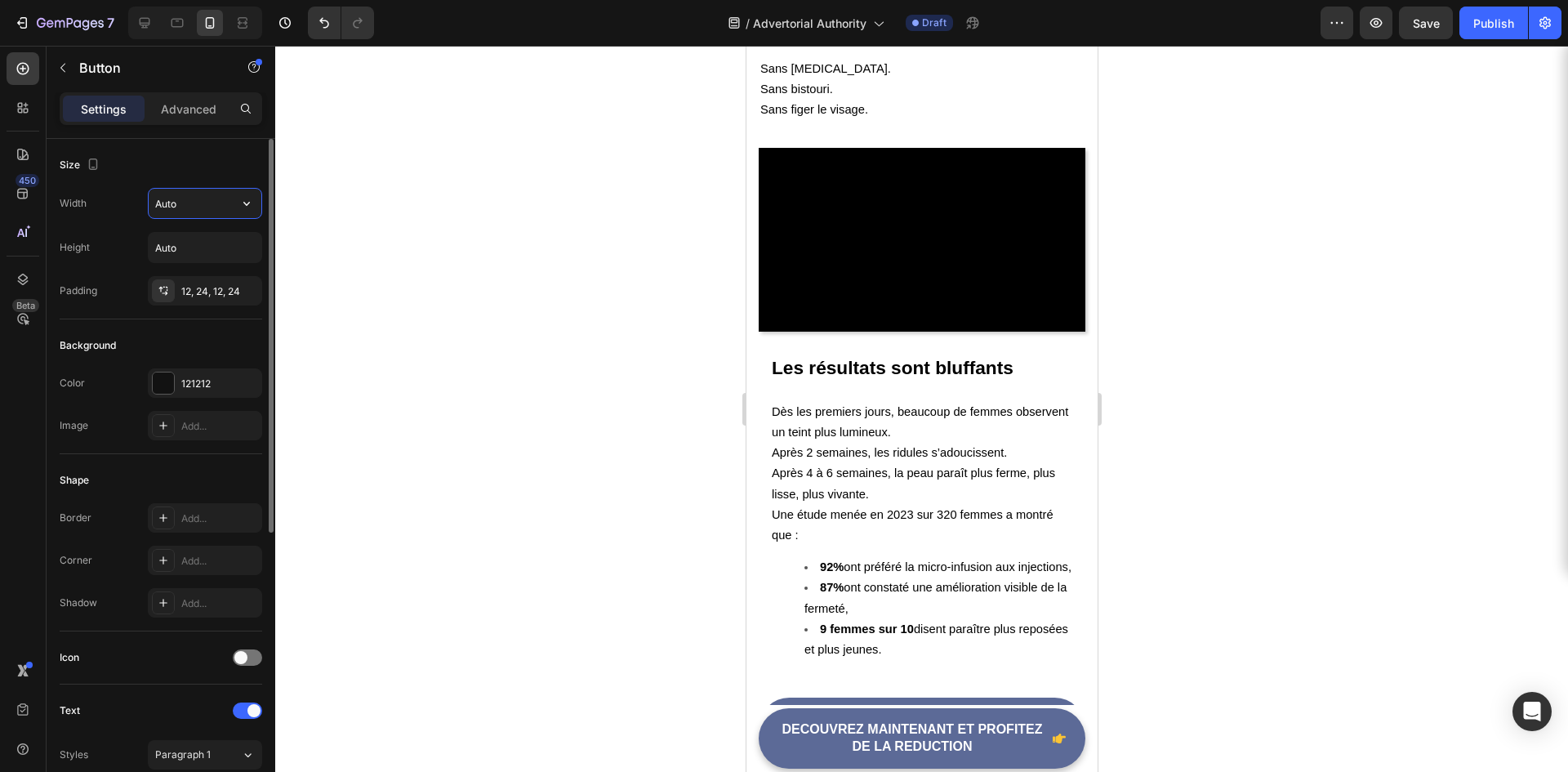
click at [210, 196] on input "Auto" at bounding box center [205, 203] width 112 height 29
click at [240, 199] on icon "button" at bounding box center [247, 203] width 16 height 16
click at [198, 265] on div "Full 100%" at bounding box center [188, 275] width 134 height 31
type input "100%"
click at [189, 574] on div "Add..." at bounding box center [205, 560] width 114 height 29
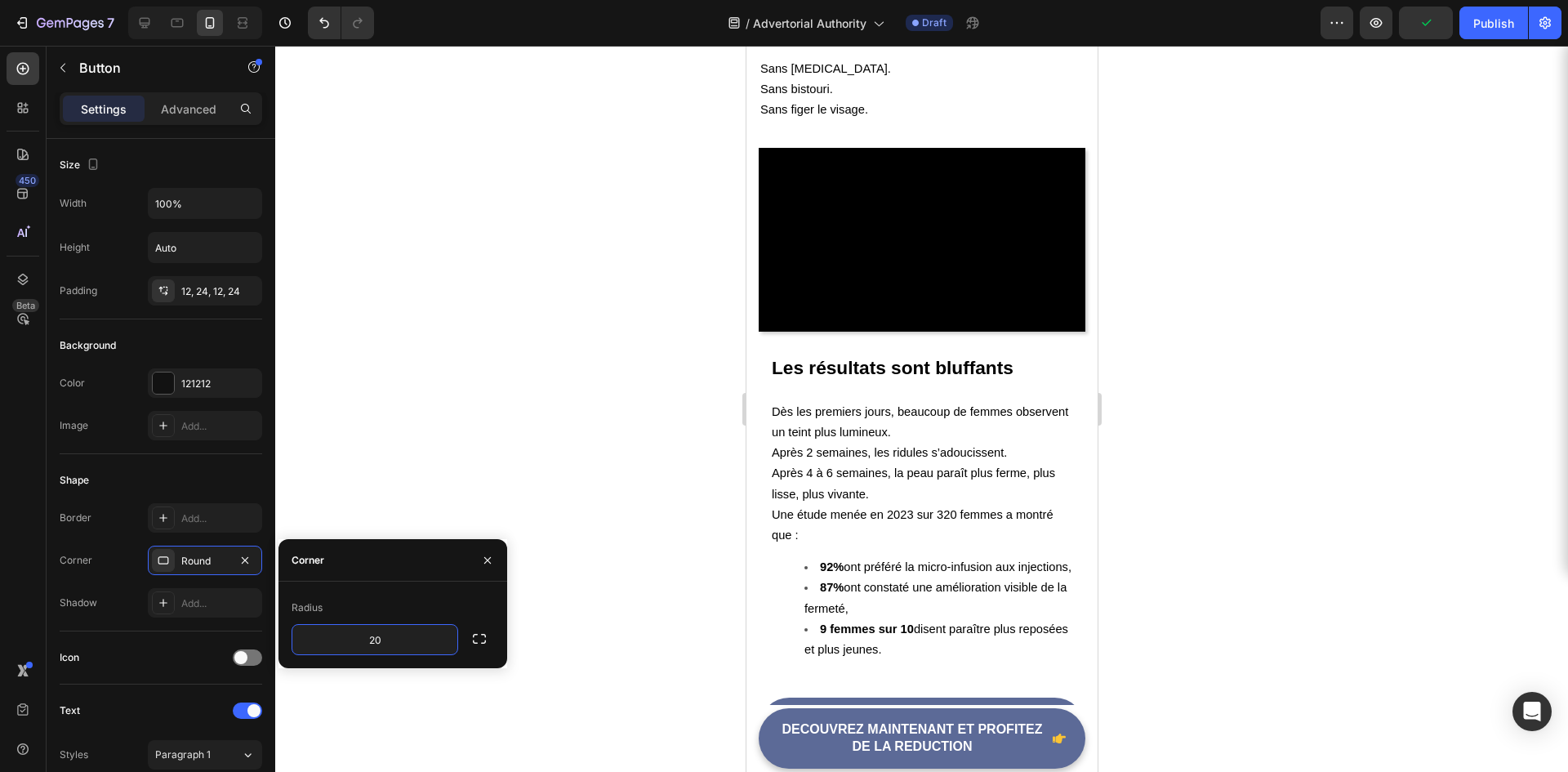
type input "200"
click at [589, 465] on div at bounding box center [922, 408] width 1293 height 727
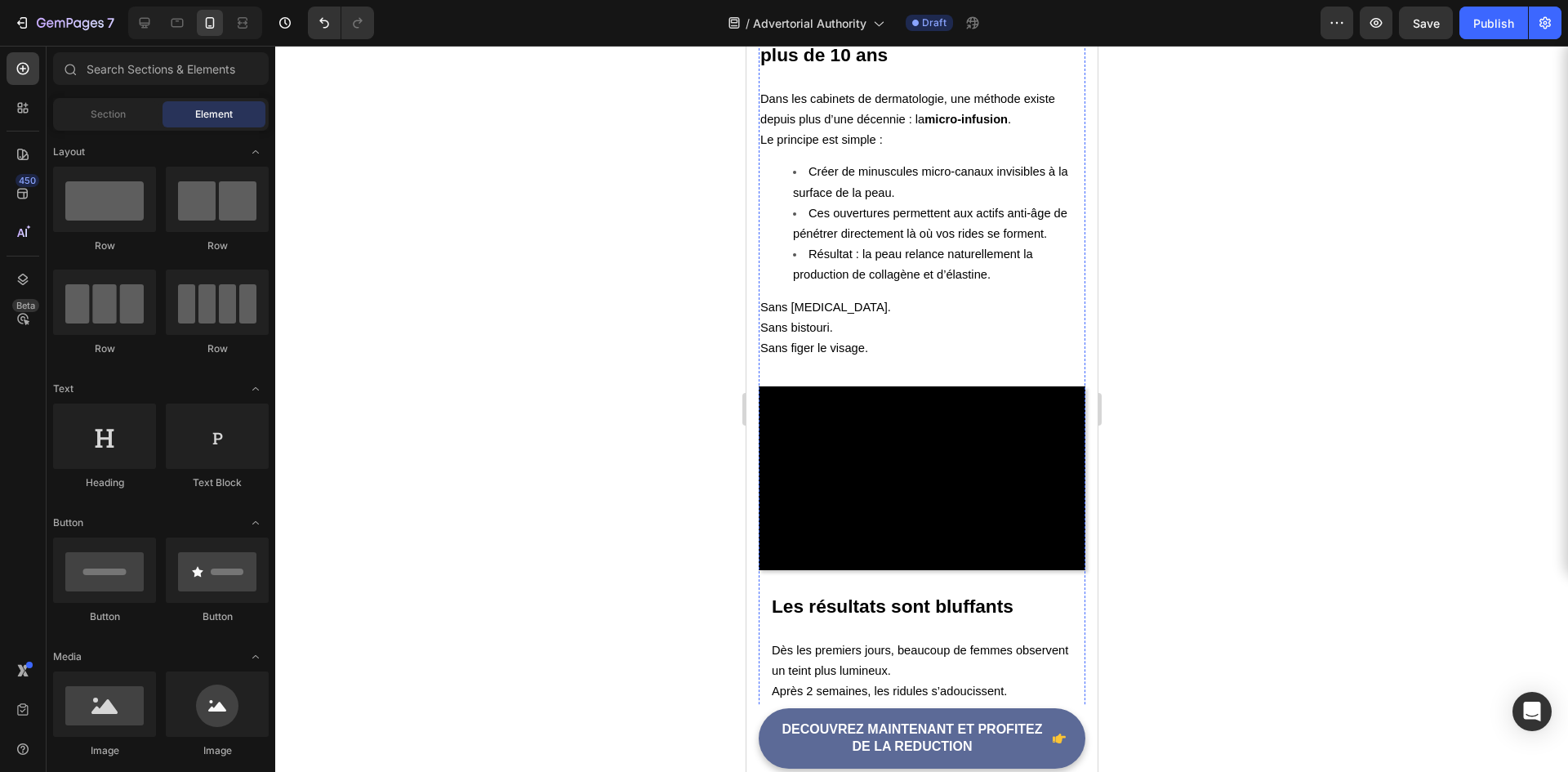
scroll to position [2778, 0]
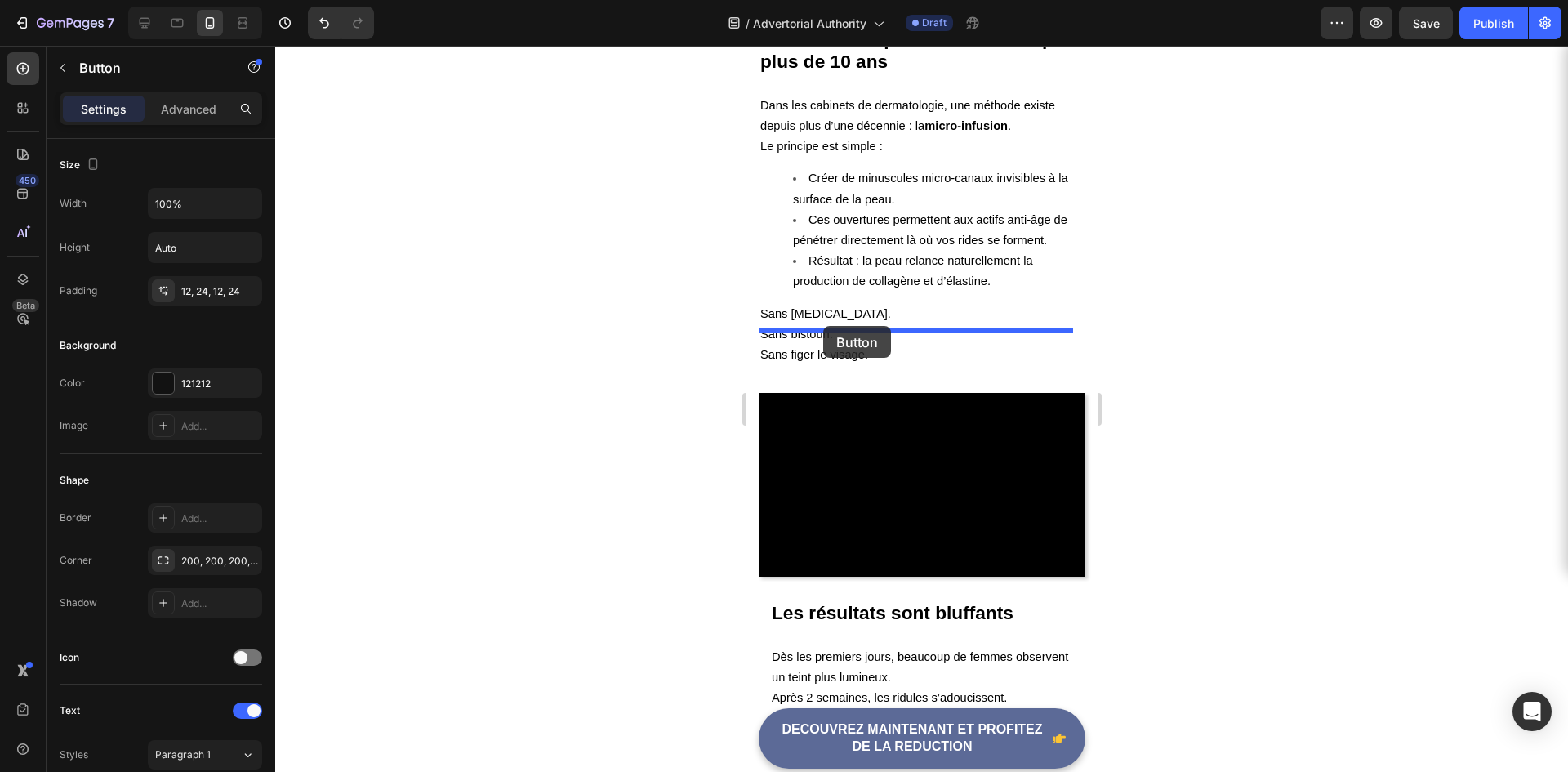
drag, startPoint x: 826, startPoint y: 582, endPoint x: 823, endPoint y: 326, distance: 256.0
click at [823, 326] on div "iPhone 15 Pro Max ( 430 px) iPhone 13 Mini iPhone 13 Pro iPhone 11 Pro Max iPho…" at bounding box center [922, 774] width 351 height 7011
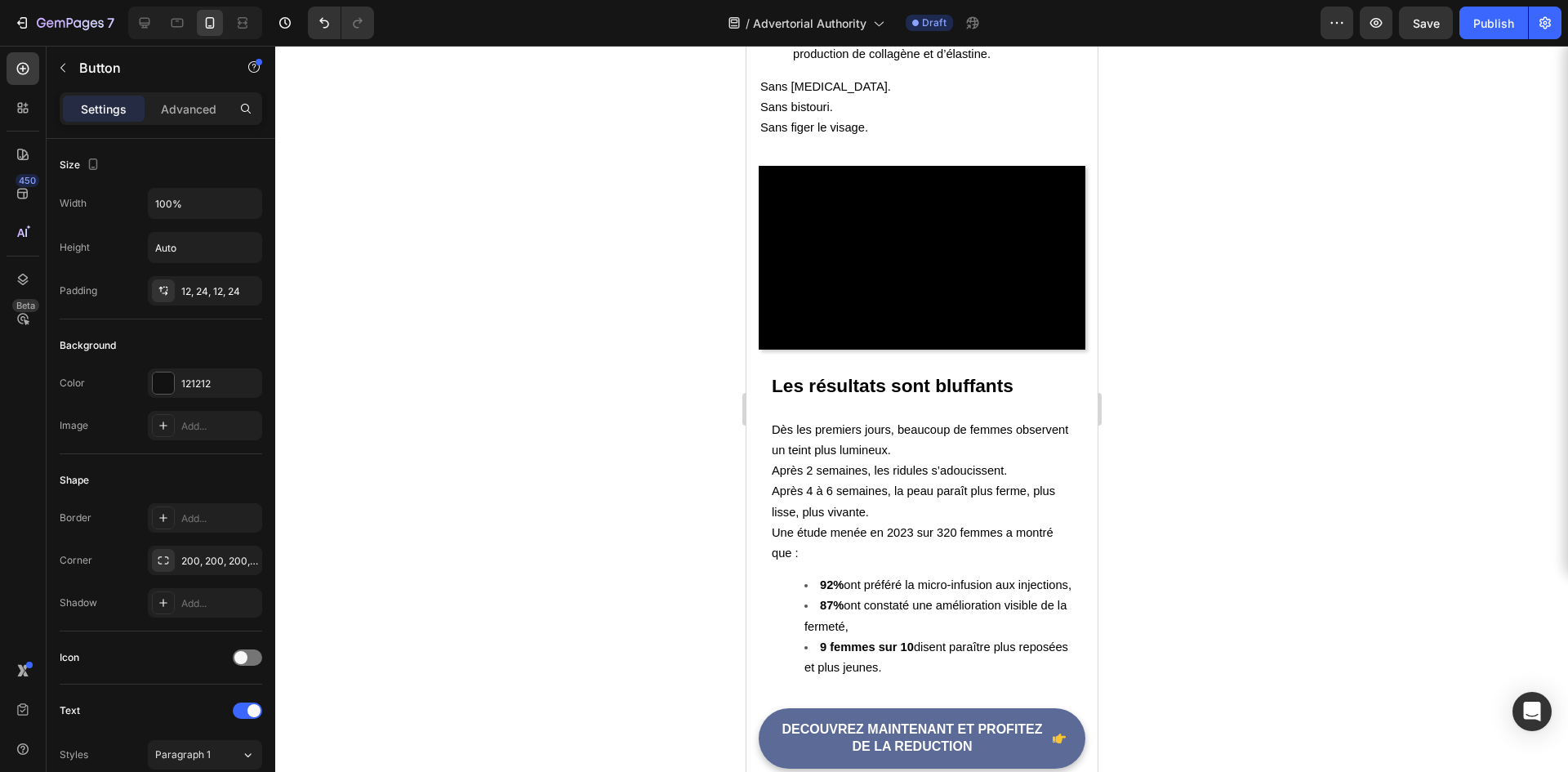
scroll to position [3023, 0]
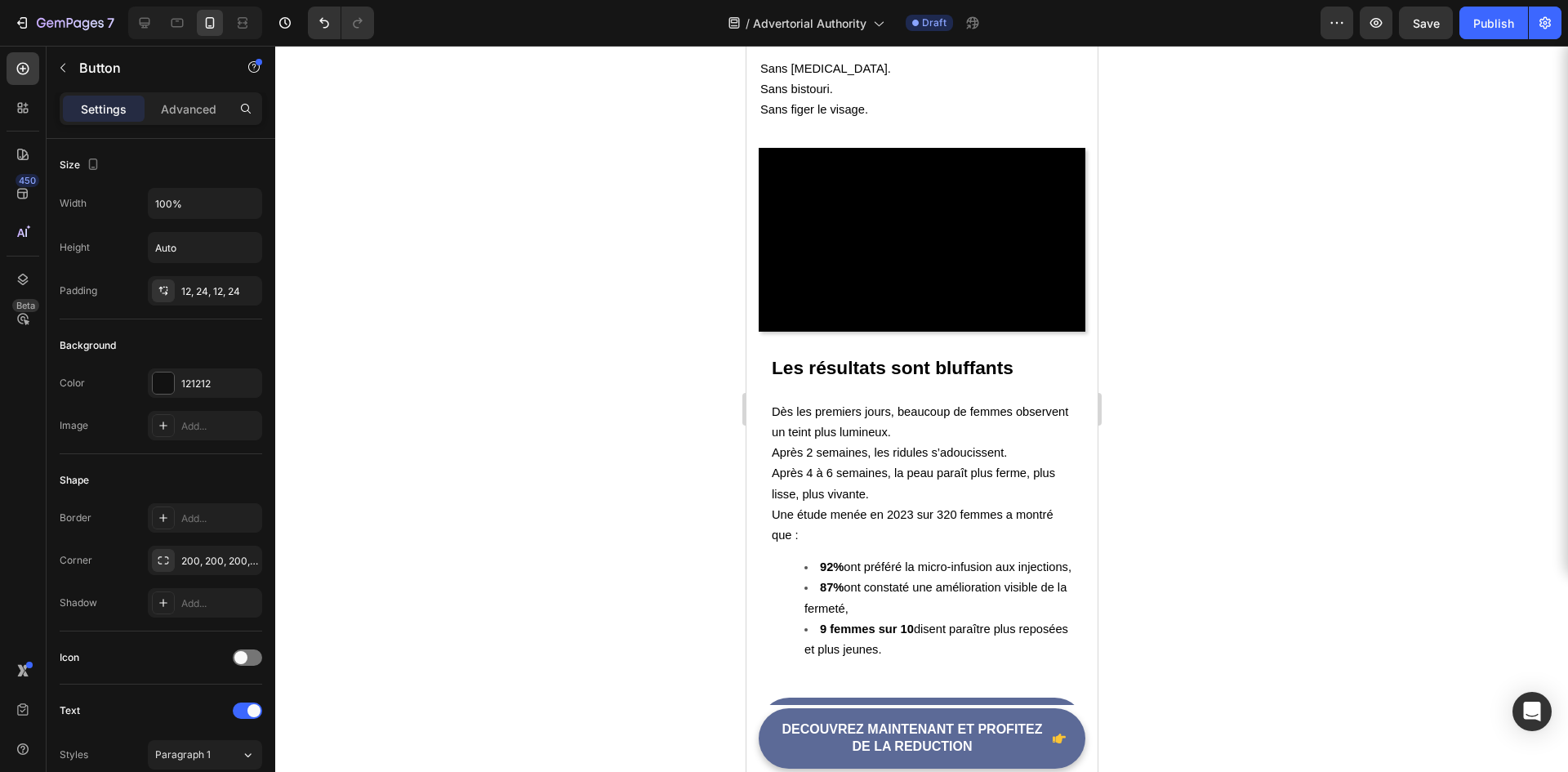
click at [614, 269] on div at bounding box center [922, 408] width 1293 height 727
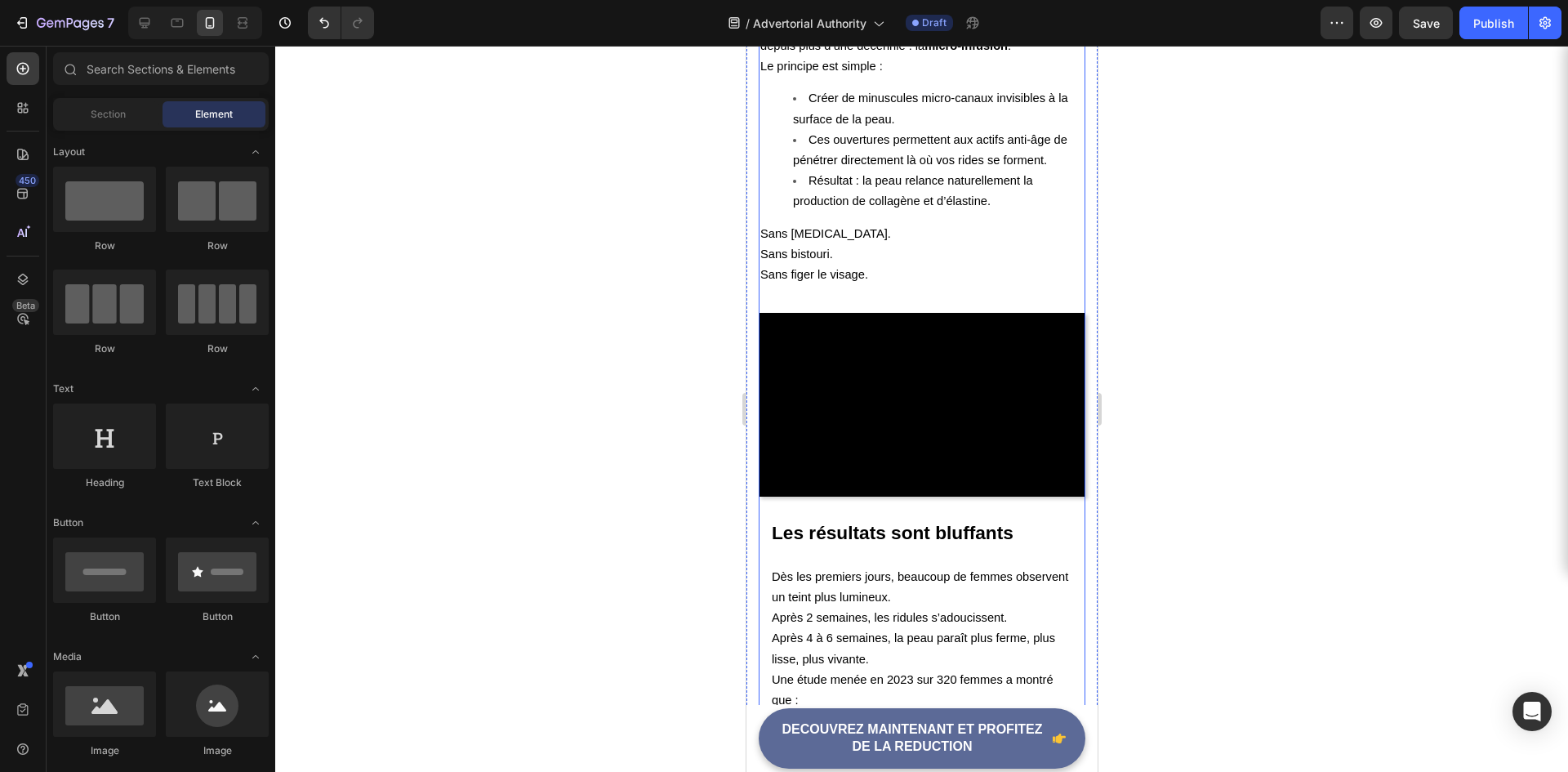
scroll to position [2778, 0]
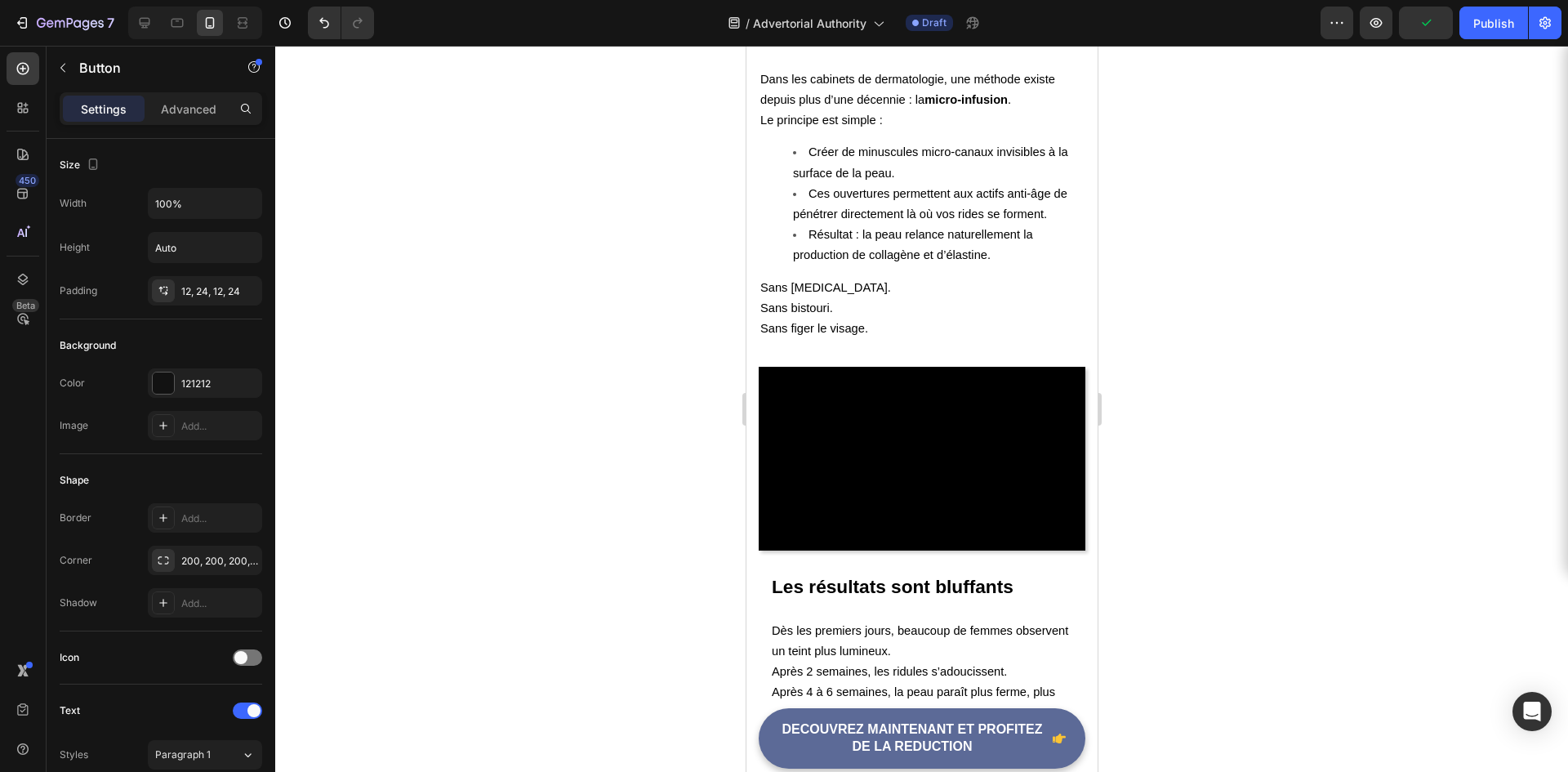
drag, startPoint x: 911, startPoint y: 395, endPoint x: 914, endPoint y: 364, distance: 31.1
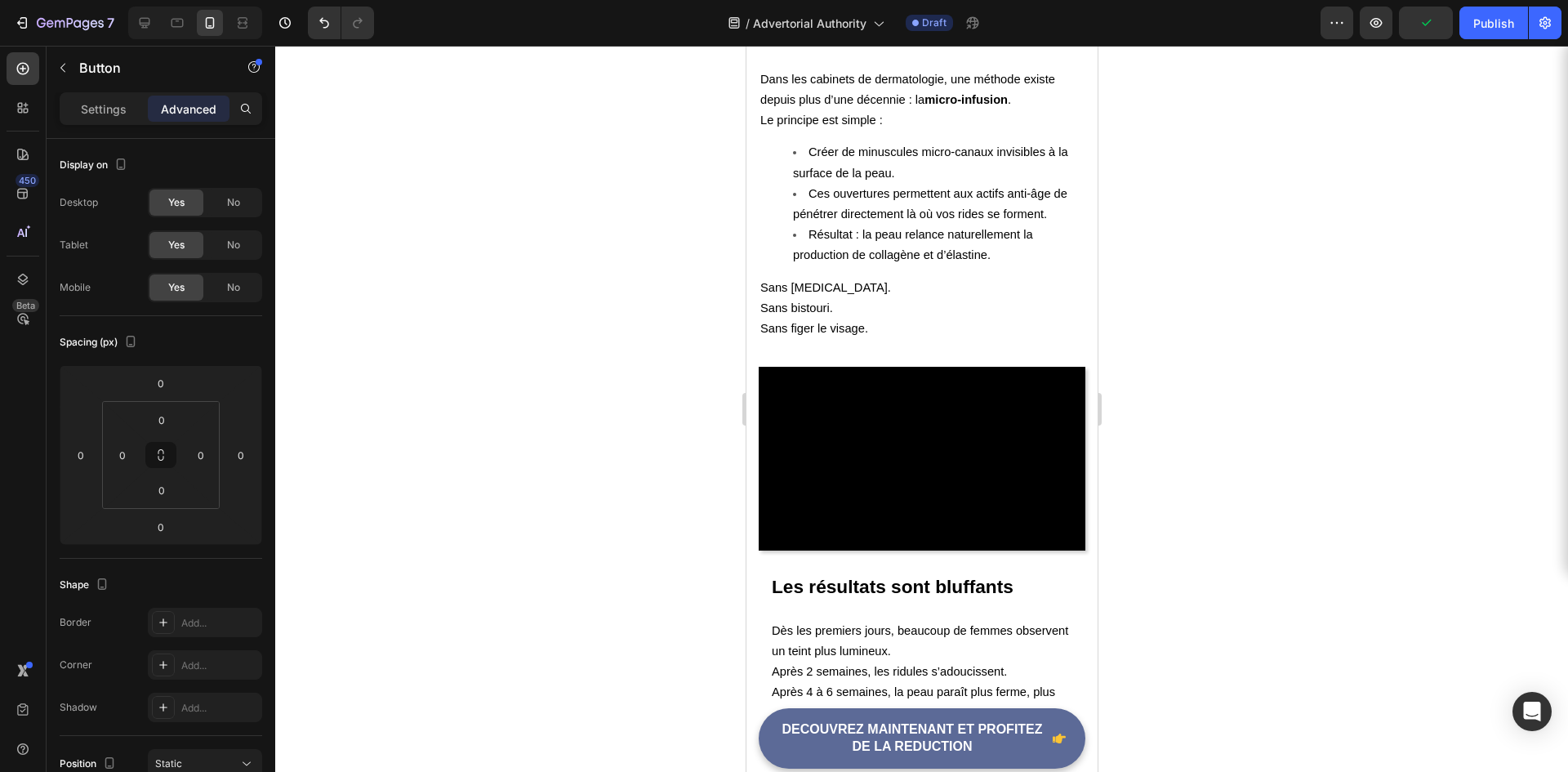
click at [639, 434] on div at bounding box center [922, 408] width 1293 height 727
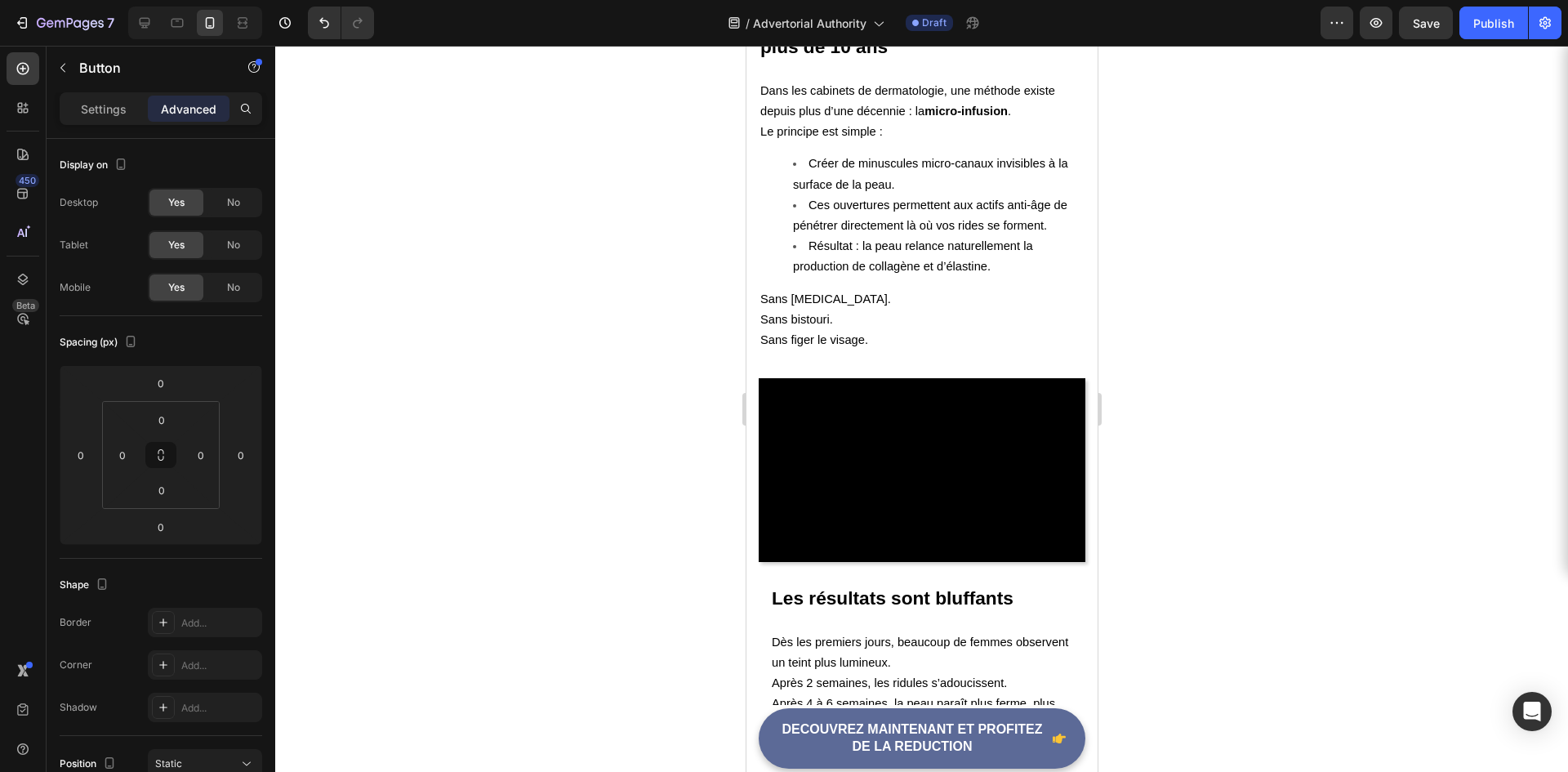
drag, startPoint x: 914, startPoint y: 368, endPoint x: 914, endPoint y: 380, distance: 12.0
type input "14"
click at [653, 448] on div at bounding box center [922, 408] width 1293 height 727
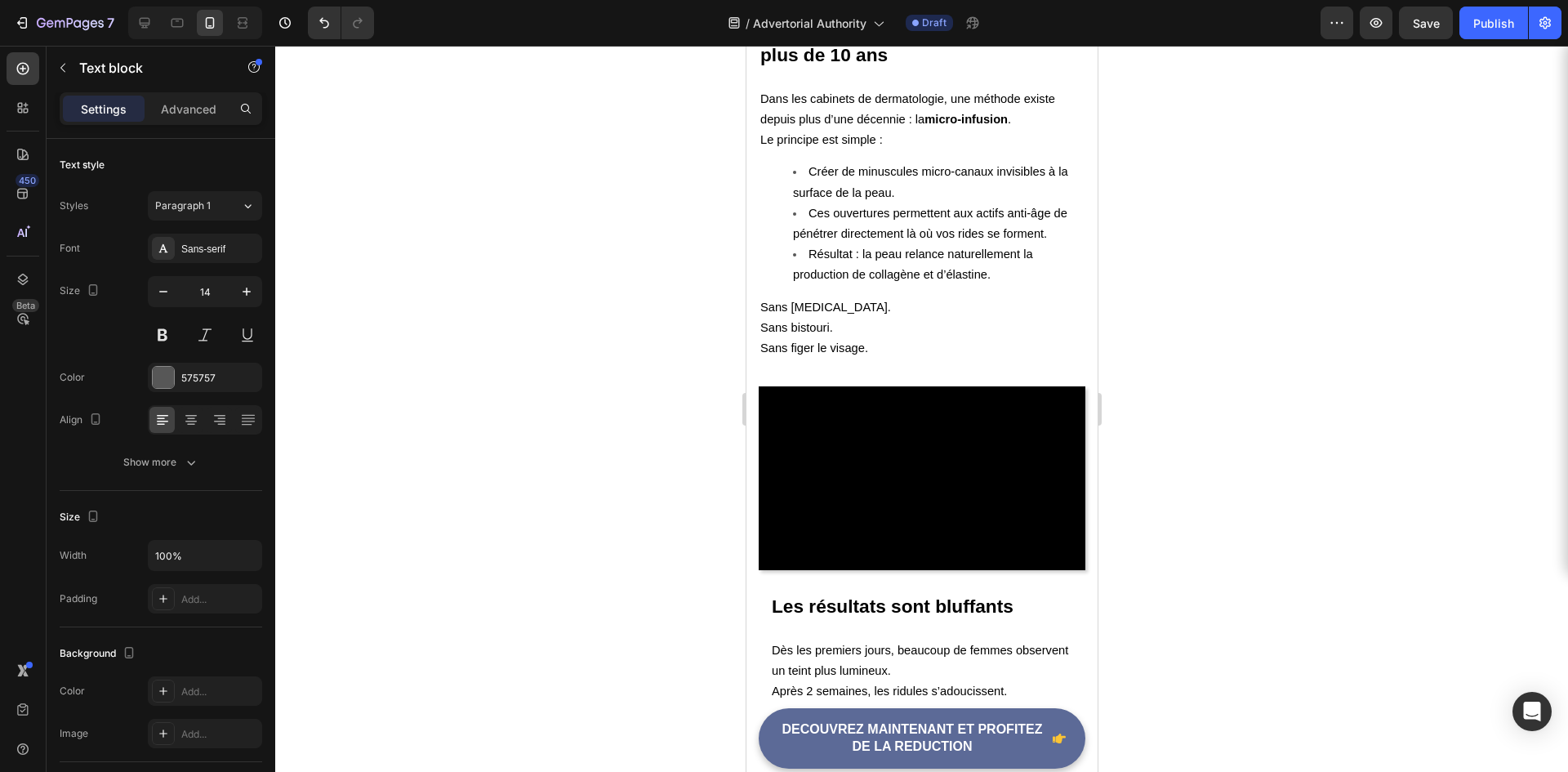
drag, startPoint x: 914, startPoint y: 327, endPoint x: 916, endPoint y: 335, distance: 8.2
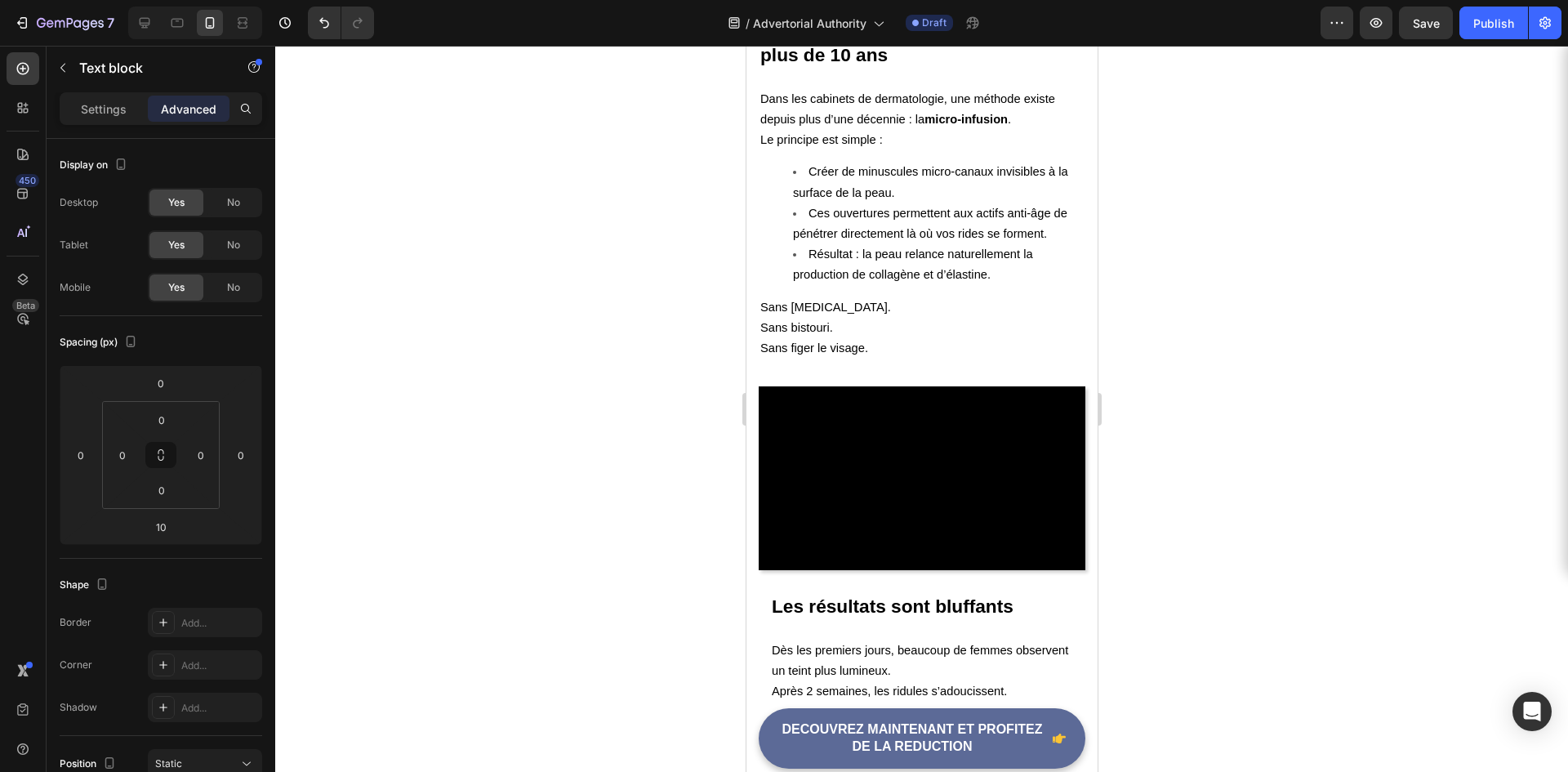
click at [625, 432] on div at bounding box center [922, 408] width 1293 height 727
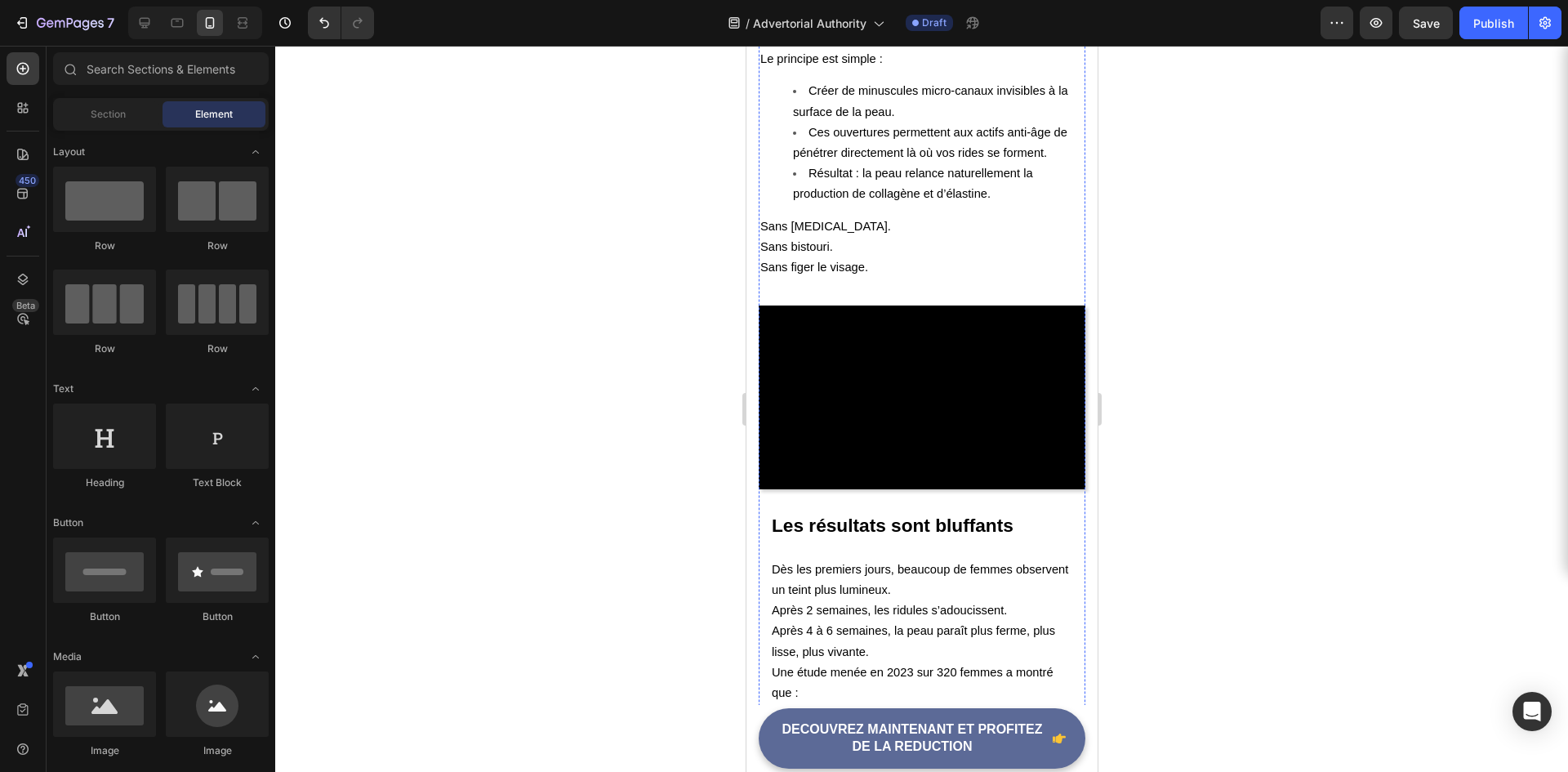
scroll to position [2859, 0]
click at [127, 111] on div "Section" at bounding box center [107, 114] width 103 height 26
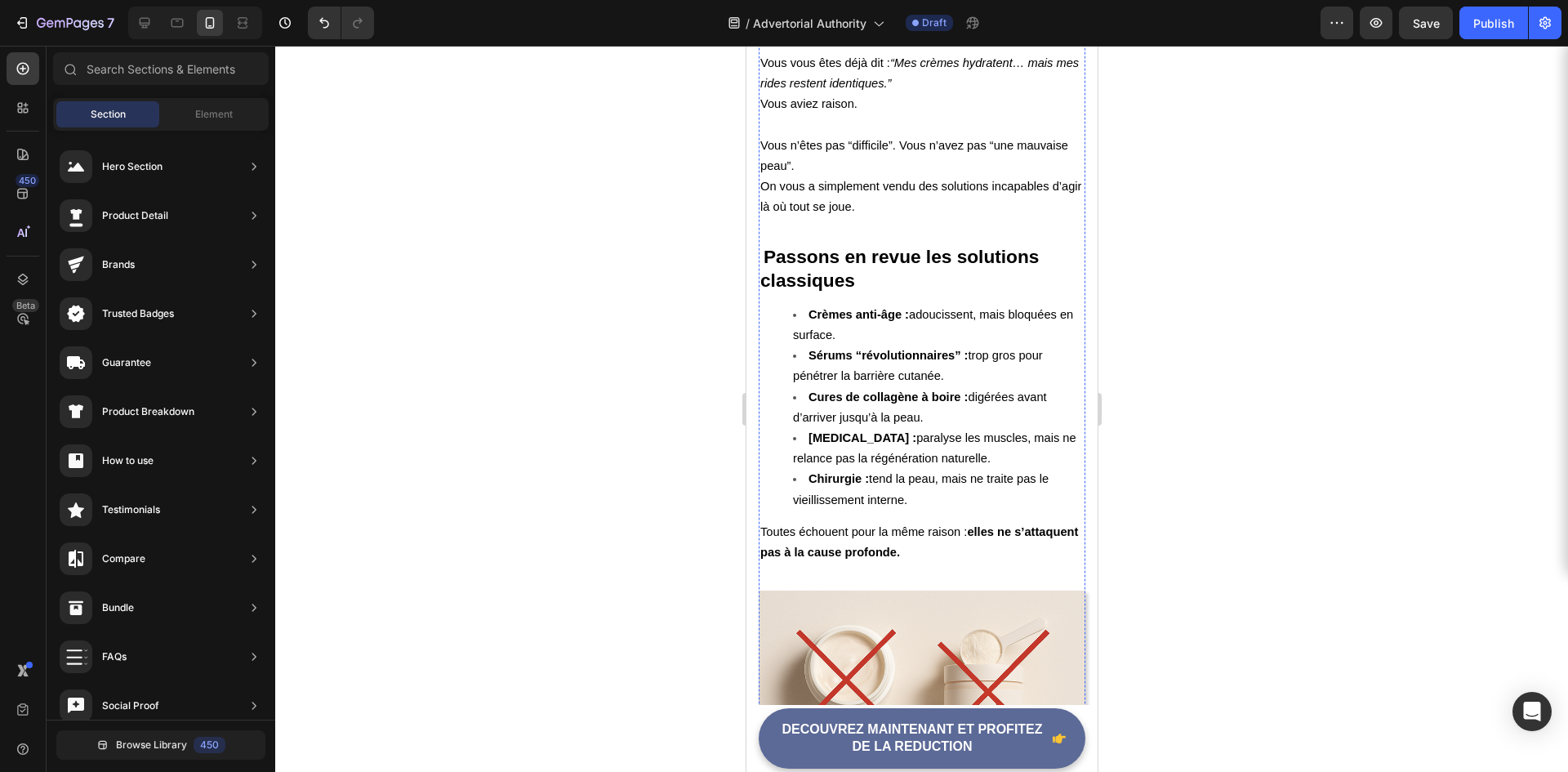
scroll to position [2205, 0]
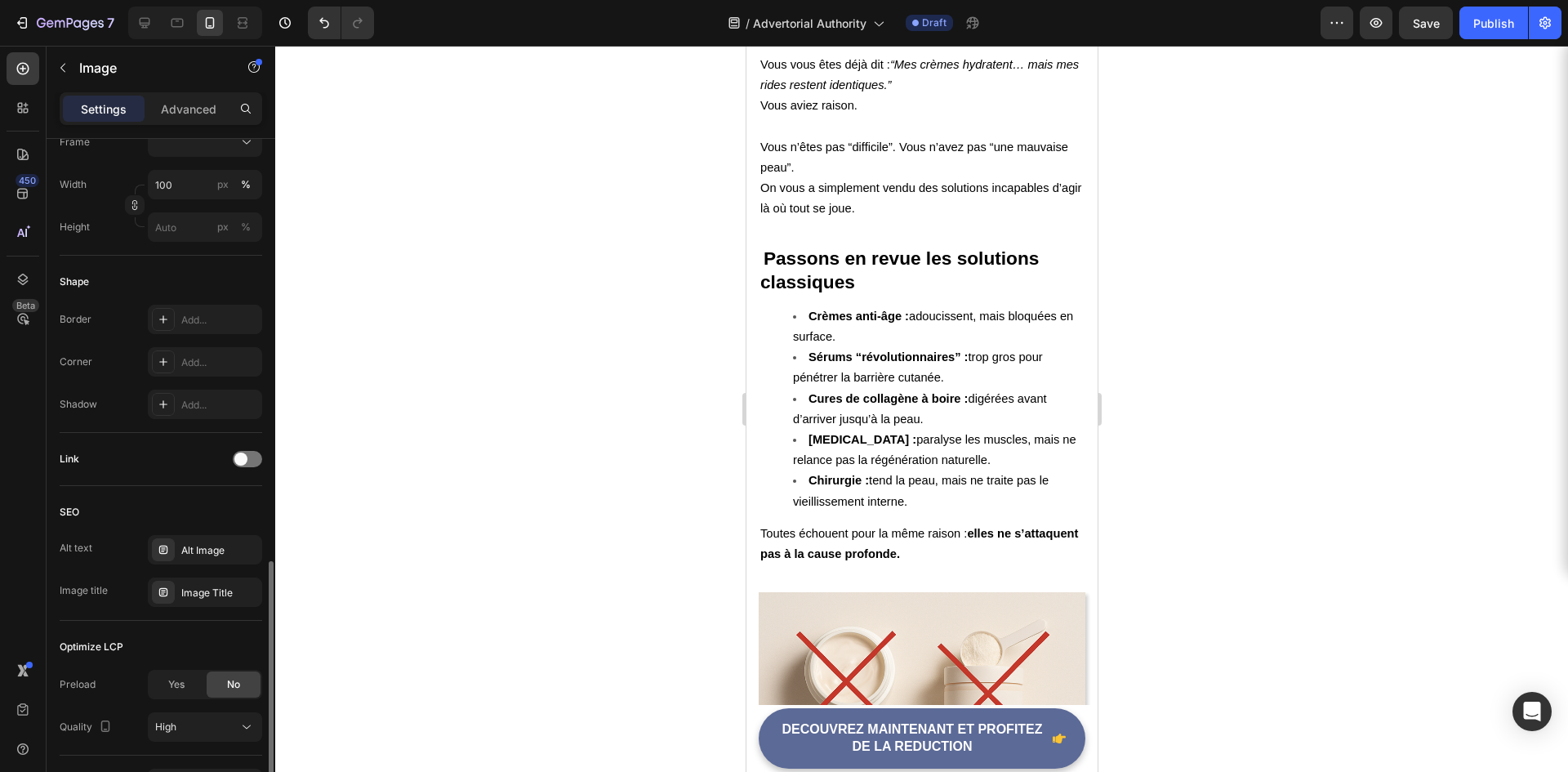
scroll to position [595, 0]
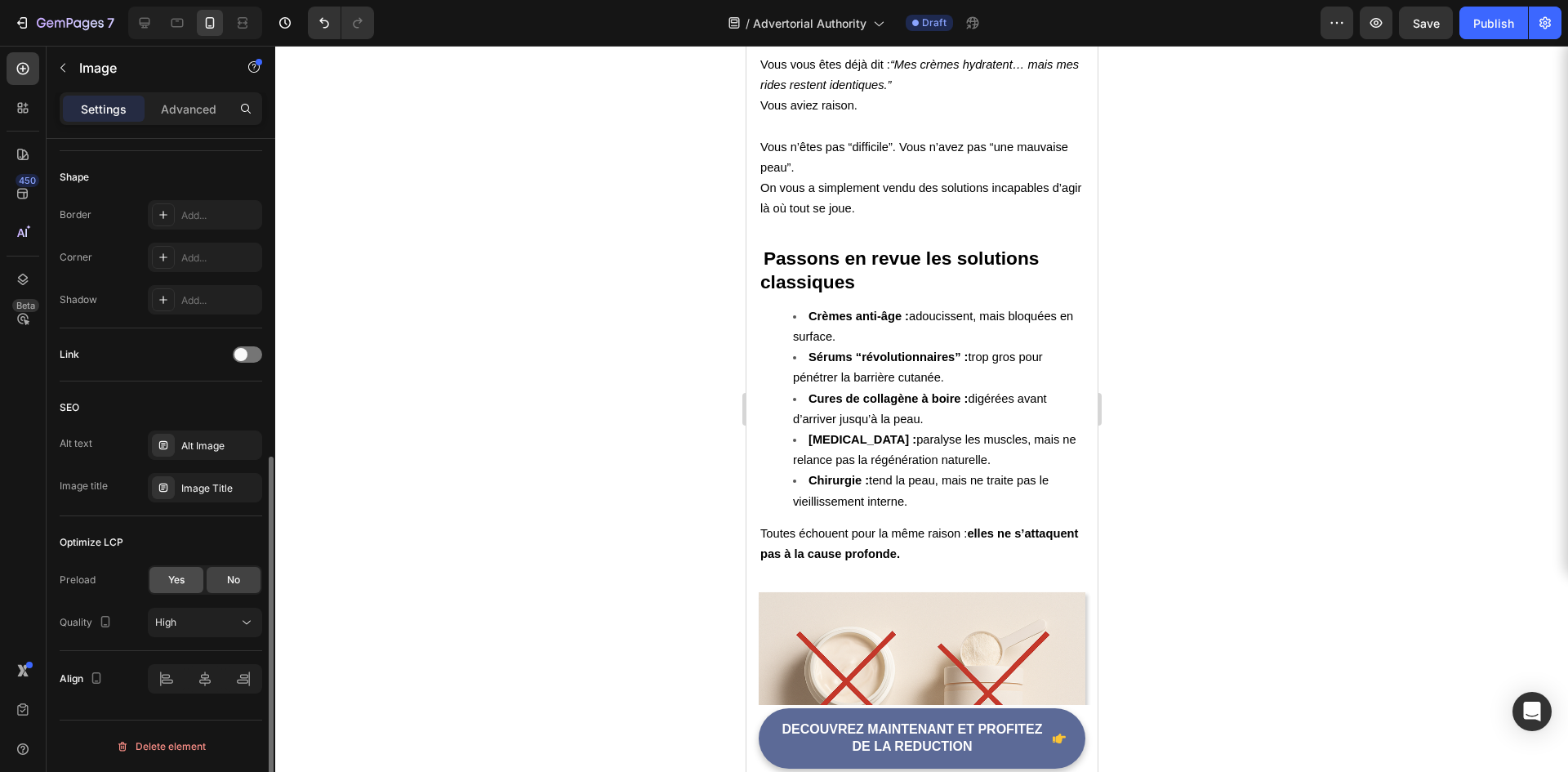
click at [175, 591] on div "Yes" at bounding box center [177, 579] width 53 height 26
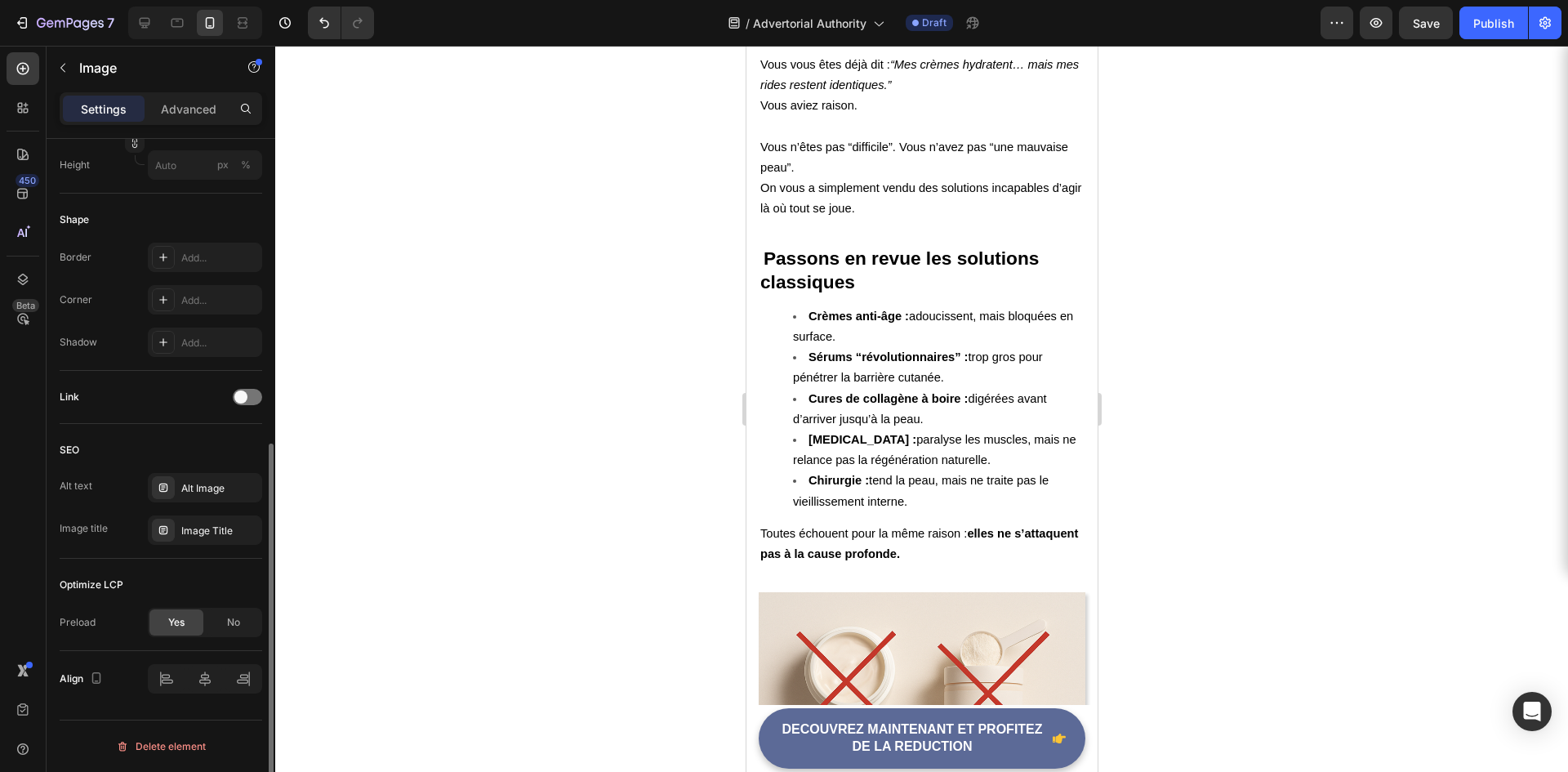
scroll to position [552, 0]
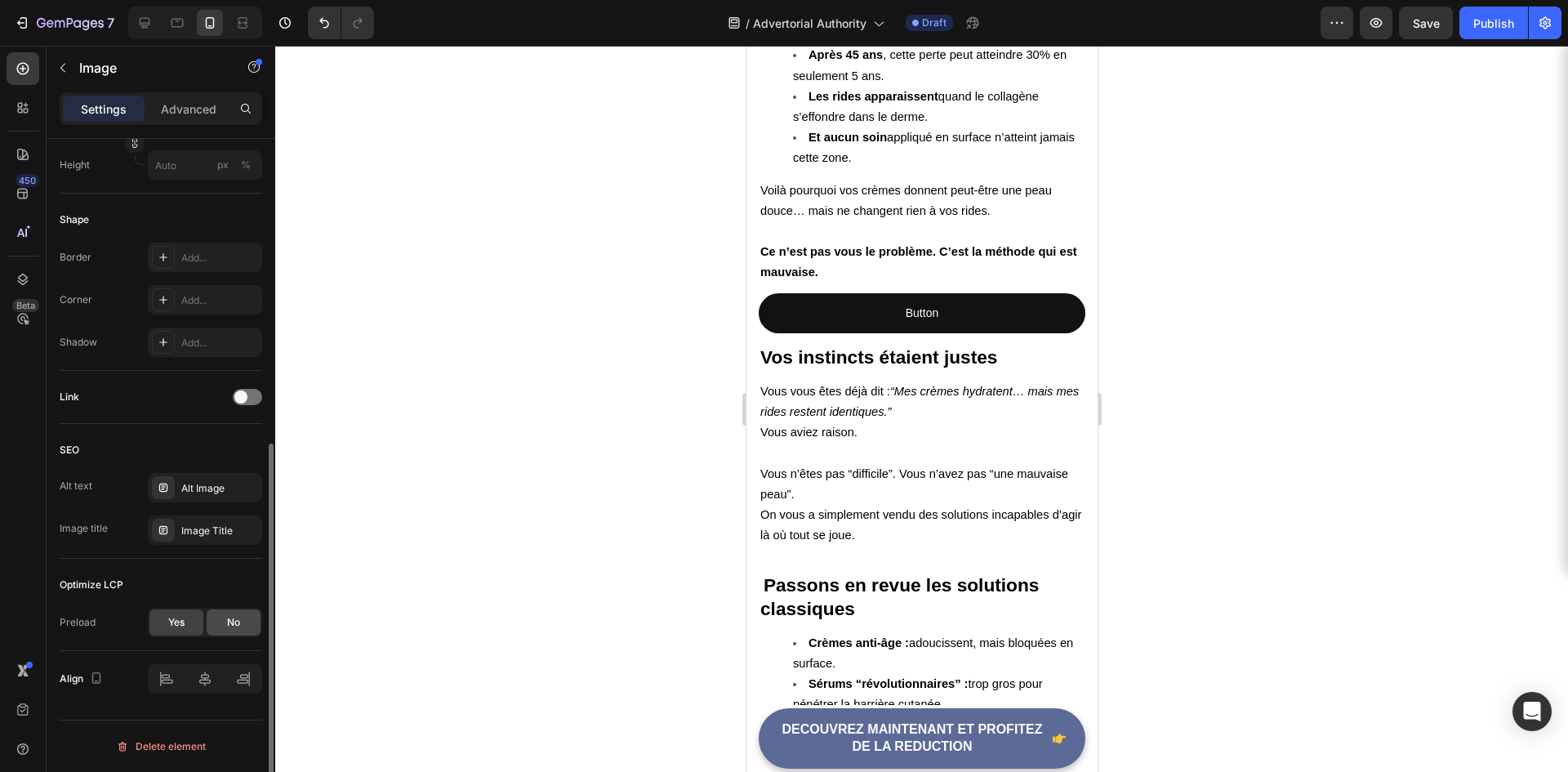
click at [228, 628] on span "No" at bounding box center [234, 622] width 13 height 14
click at [231, 664] on div "High" at bounding box center [196, 665] width 83 height 14
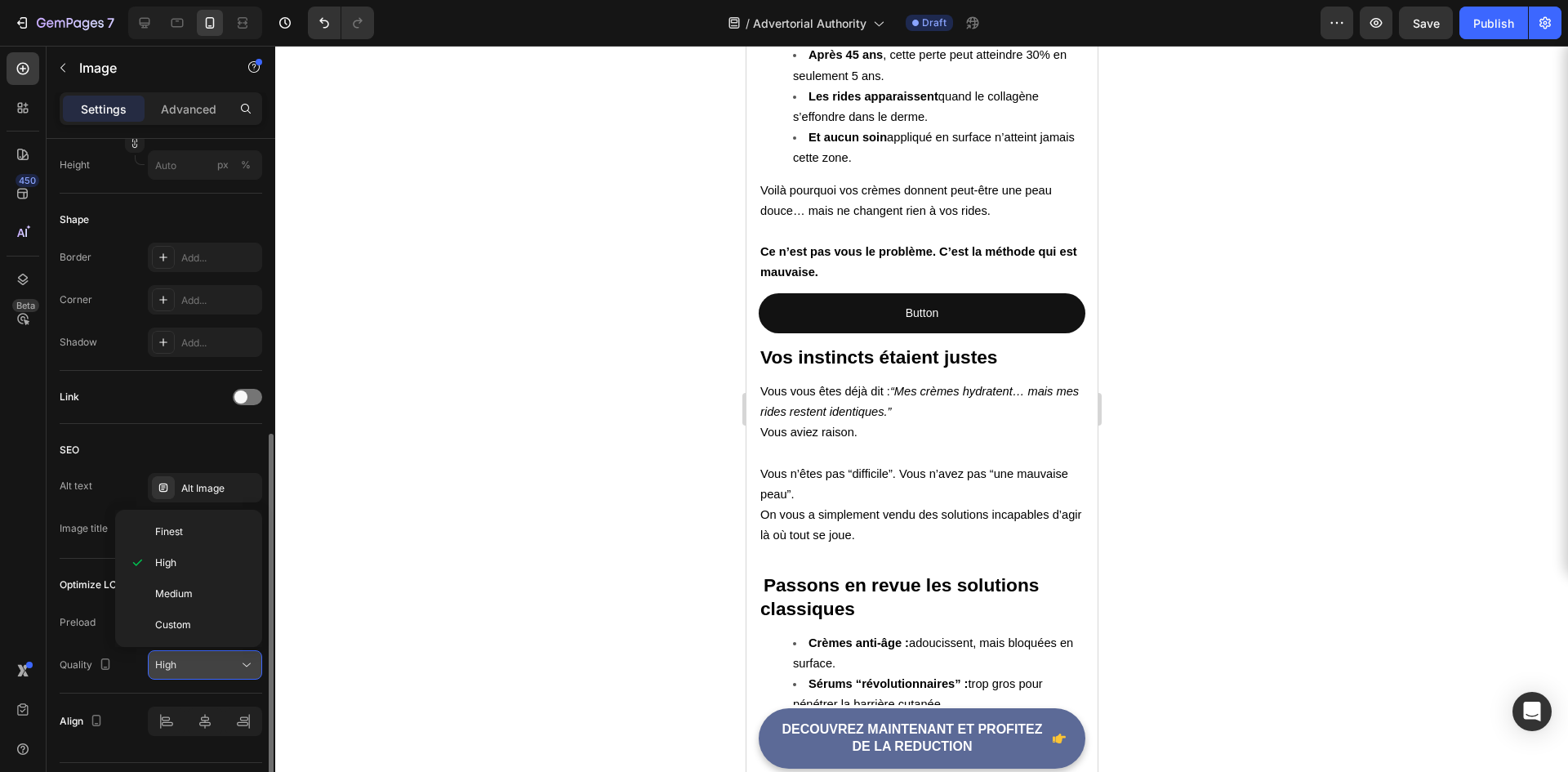
click at [210, 663] on div "High" at bounding box center [196, 665] width 83 height 14
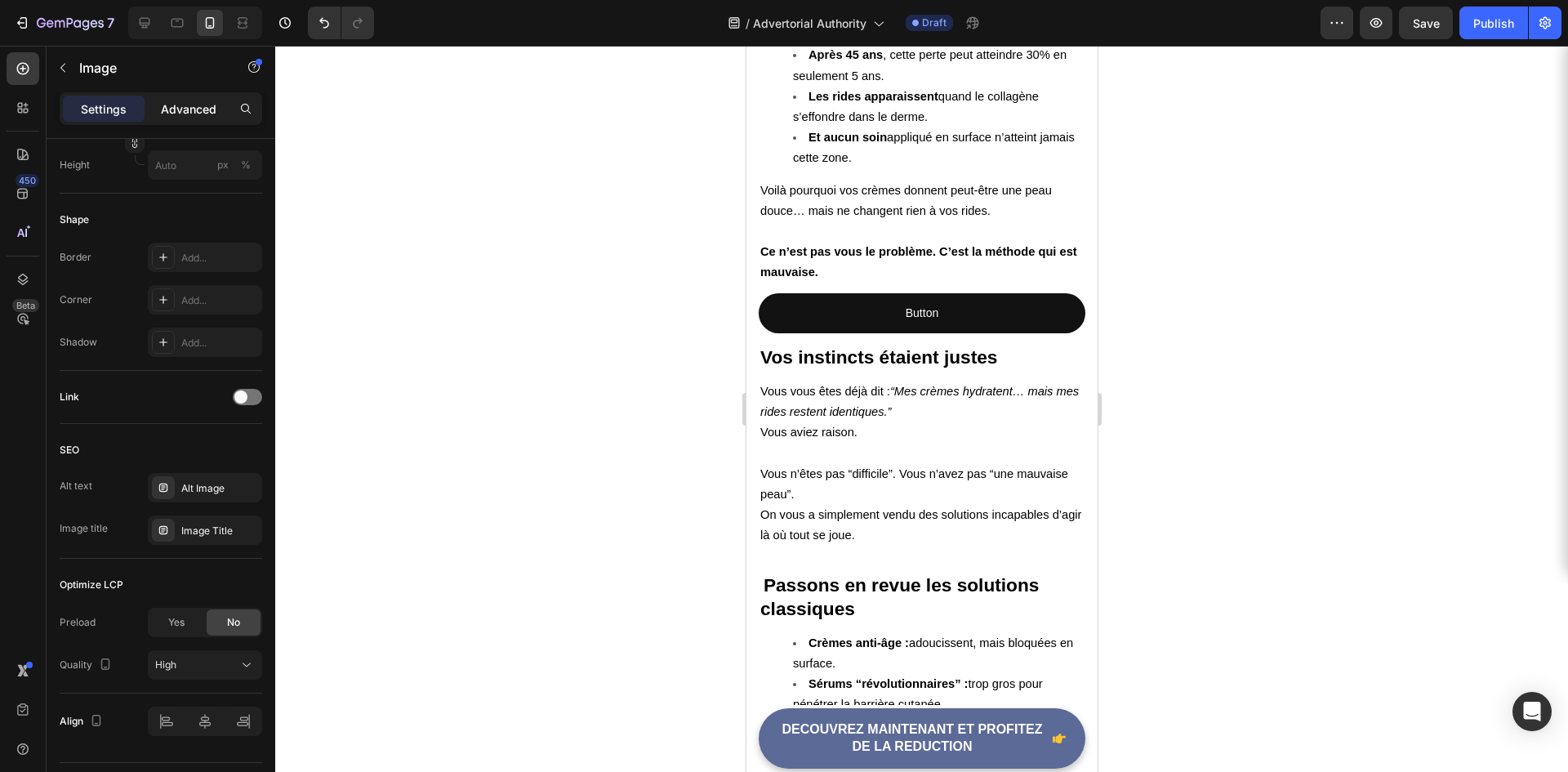
click at [181, 106] on p "Advanced" at bounding box center [189, 109] width 55 height 17
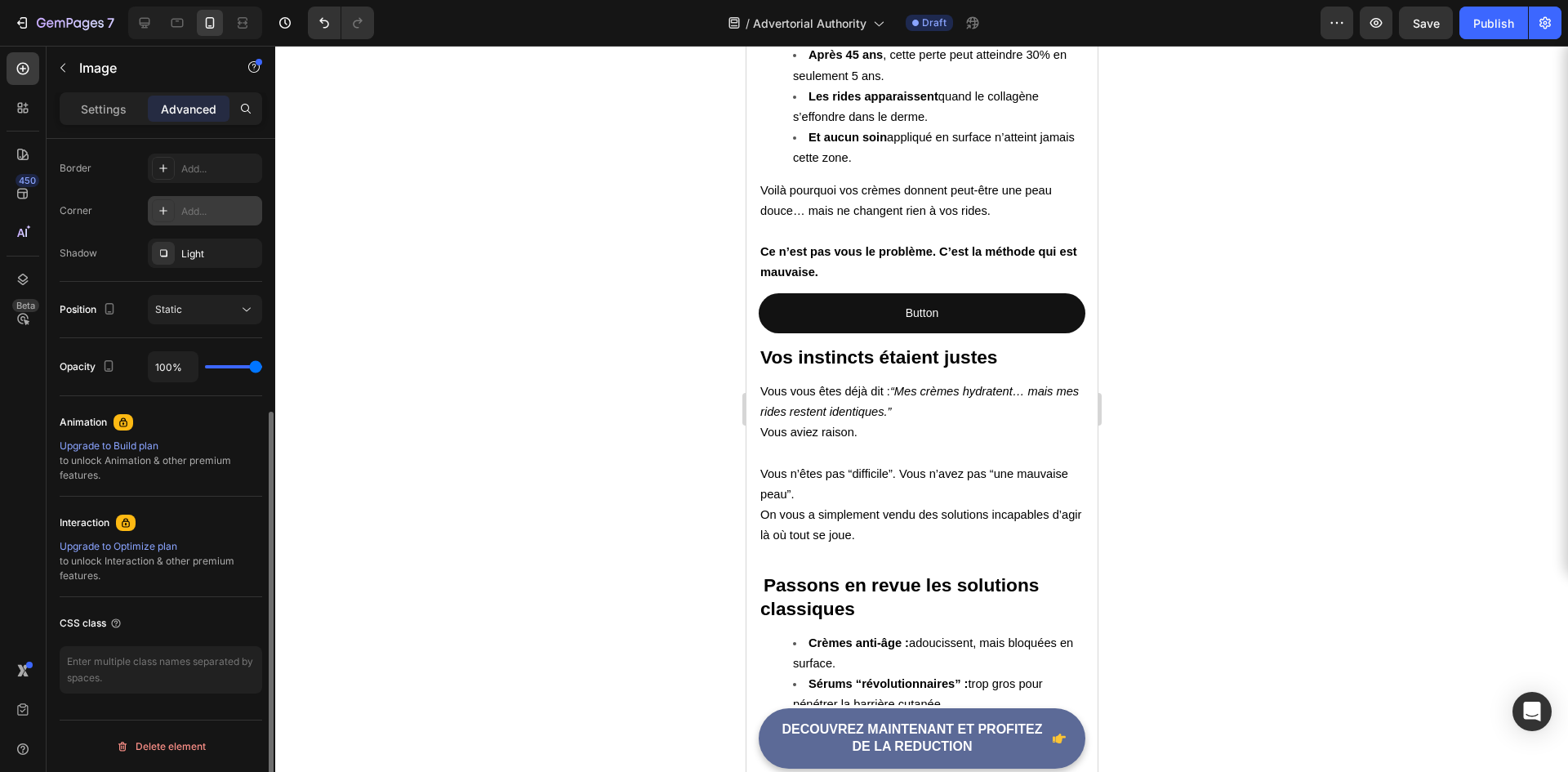
scroll to position [455, 0]
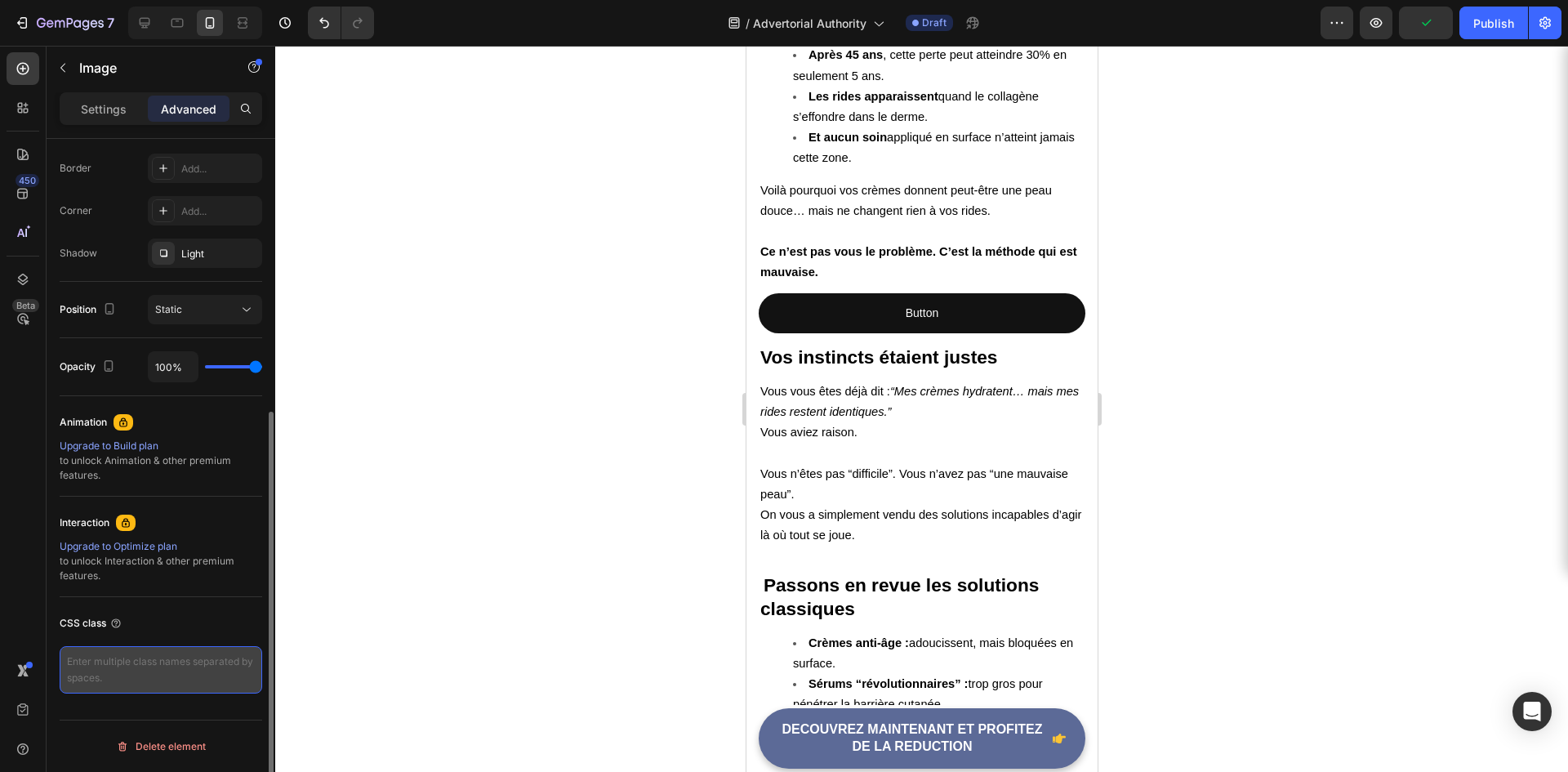
click at [176, 676] on textarea at bounding box center [160, 669] width 202 height 47
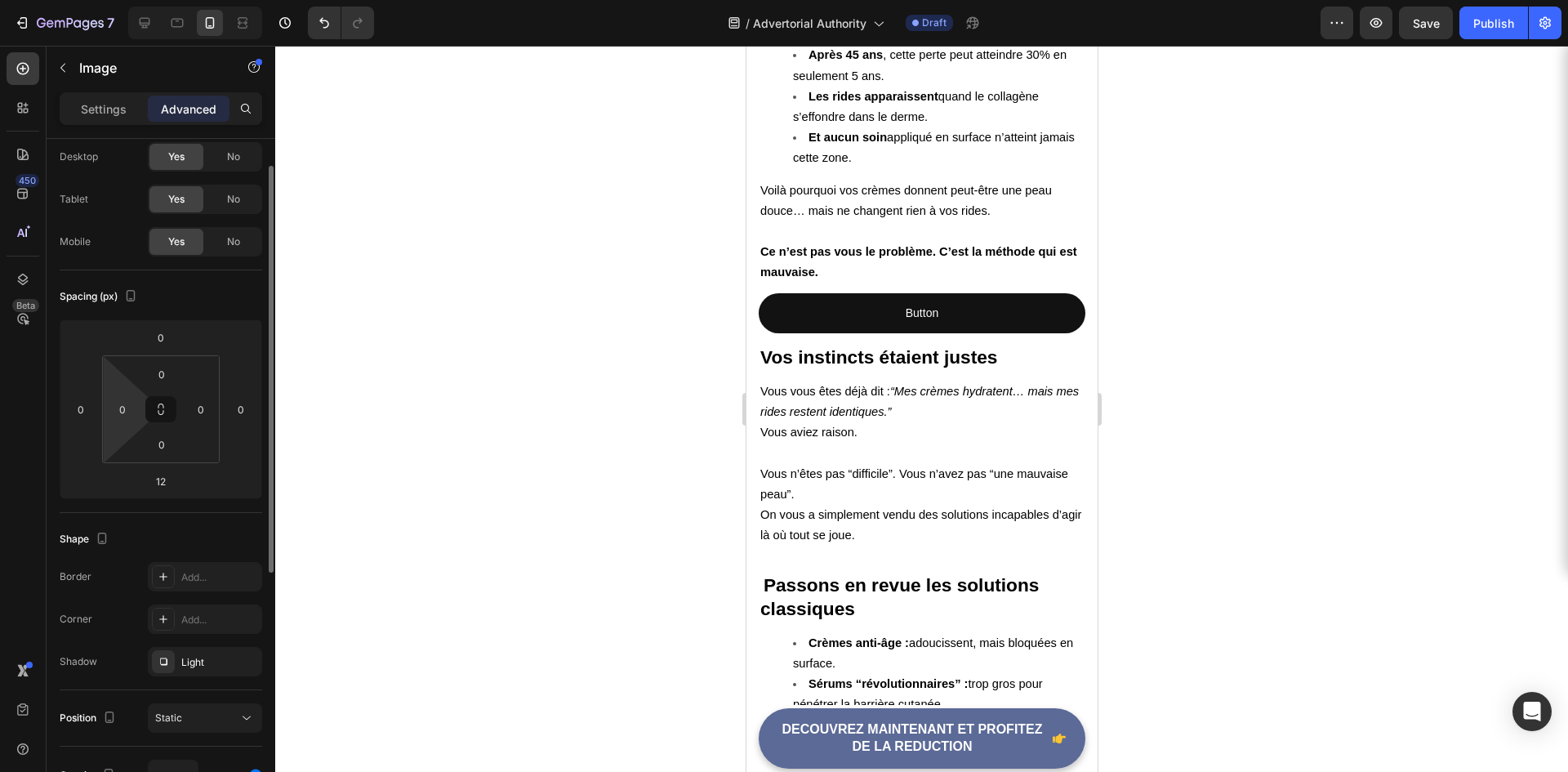
scroll to position [0, 0]
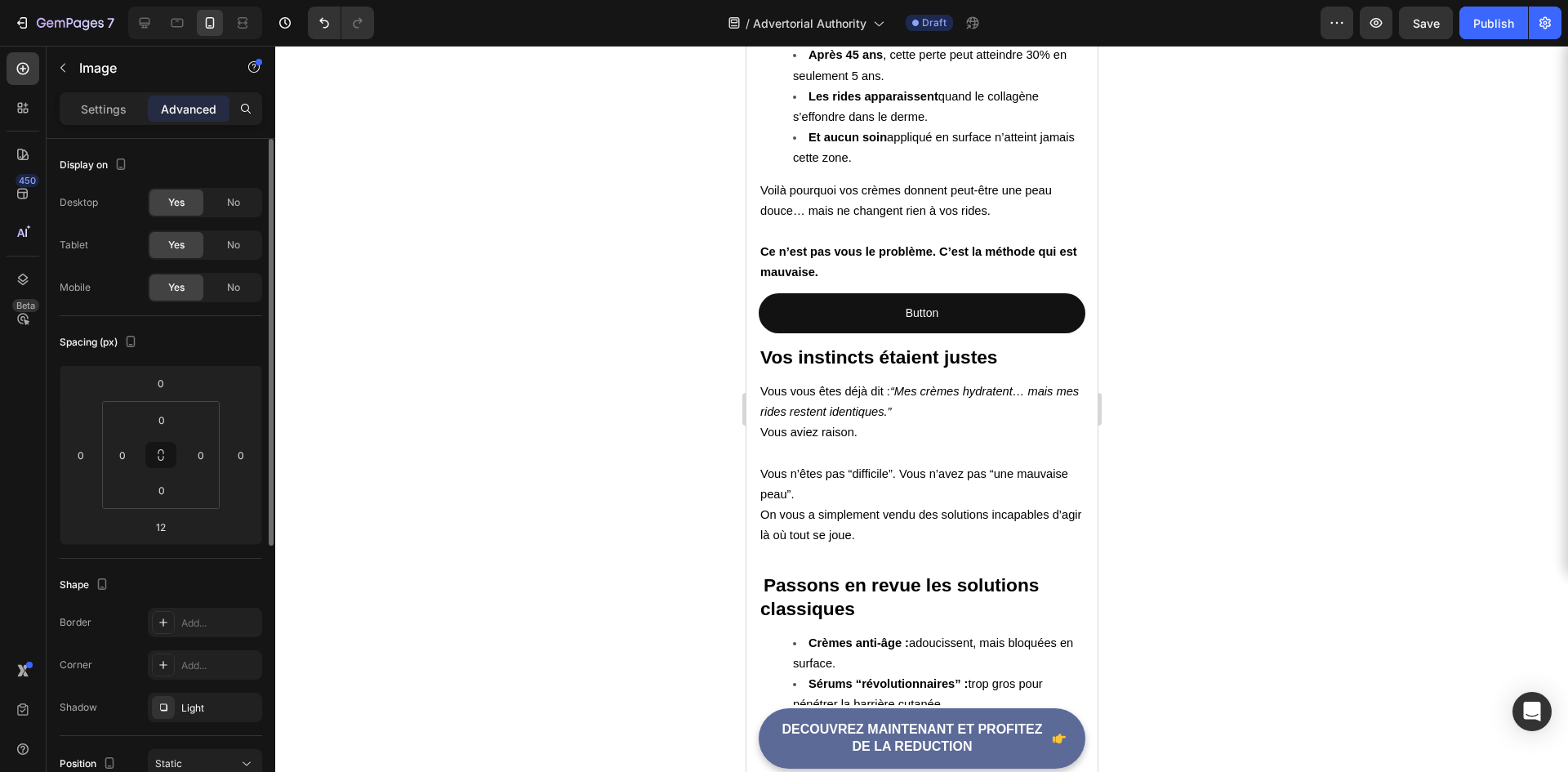
click at [187, 165] on div "Display on" at bounding box center [160, 164] width 202 height 26
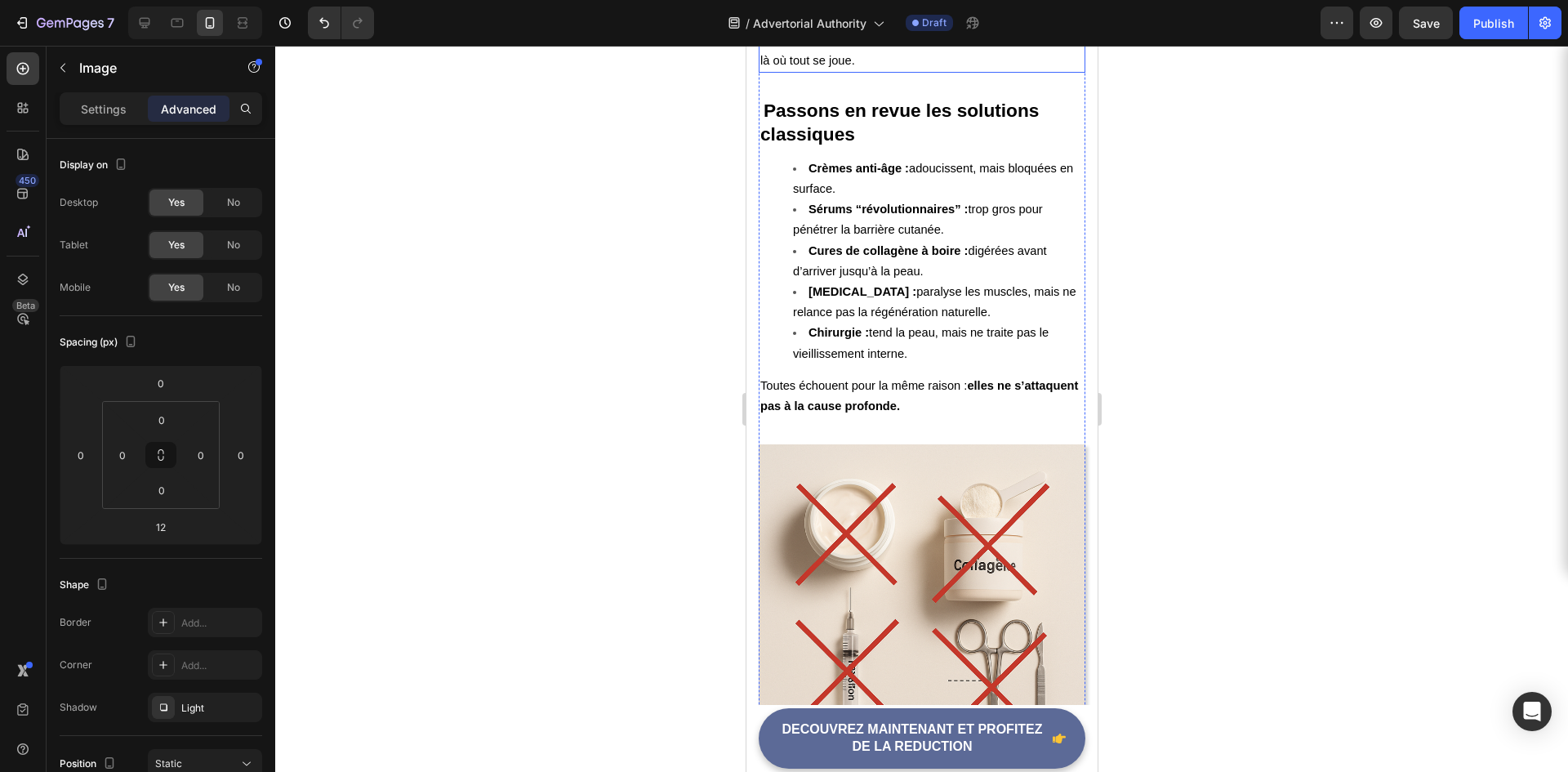
scroll to position [2696, 0]
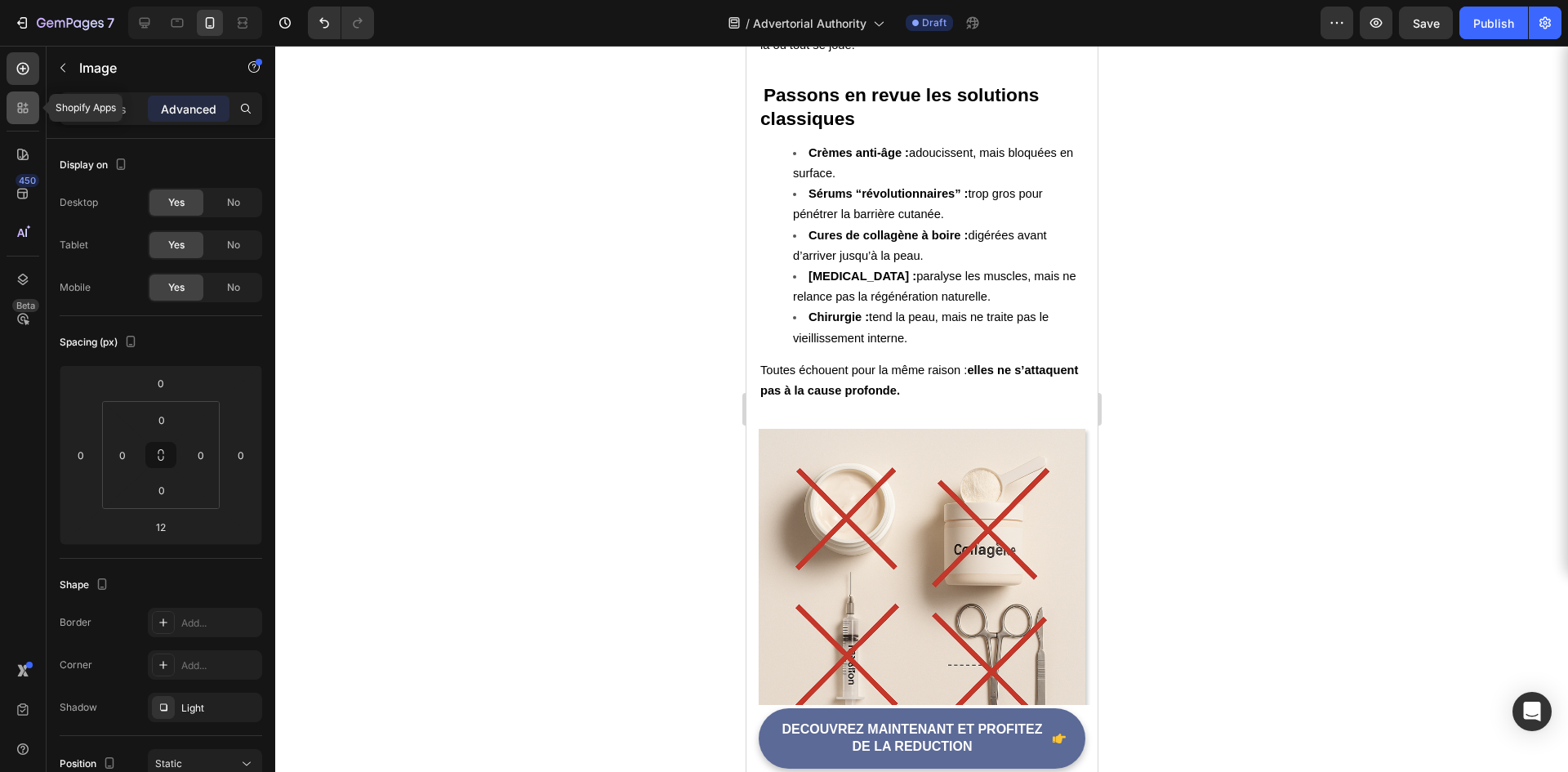
click at [12, 109] on div at bounding box center [22, 108] width 33 height 33
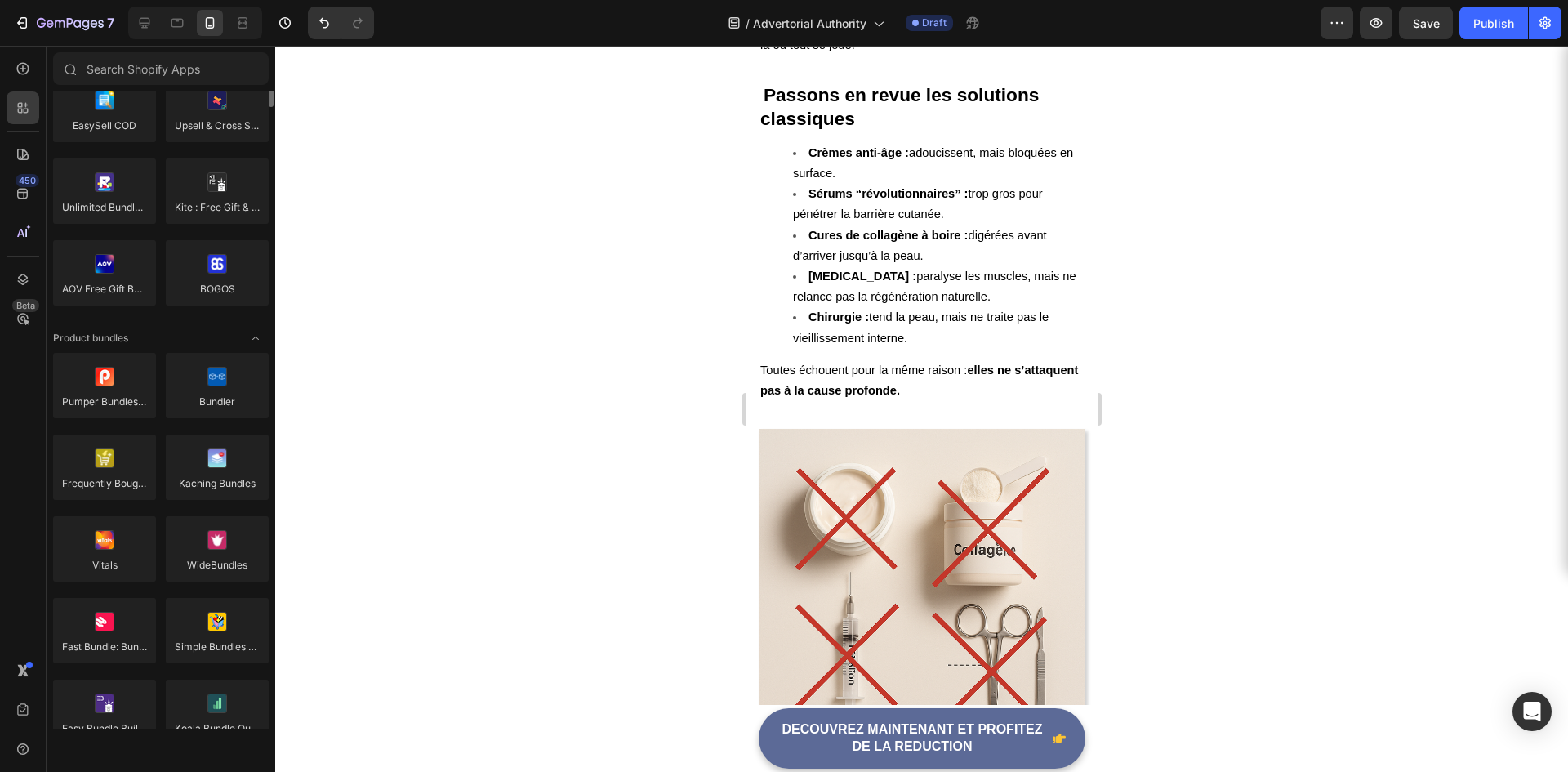
scroll to position [817, 0]
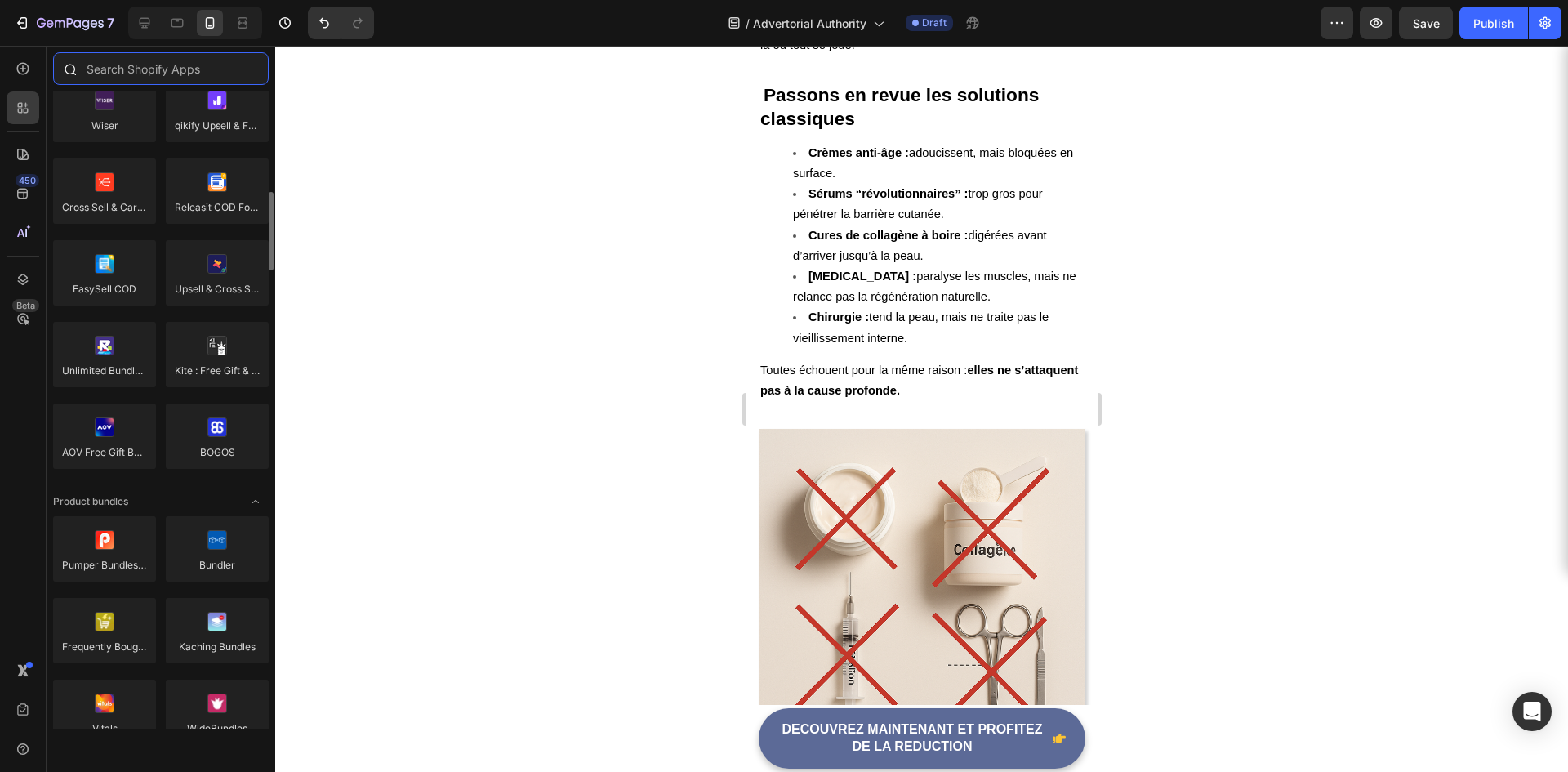
click at [149, 62] on input "text" at bounding box center [161, 69] width 216 height 33
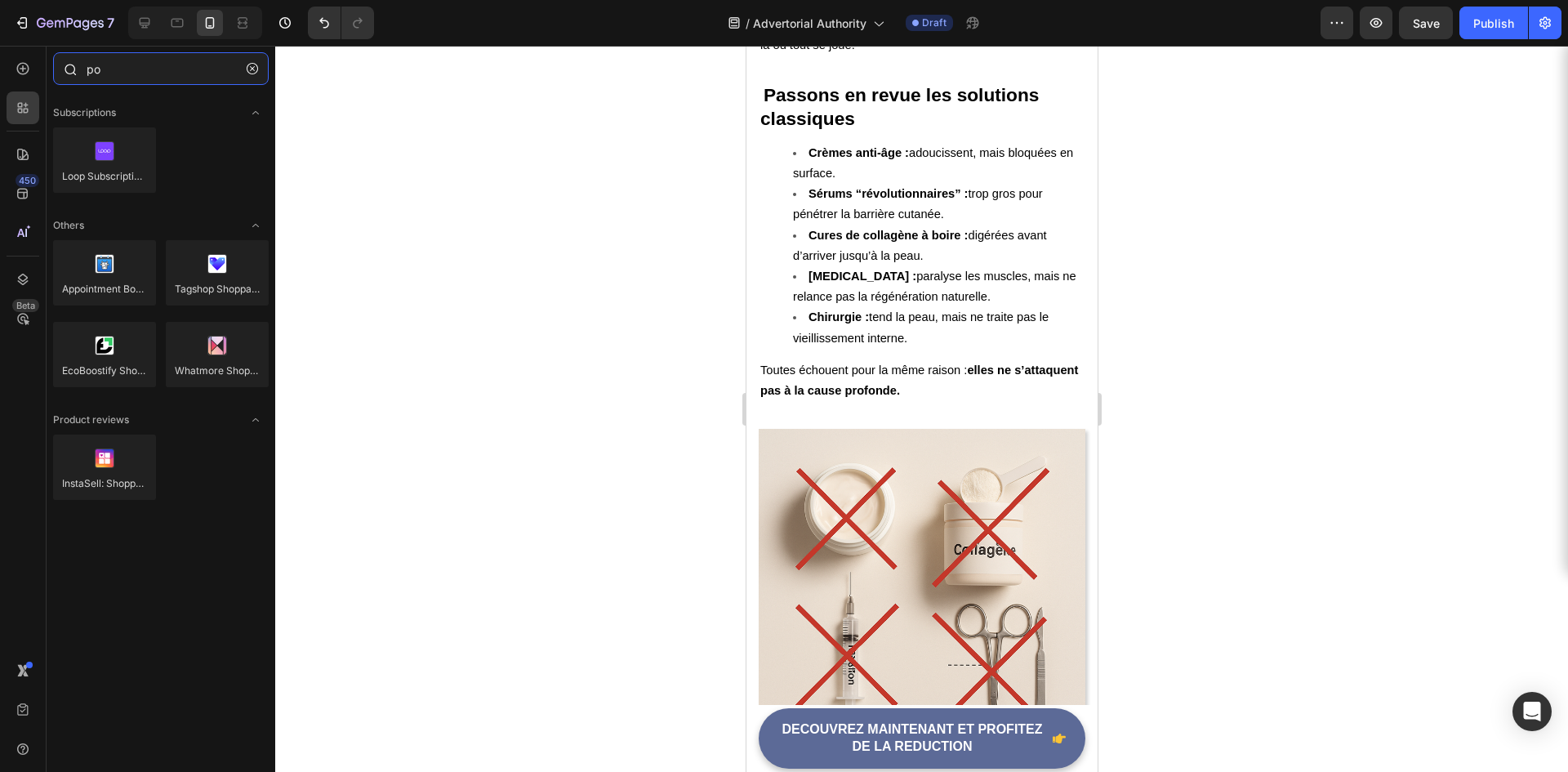
type input "p"
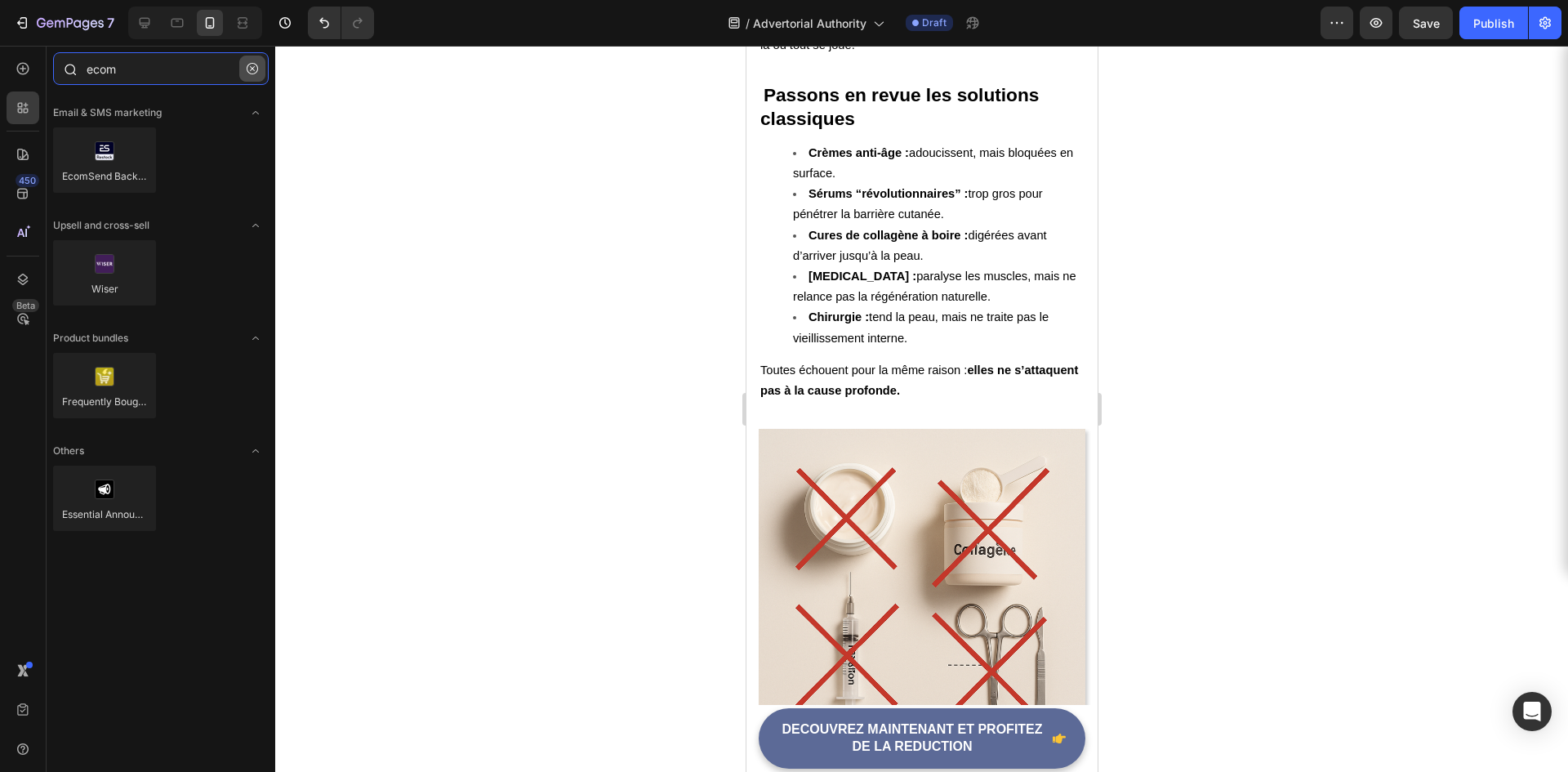
type input "ecom"
click at [256, 63] on icon "button" at bounding box center [252, 69] width 12 height 12
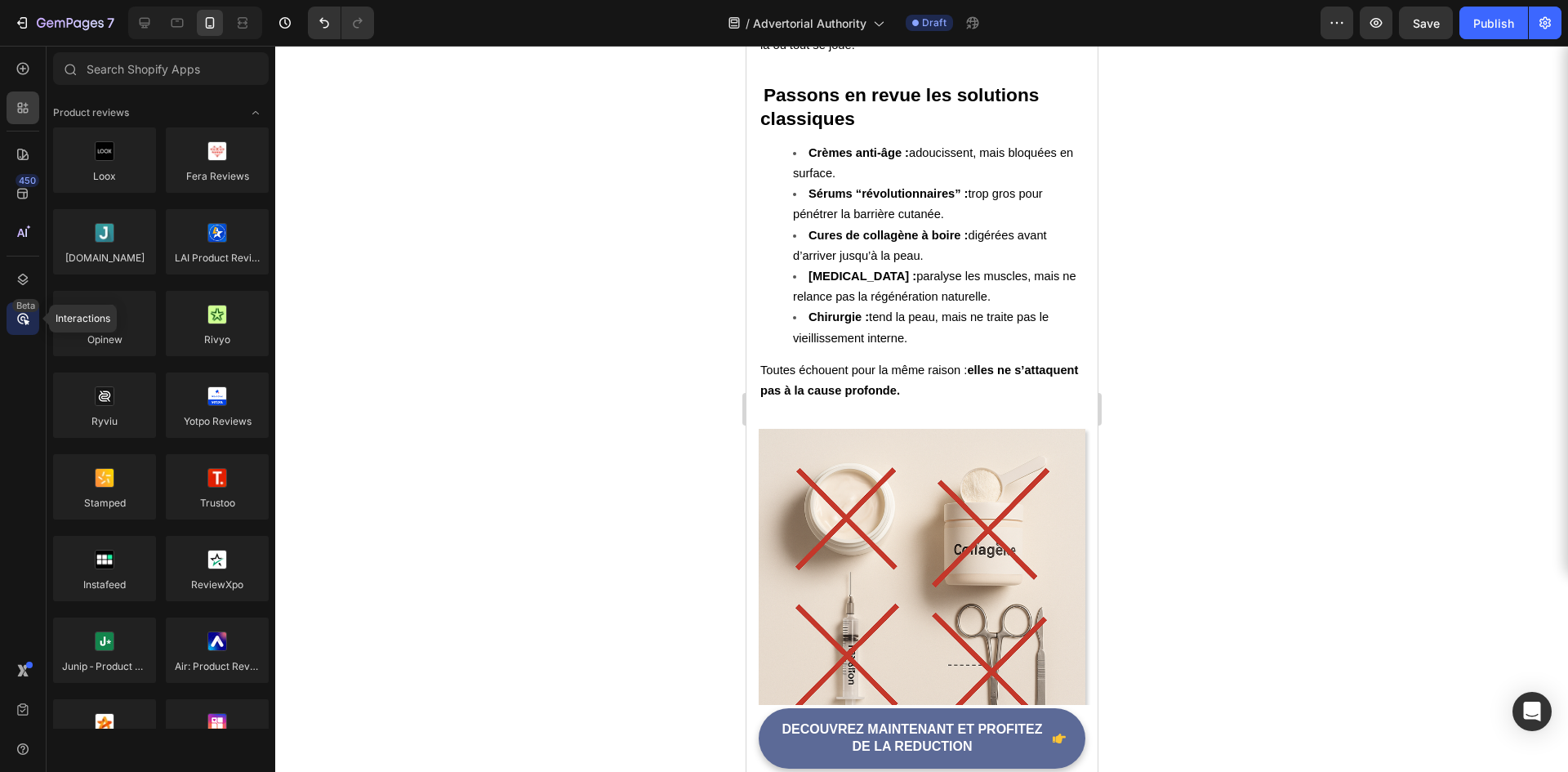
click at [9, 310] on div "Beta" at bounding box center [22, 318] width 33 height 33
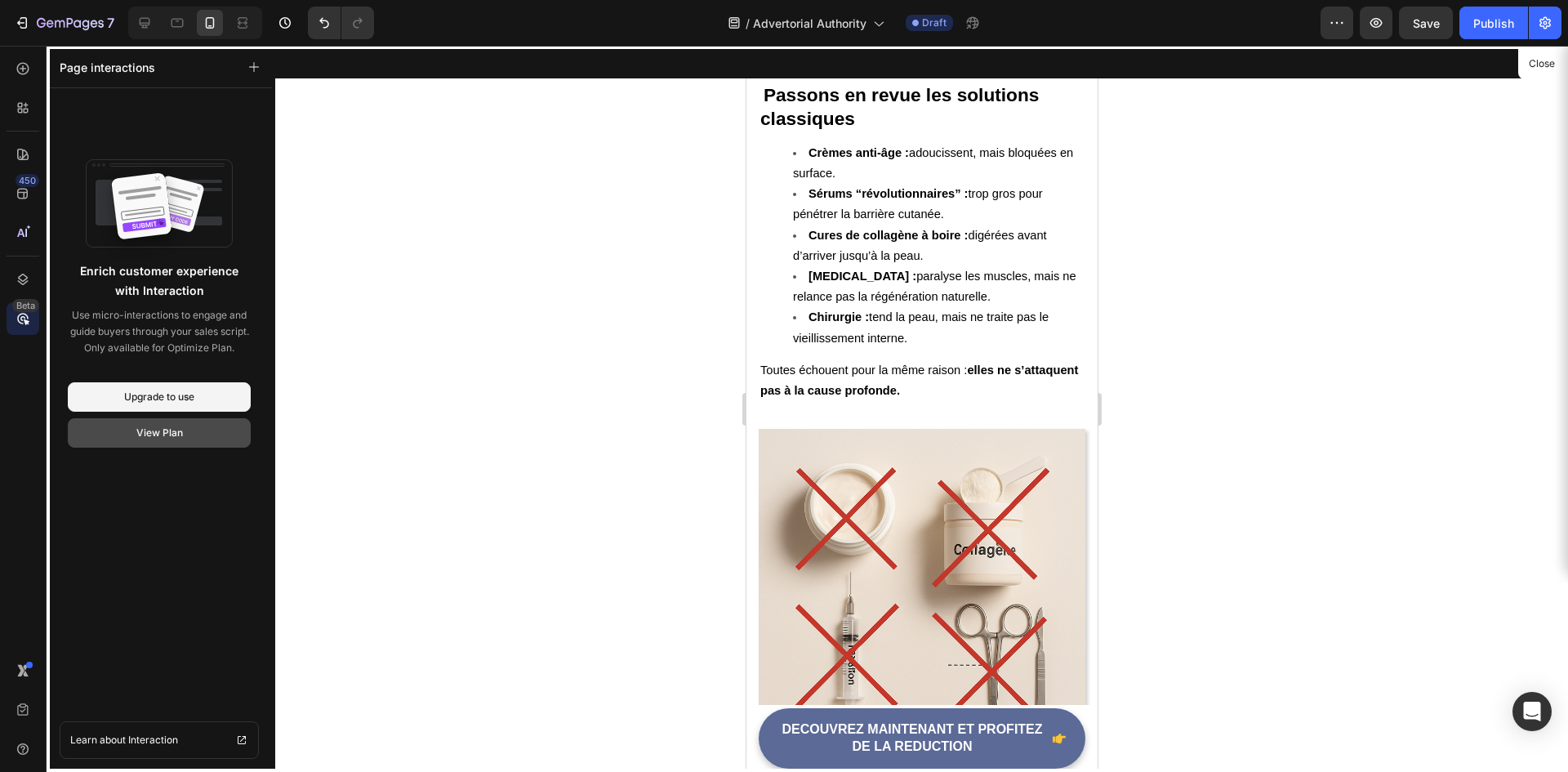
click at [167, 432] on div "View Plan" at bounding box center [160, 432] width 46 height 14
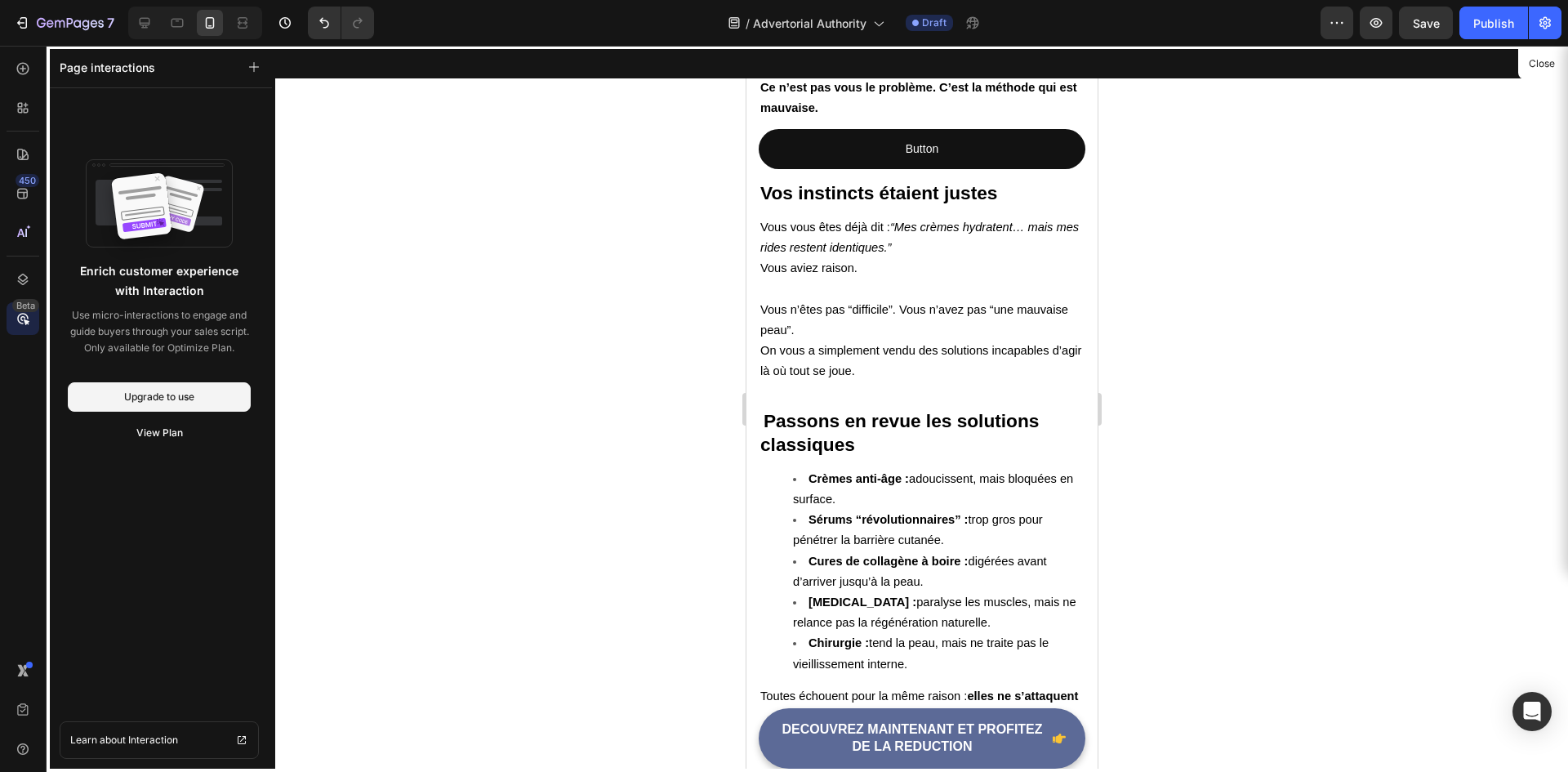
scroll to position [2369, 0]
click at [1533, 54] on button "Close" at bounding box center [1541, 64] width 40 height 24
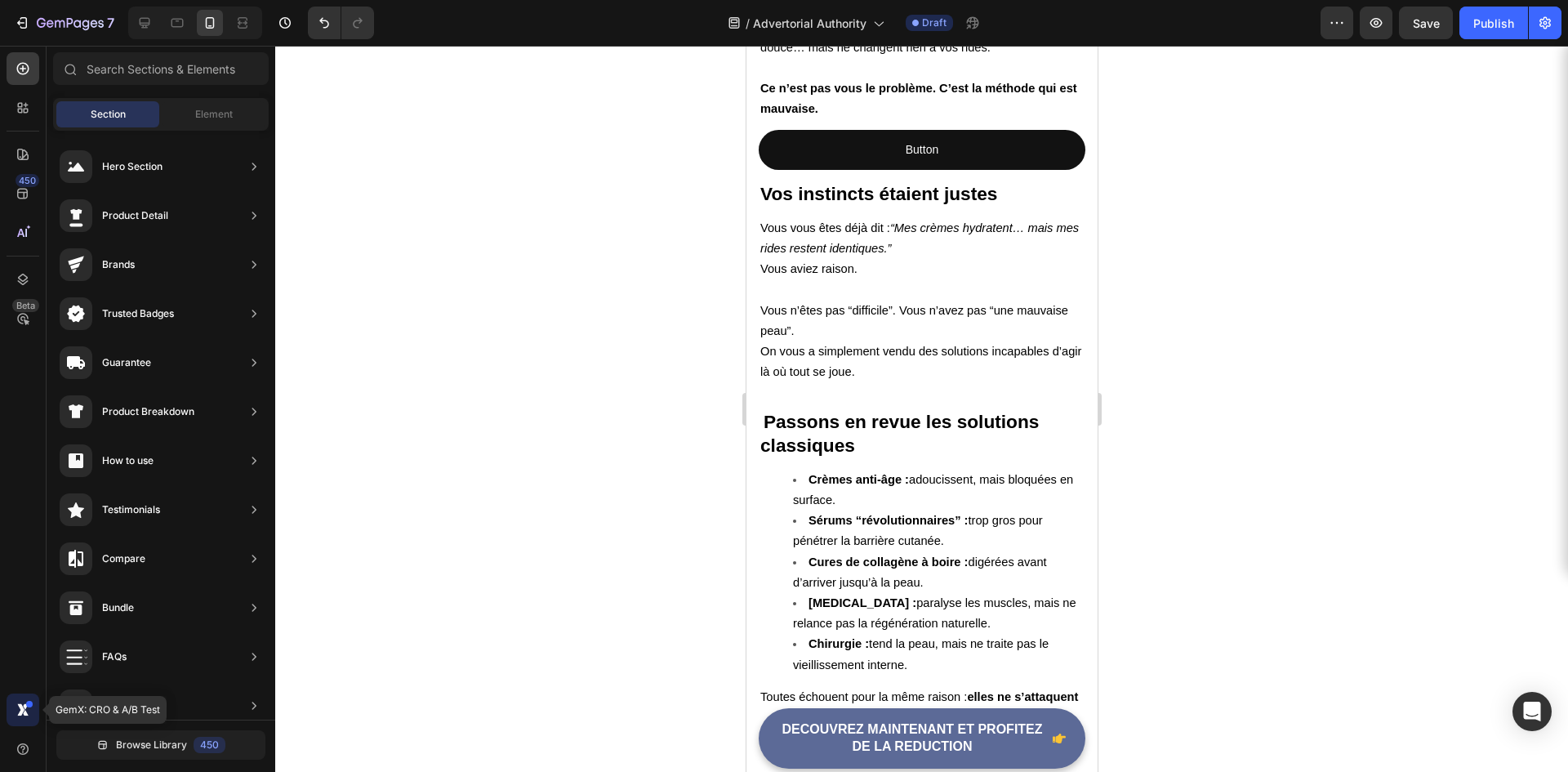
click at [17, 696] on div at bounding box center [22, 710] width 33 height 33
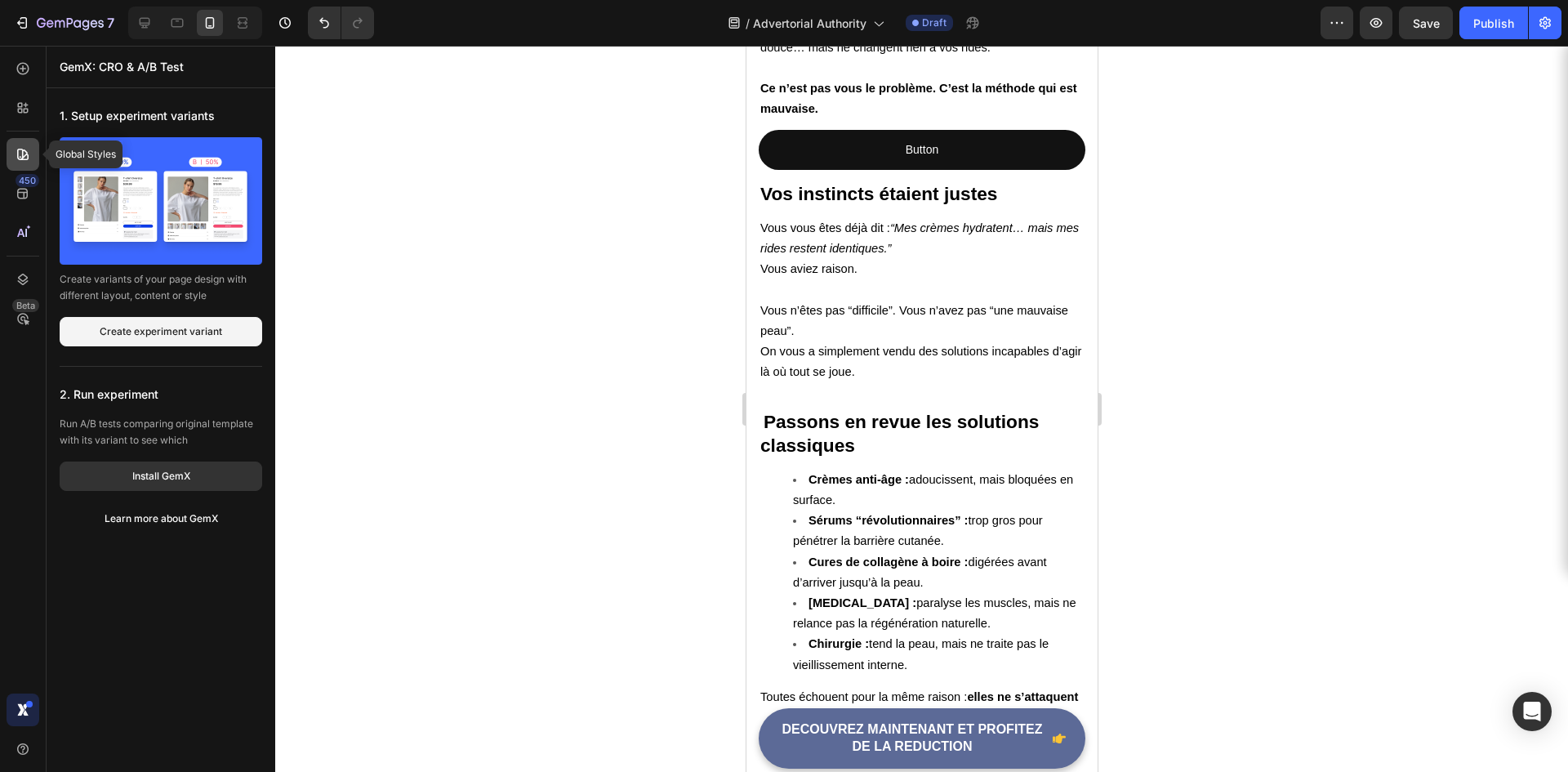
click at [27, 146] on icon at bounding box center [22, 154] width 16 height 16
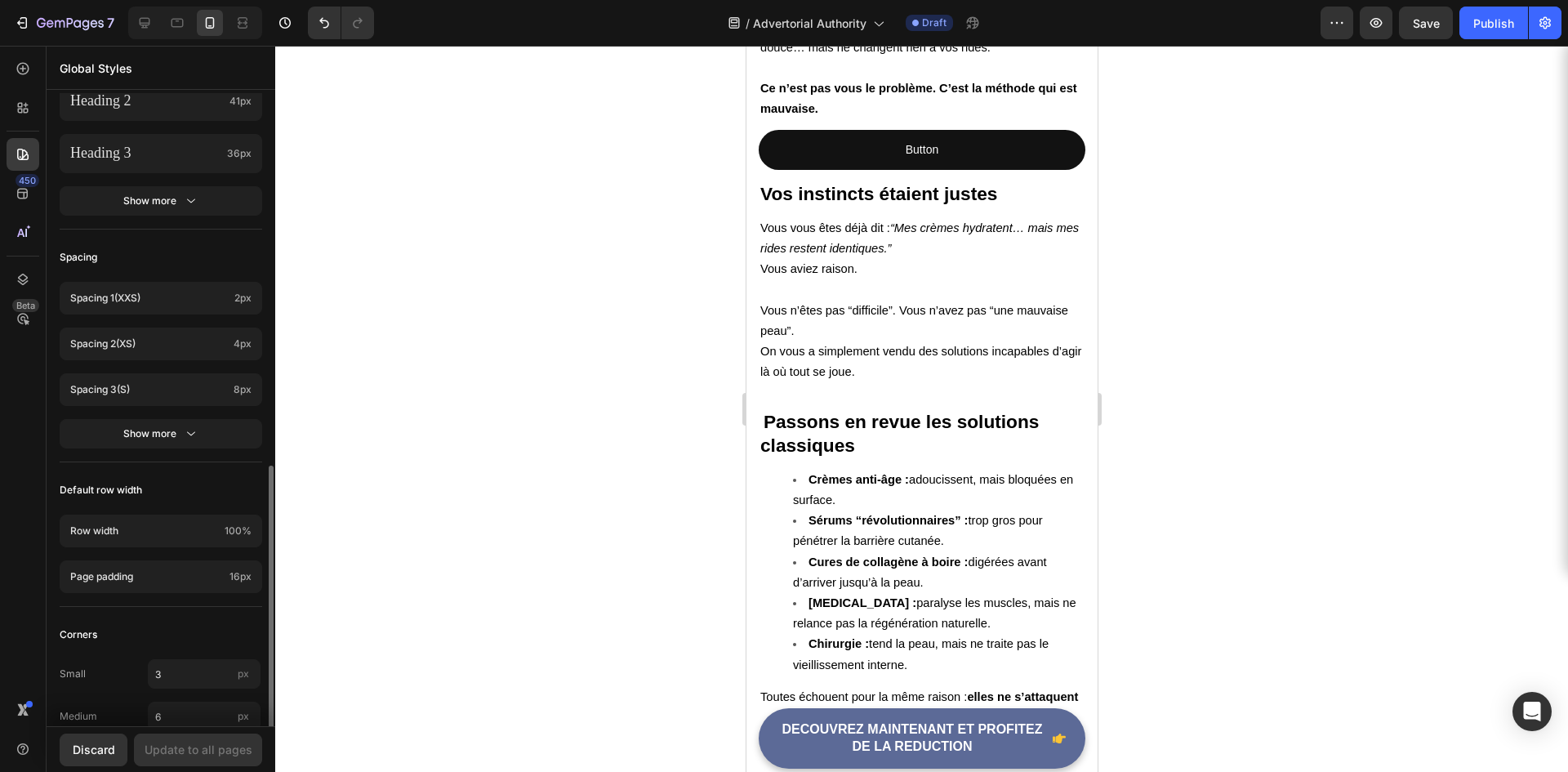
scroll to position [563, 0]
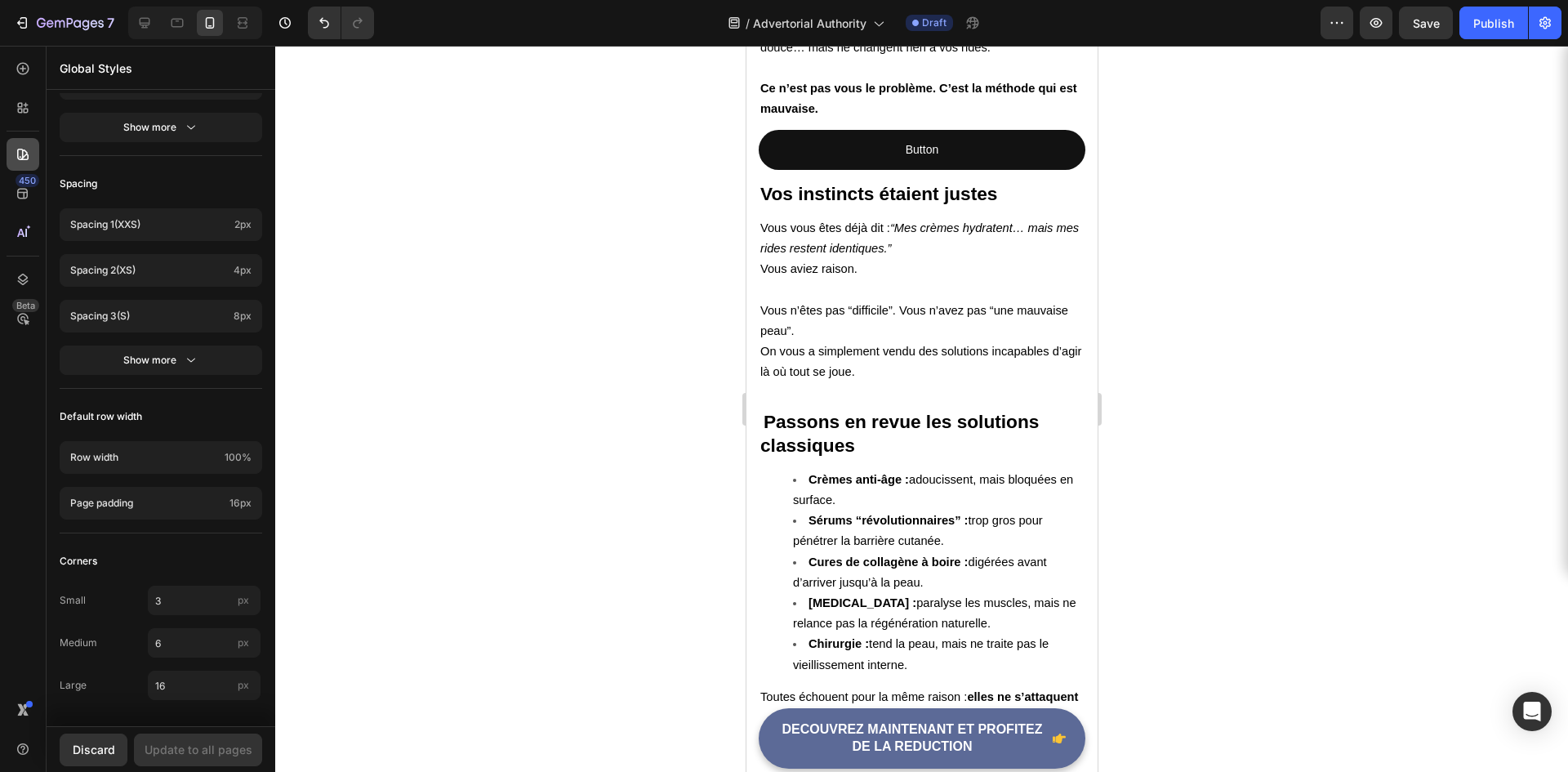
click at [25, 169] on div at bounding box center [22, 154] width 33 height 33
click at [24, 190] on icon at bounding box center [22, 194] width 11 height 11
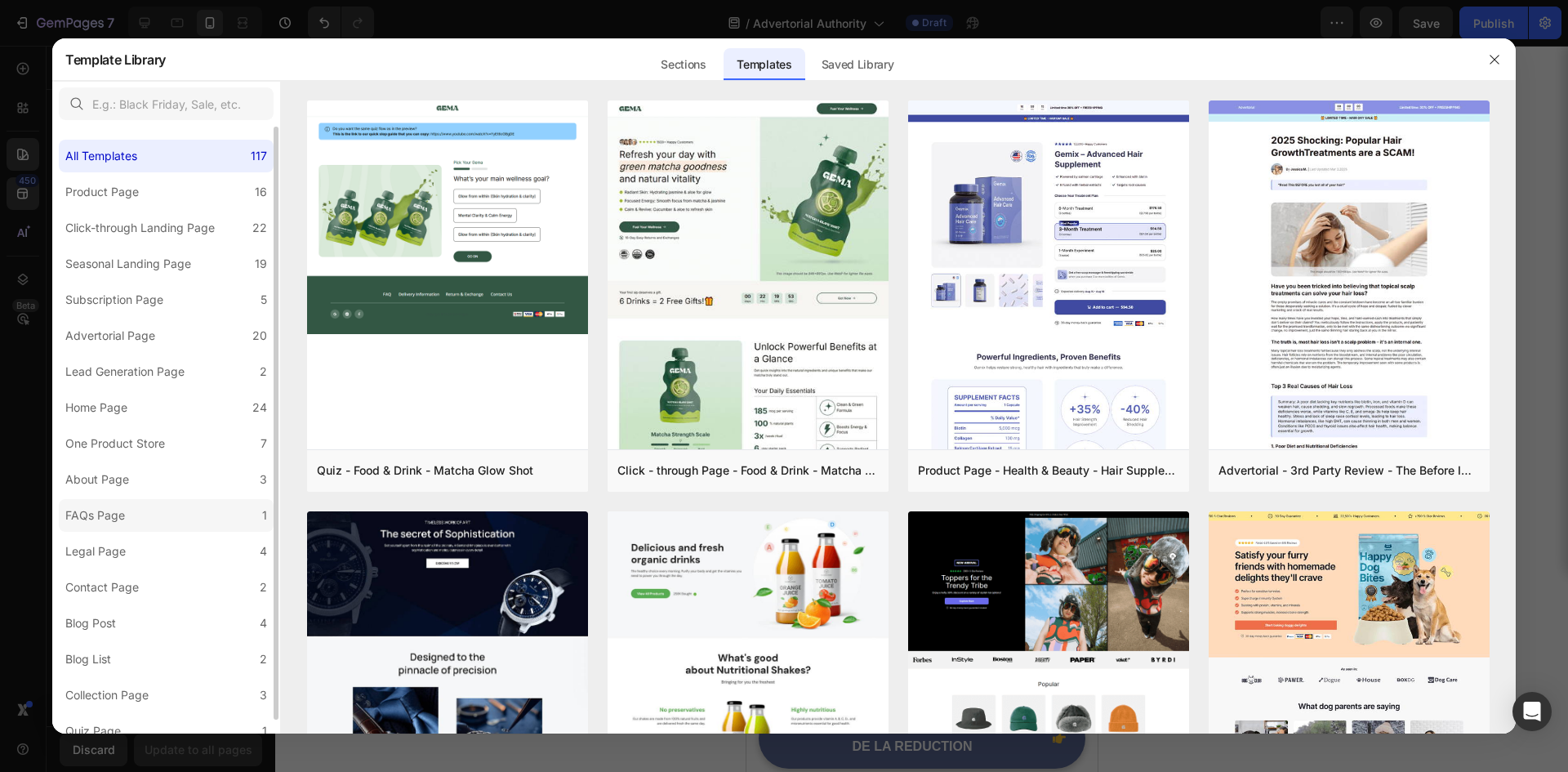
click at [146, 509] on label "FAQs Page 1" at bounding box center [166, 515] width 215 height 33
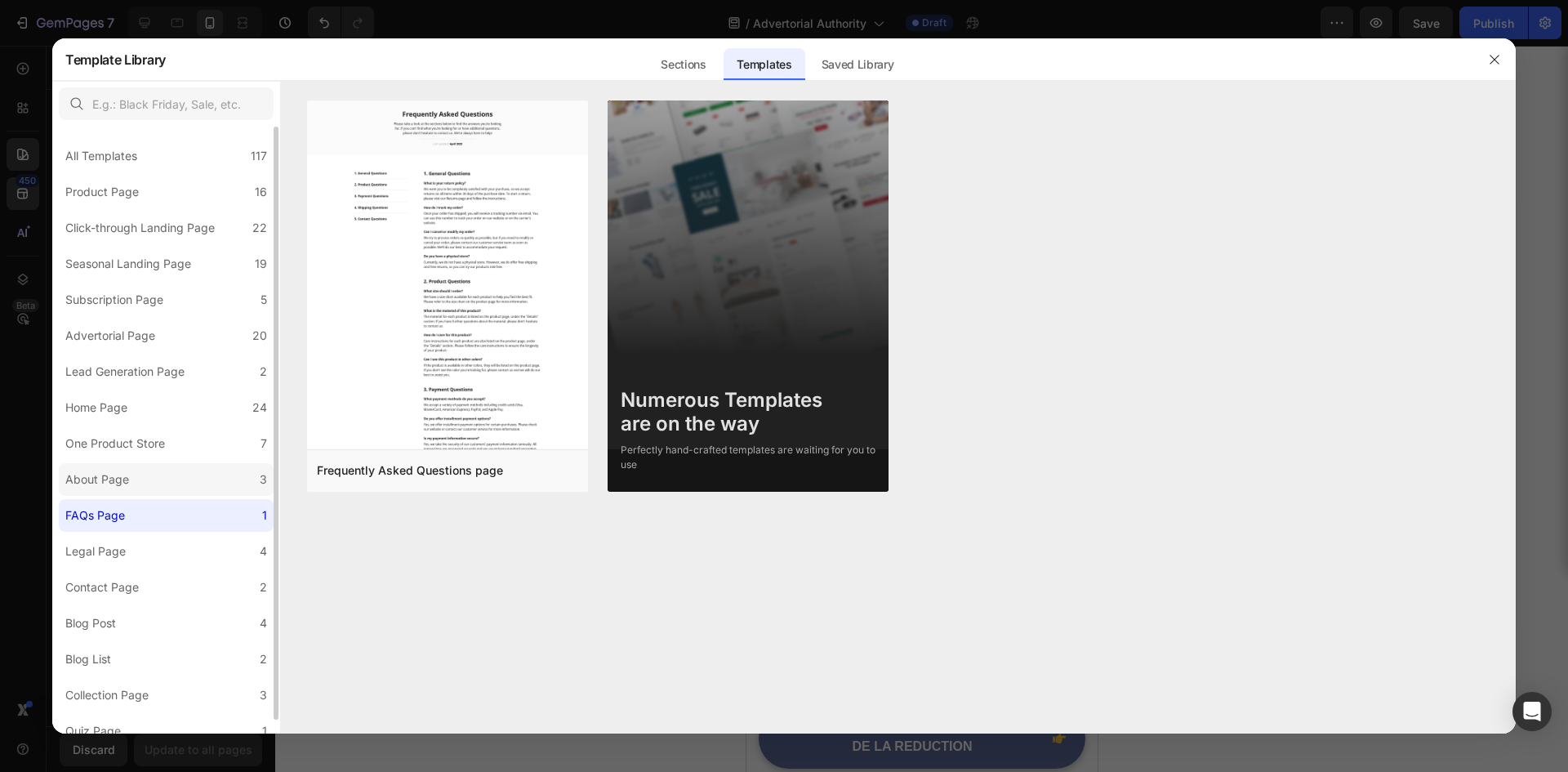
click at [165, 468] on label "About Page 3" at bounding box center [166, 480] width 215 height 33
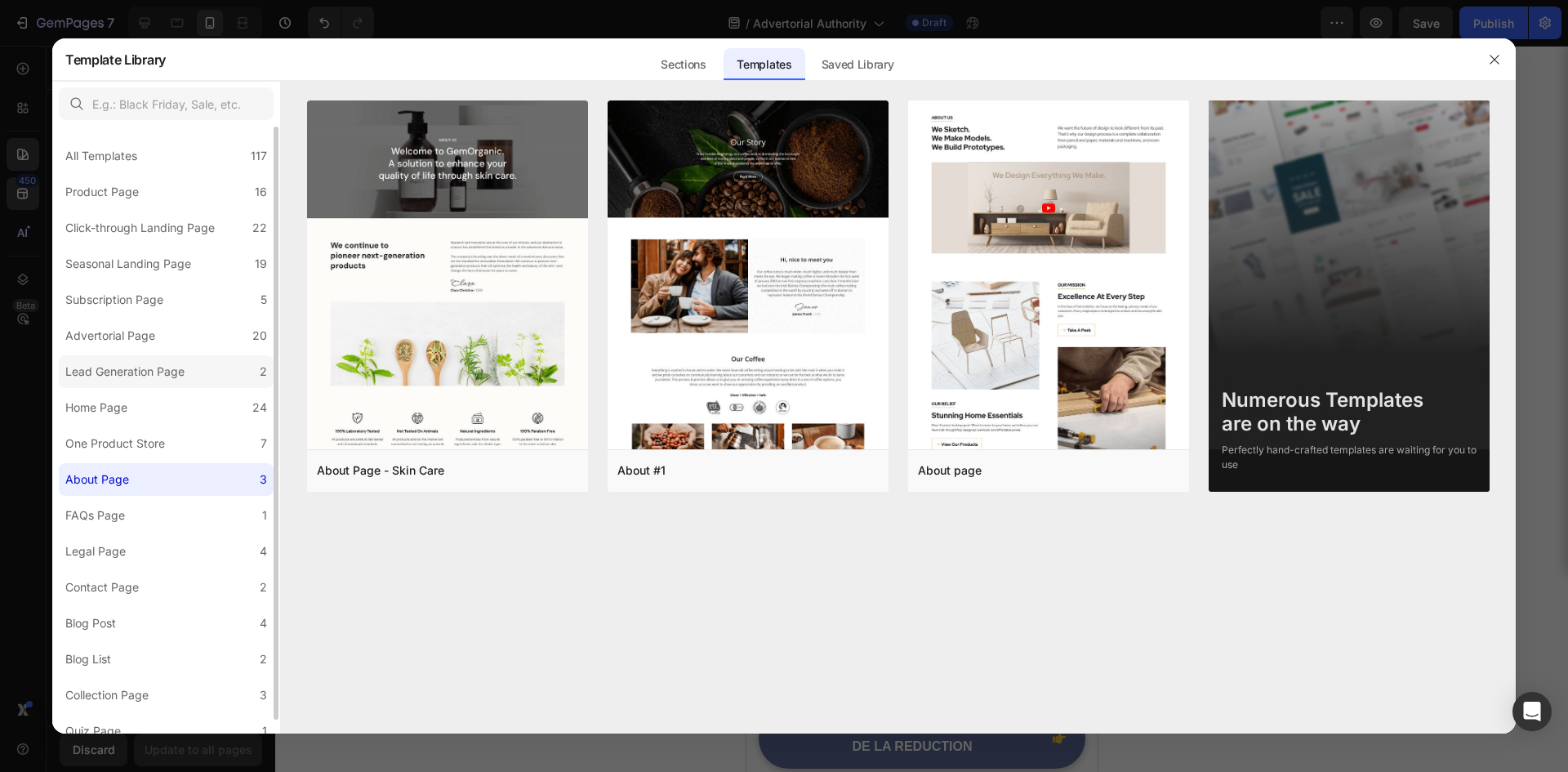
click at [182, 366] on div "Lead Generation Page" at bounding box center [125, 372] width 119 height 20
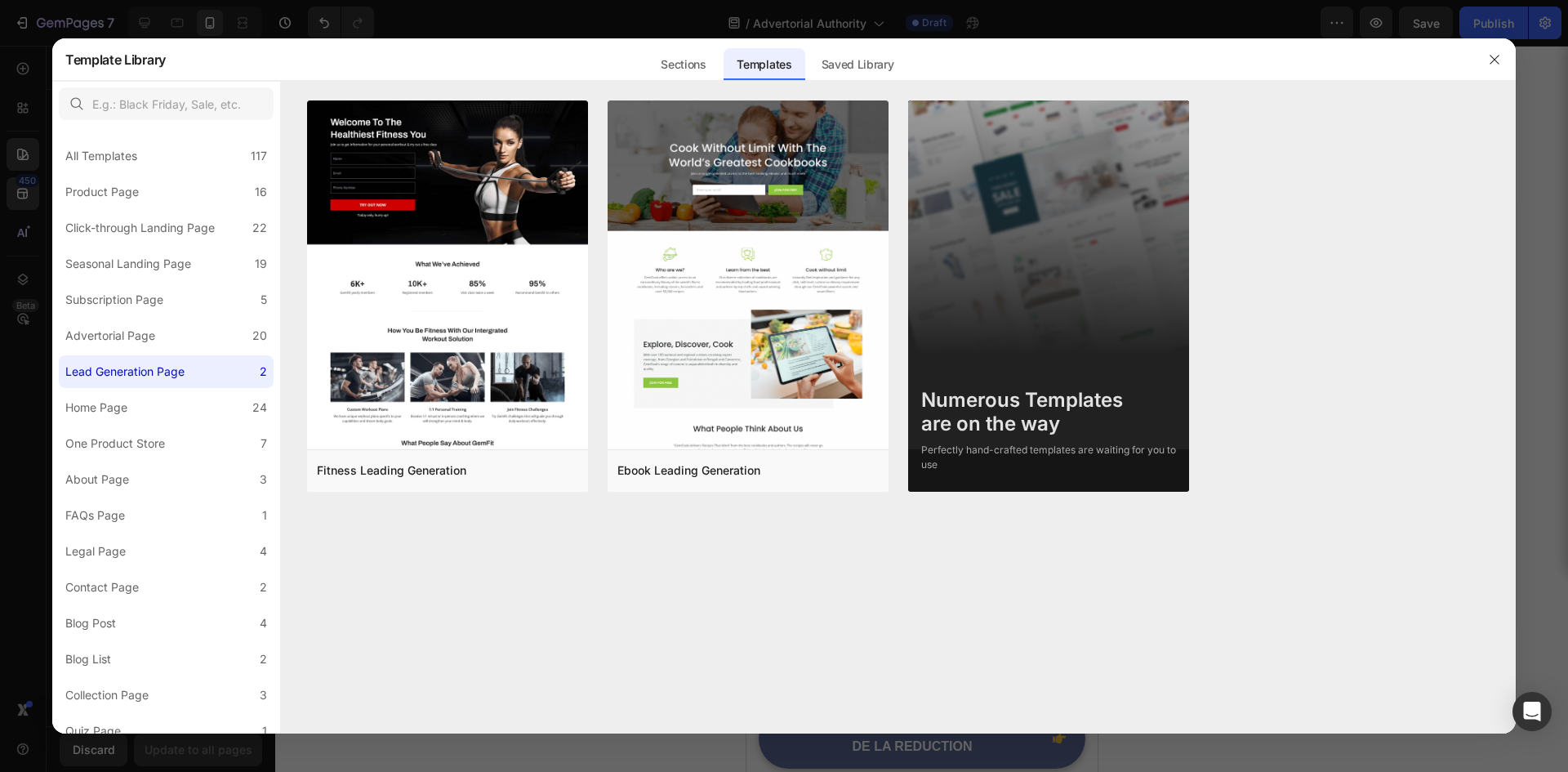
click at [25, 322] on div at bounding box center [784, 386] width 1568 height 772
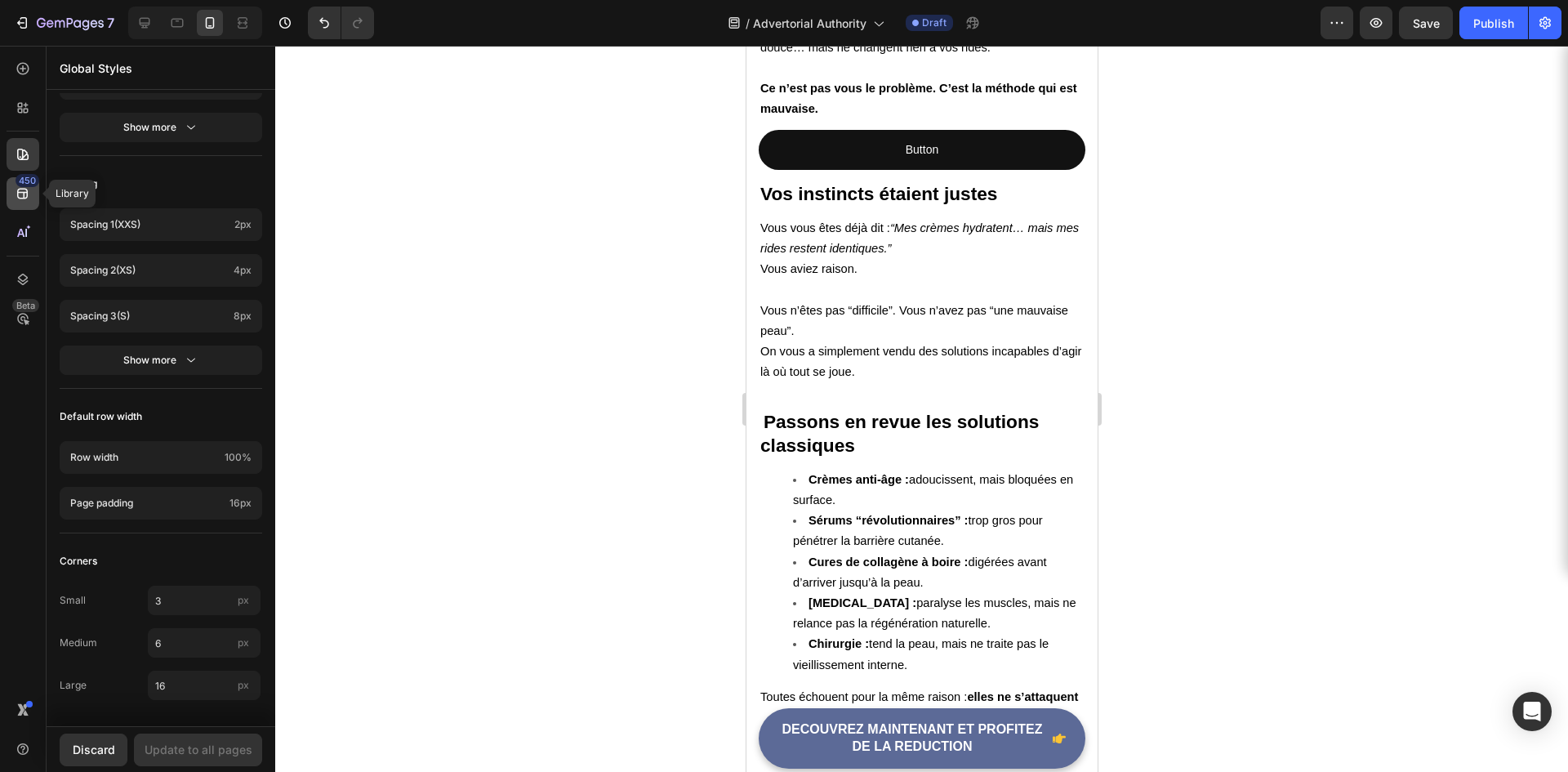
click at [26, 195] on icon at bounding box center [22, 193] width 16 height 16
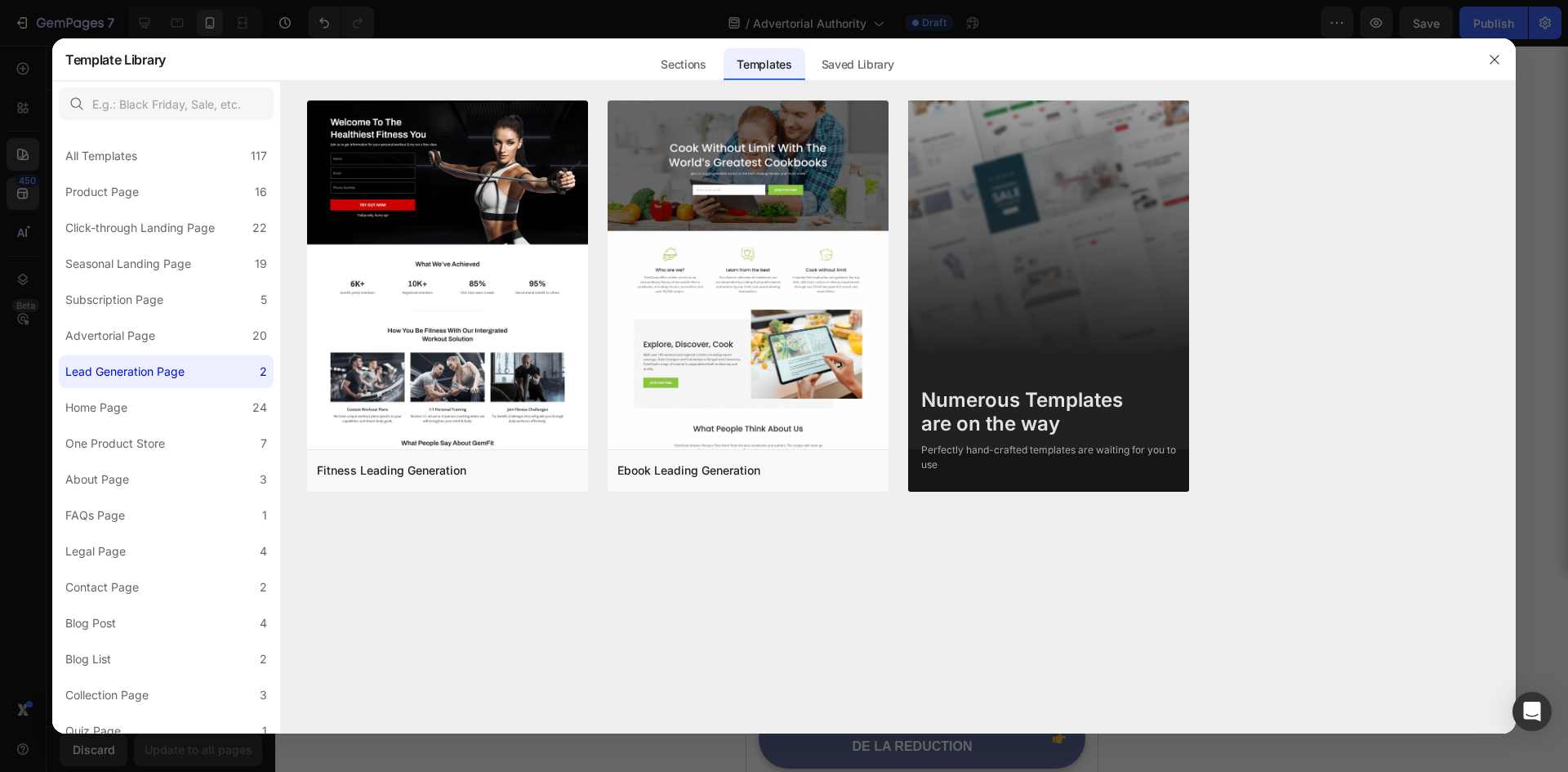
click at [23, 320] on div at bounding box center [784, 386] width 1568 height 772
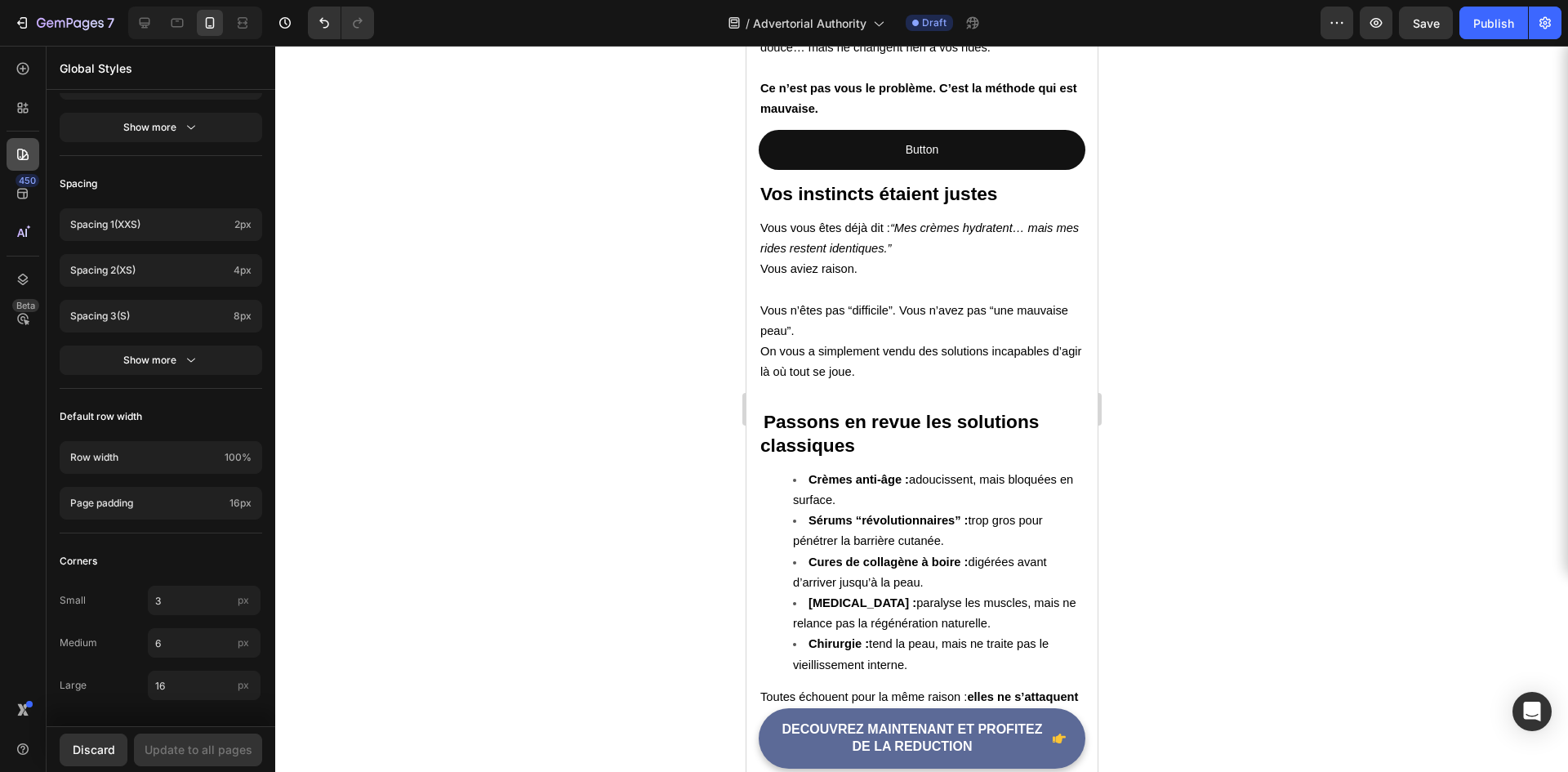
click at [21, 151] on icon at bounding box center [22, 154] width 16 height 16
click at [29, 116] on div at bounding box center [22, 108] width 33 height 33
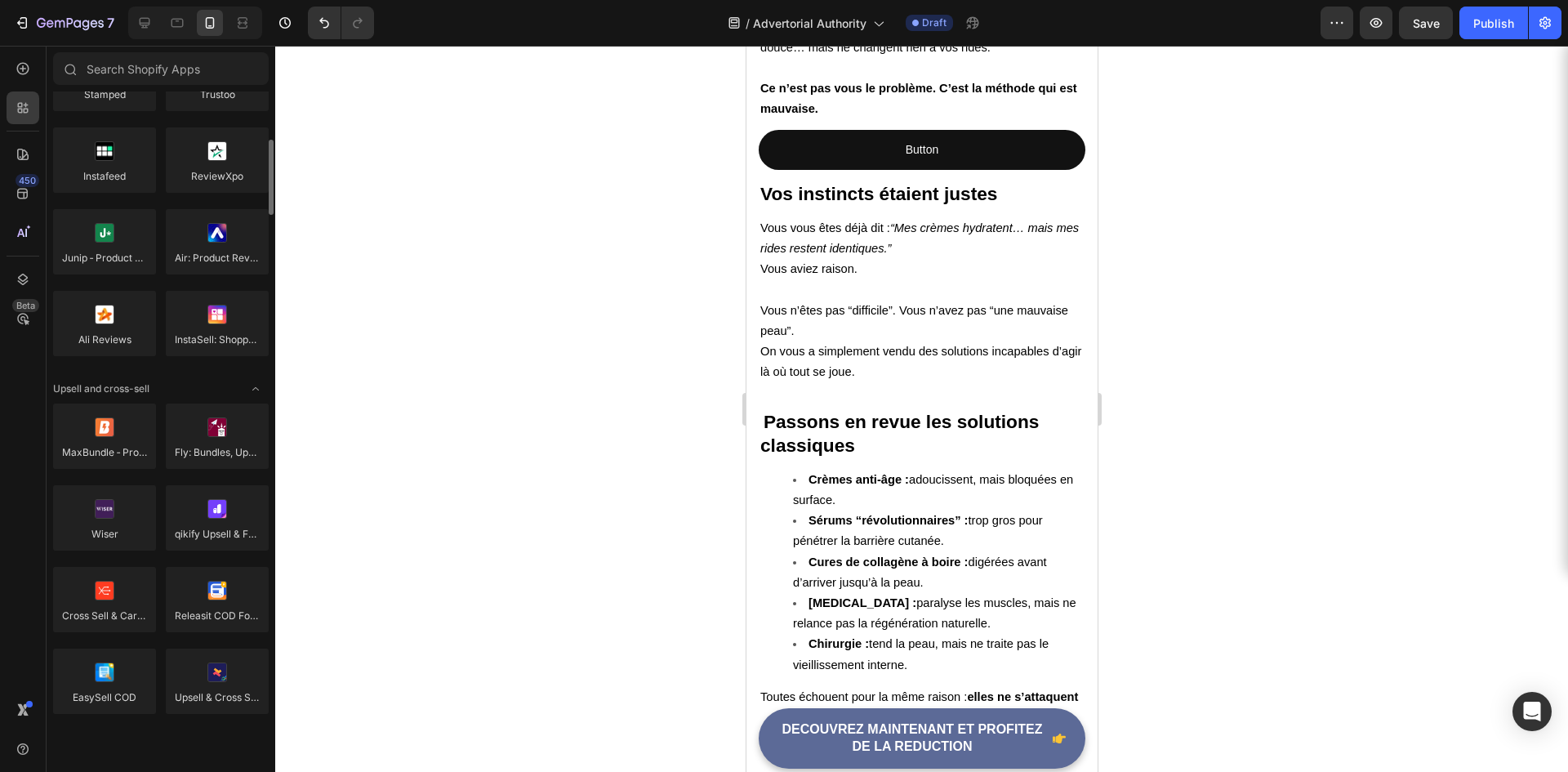
scroll to position [0, 0]
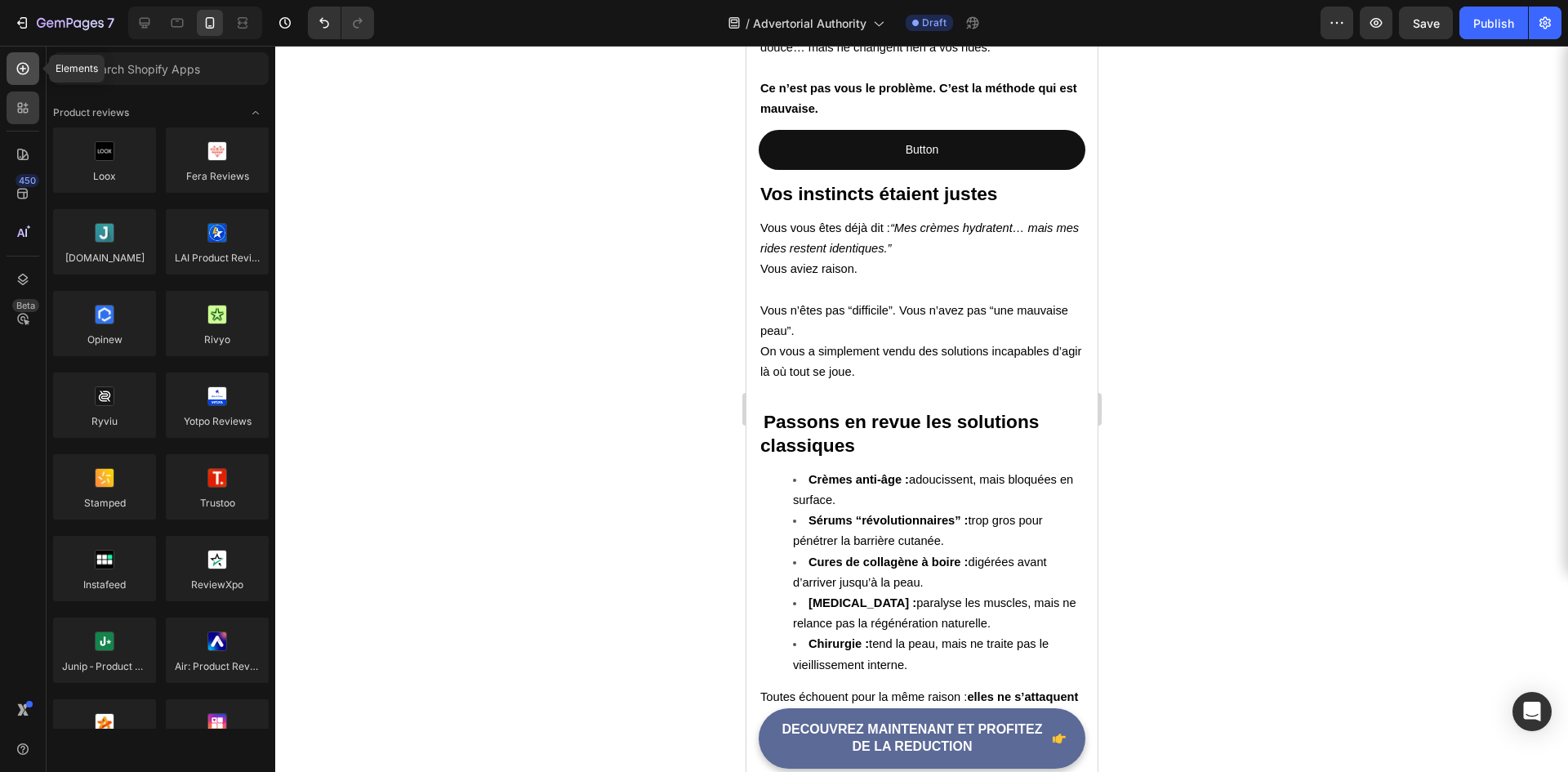
click at [24, 58] on div at bounding box center [22, 69] width 33 height 33
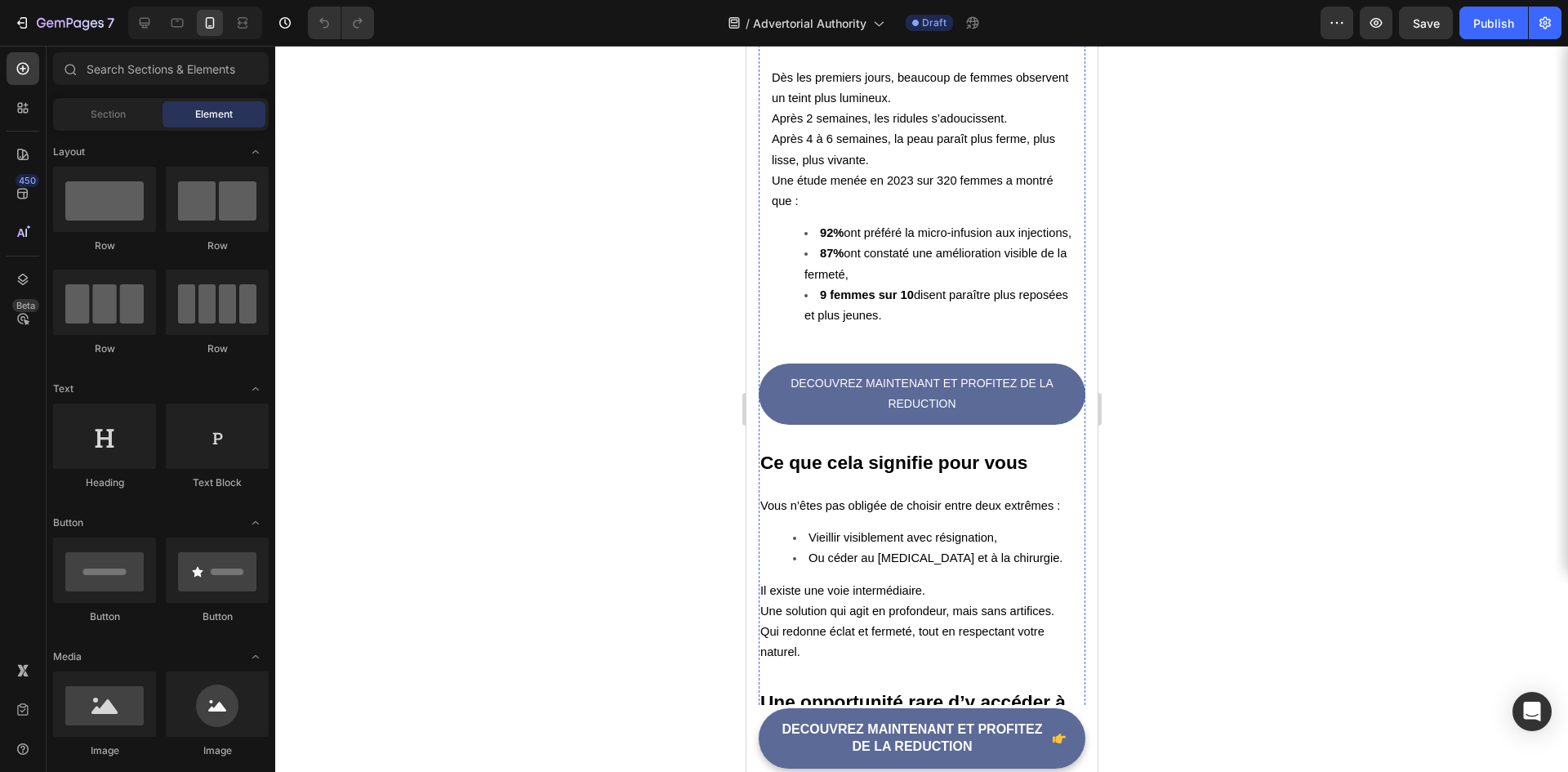
scroll to position [3431, 0]
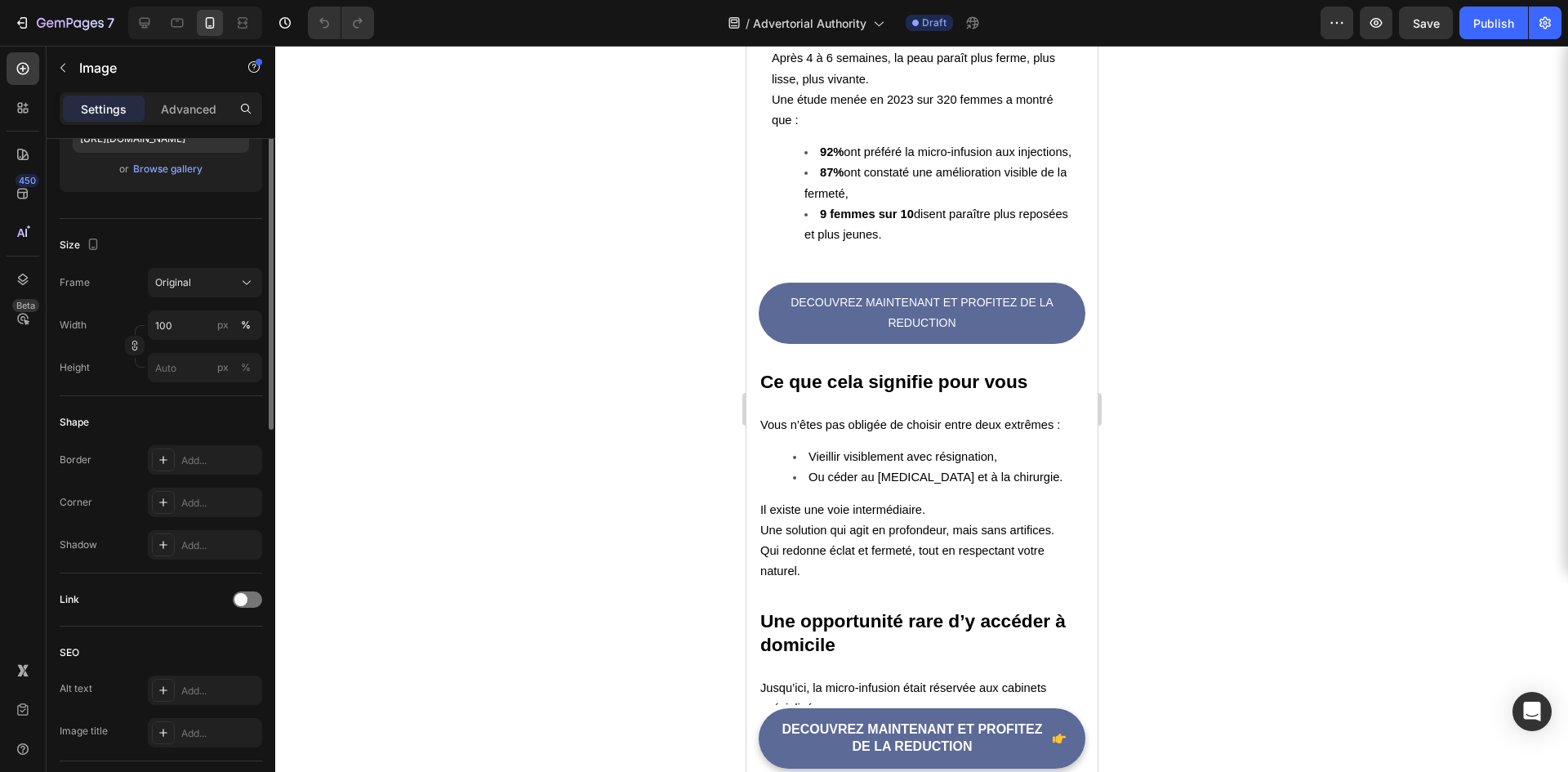
scroll to position [0, 0]
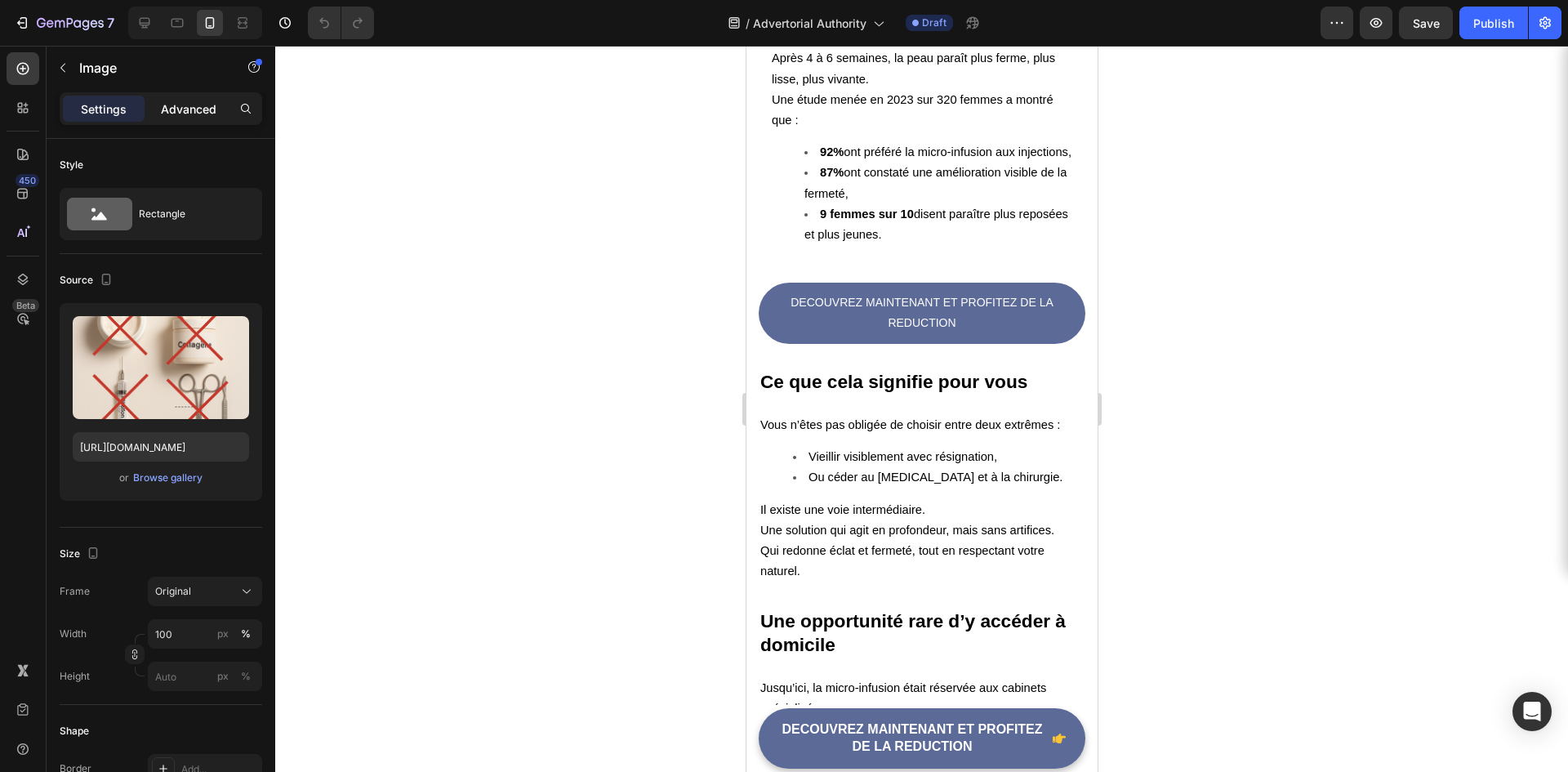
click at [197, 115] on p "Advanced" at bounding box center [189, 109] width 55 height 17
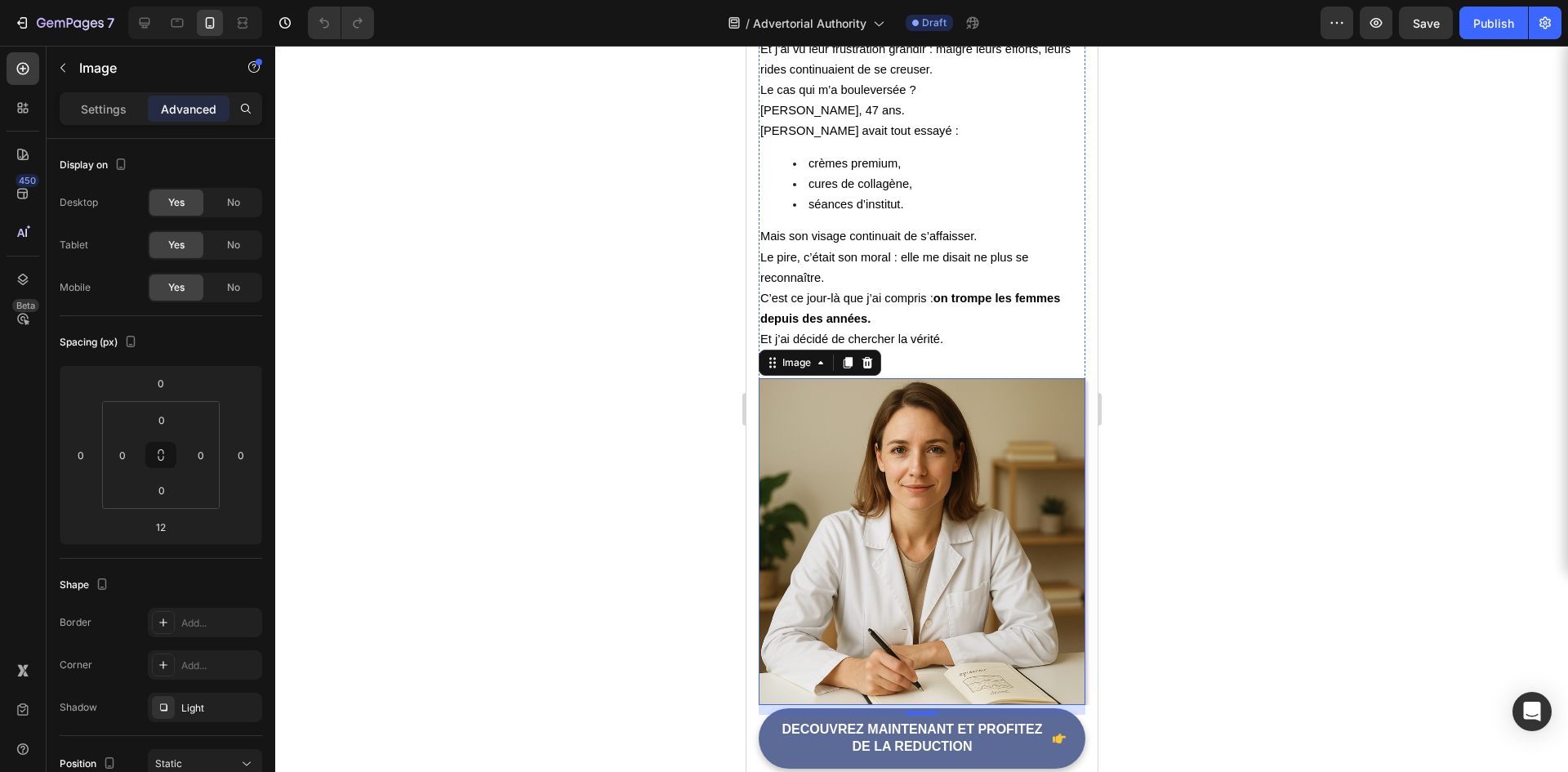
scroll to position [1307, 0]
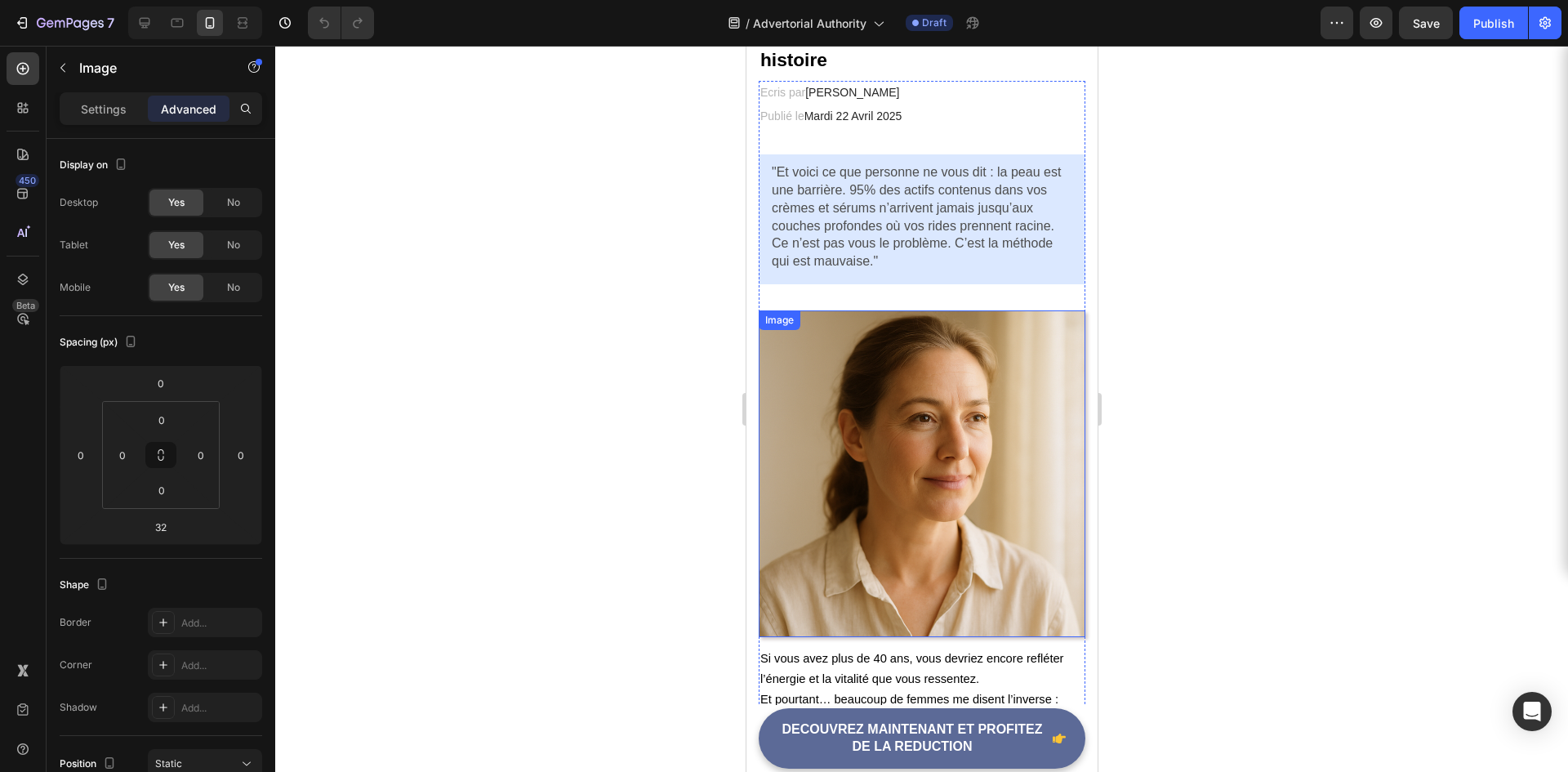
scroll to position [0, 0]
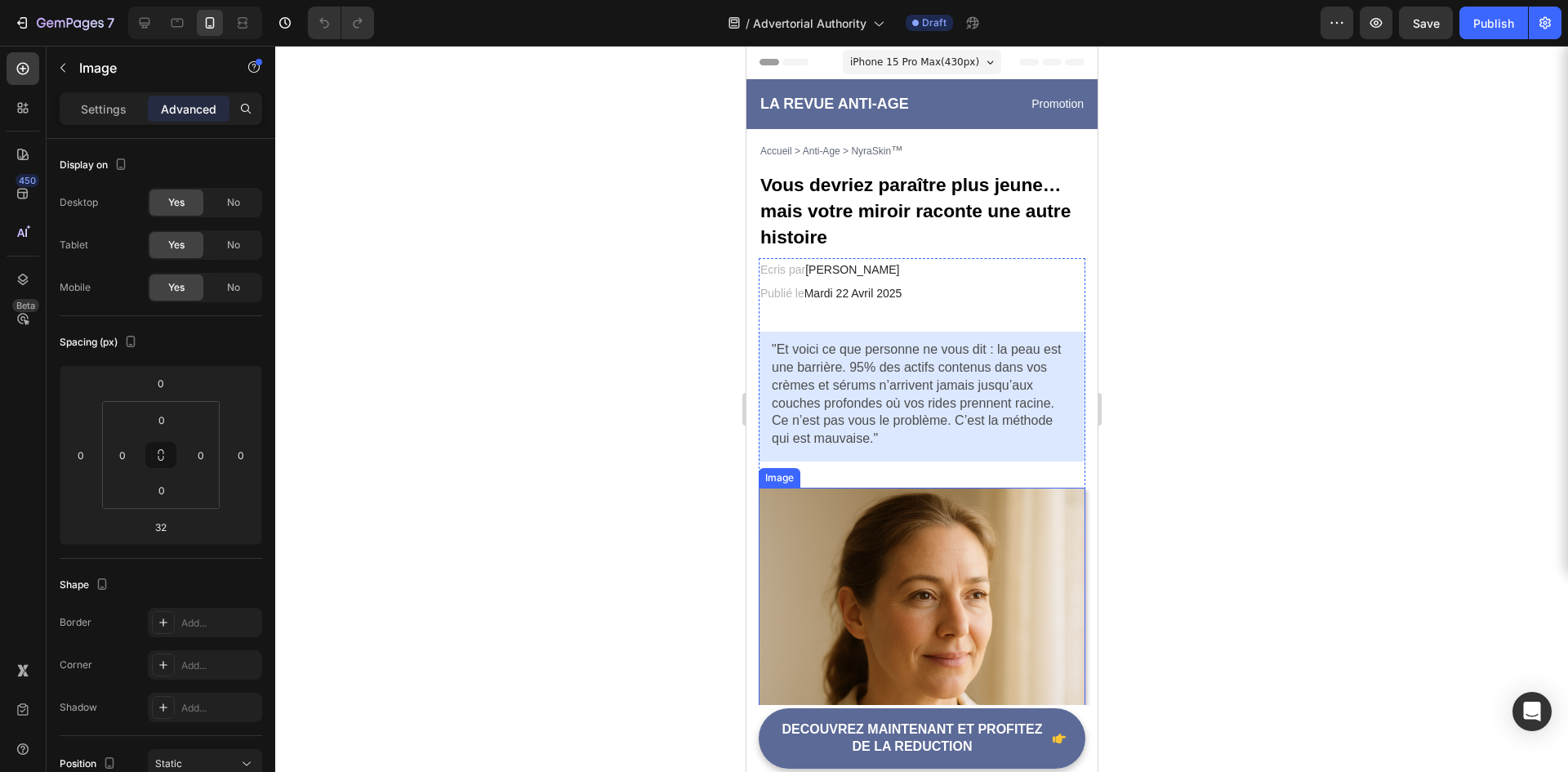
click at [845, 543] on img at bounding box center [921, 651] width 327 height 327
click at [147, 22] on icon at bounding box center [144, 22] width 16 height 16
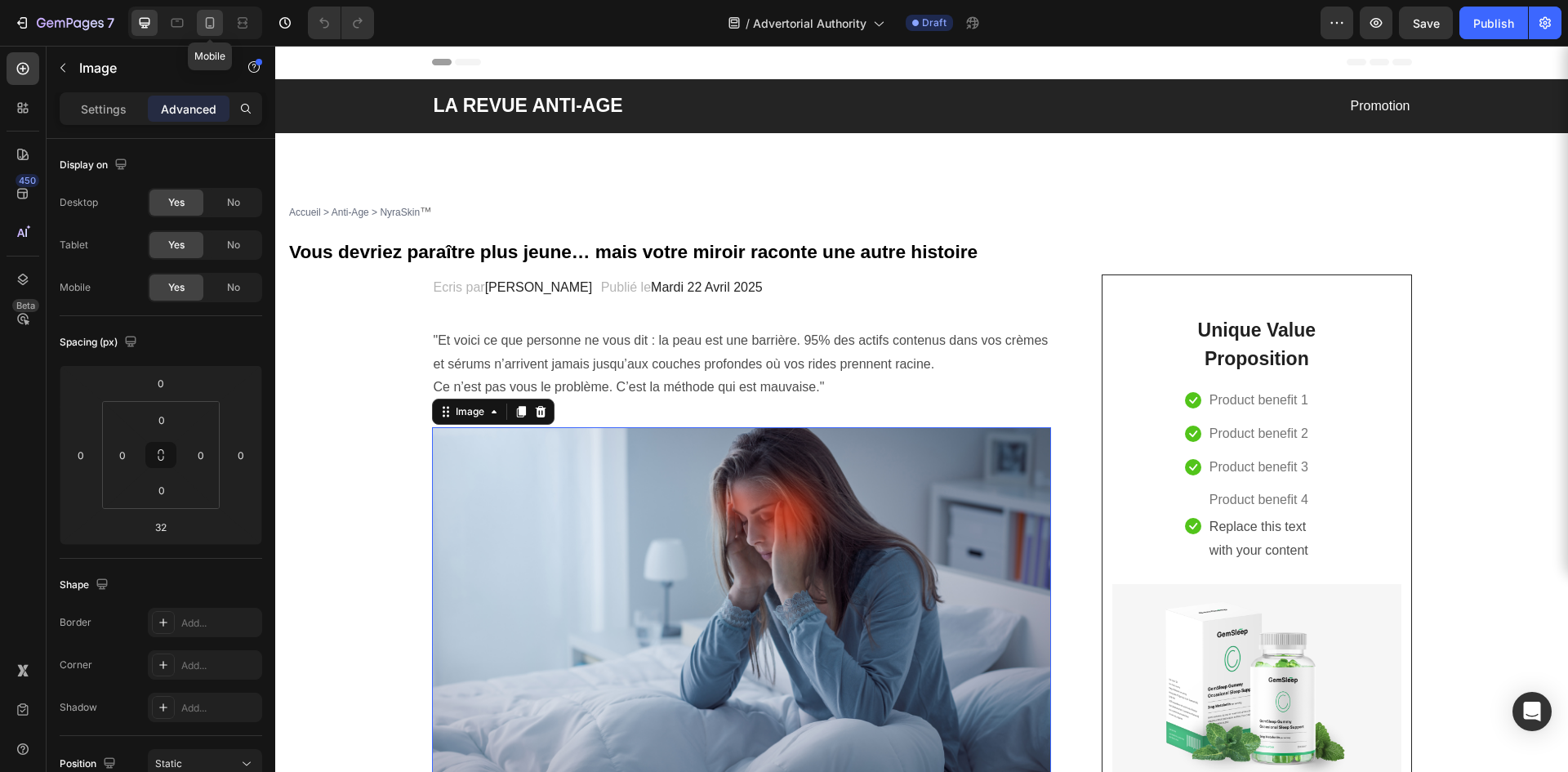
click at [211, 21] on icon at bounding box center [209, 22] width 16 height 16
type input "12"
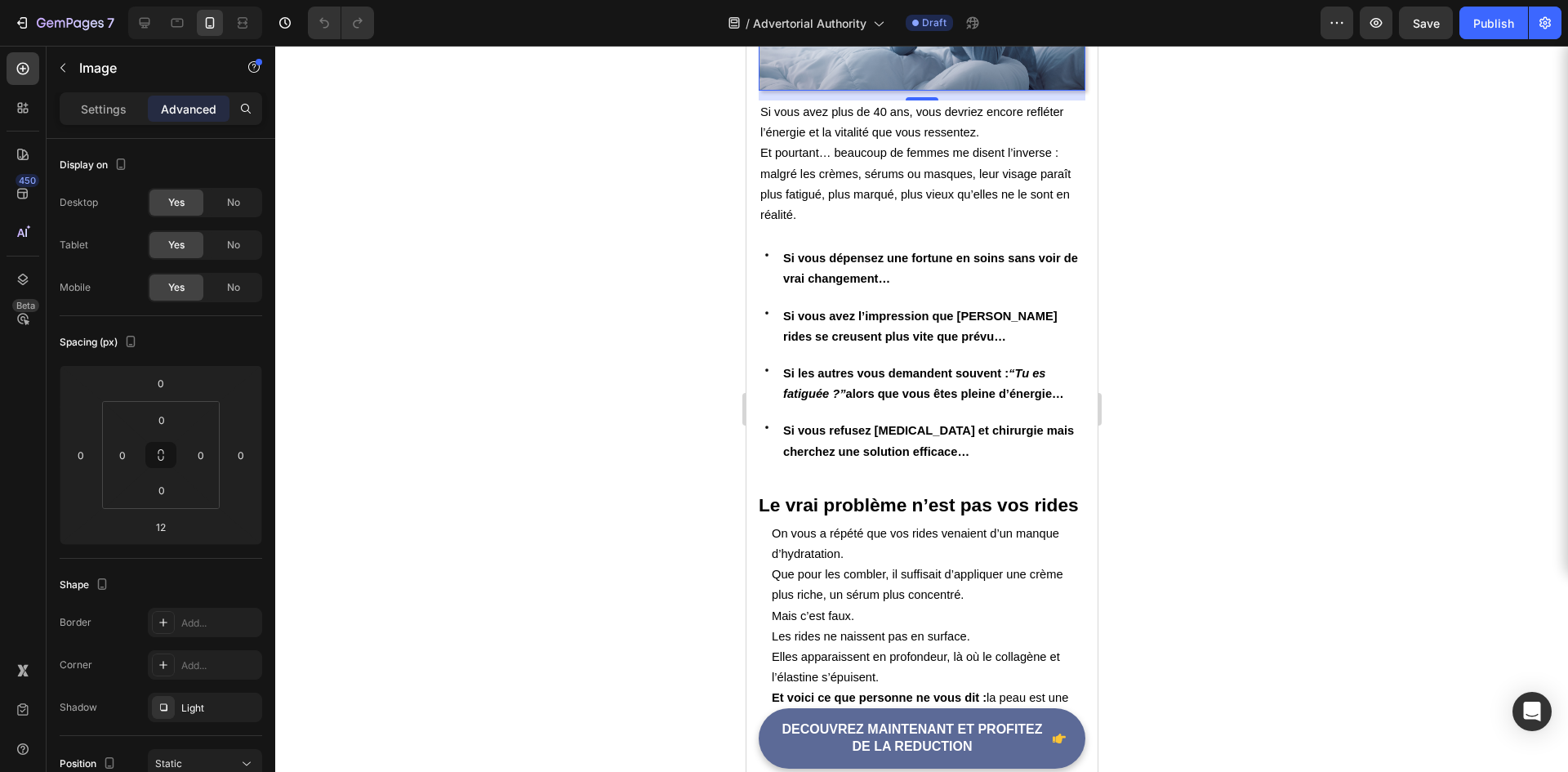
scroll to position [385, 0]
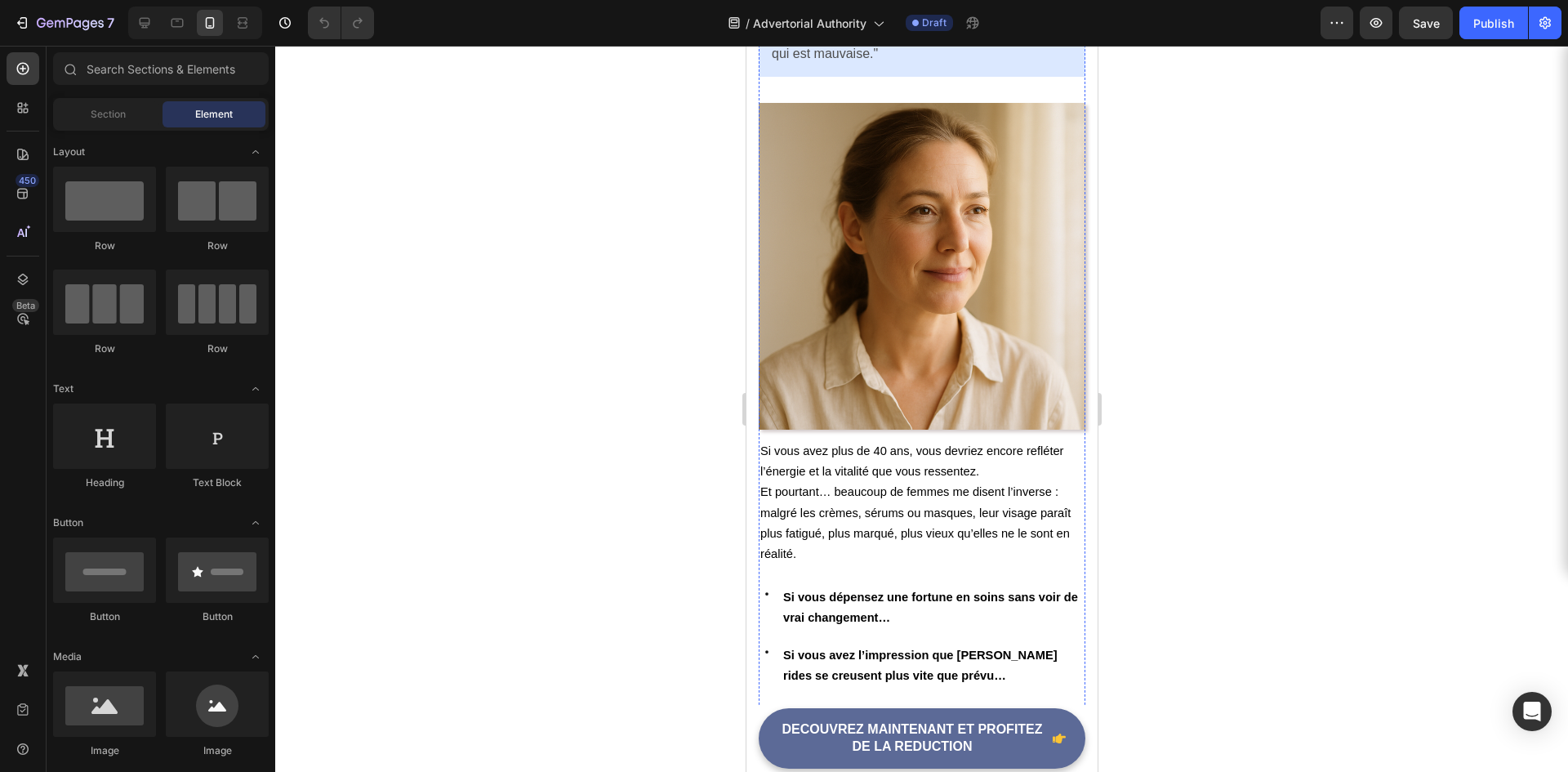
scroll to position [408, 0]
